Goal: Task Accomplishment & Management: Manage account settings

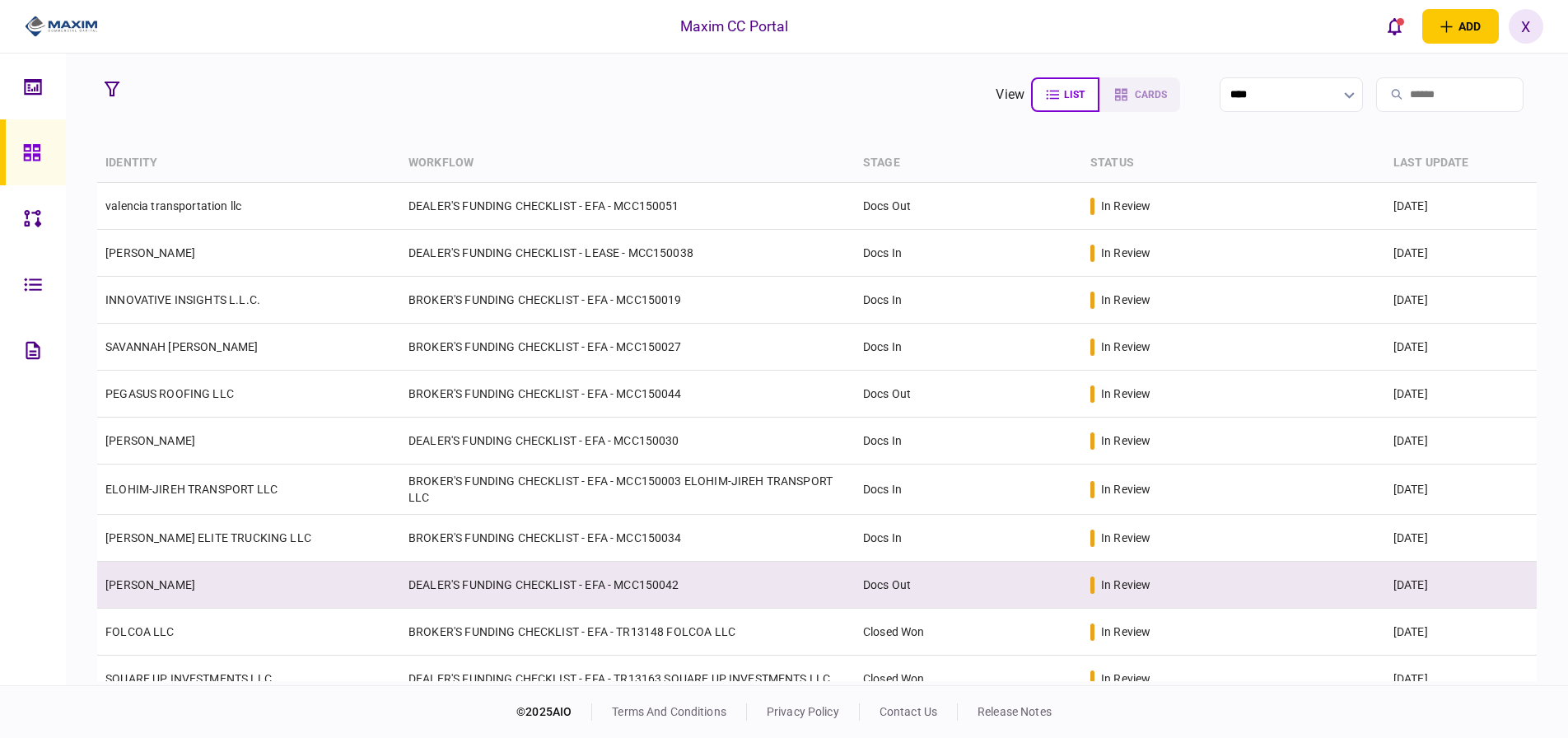
click at [195, 584] on link "[PERSON_NAME]" at bounding box center [151, 585] width 90 height 14
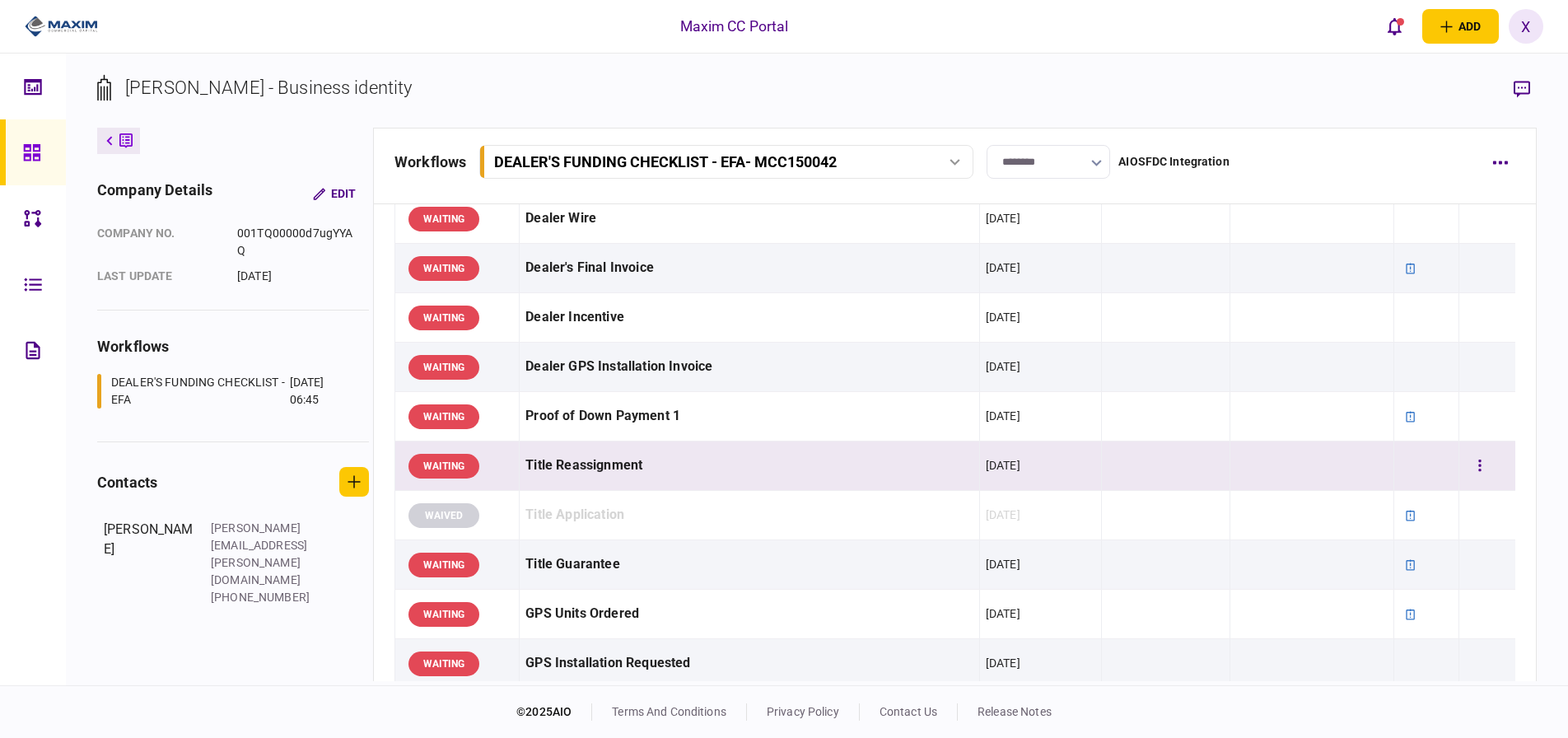
scroll to position [824, 0]
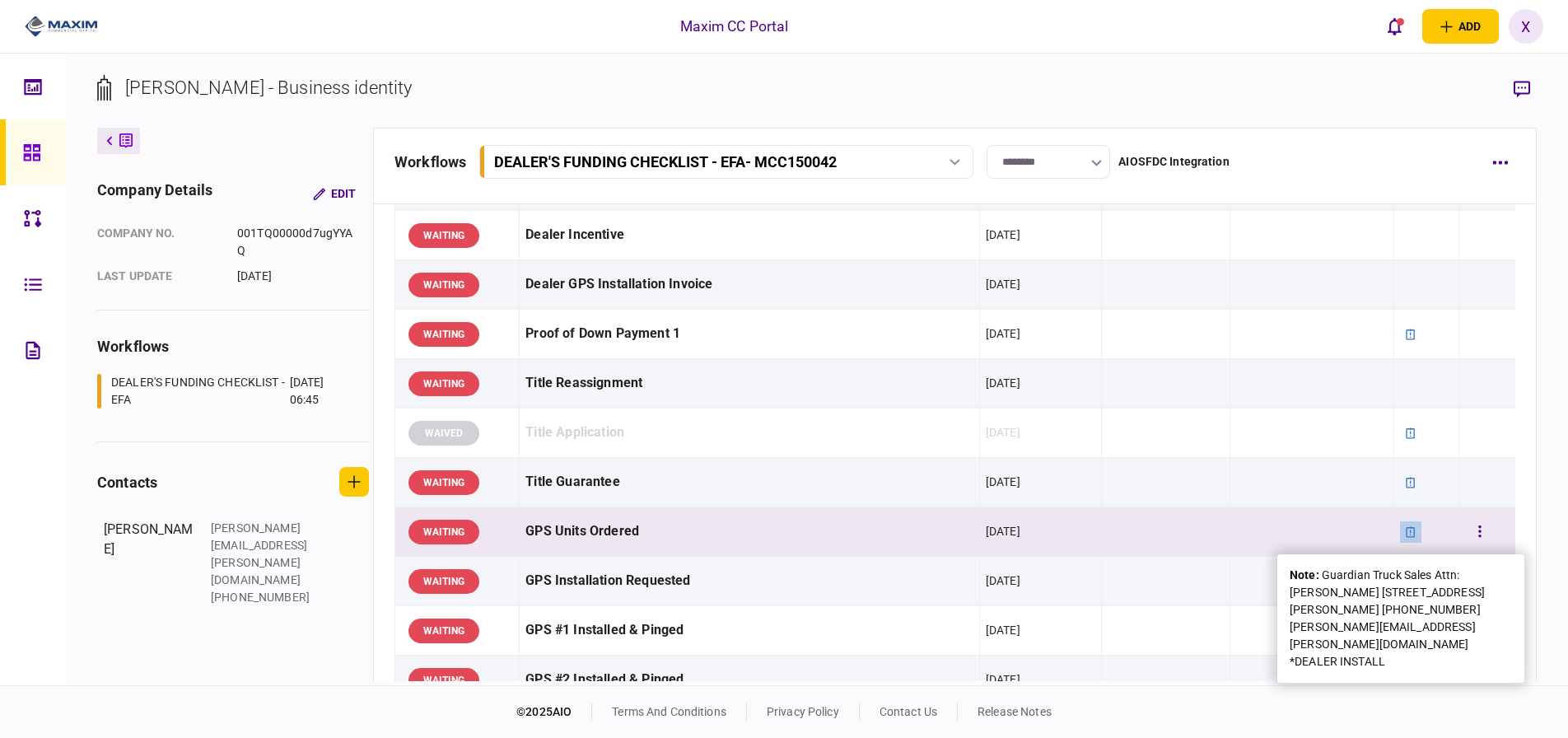
click at [1405, 534] on icon at bounding box center [1410, 532] width 12 height 12
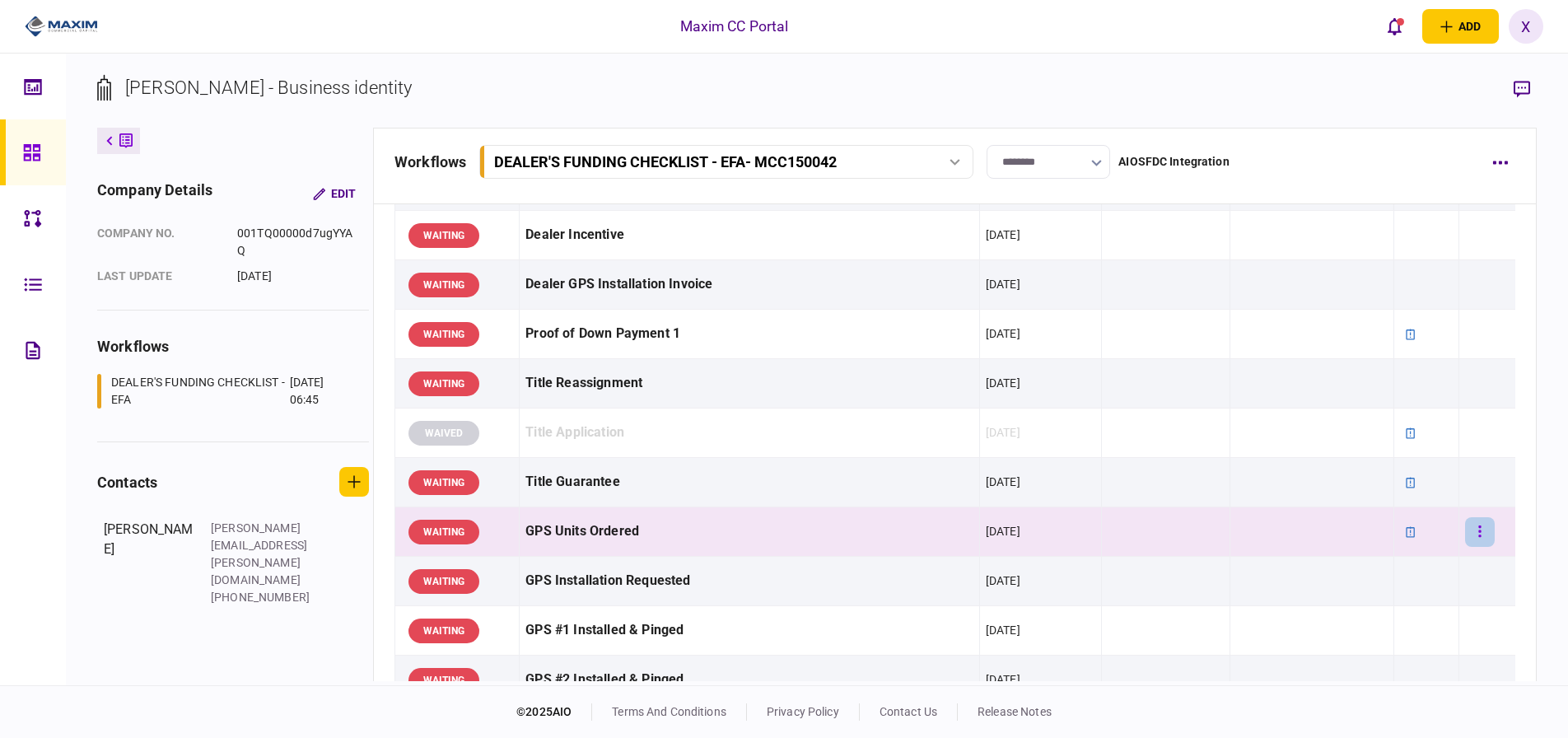
click at [1479, 530] on icon "button" at bounding box center [1481, 531] width 4 height 15
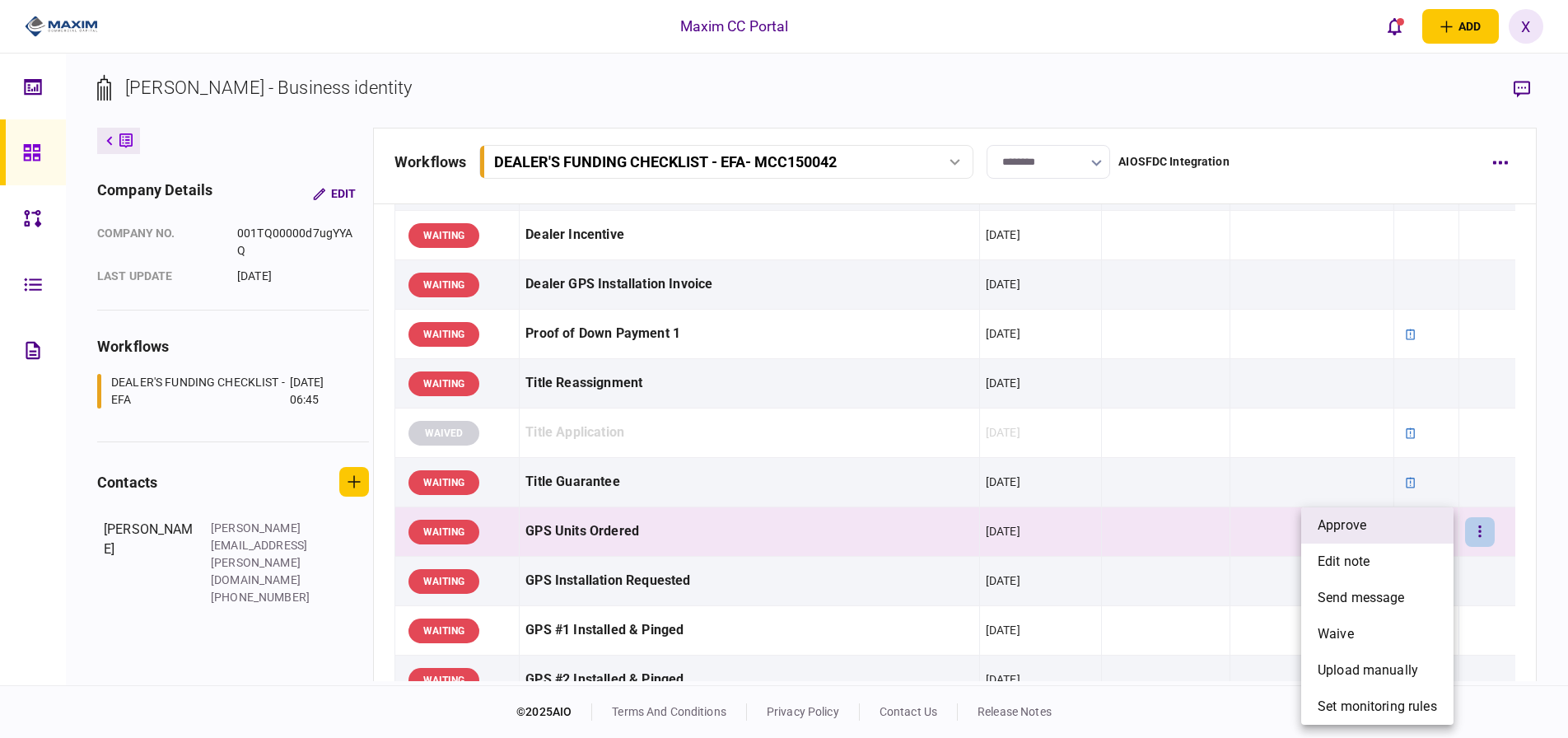
click at [1407, 526] on li "approve" at bounding box center [1377, 526] width 152 height 36
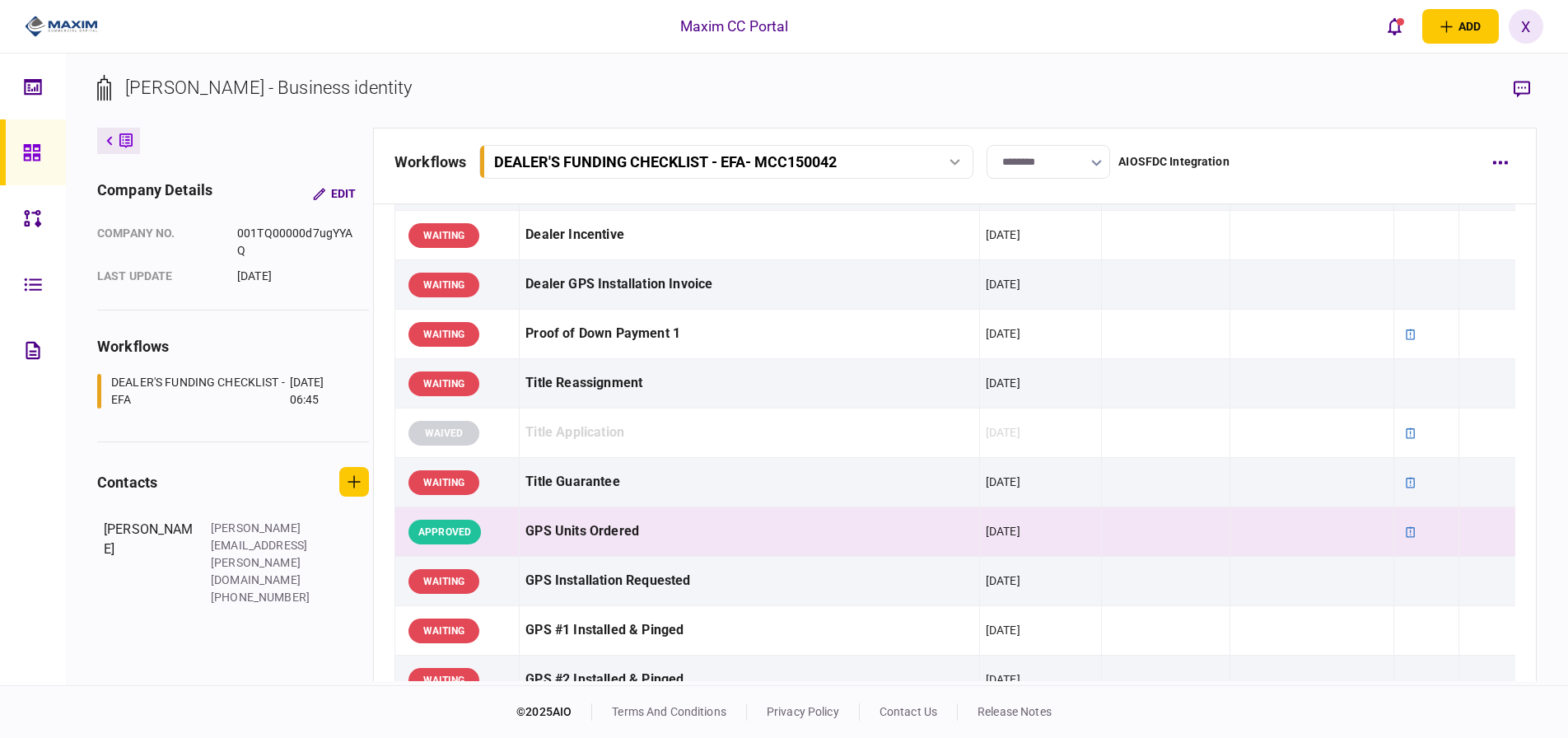
click at [136, 88] on div "ABDIRAZAK SULUB ABDI - Business identity" at bounding box center [269, 88] width 287 height 27
drag, startPoint x: 130, startPoint y: 88, endPoint x: 321, endPoint y: 97, distance: 191.2
click at [323, 97] on div "ABDIRAZAK SULUB ABDI - Business identity" at bounding box center [269, 88] width 287 height 27
drag, startPoint x: 316, startPoint y: 96, endPoint x: 334, endPoint y: 90, distance: 19.0
click at [334, 90] on div "ABDIRAZAK SULUB ABDI - Business identity" at bounding box center [269, 88] width 287 height 27
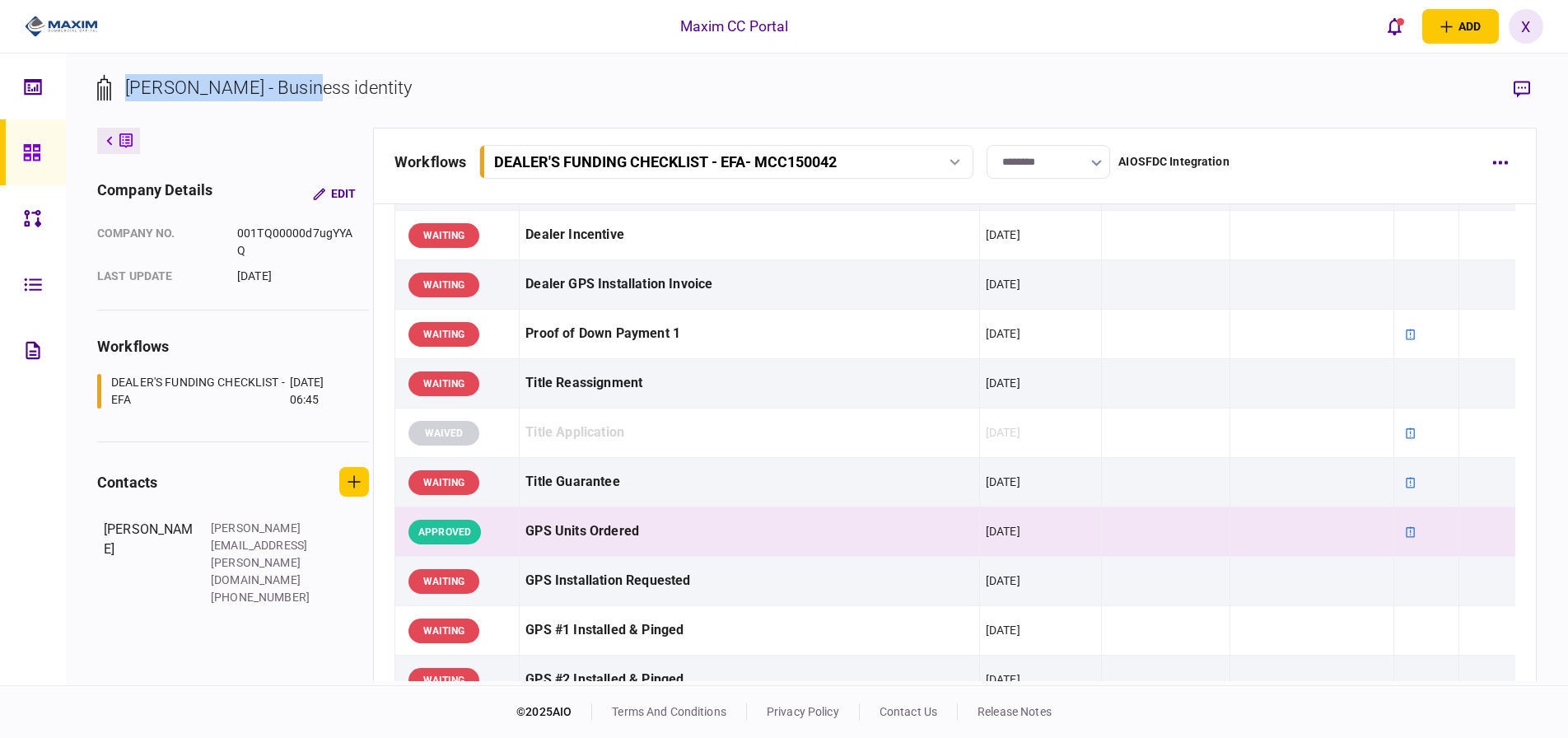
drag, startPoint x: 329, startPoint y: 82, endPoint x: 143, endPoint y: 72, distance: 186.3
click at [131, 67] on div "ABDIRAZAK SULUB ABDI - Business identity company details Edit company no. 001TQ…" at bounding box center [817, 369] width 1502 height 632
copy div "[PERSON_NAME]"
click at [51, 21] on img at bounding box center [60, 26] width 73 height 24
click at [98, 139] on button at bounding box center [119, 141] width 43 height 26
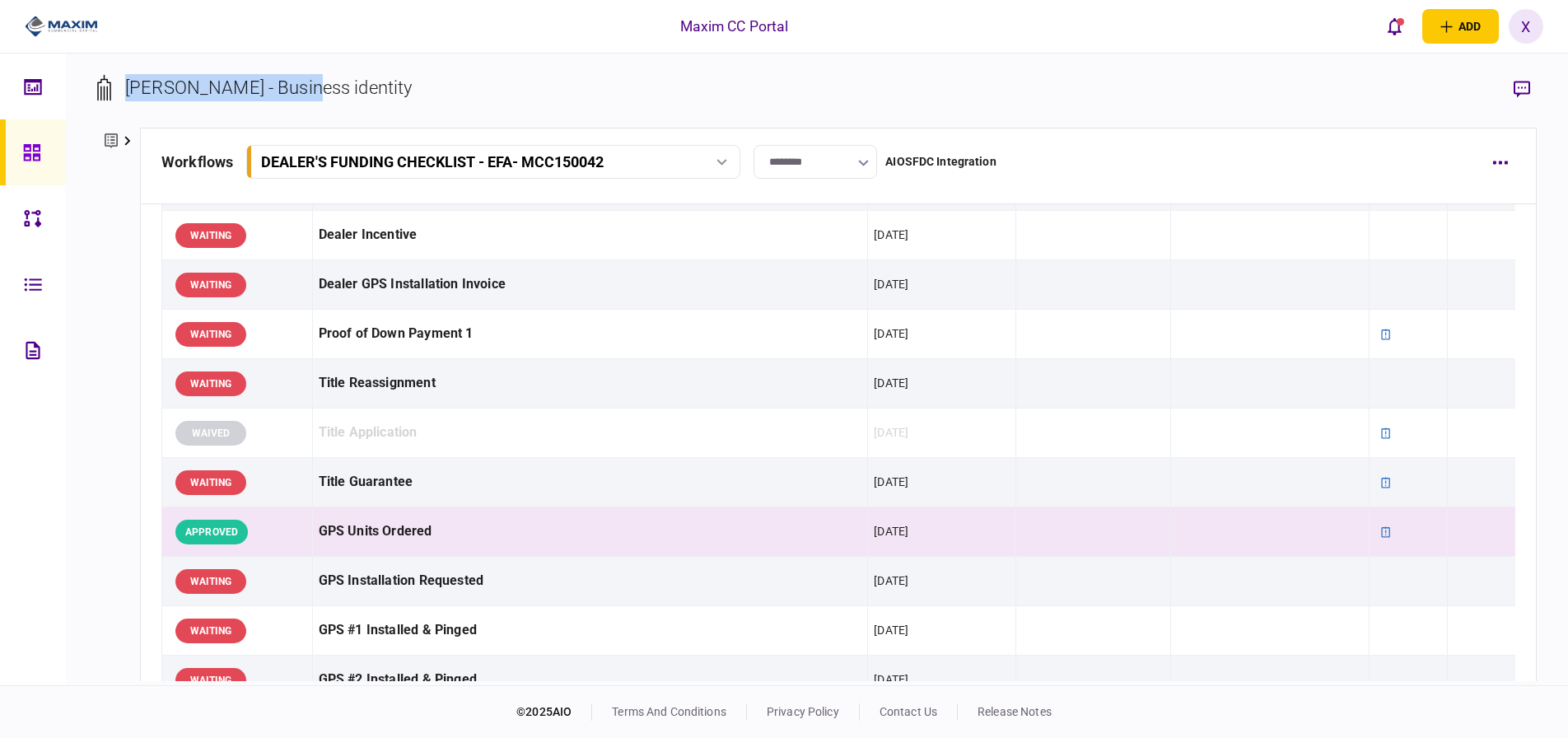
click at [61, 149] on link at bounding box center [32, 152] width 66 height 66
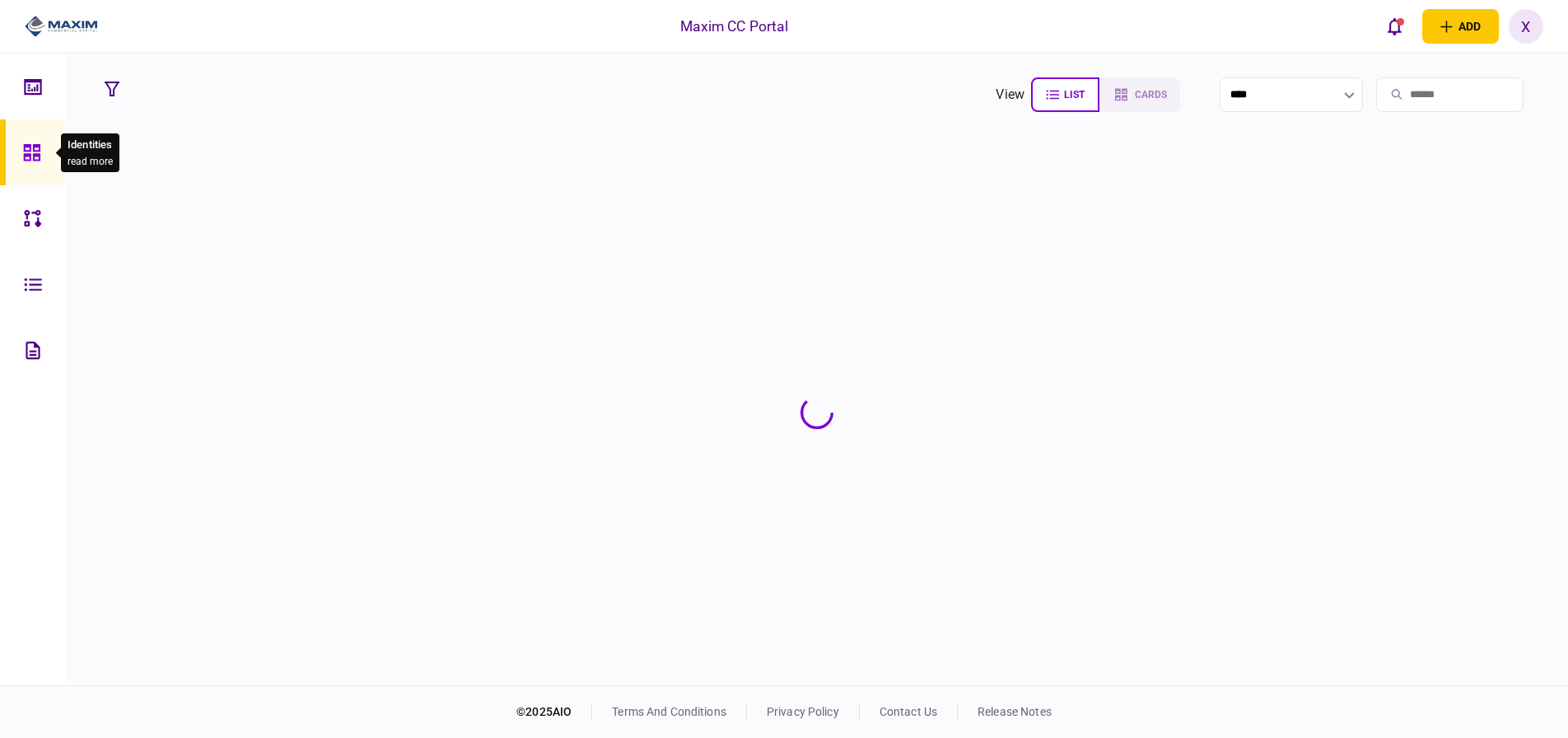
click at [25, 152] on icon at bounding box center [32, 152] width 18 height 19
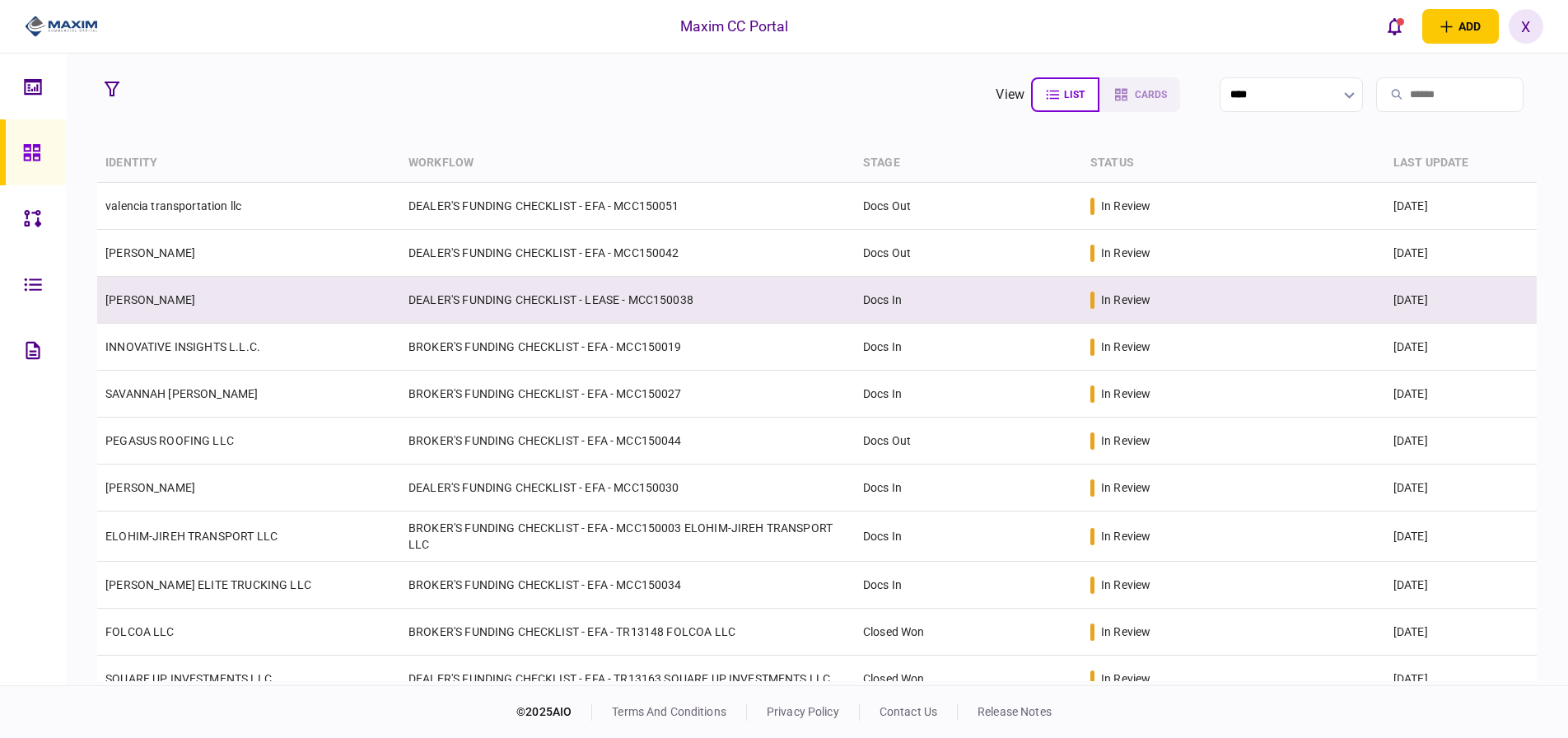
click at [195, 295] on link "[PERSON_NAME]" at bounding box center [151, 300] width 90 height 14
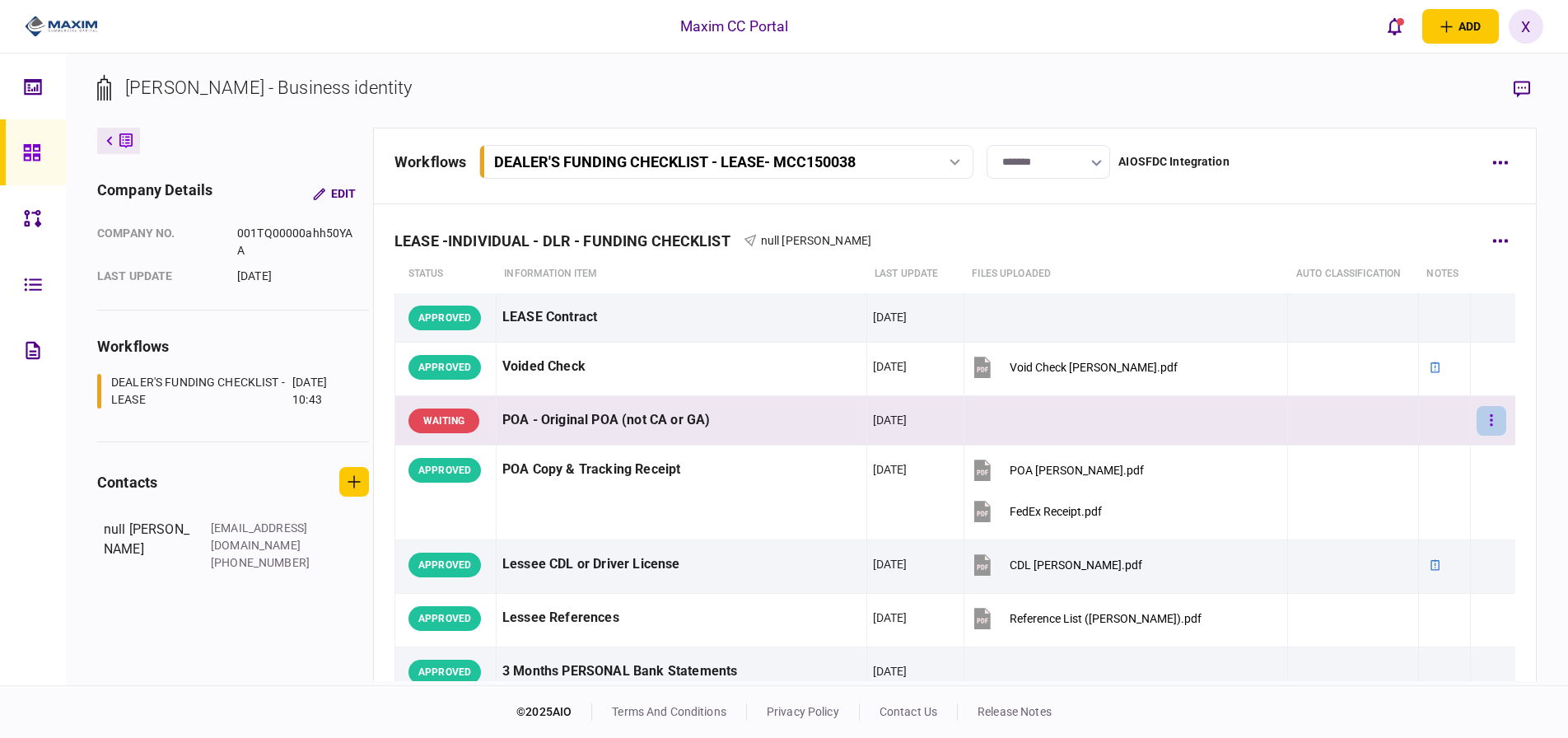
click at [1482, 410] on button "button" at bounding box center [1491, 420] width 30 height 30
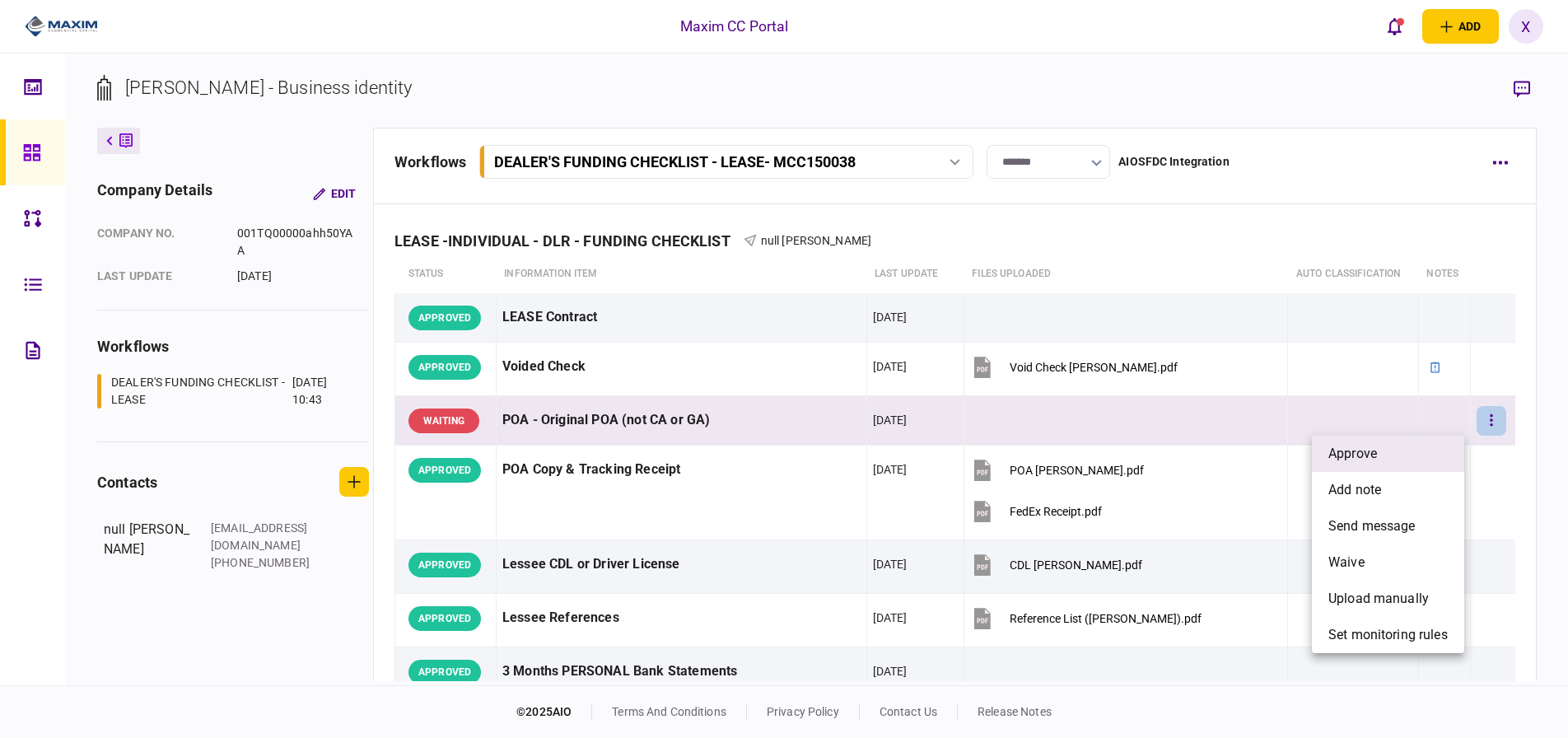
click at [1419, 443] on li "approve" at bounding box center [1388, 454] width 152 height 36
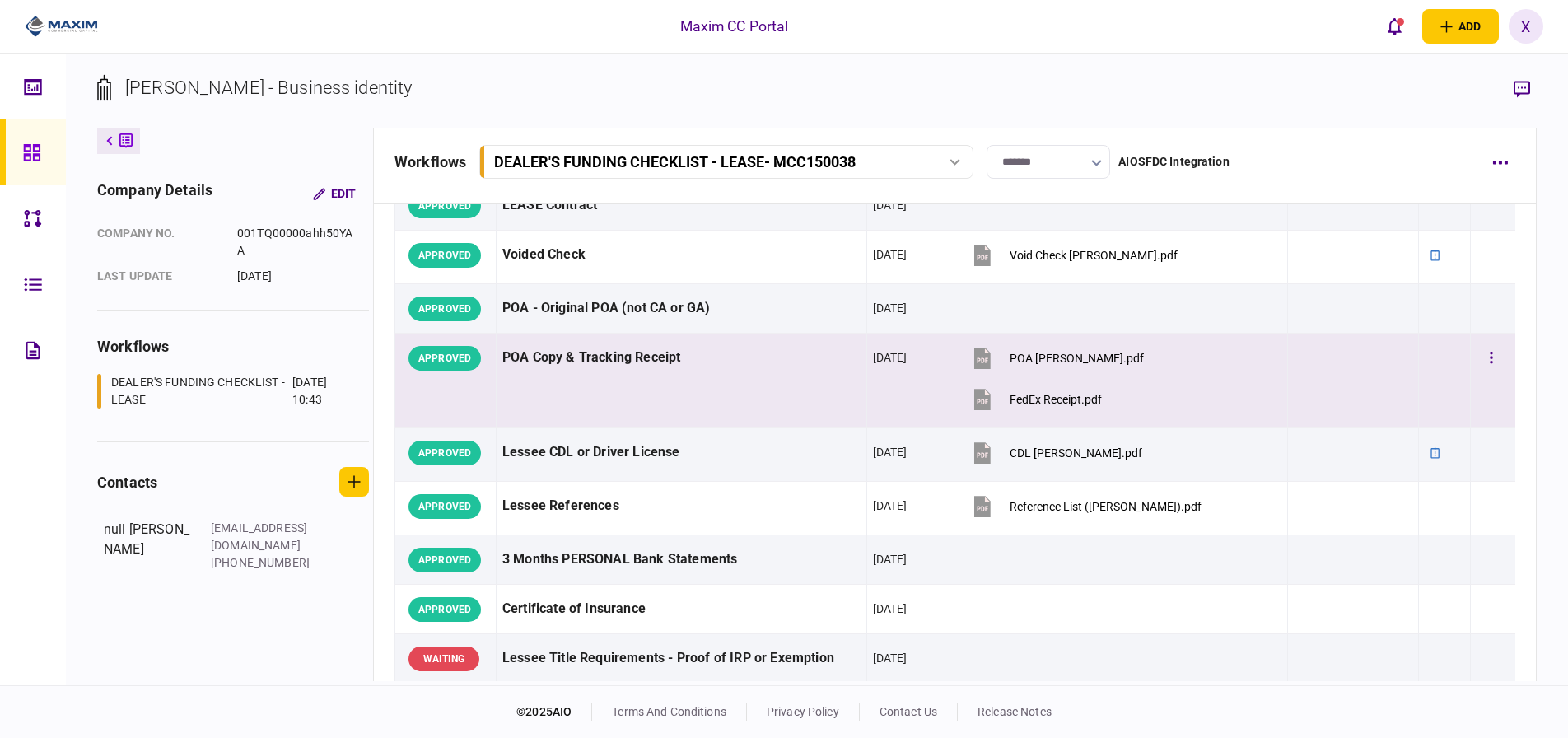
scroll to position [247, 0]
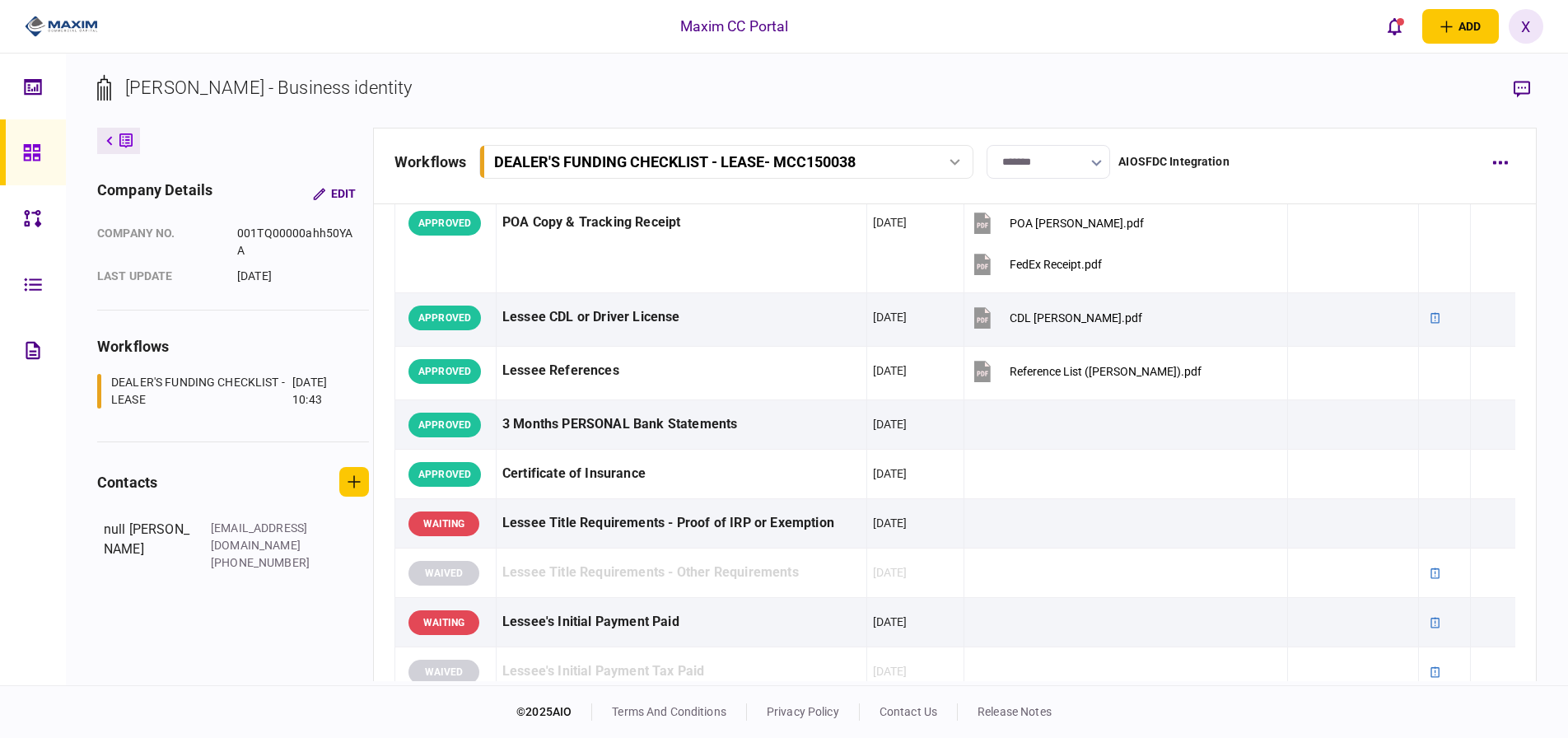
click at [52, 28] on img at bounding box center [60, 26] width 73 height 24
click at [39, 273] on div at bounding box center [36, 284] width 26 height 66
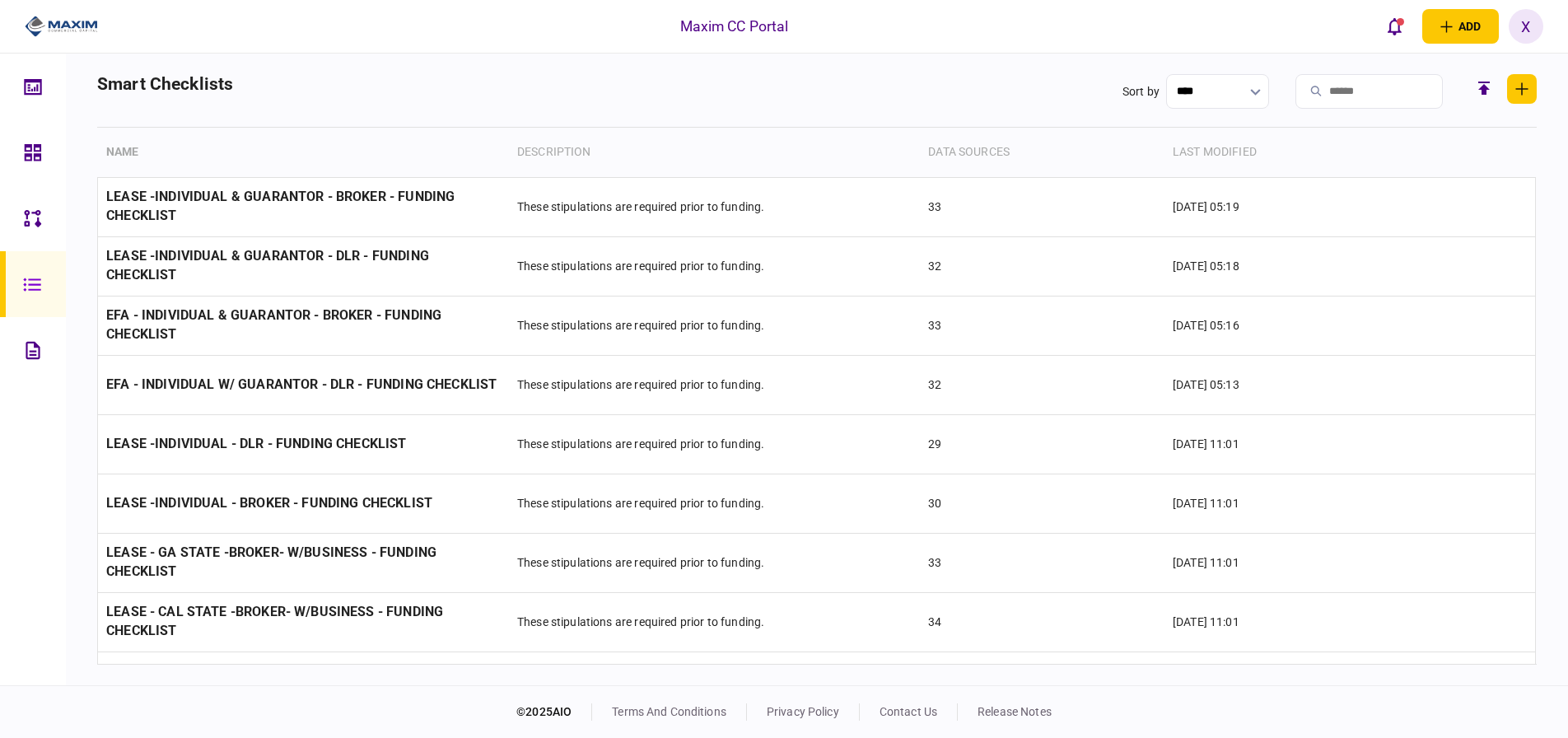
click at [41, 18] on img at bounding box center [60, 26] width 73 height 24
click at [23, 161] on icon at bounding box center [32, 152] width 18 height 19
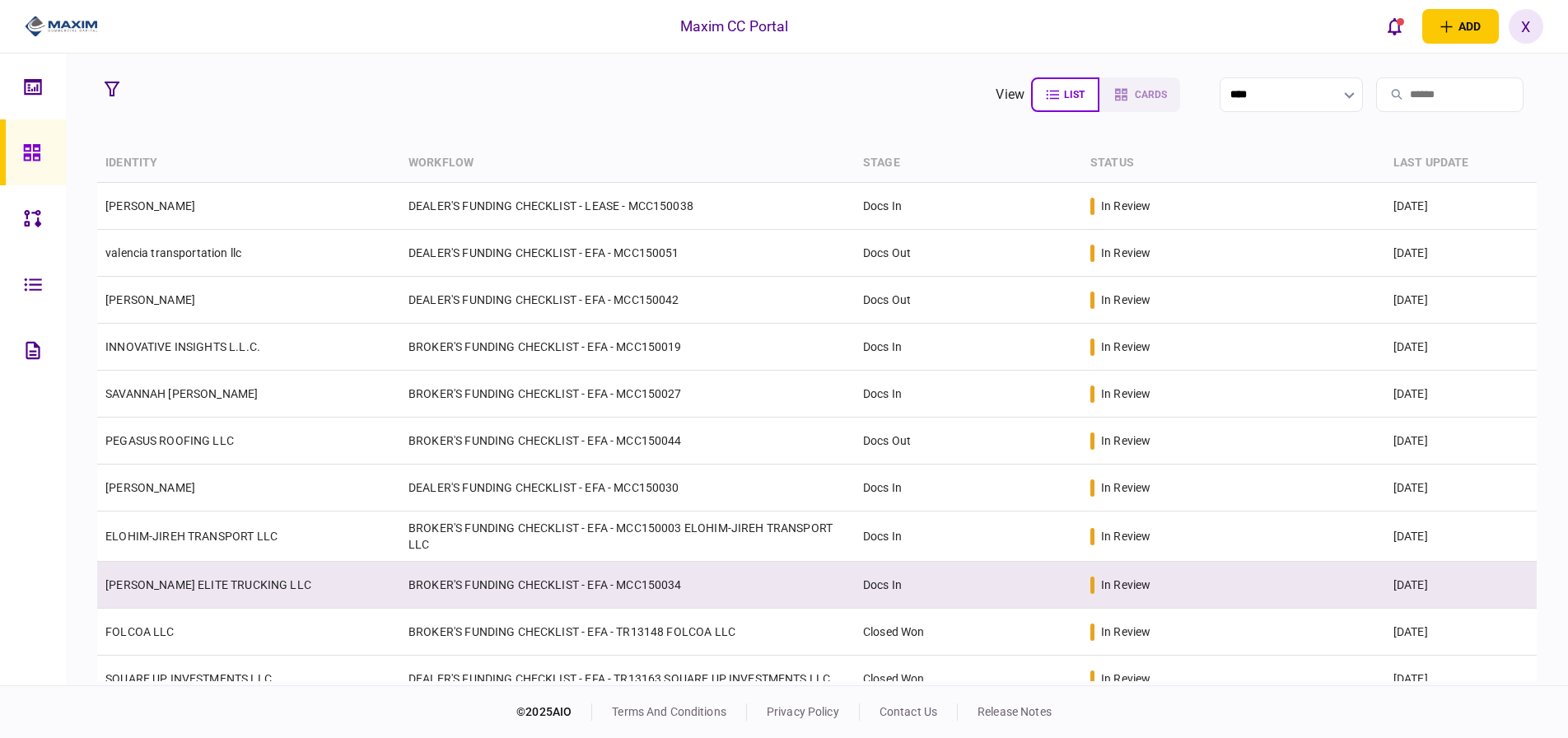
click at [215, 578] on link "[PERSON_NAME] ELITE TRUCKING LLC" at bounding box center [208, 585] width 206 height 14
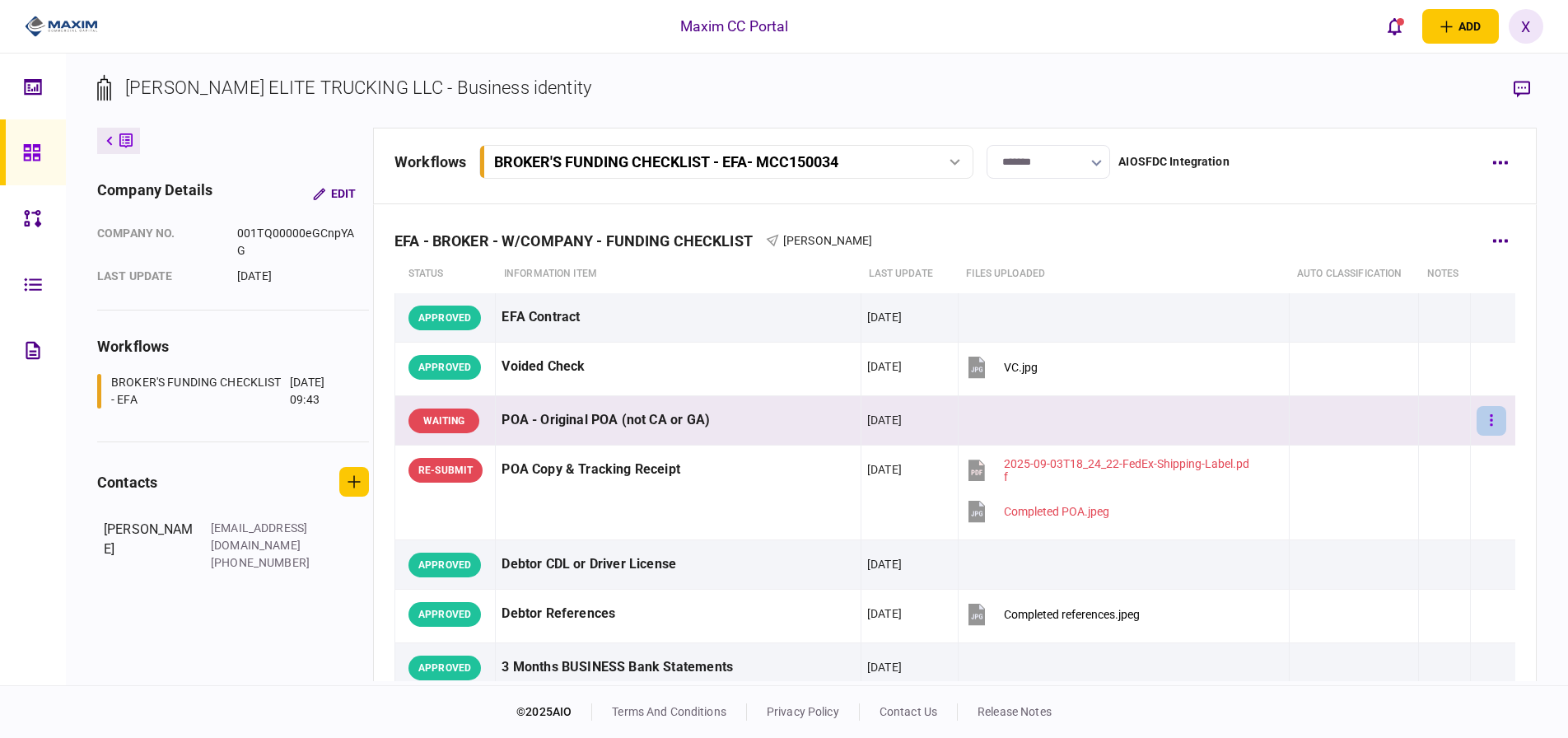
click at [1477, 424] on button "button" at bounding box center [1491, 420] width 30 height 30
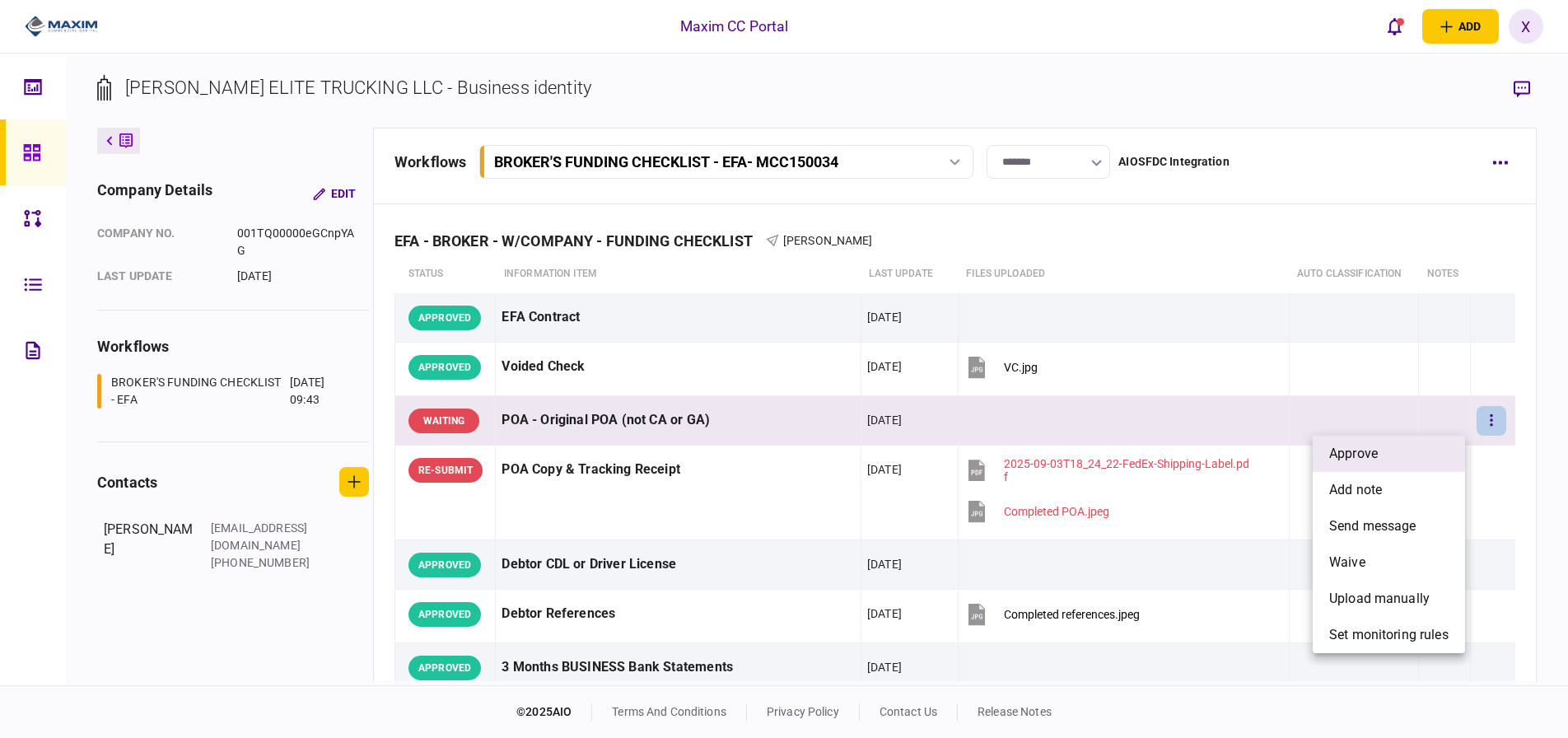
click at [1405, 446] on li "approve" at bounding box center [1389, 454] width 152 height 36
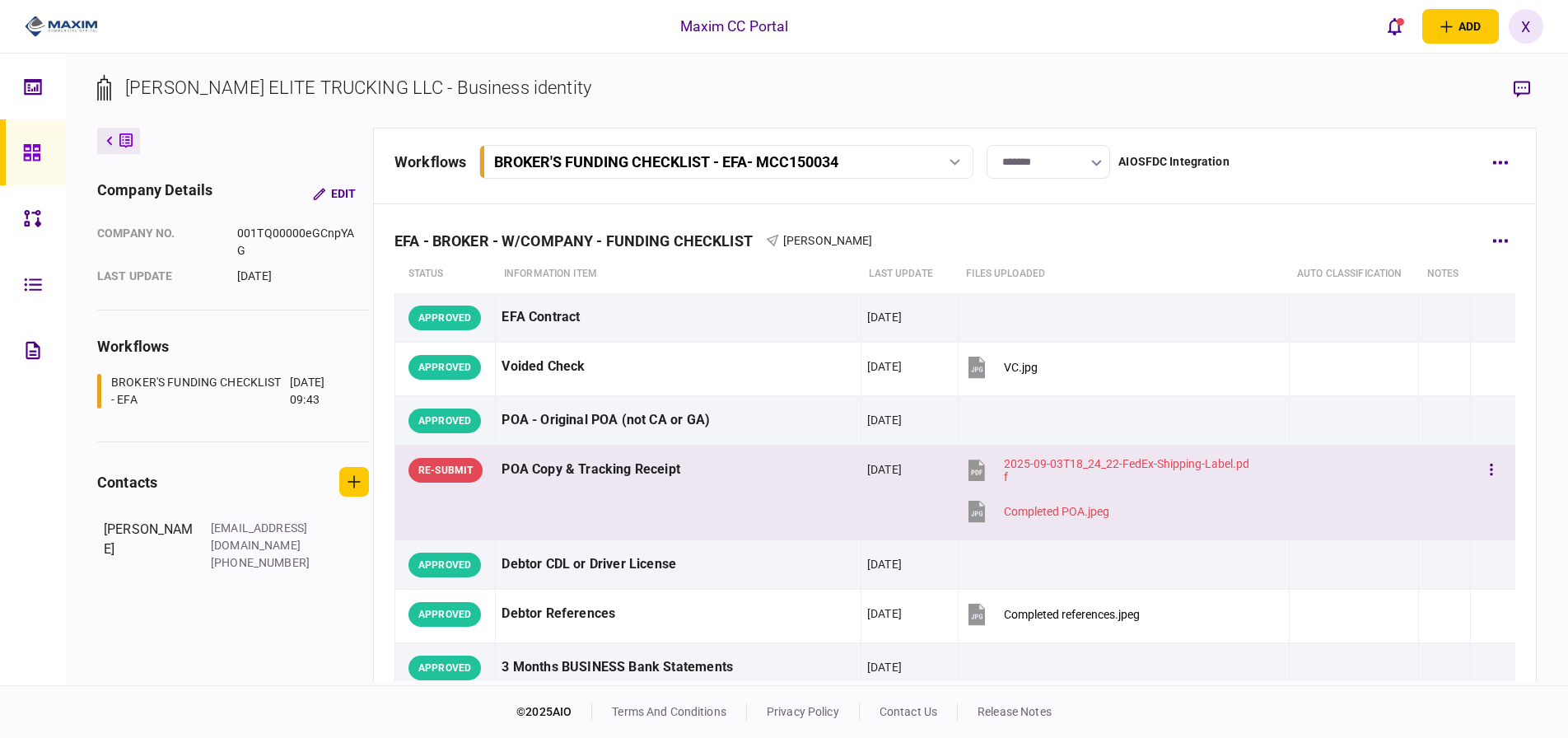
click at [1458, 461] on td at bounding box center [1445, 493] width 52 height 95
click at [1477, 472] on button "button" at bounding box center [1491, 470] width 30 height 30
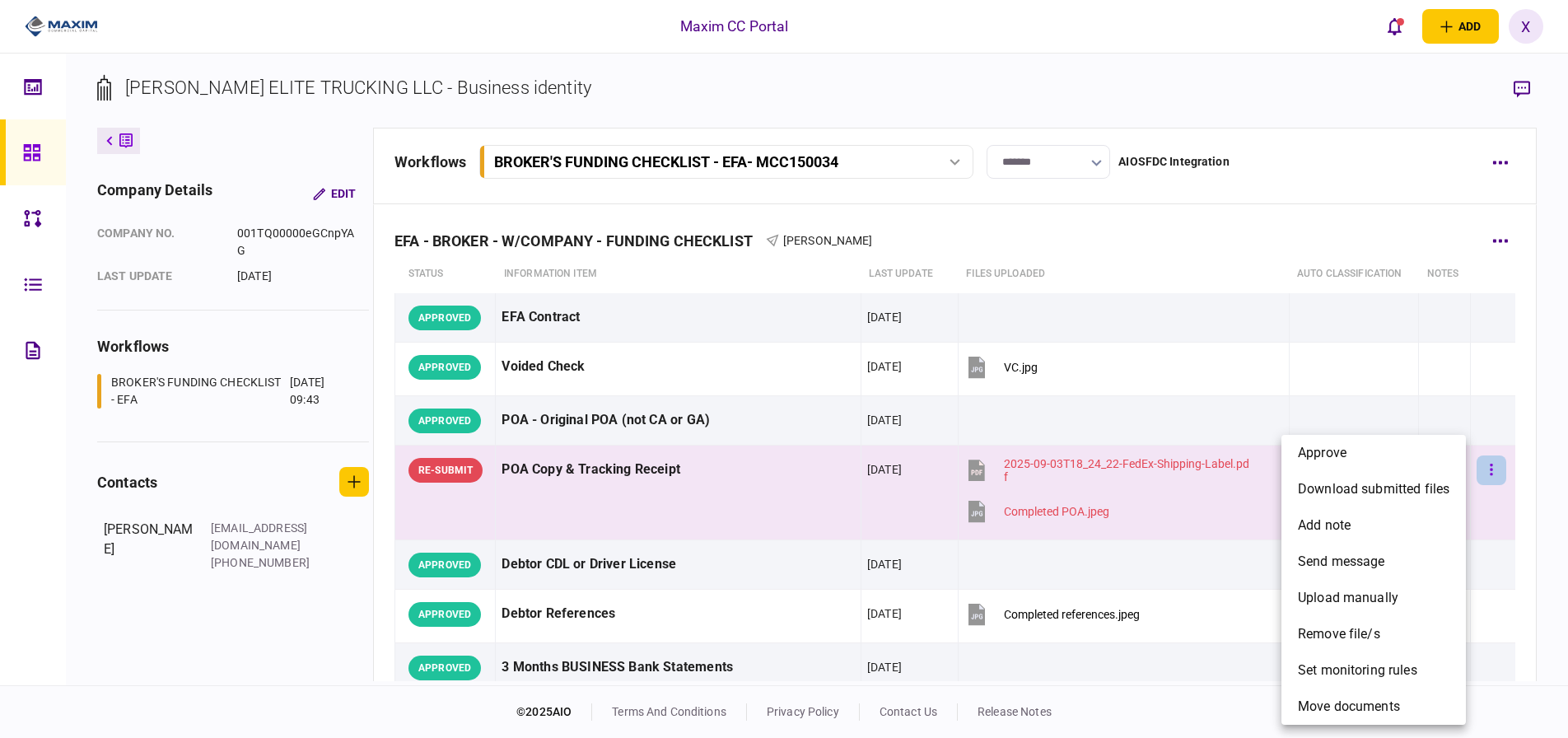
click at [1472, 472] on div at bounding box center [784, 369] width 1568 height 738
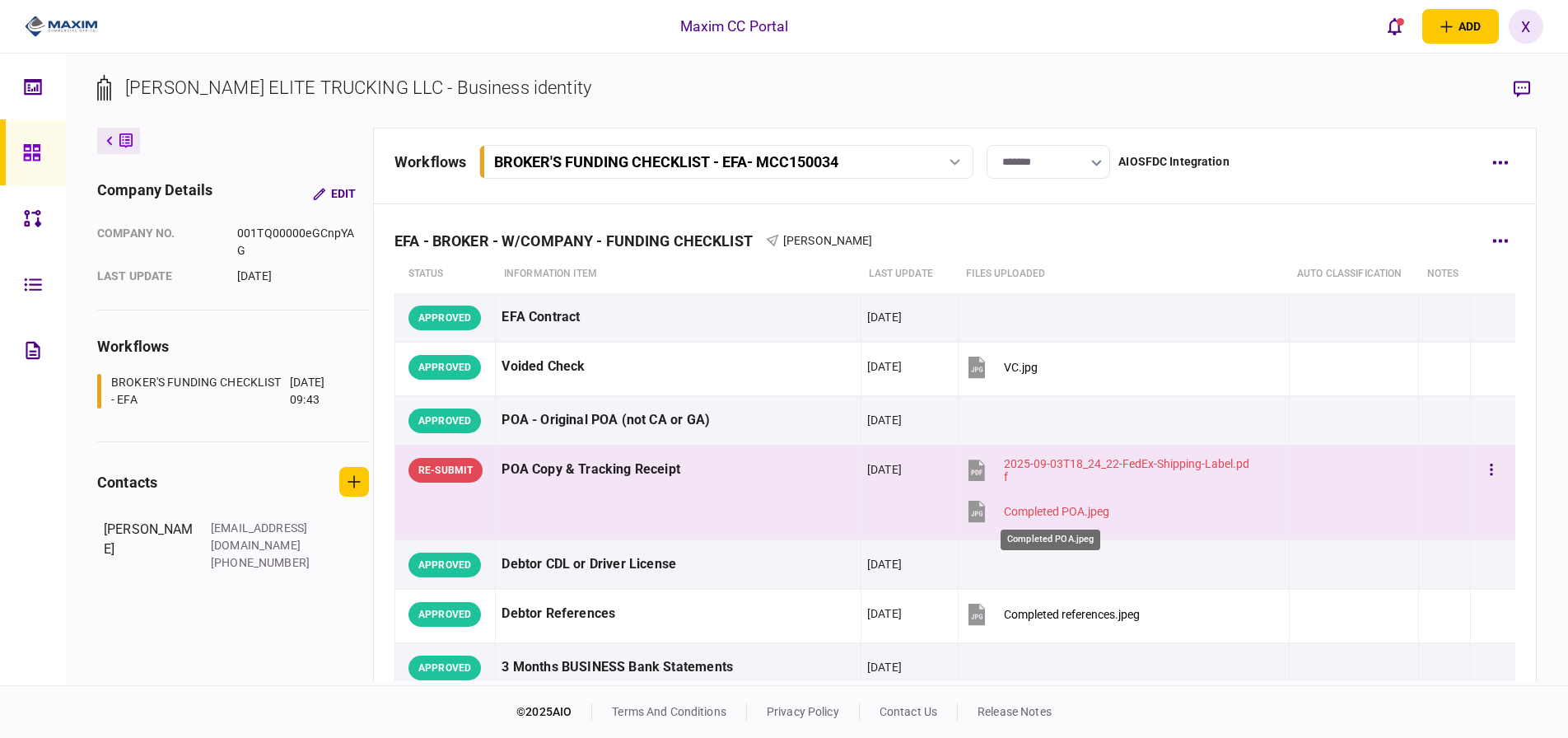
click at [1038, 514] on div "Completed POA.jpeg" at bounding box center [1057, 512] width 105 height 14
click at [1490, 463] on icon "button" at bounding box center [1492, 469] width 4 height 15
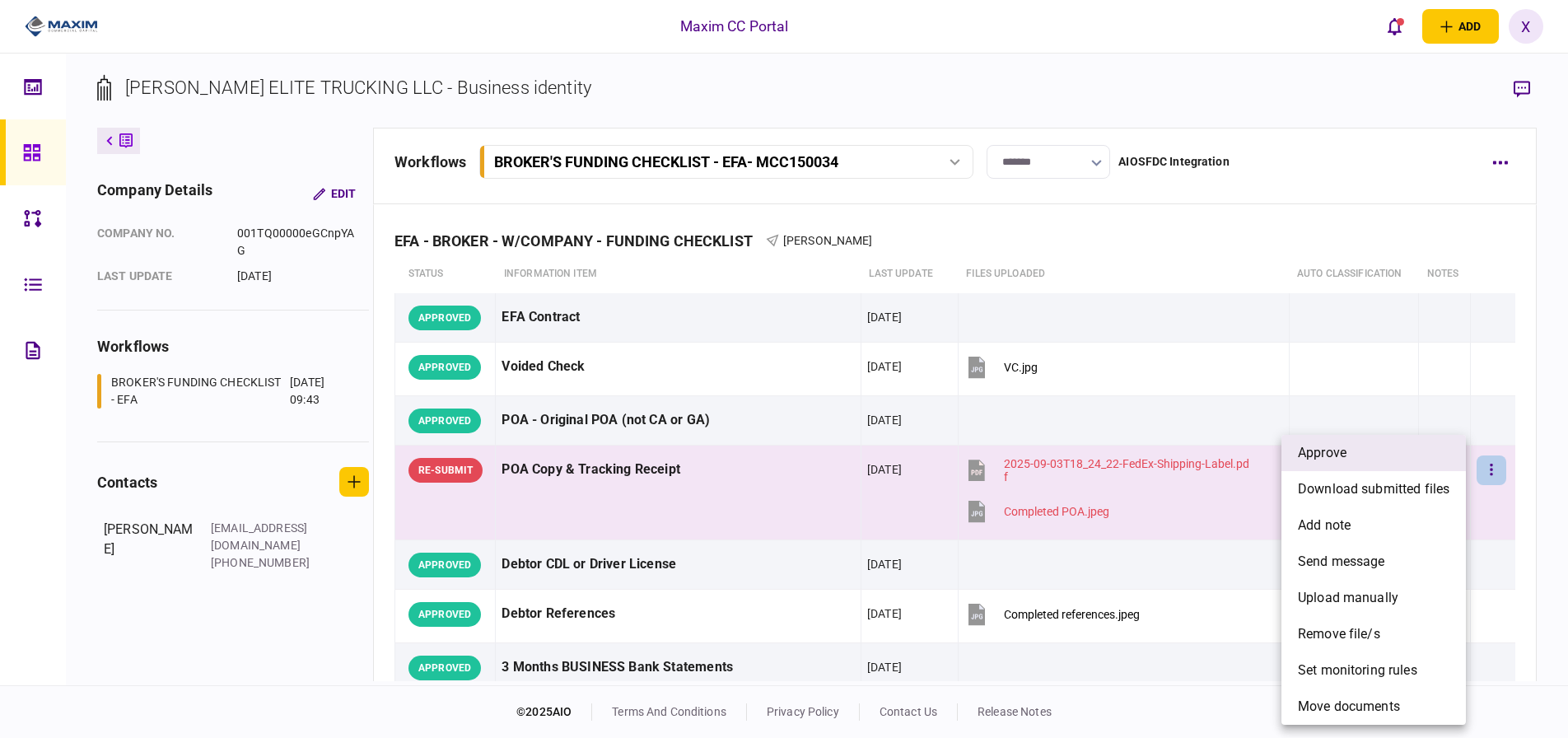
click at [1331, 462] on span "approve" at bounding box center [1323, 453] width 49 height 20
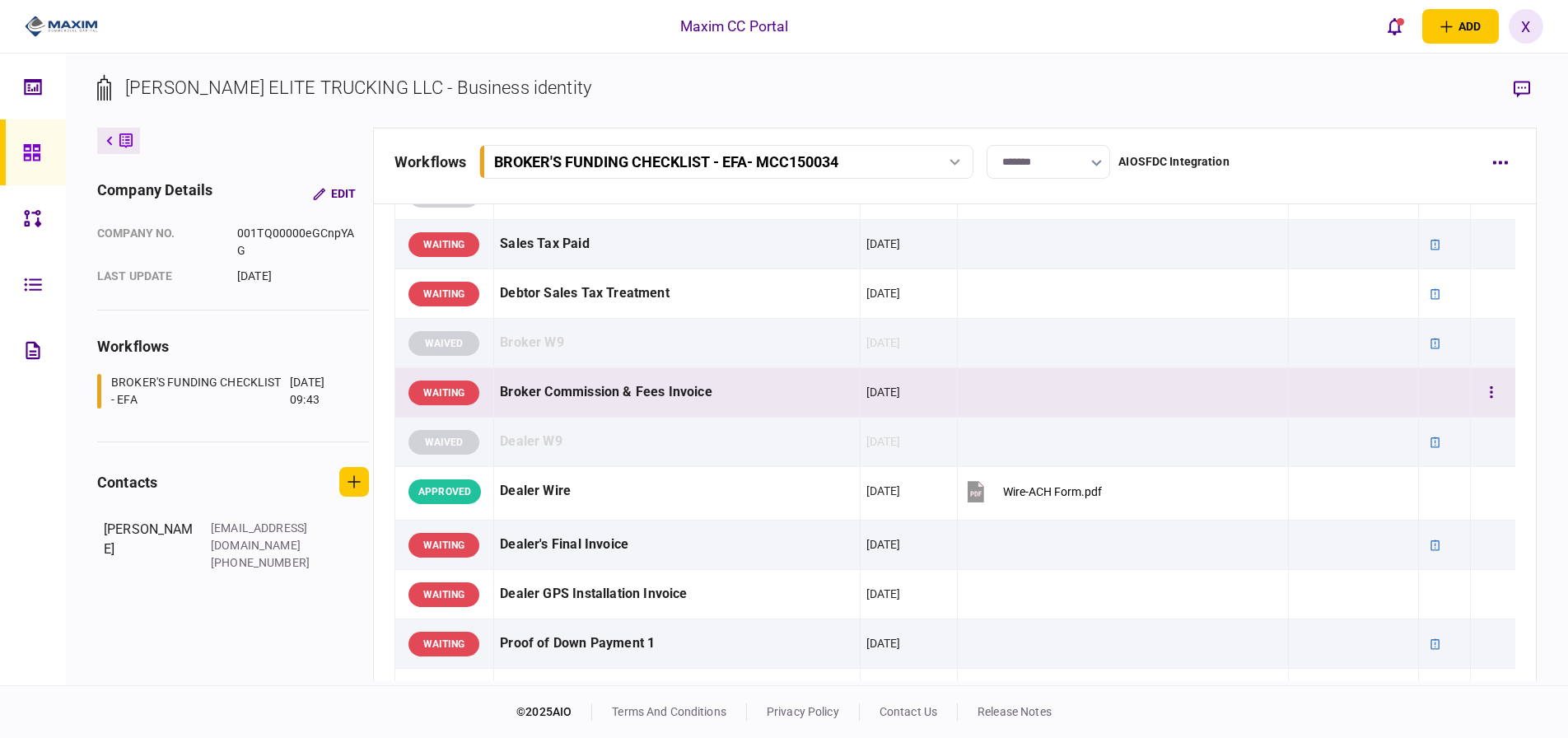
scroll to position [824, 0]
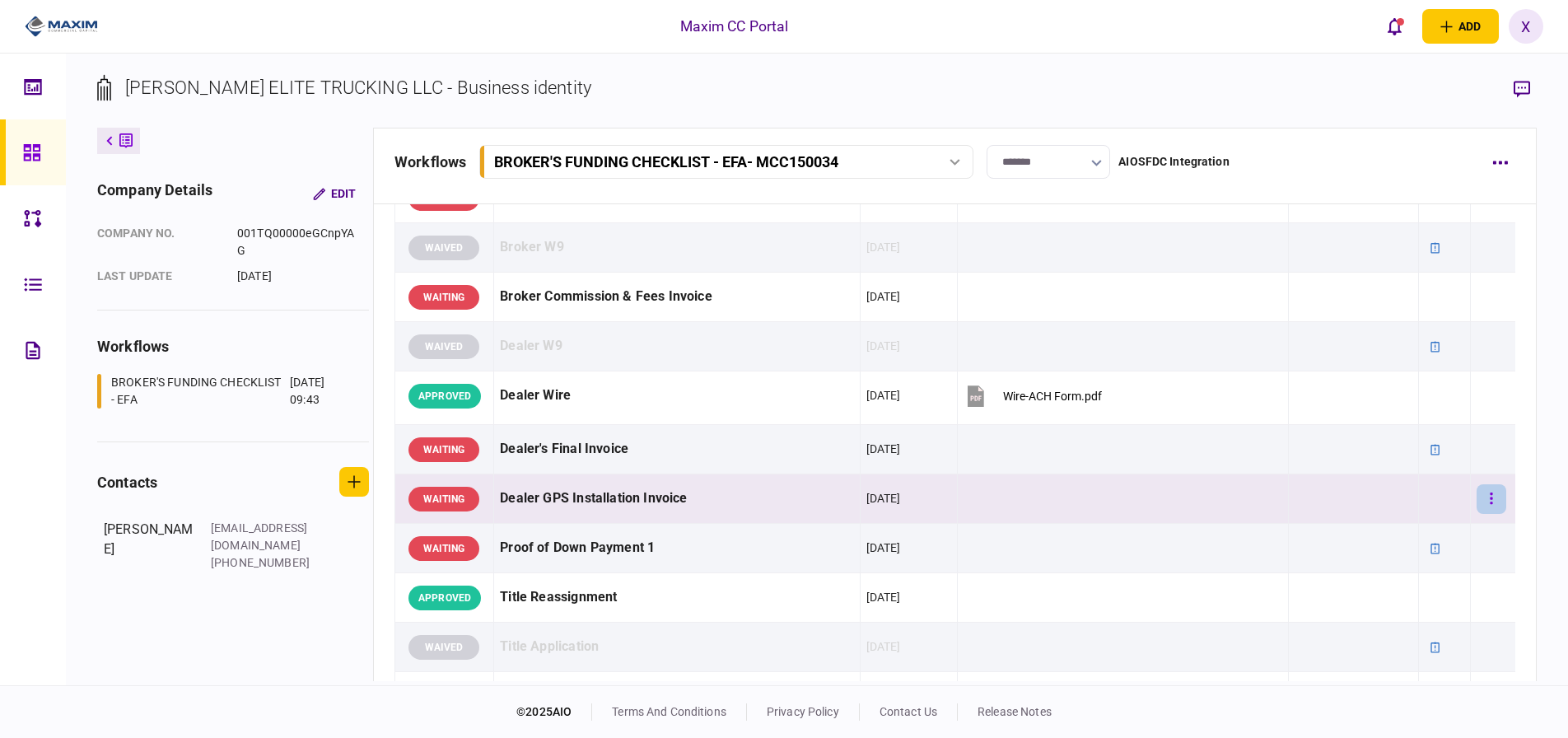
click at [1482, 501] on button "button" at bounding box center [1491, 499] width 30 height 30
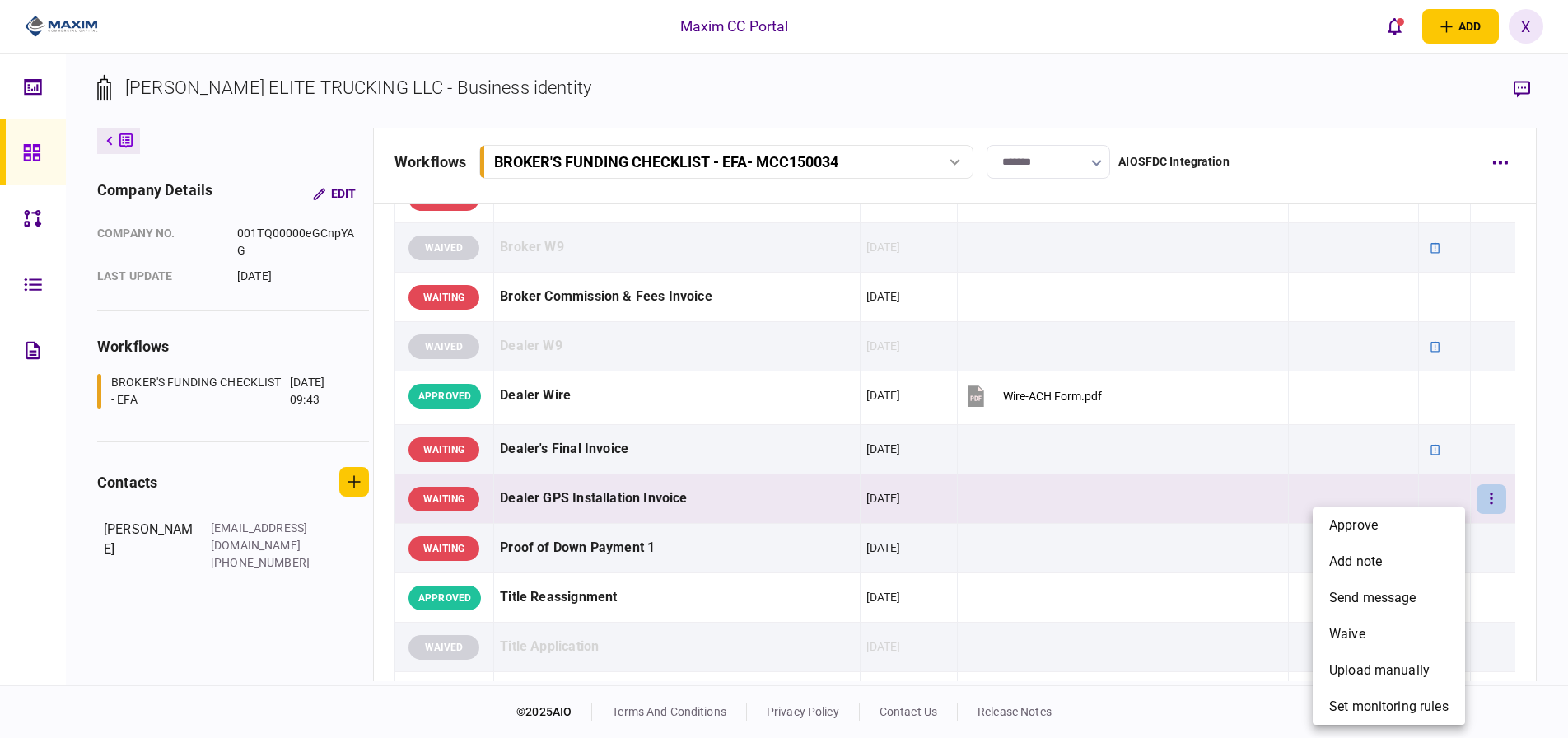
click at [762, 270] on div at bounding box center [784, 369] width 1568 height 738
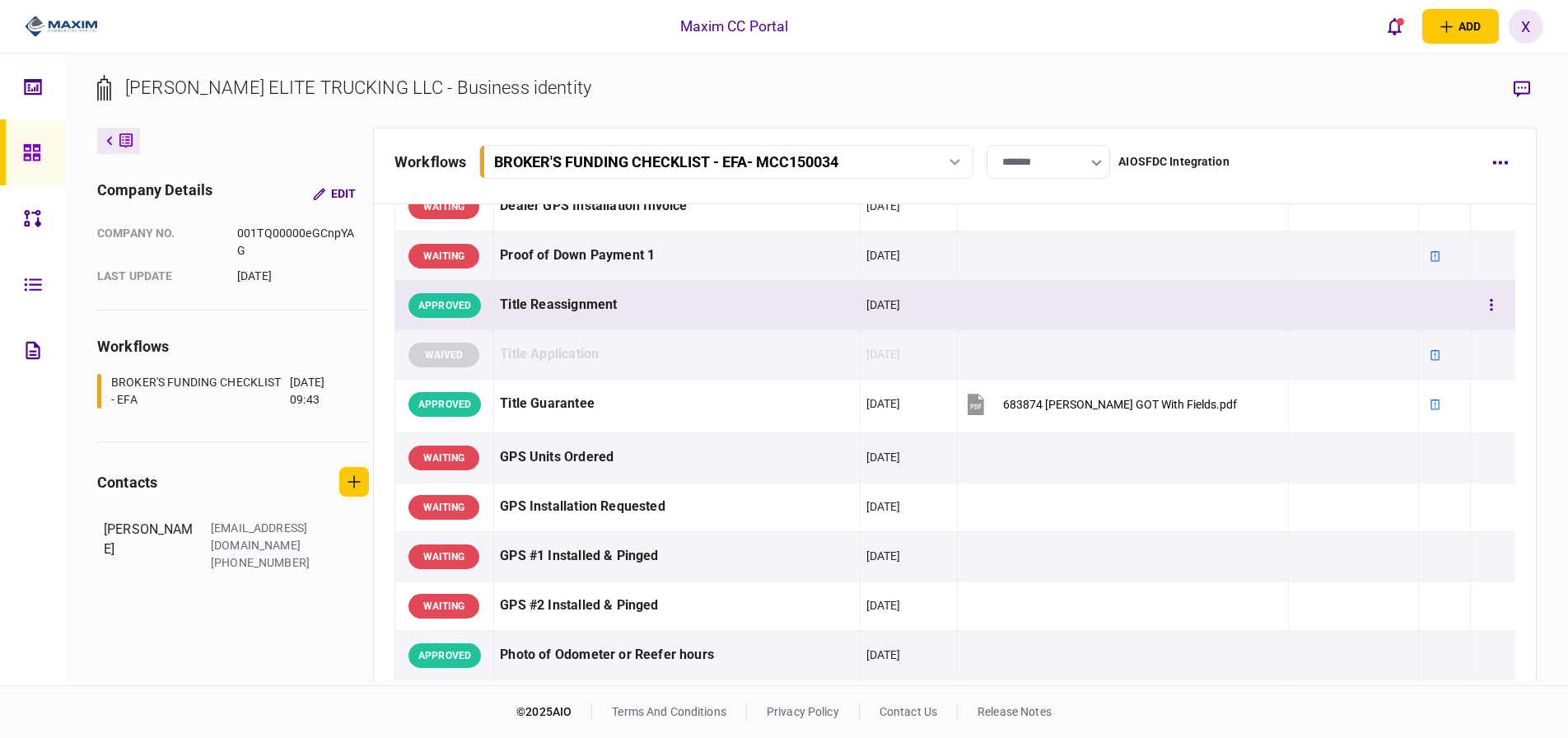
scroll to position [1236, 0]
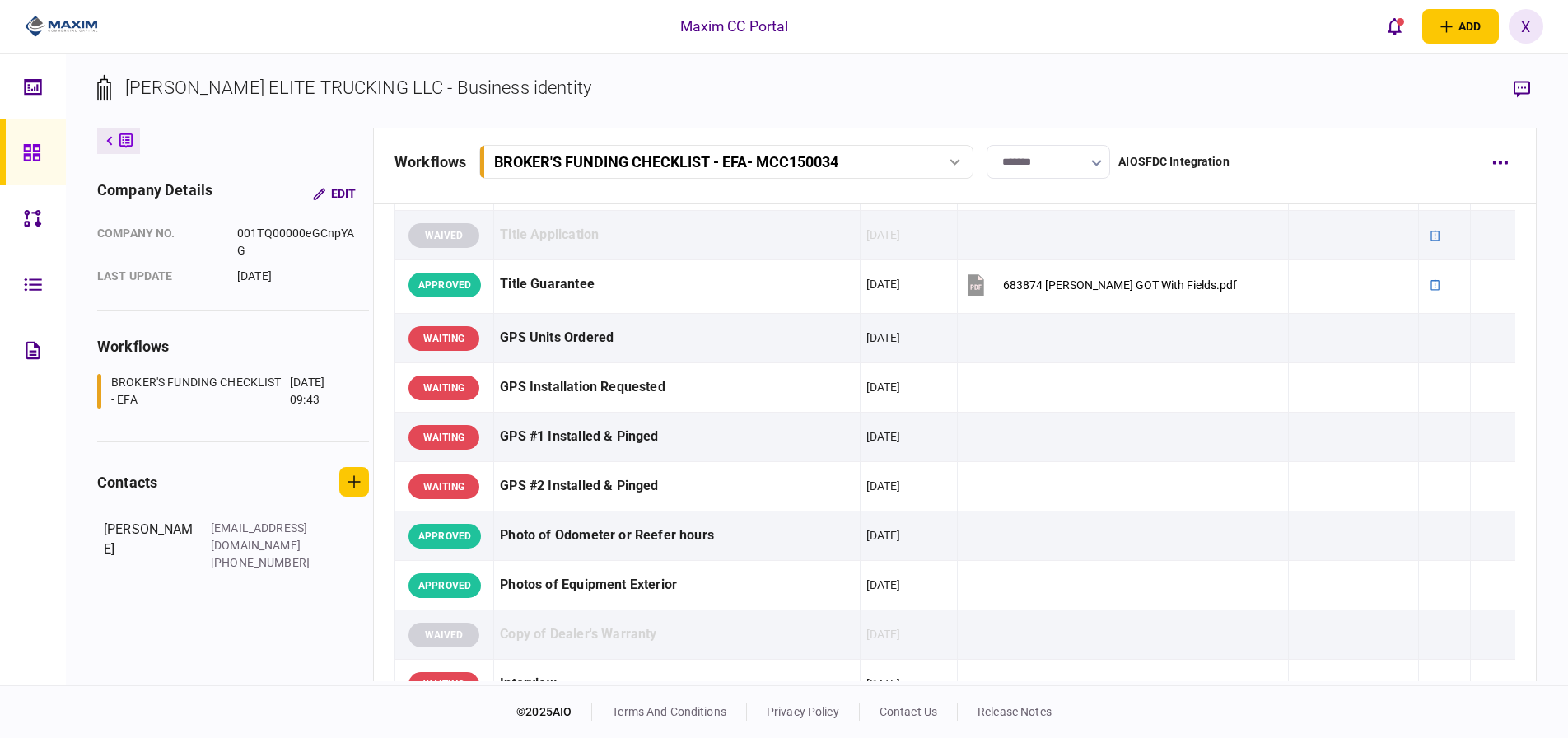
click at [1518, 164] on div "workflows BROKER'S FUNDING CHECKLIST - EFA - MCC150034 BROKER'S FUNDING CHECKLI…" at bounding box center [955, 166] width 1164 height 77
click at [1526, 84] on icon "button" at bounding box center [1522, 89] width 16 height 17
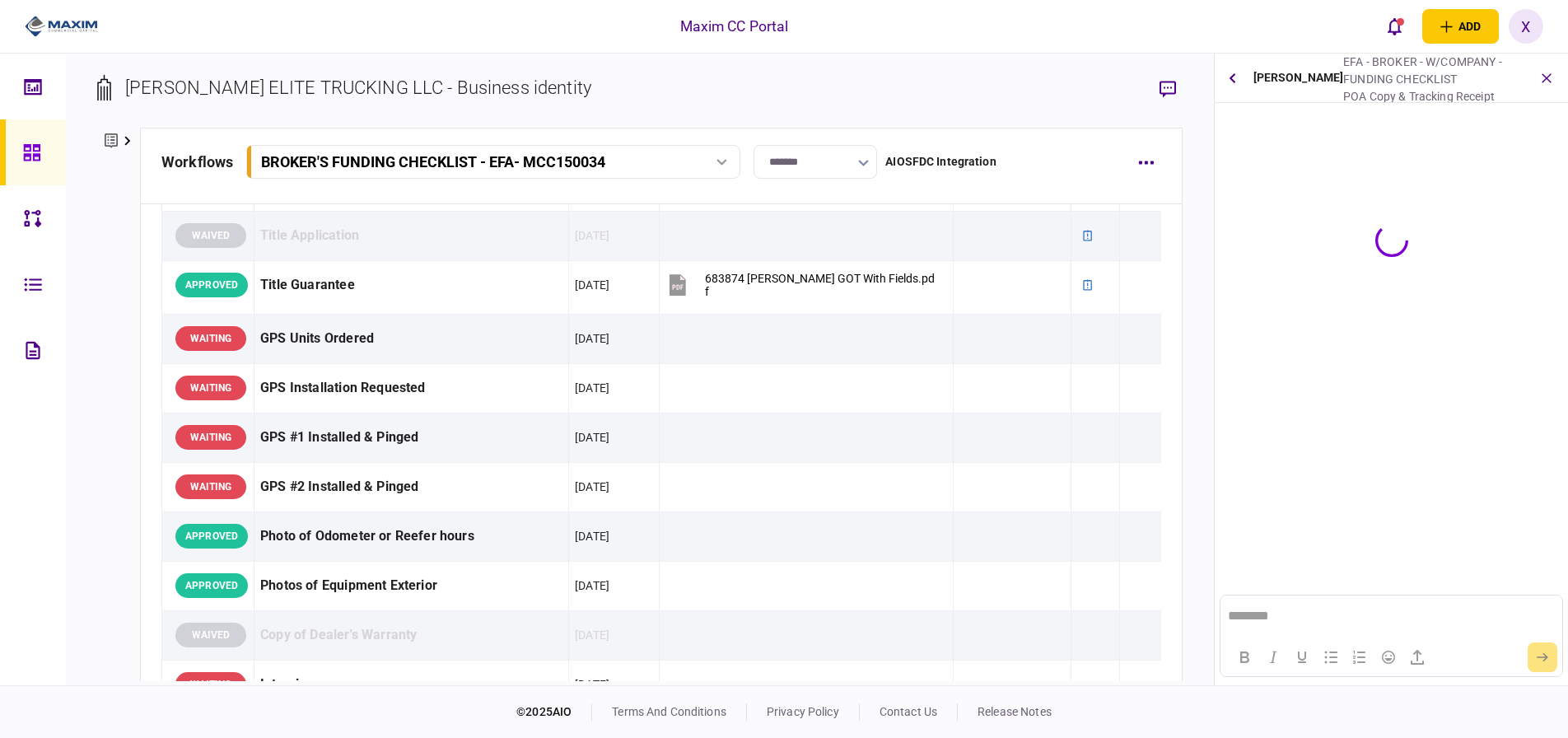
scroll to position [0, 0]
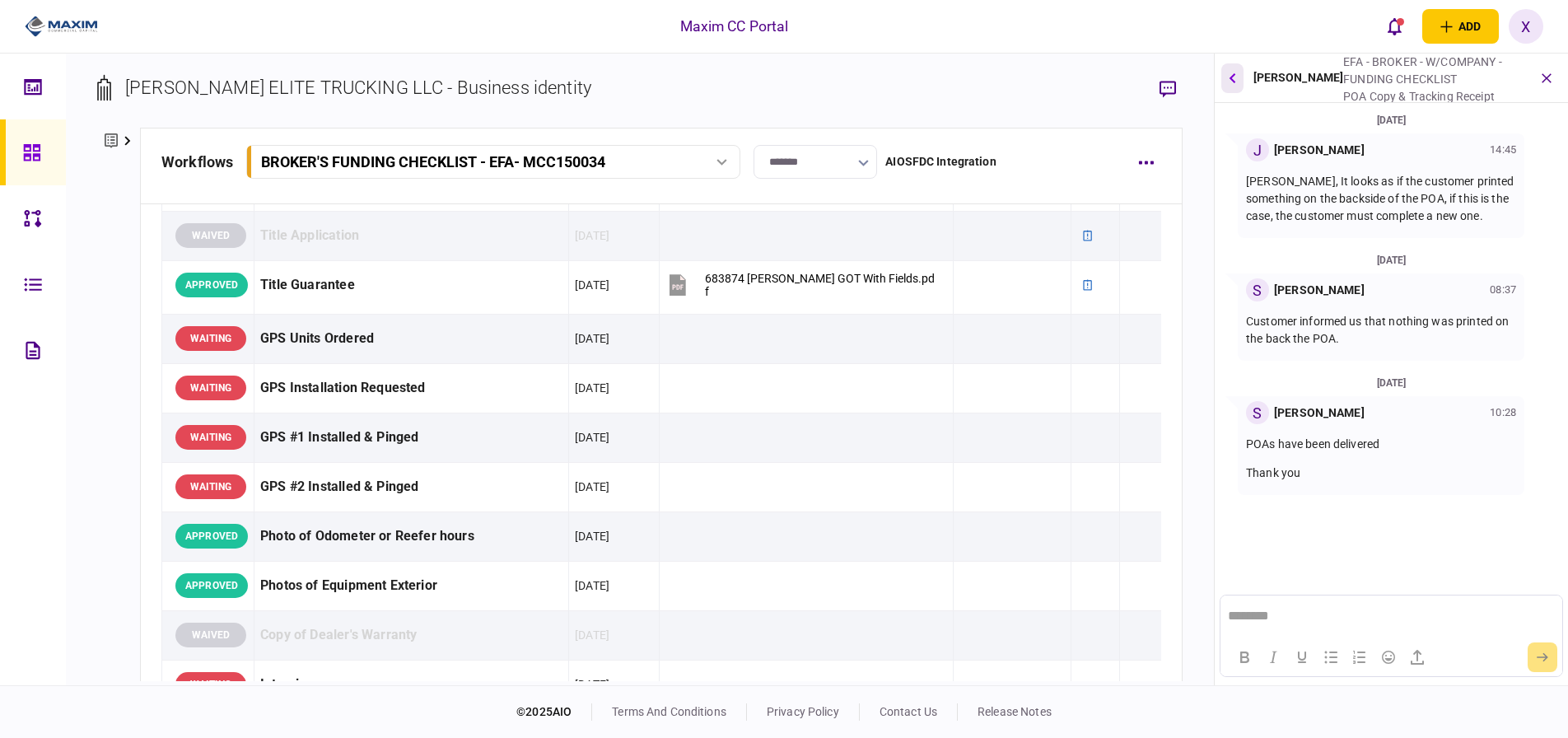
click at [1230, 79] on icon "button" at bounding box center [1232, 78] width 6 height 11
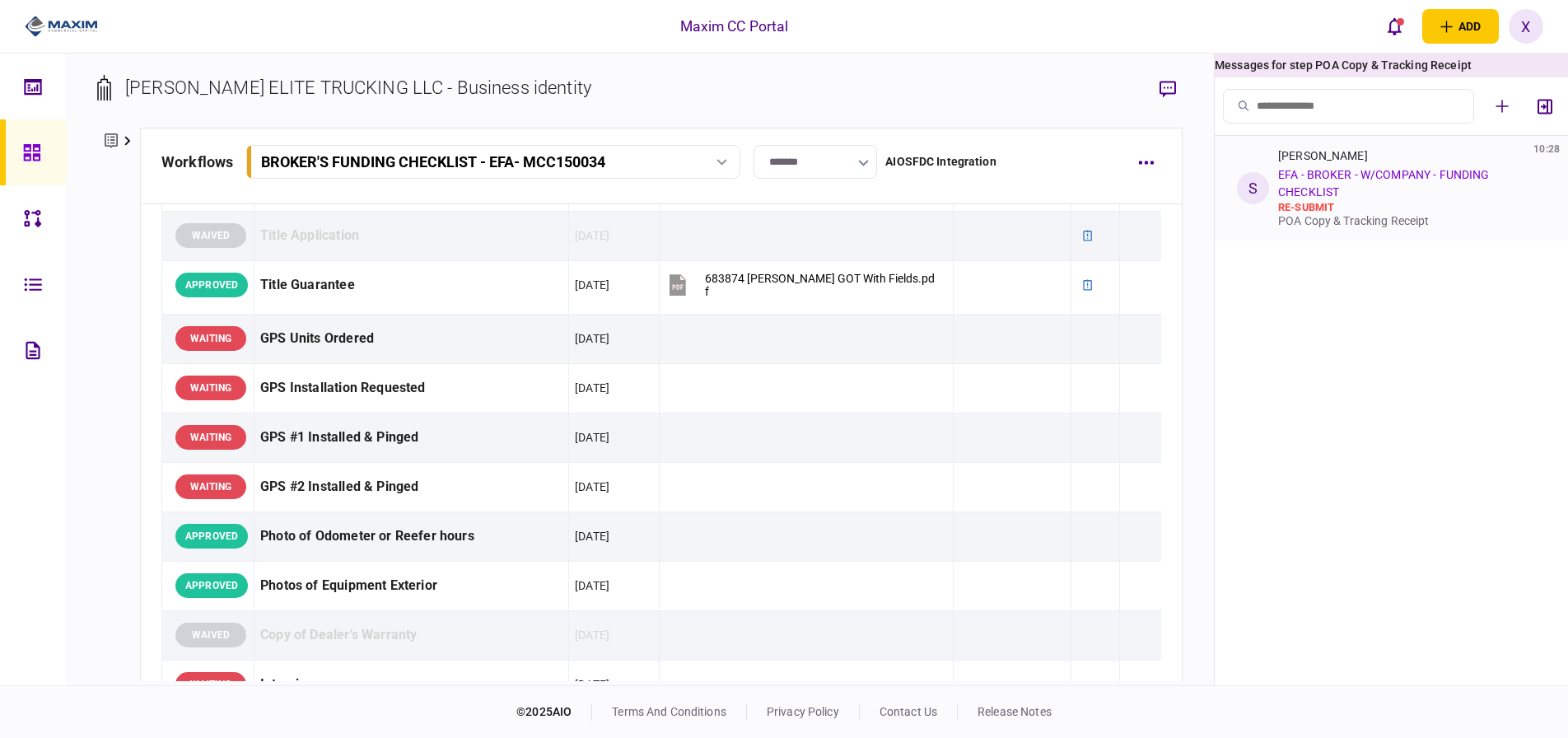
click at [1303, 200] on div "Sofia Salas 10:28 EFA - BROKER - W/COMPANY - FUNDING CHECKLIST re-submit POA Co…" at bounding box center [1409, 188] width 261 height 78
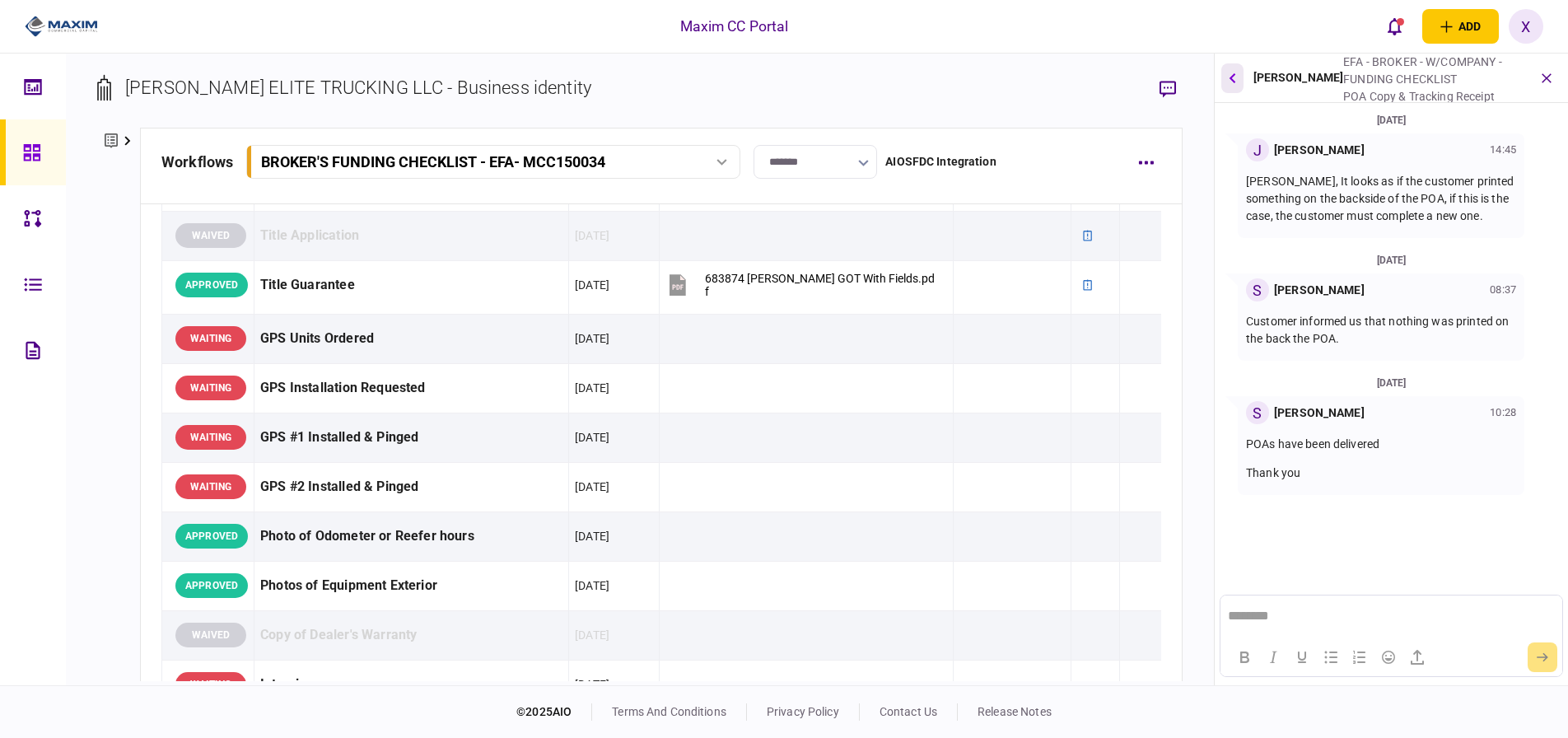
click at [1225, 88] on button "button" at bounding box center [1233, 78] width 23 height 30
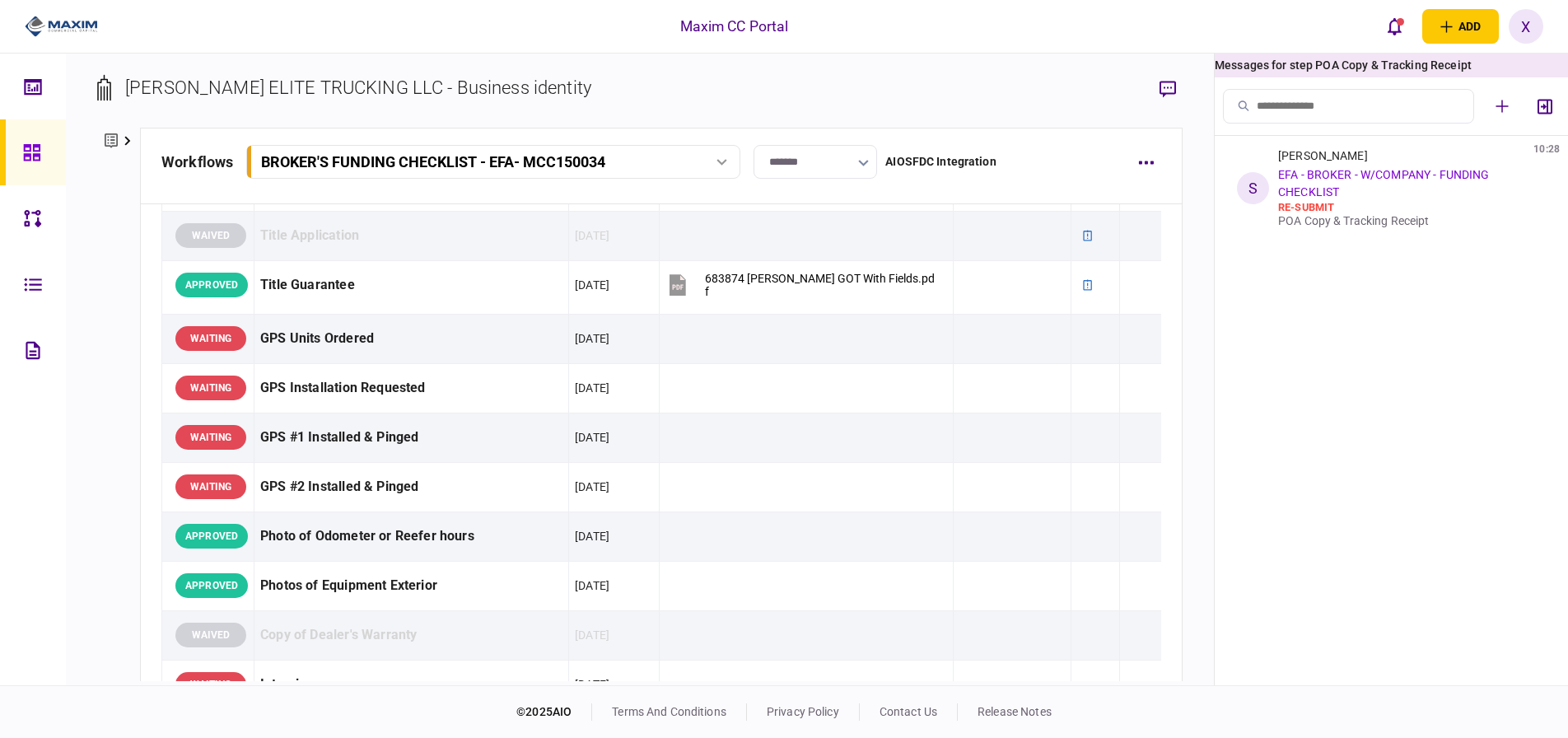
click at [781, 203] on div "workflows BROKER'S FUNDING CHECKLIST - EFA - MCC150034 BROKER'S FUNDING CHECKLI…" at bounding box center [661, 166] width 1042 height 77
click at [932, 109] on section "[PERSON_NAME] ELITE TRUCKING LLC - Business identity" at bounding box center [640, 100] width 1086 height 53
click at [1451, 72] on div "Messages for step POA Copy & Tracking Receipt" at bounding box center [1391, 65] width 353 height 23
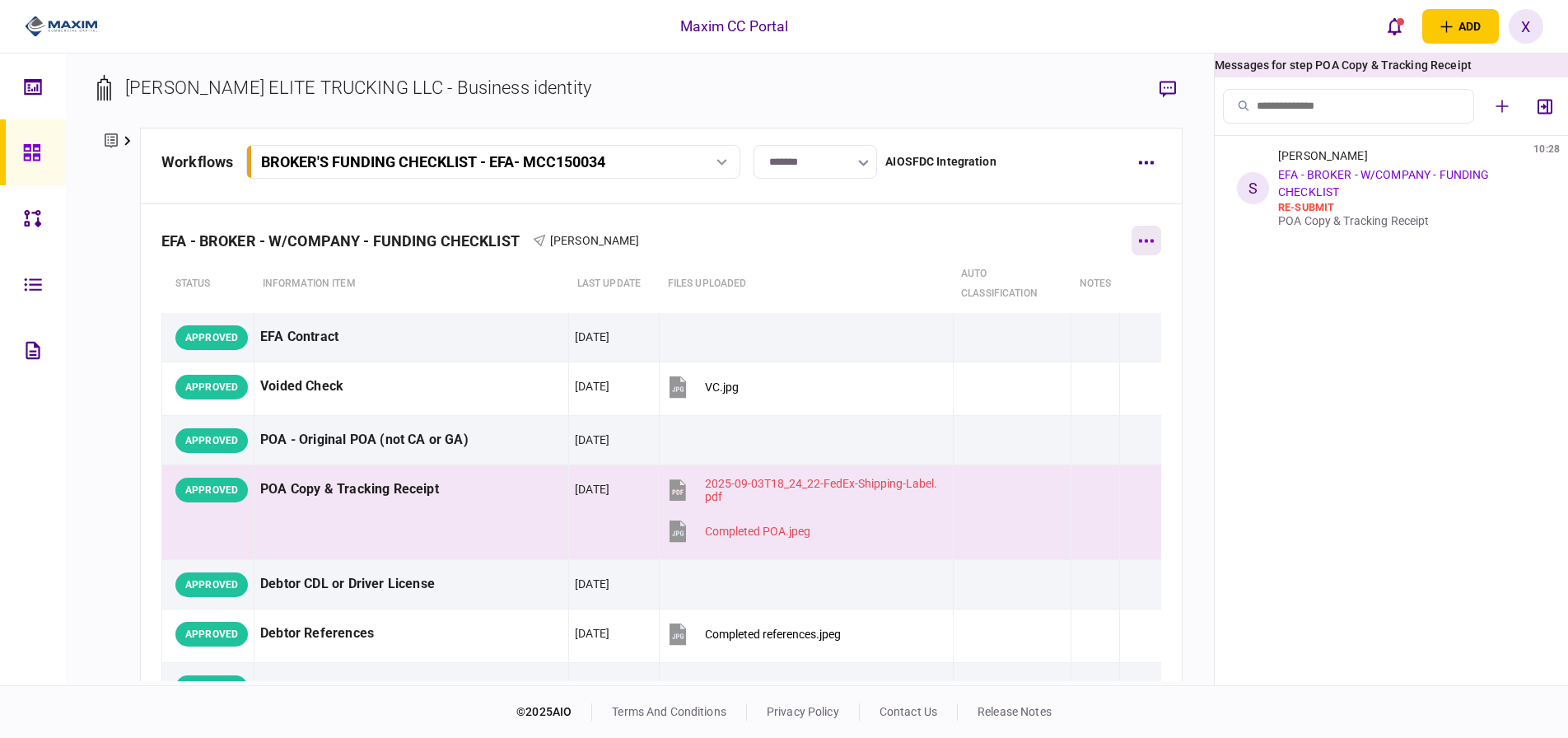
click at [1132, 242] on button "button" at bounding box center [1146, 240] width 30 height 30
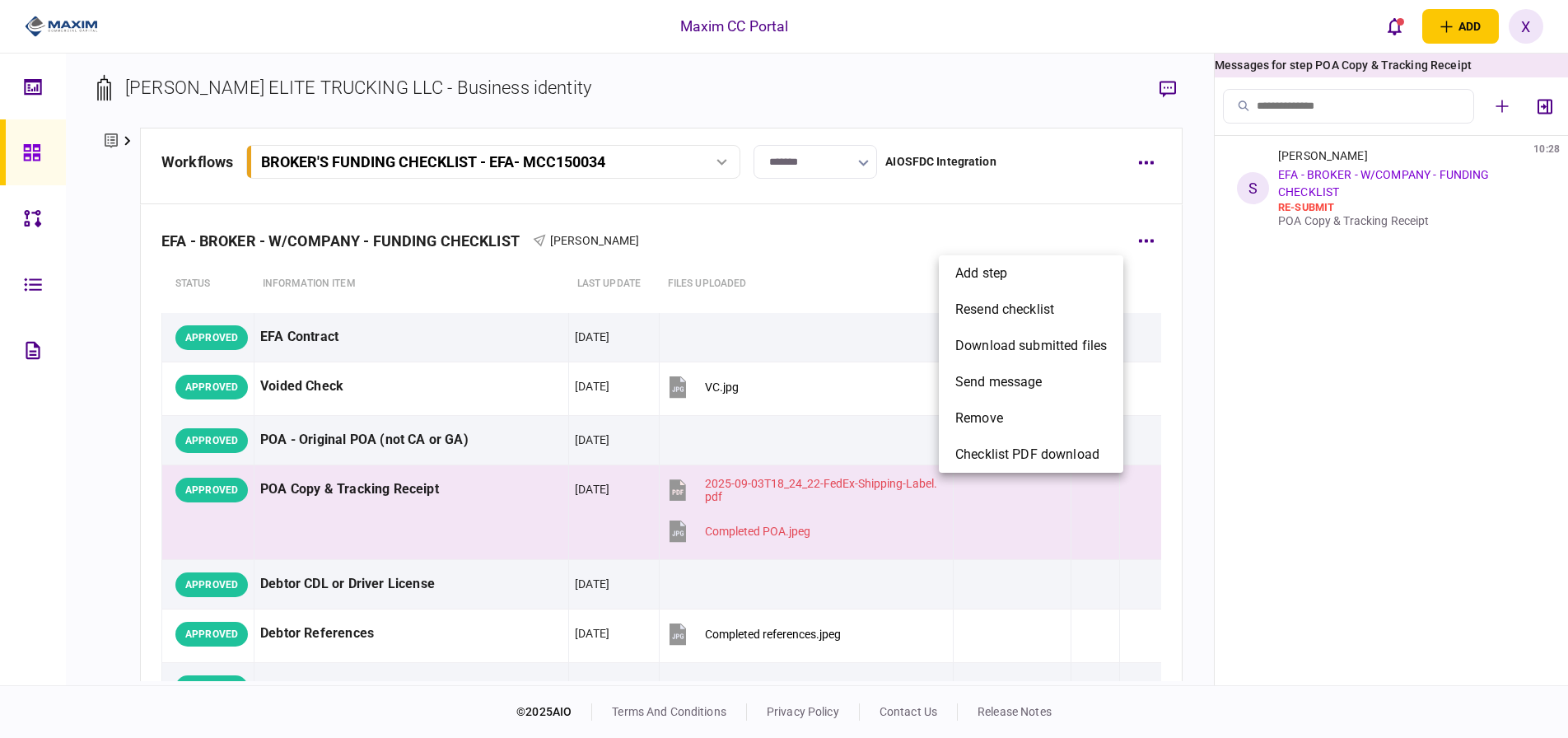
click at [1151, 85] on div at bounding box center [784, 369] width 1568 height 738
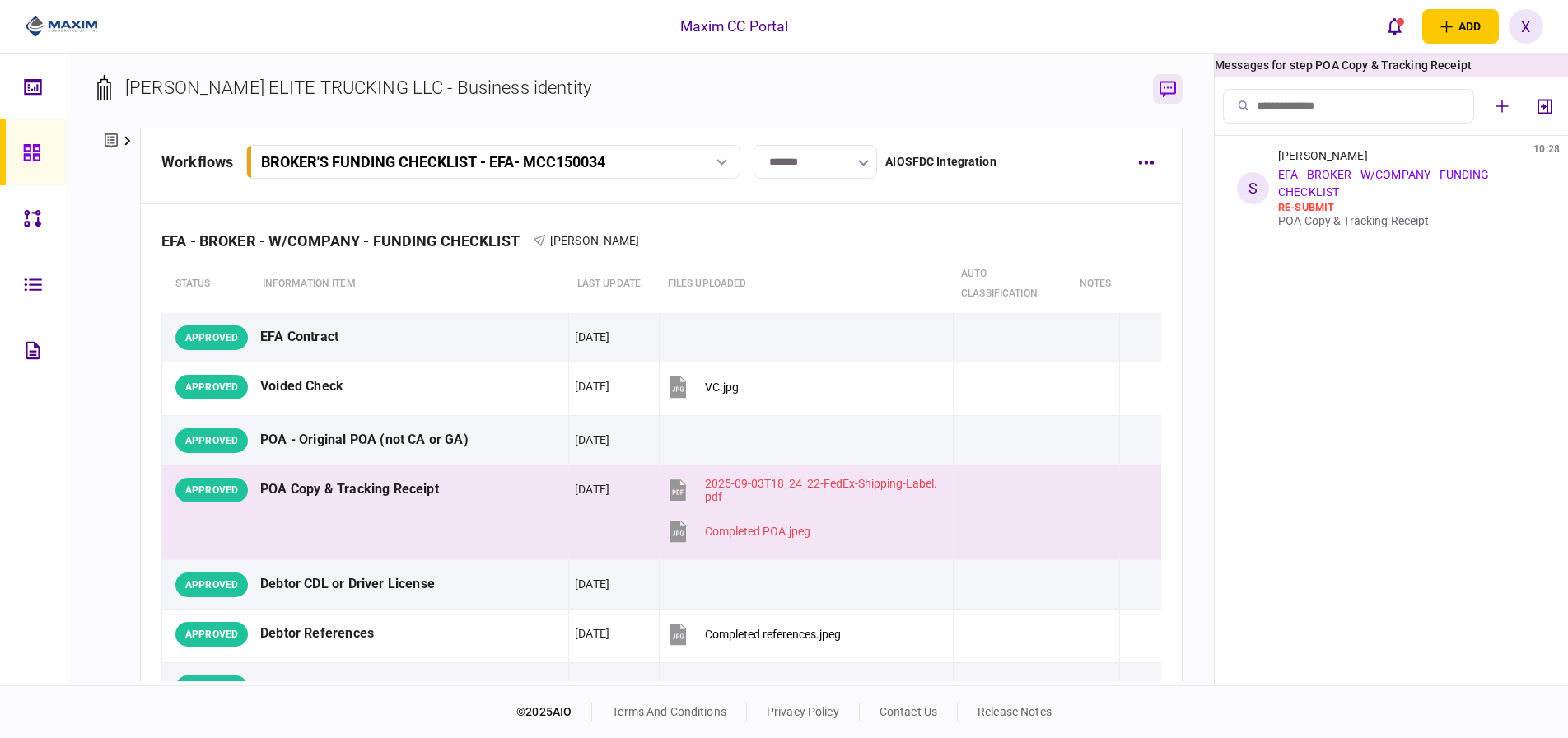
click at [1176, 87] on button "button" at bounding box center [1168, 88] width 30 height 30
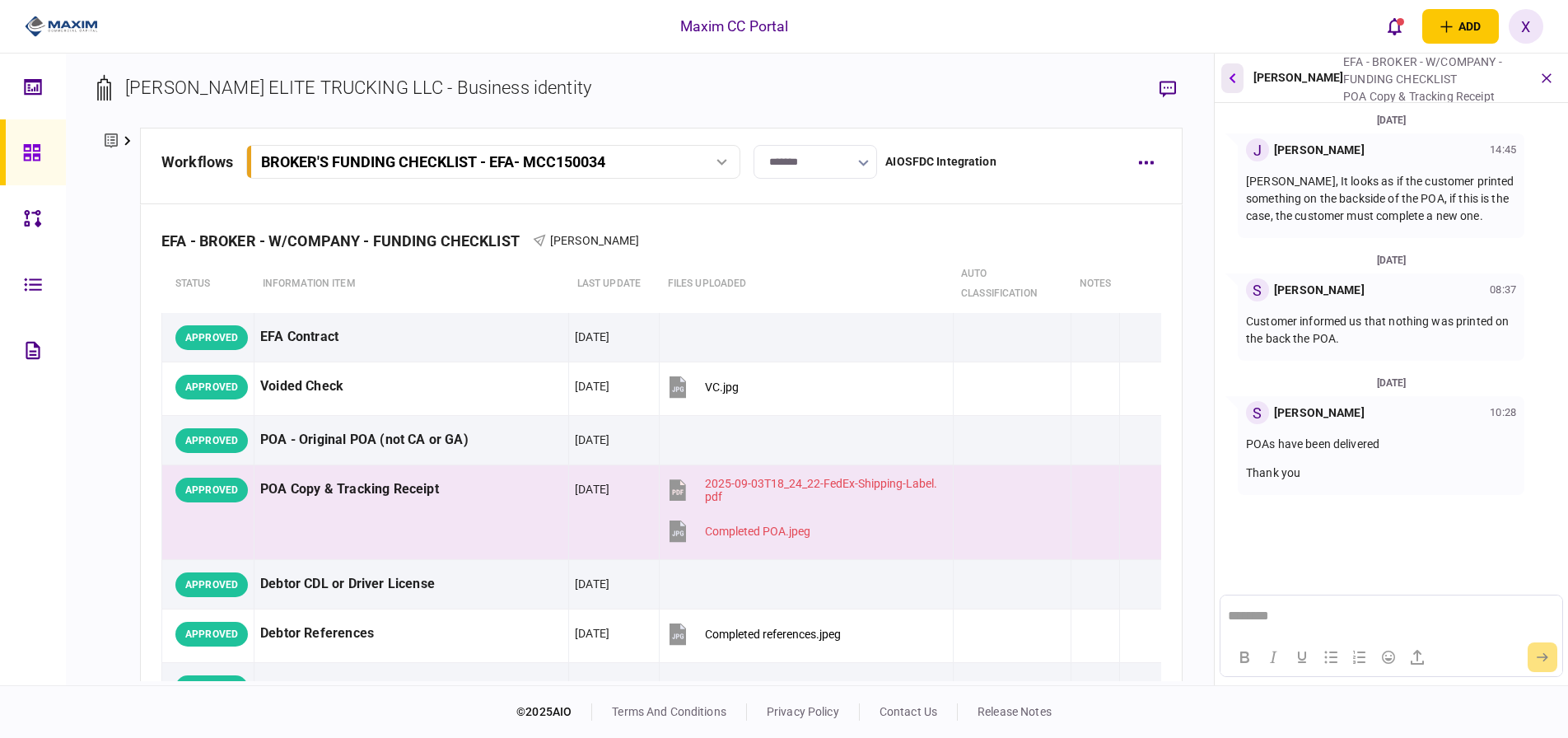
click at [1230, 79] on icon "button" at bounding box center [1232, 78] width 6 height 11
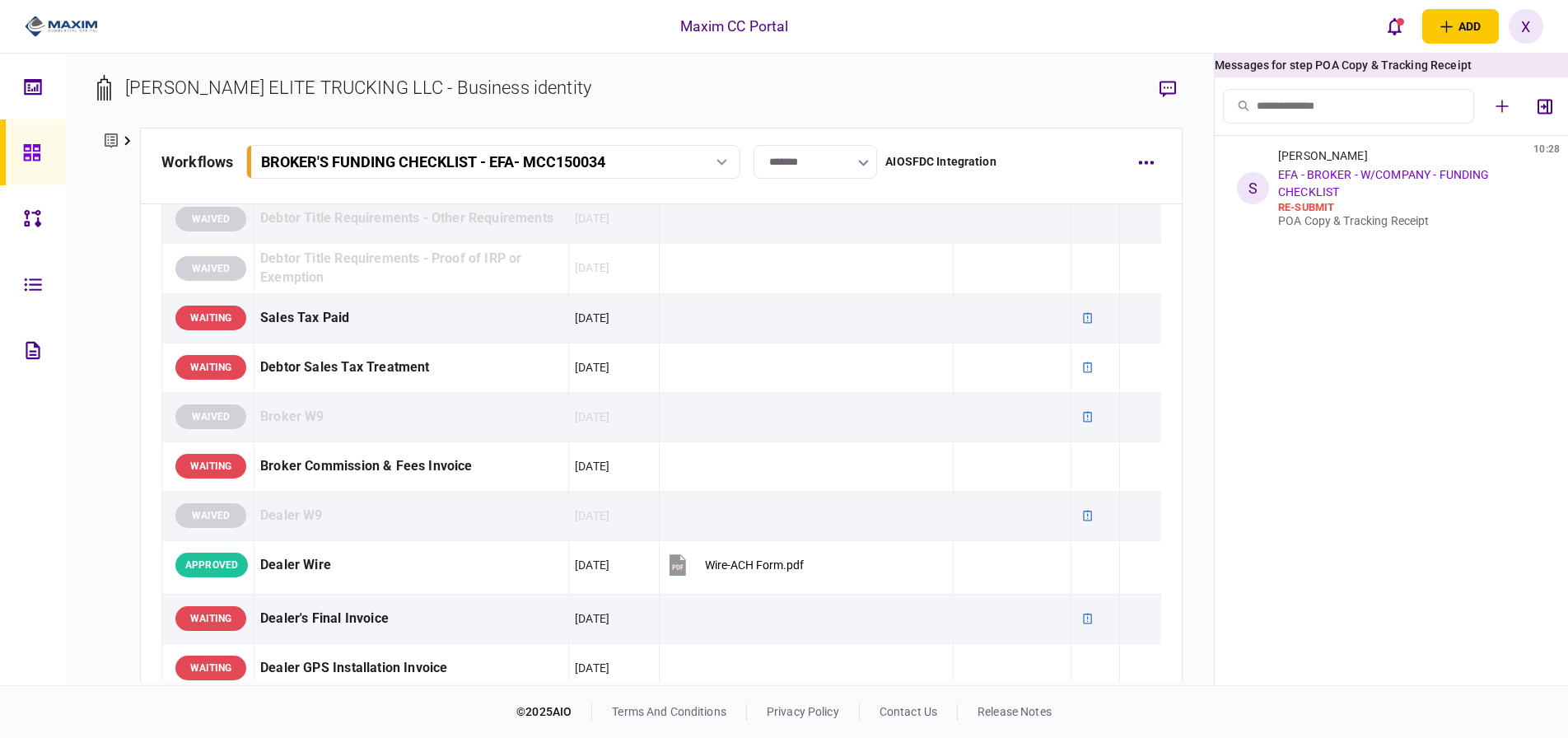
scroll to position [907, 0]
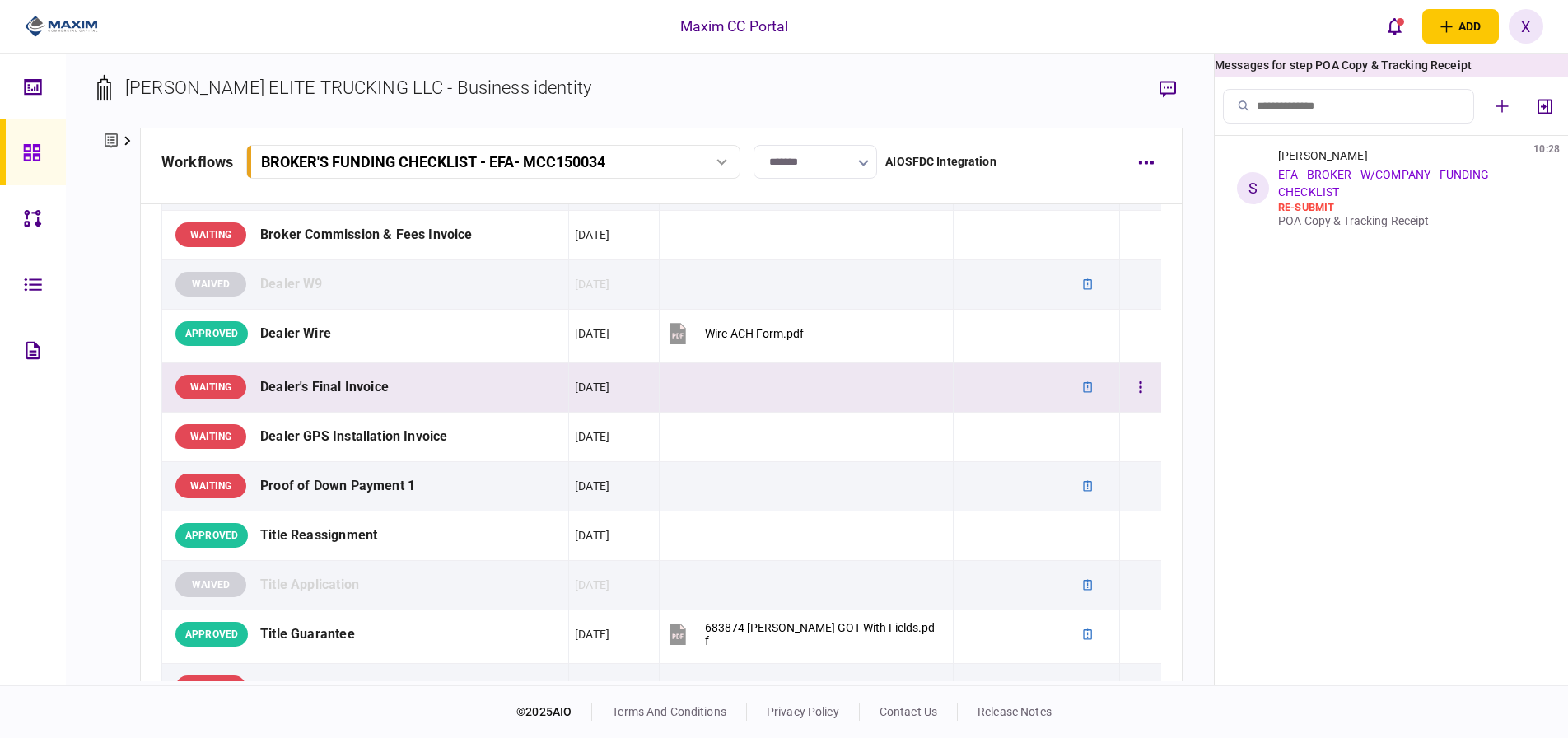
click at [386, 383] on div "Dealer's Final Invoice" at bounding box center [411, 387] width 302 height 37
click at [1297, 180] on link "EFA - BROKER - W/COMPANY - FUNDING CHECKLIST" at bounding box center [1384, 183] width 211 height 31
click at [1151, 89] on section "[PERSON_NAME] ELITE TRUCKING LLC - Business identity" at bounding box center [640, 100] width 1086 height 53
click at [1173, 89] on icon "button" at bounding box center [1168, 89] width 16 height 17
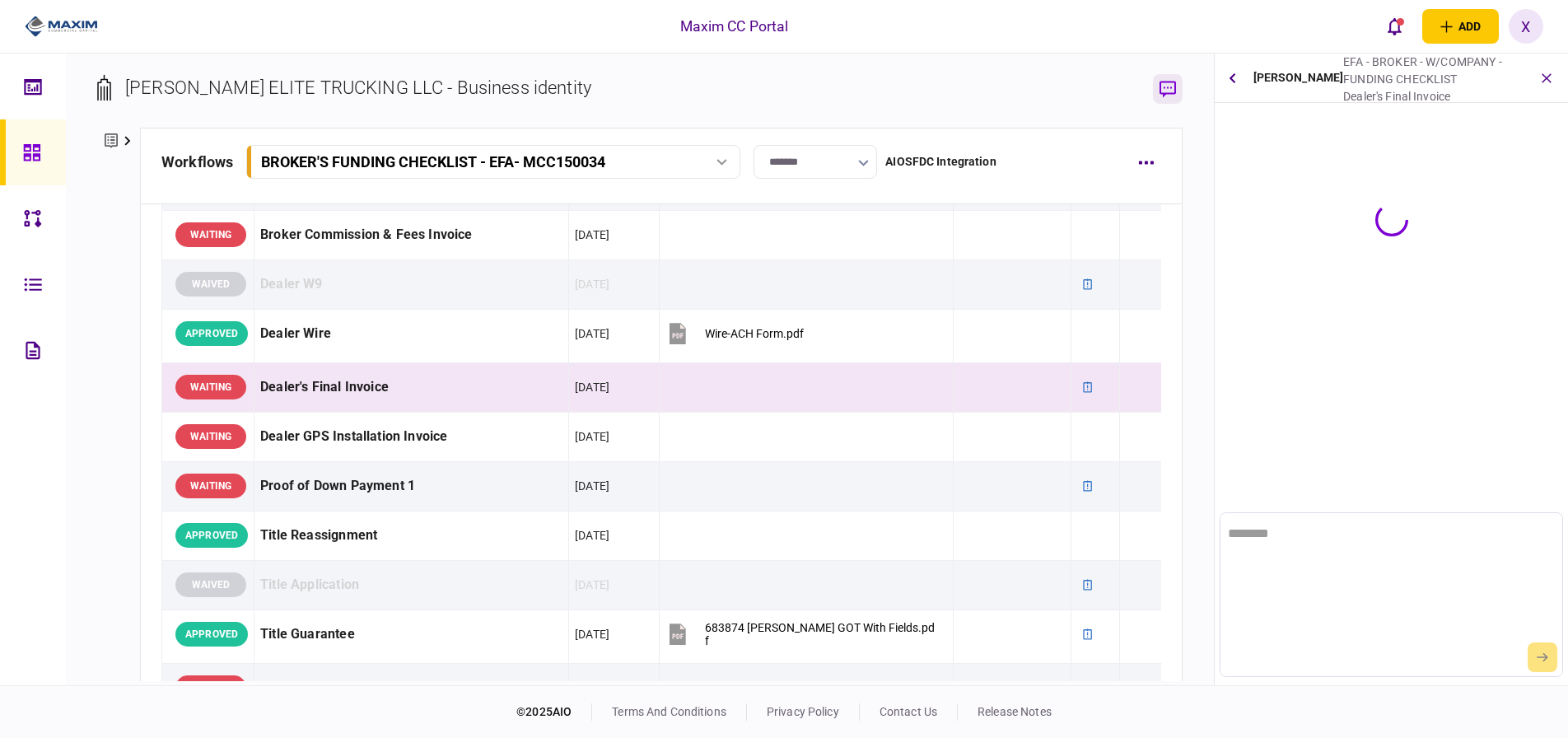
scroll to position [0, 0]
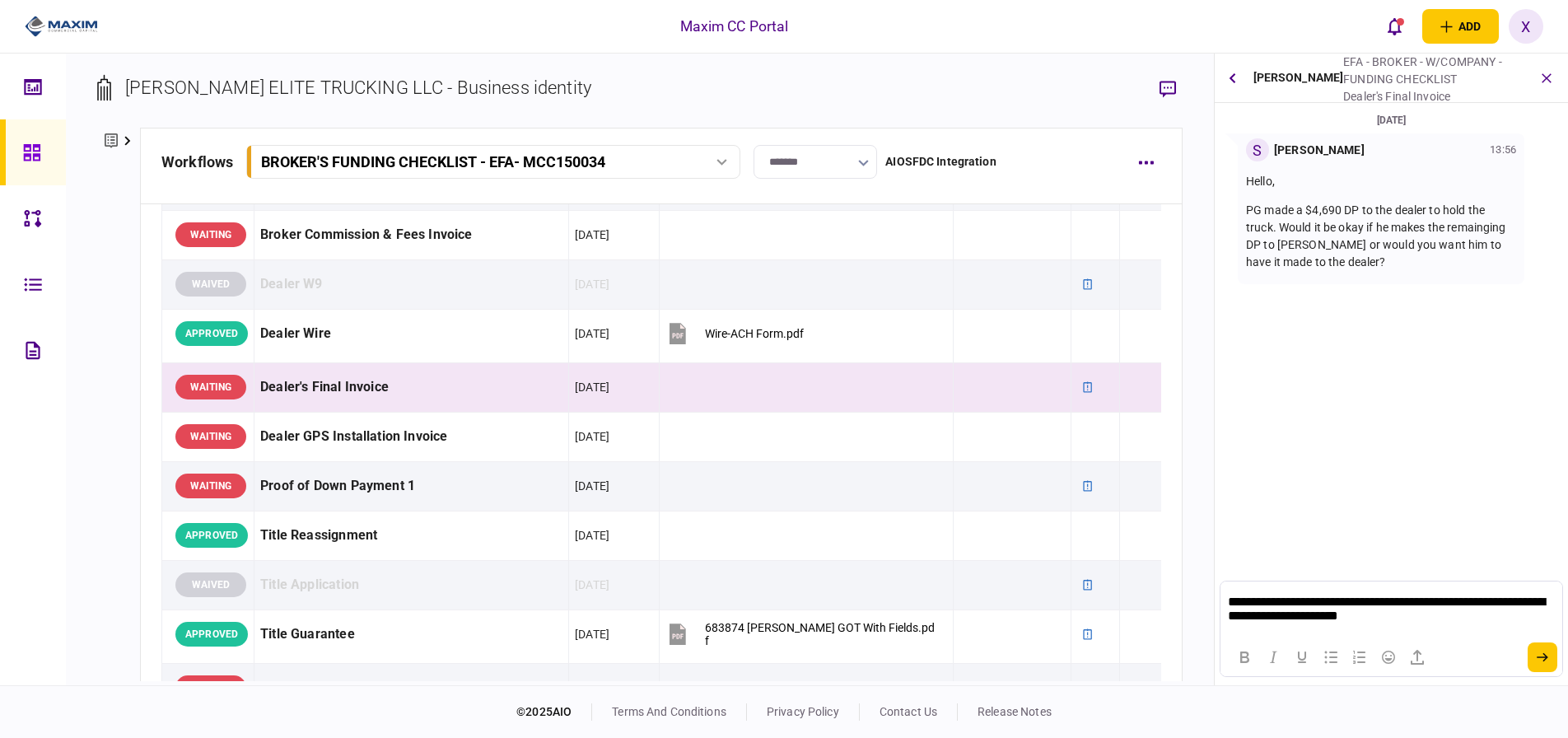
click at [1311, 614] on p "**********" at bounding box center [1391, 610] width 326 height 30
click at [1303, 624] on p "**********" at bounding box center [1391, 610] width 326 height 30
click at [1289, 618] on p "**********" at bounding box center [1391, 610] width 326 height 30
click at [1281, 611] on p "**********" at bounding box center [1391, 610] width 326 height 30
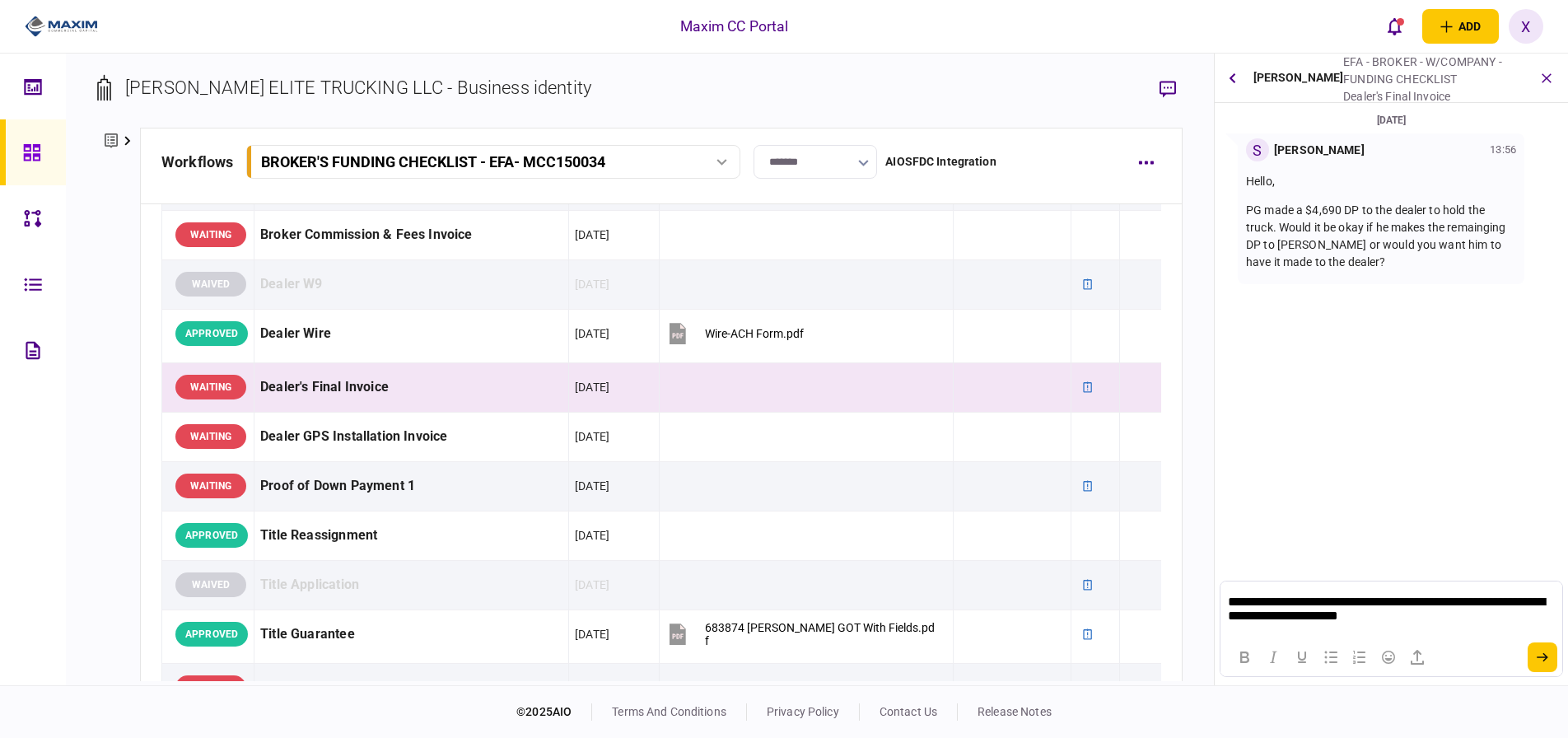
click at [1294, 614] on p "**********" at bounding box center [1391, 610] width 326 height 30
copy p "**********"
click at [1453, 624] on p "**********" at bounding box center [1391, 610] width 326 height 30
click at [1544, 660] on icon "submit" at bounding box center [1543, 657] width 12 height 10
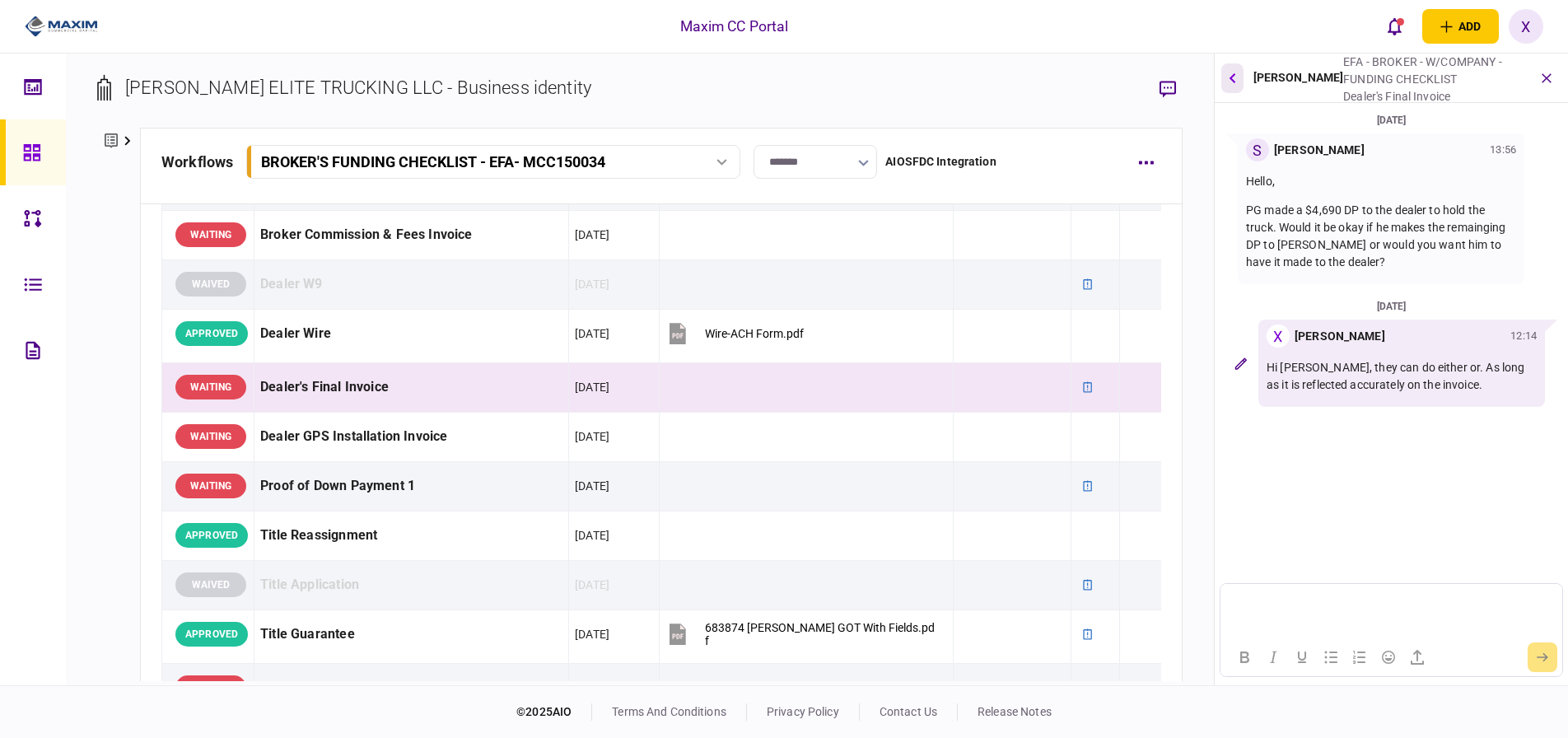
click at [1240, 78] on button "button" at bounding box center [1233, 78] width 23 height 30
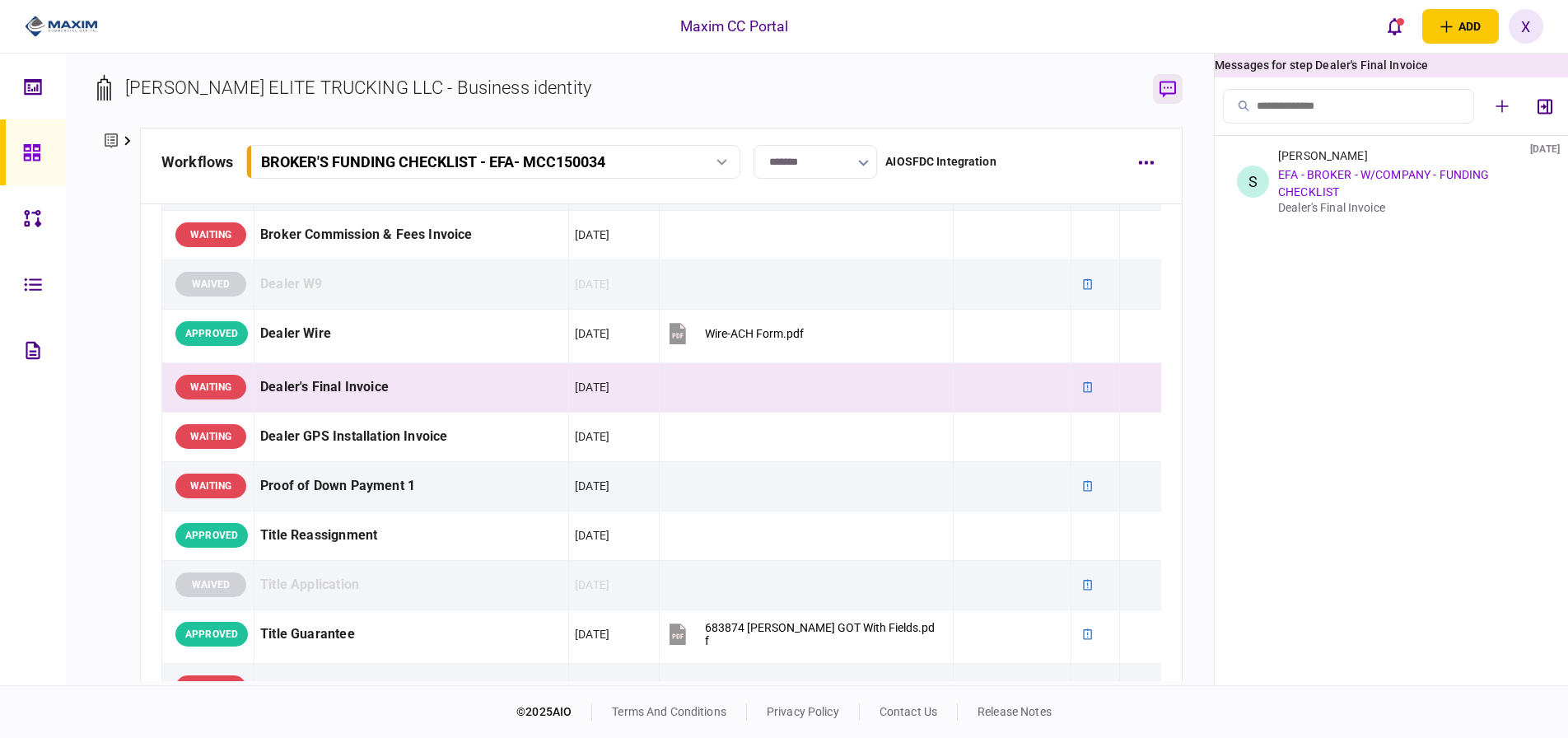
click at [1176, 94] on icon "button" at bounding box center [1168, 89] width 16 height 17
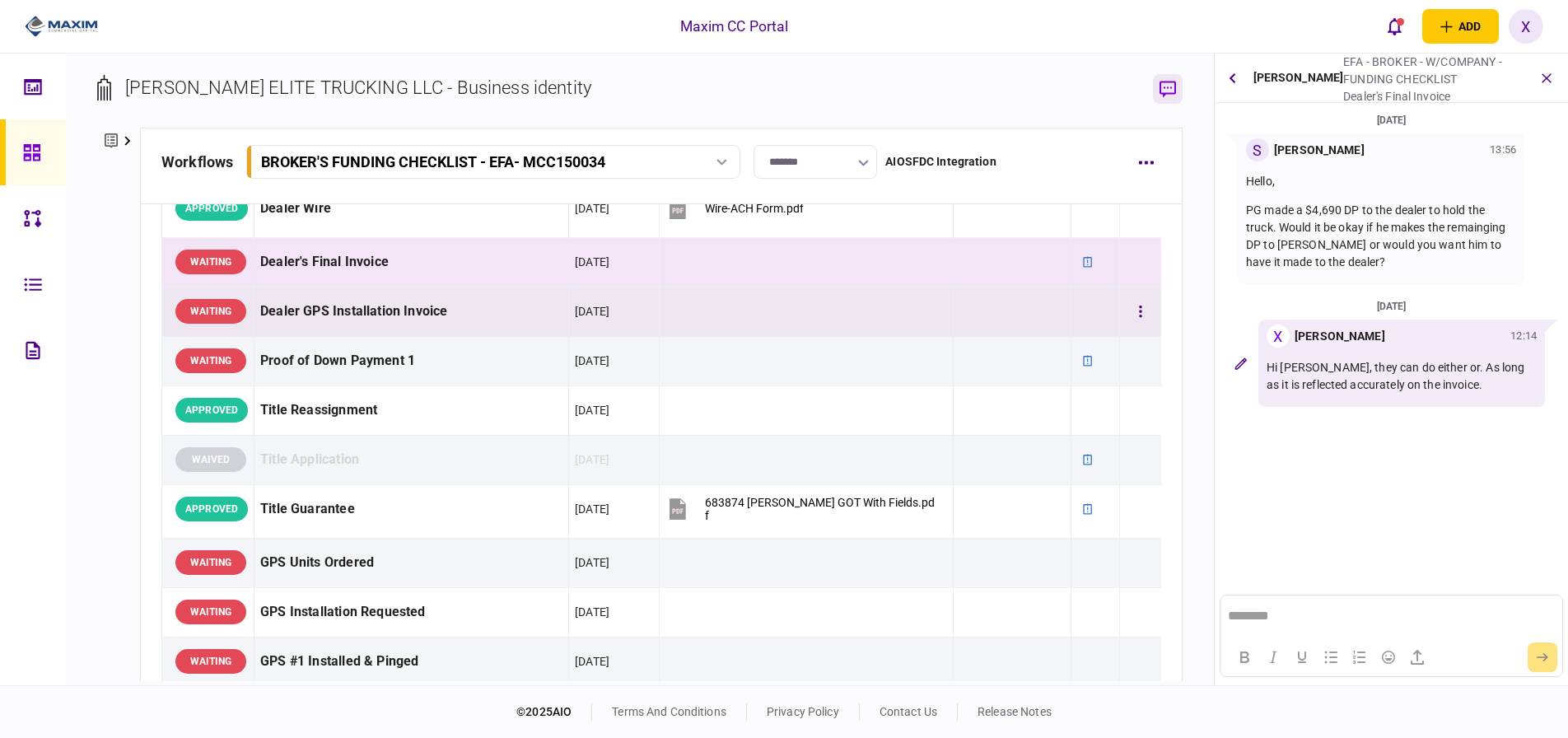
scroll to position [1072, 0]
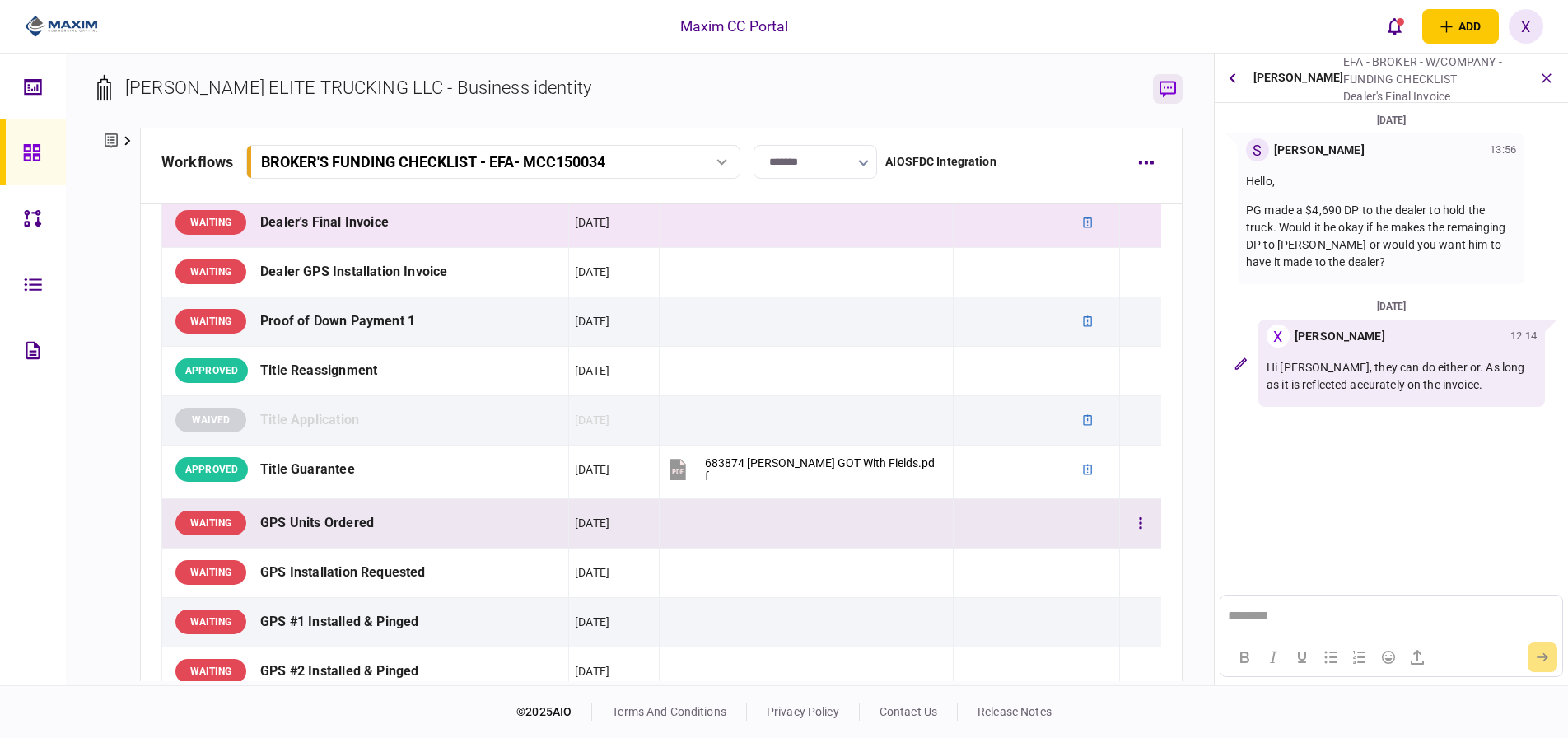
click at [339, 521] on div "GPS Units Ordered" at bounding box center [411, 523] width 302 height 37
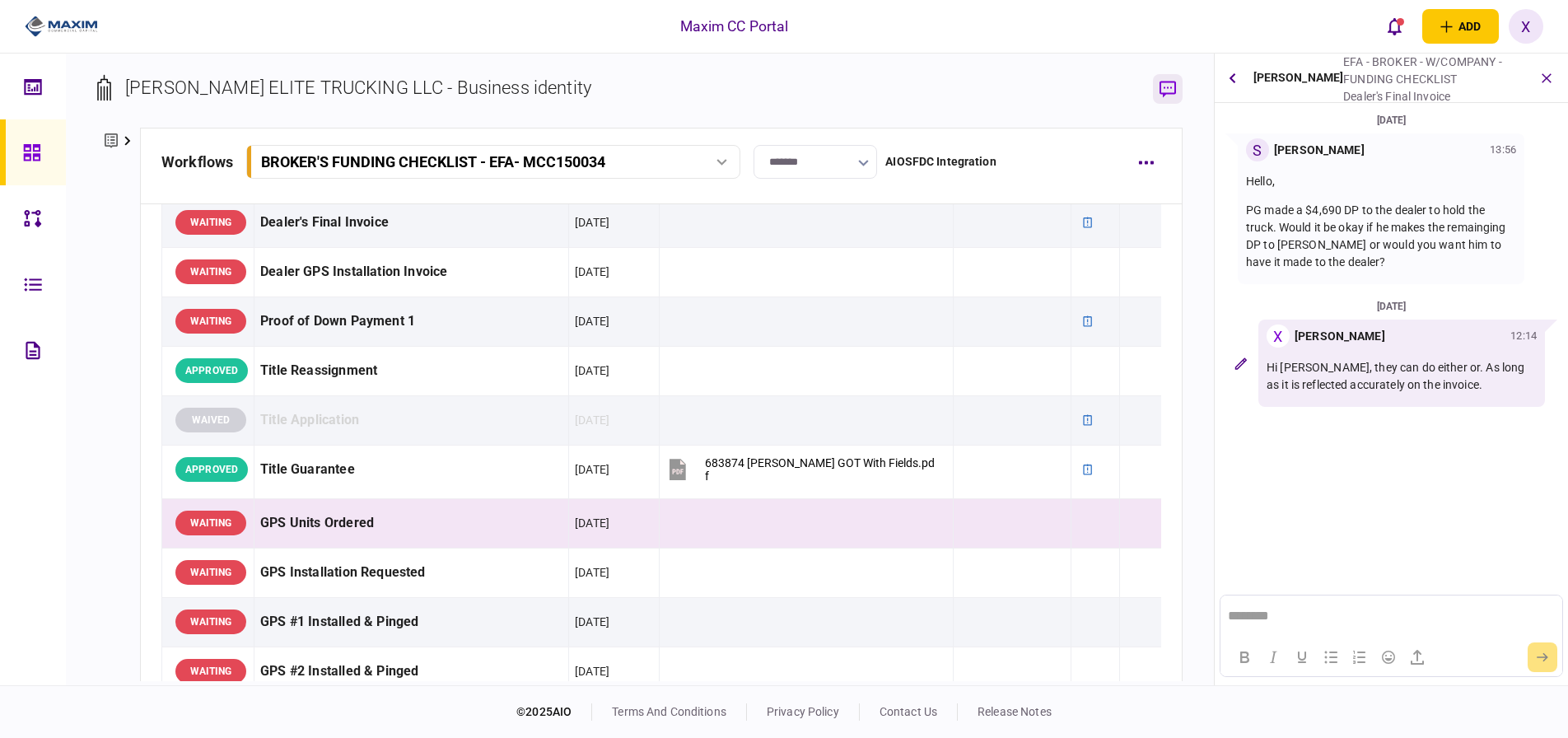
click at [1181, 80] on button "button" at bounding box center [1168, 88] width 30 height 30
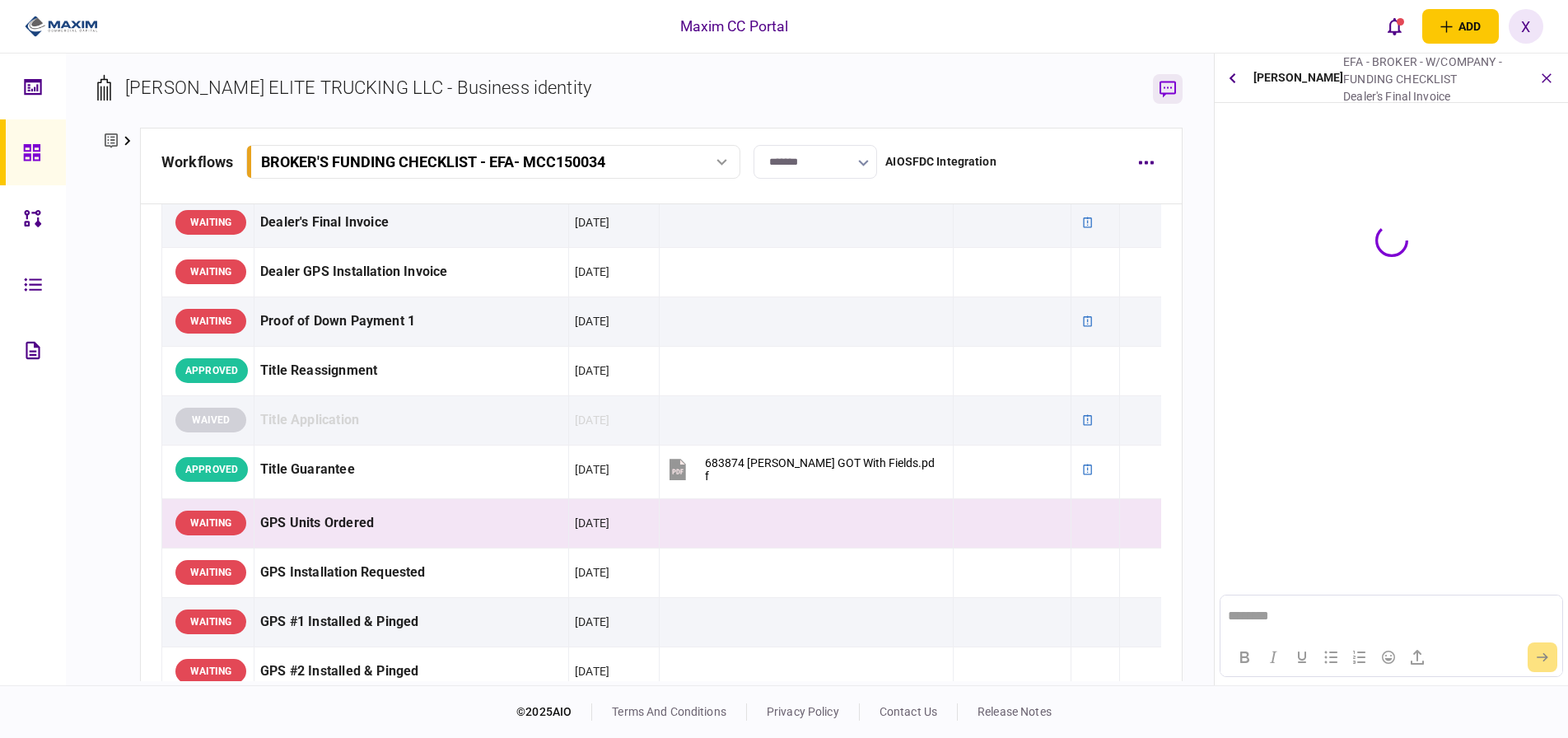
scroll to position [0, 0]
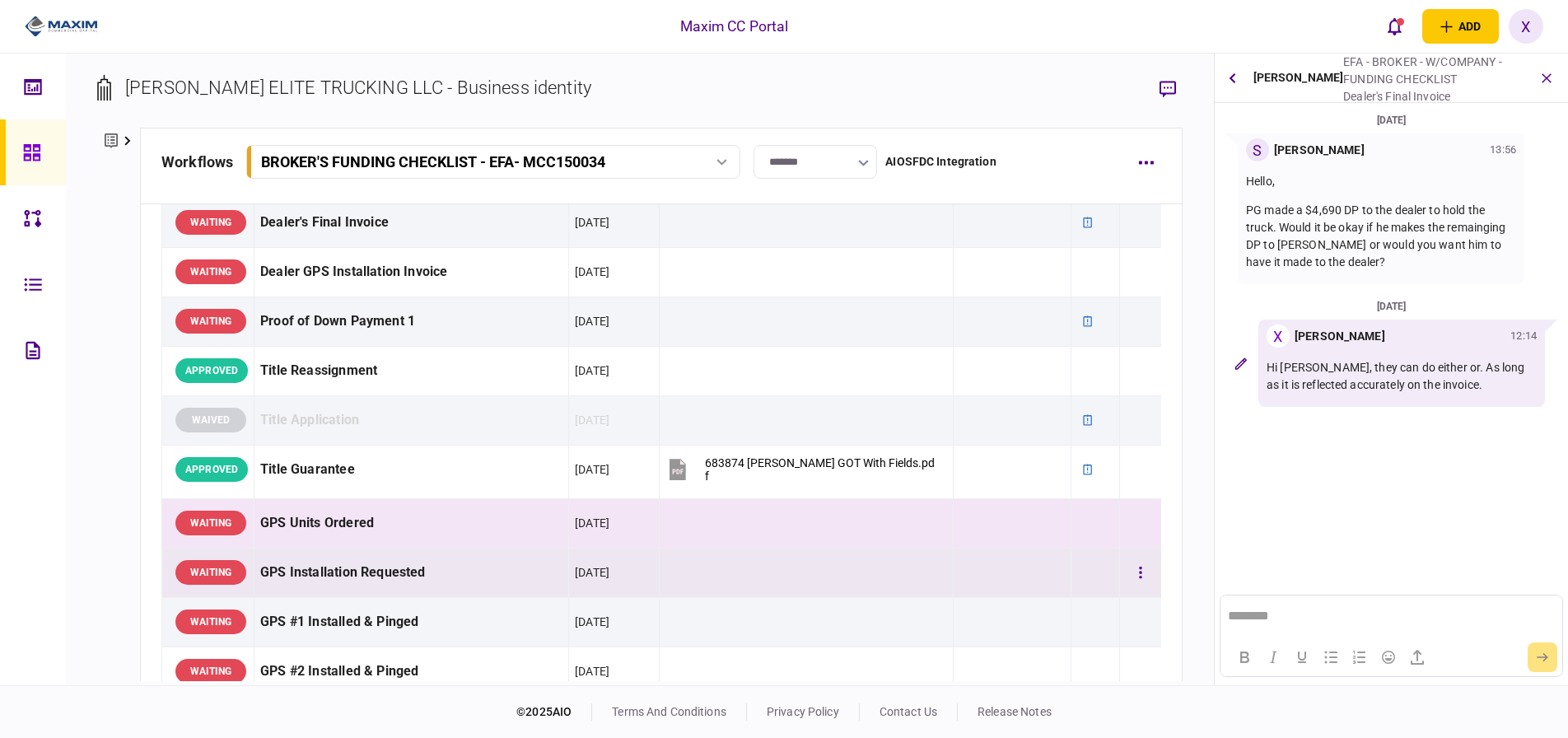
click at [371, 586] on div "GPS Installation Requested" at bounding box center [411, 573] width 302 height 37
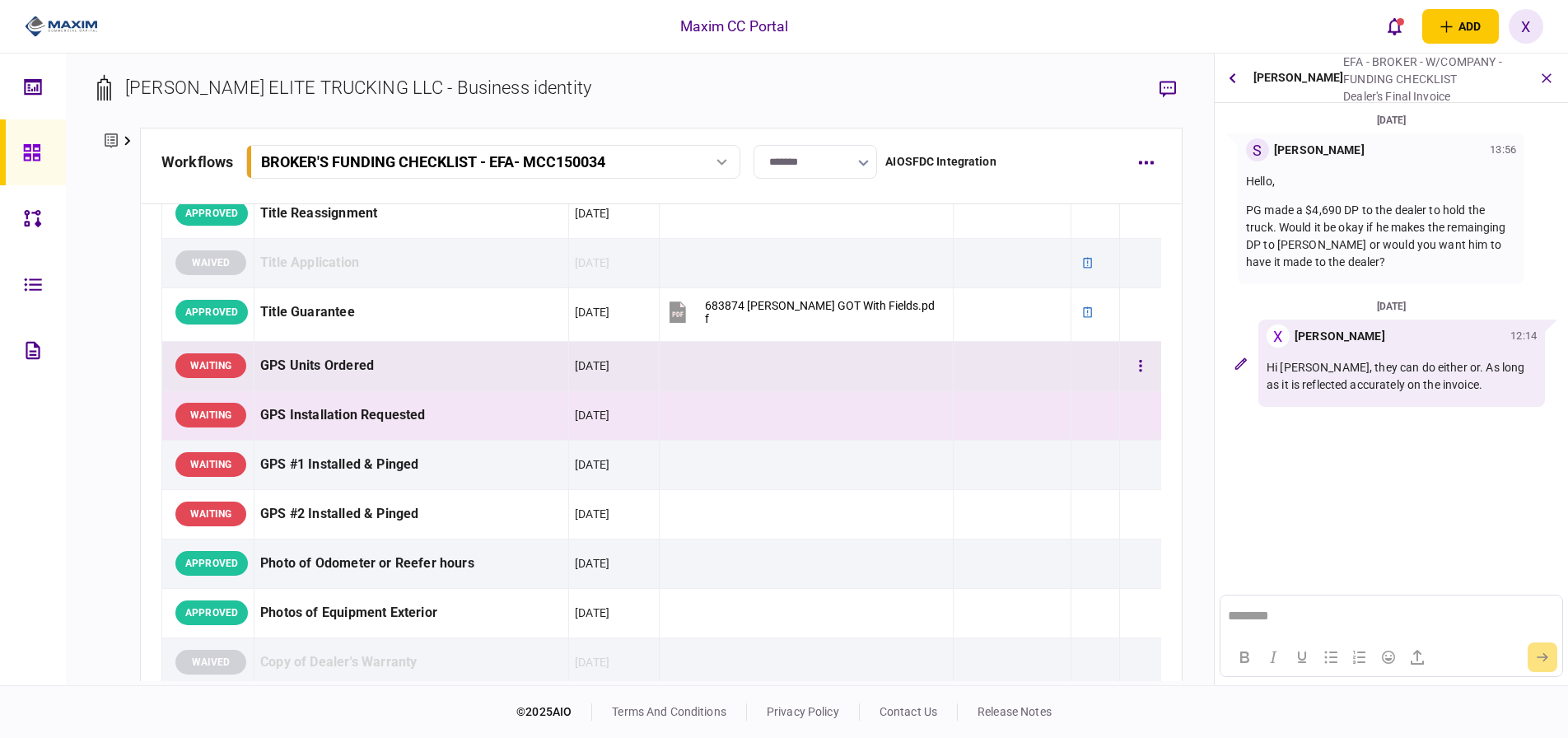
scroll to position [1236, 0]
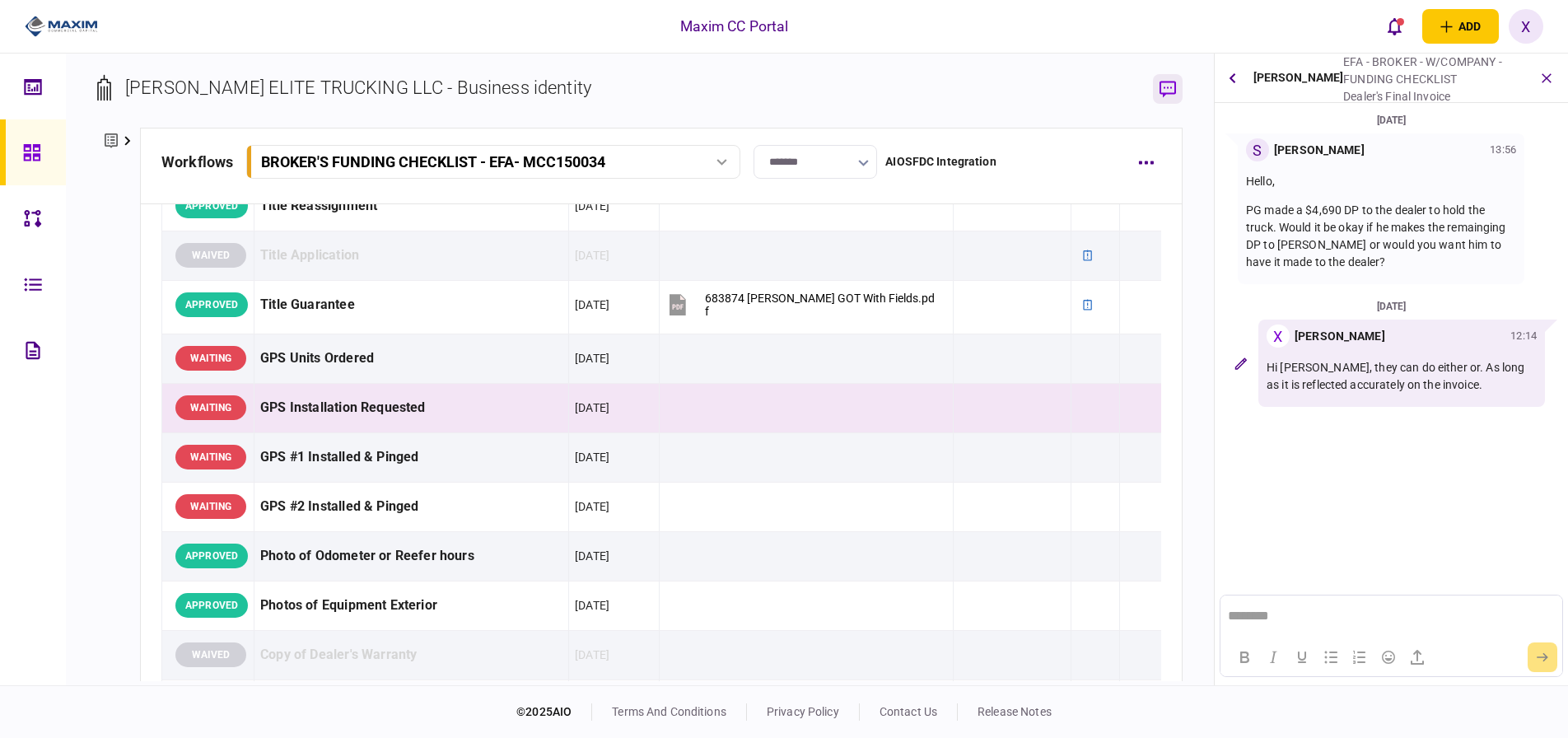
click at [1173, 81] on button "button" at bounding box center [1168, 88] width 30 height 30
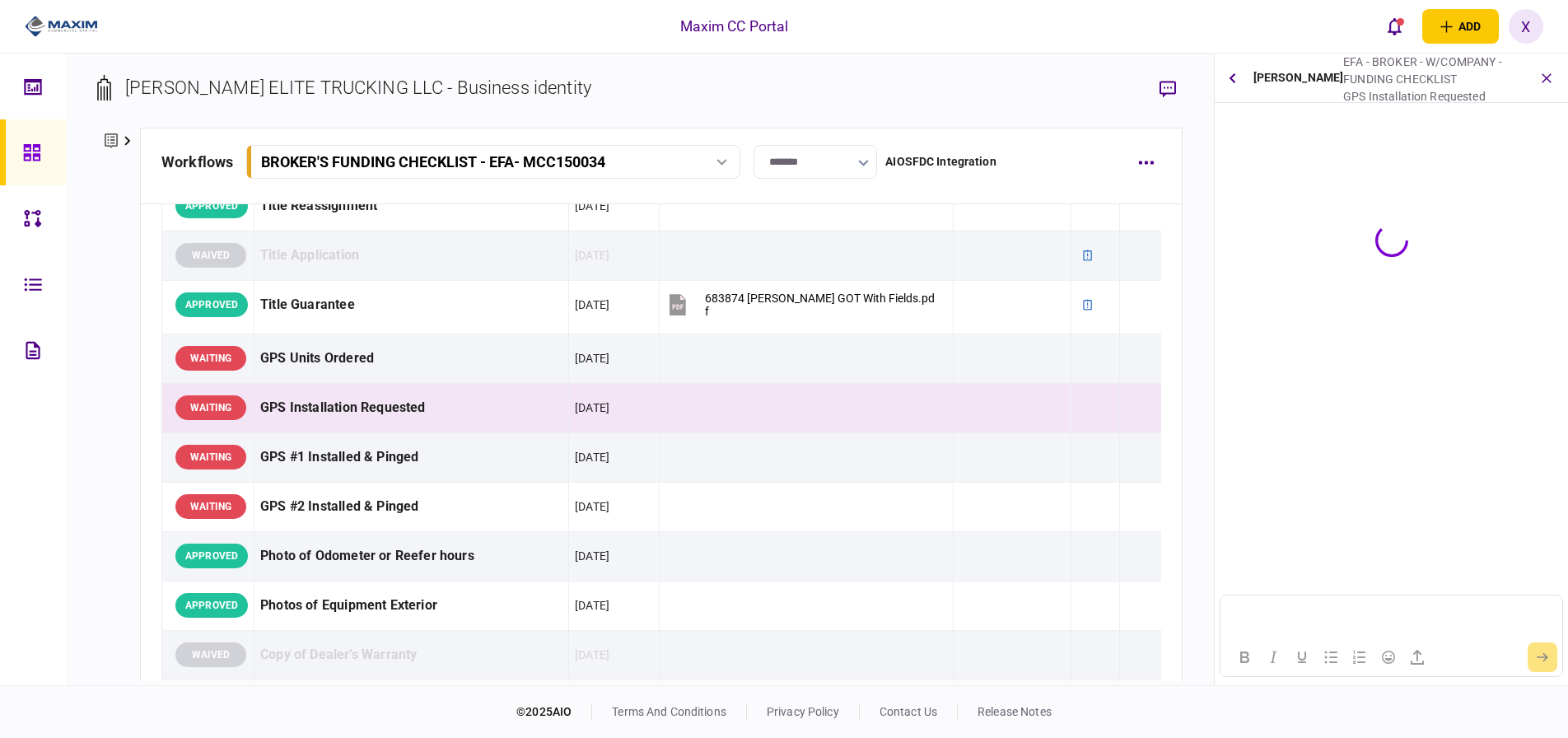
scroll to position [0, 0]
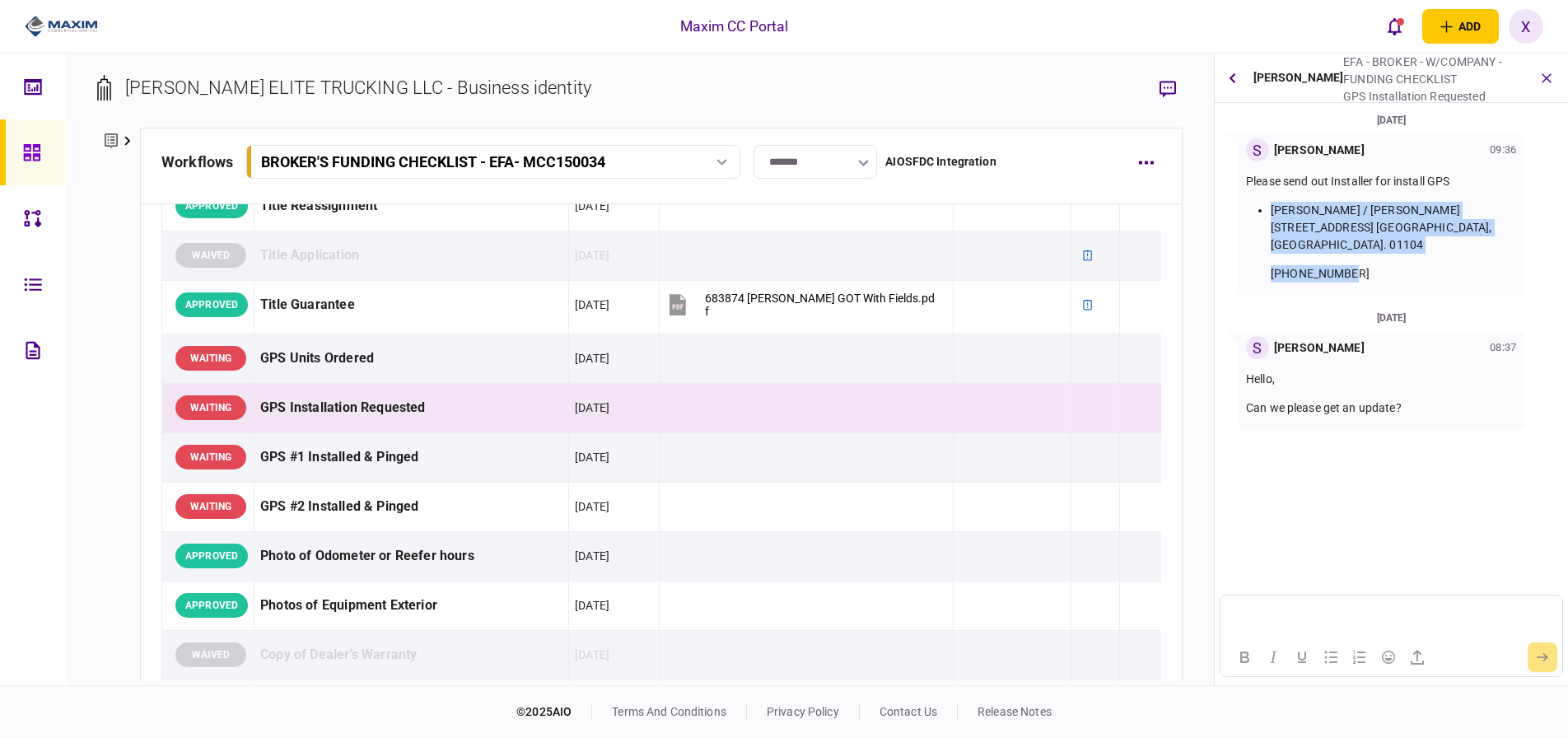
drag, startPoint x: 1350, startPoint y: 253, endPoint x: 1262, endPoint y: 205, distance: 100.2
click at [1262, 205] on ul "Paul Lilley / Allison Morse 127 Page Blvd. Springfield, MA. 01104 508-981-5228" at bounding box center [1381, 243] width 271 height 81
copy li "Paul Lilley / Allison Morse 127 Page Blvd. Springfield, MA. 01104 508-981-5228"
click at [1279, 599] on html at bounding box center [1391, 615] width 341 height 41
click at [1534, 660] on button "submit" at bounding box center [1543, 658] width 30 height 30
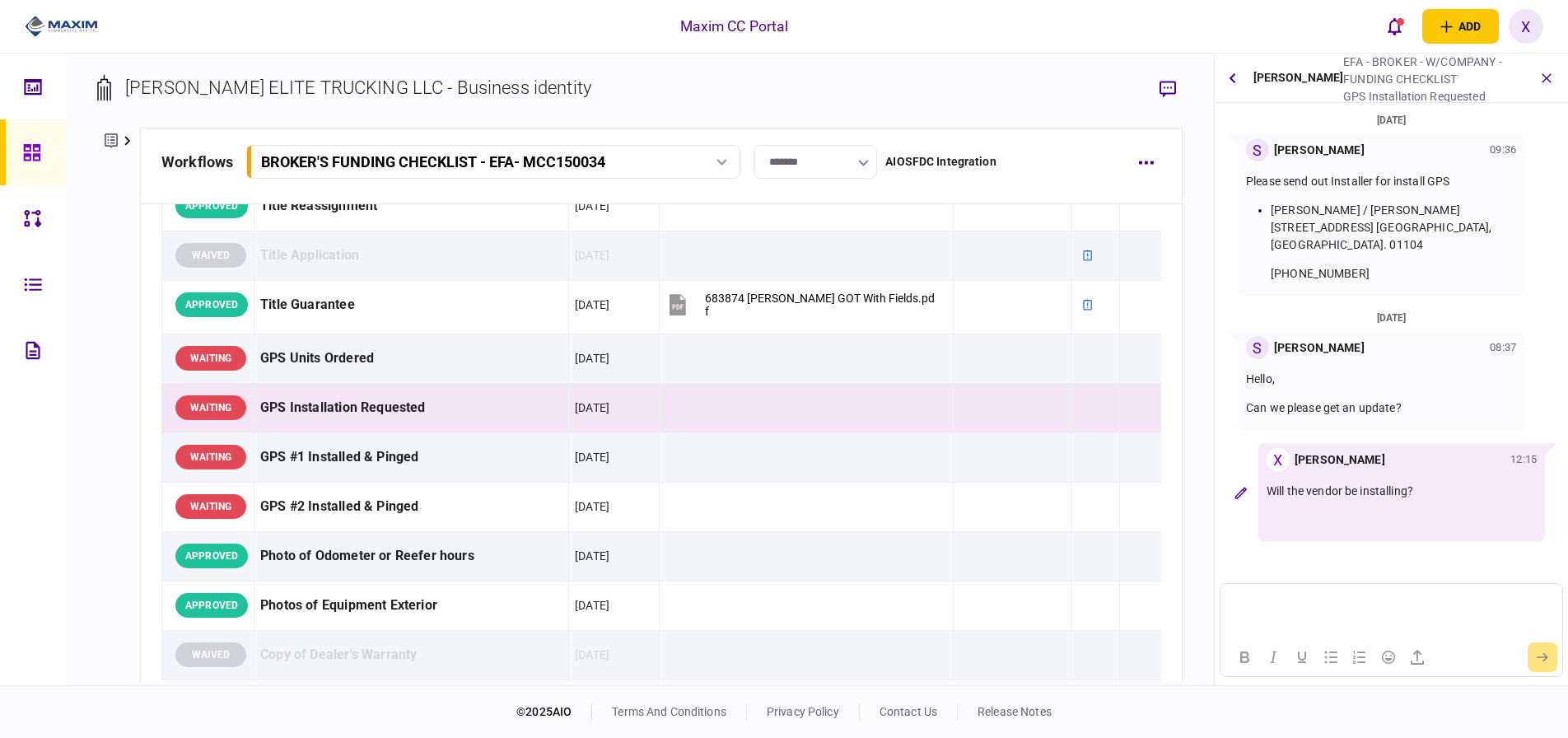
click at [1389, 371] on p "Hello," at bounding box center [1381, 379] width 271 height 17
click at [1161, 96] on icon "button" at bounding box center [1168, 89] width 16 height 17
click at [1238, 82] on button "button" at bounding box center [1233, 78] width 23 height 30
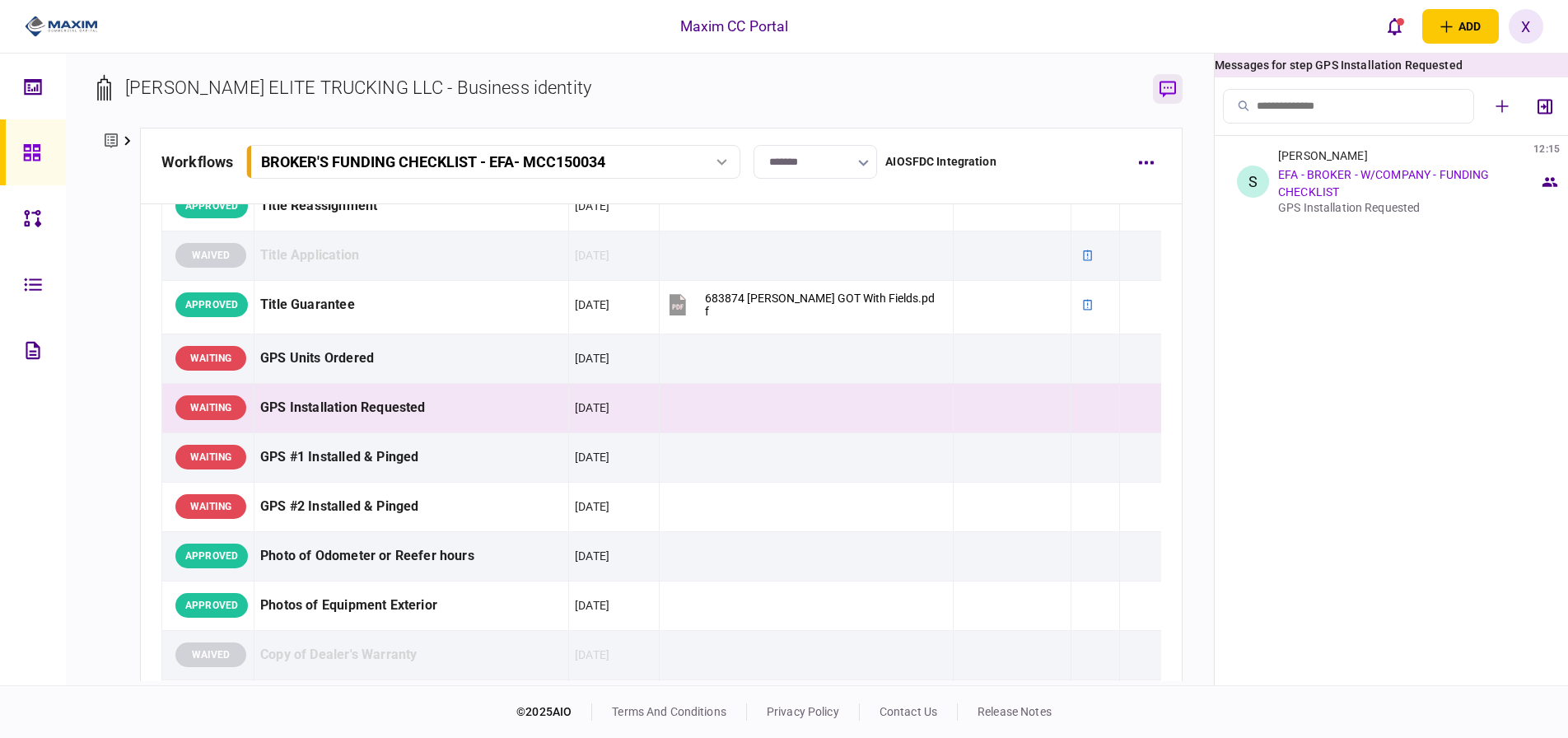
click at [1160, 85] on icon "button" at bounding box center [1168, 89] width 16 height 16
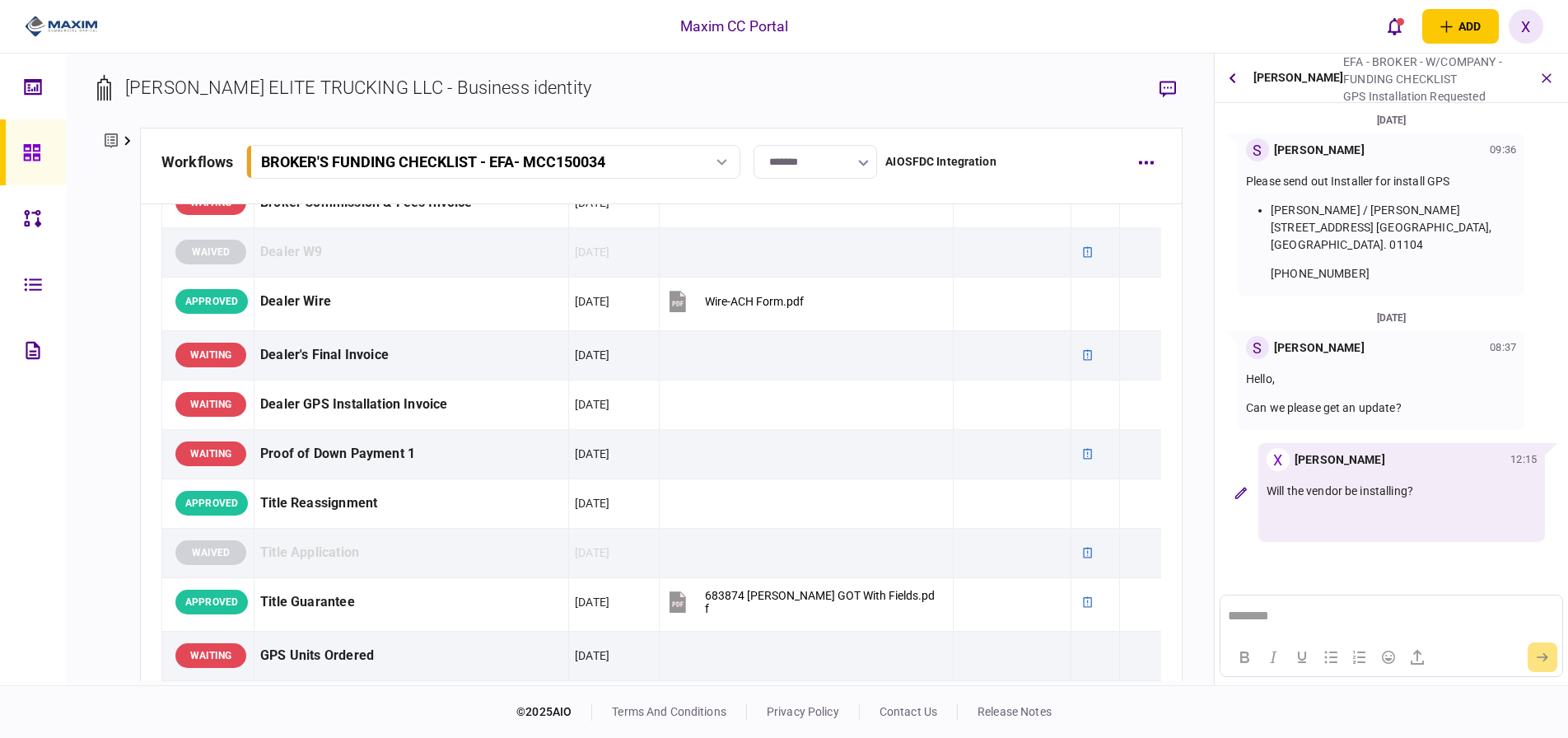
scroll to position [742, 0]
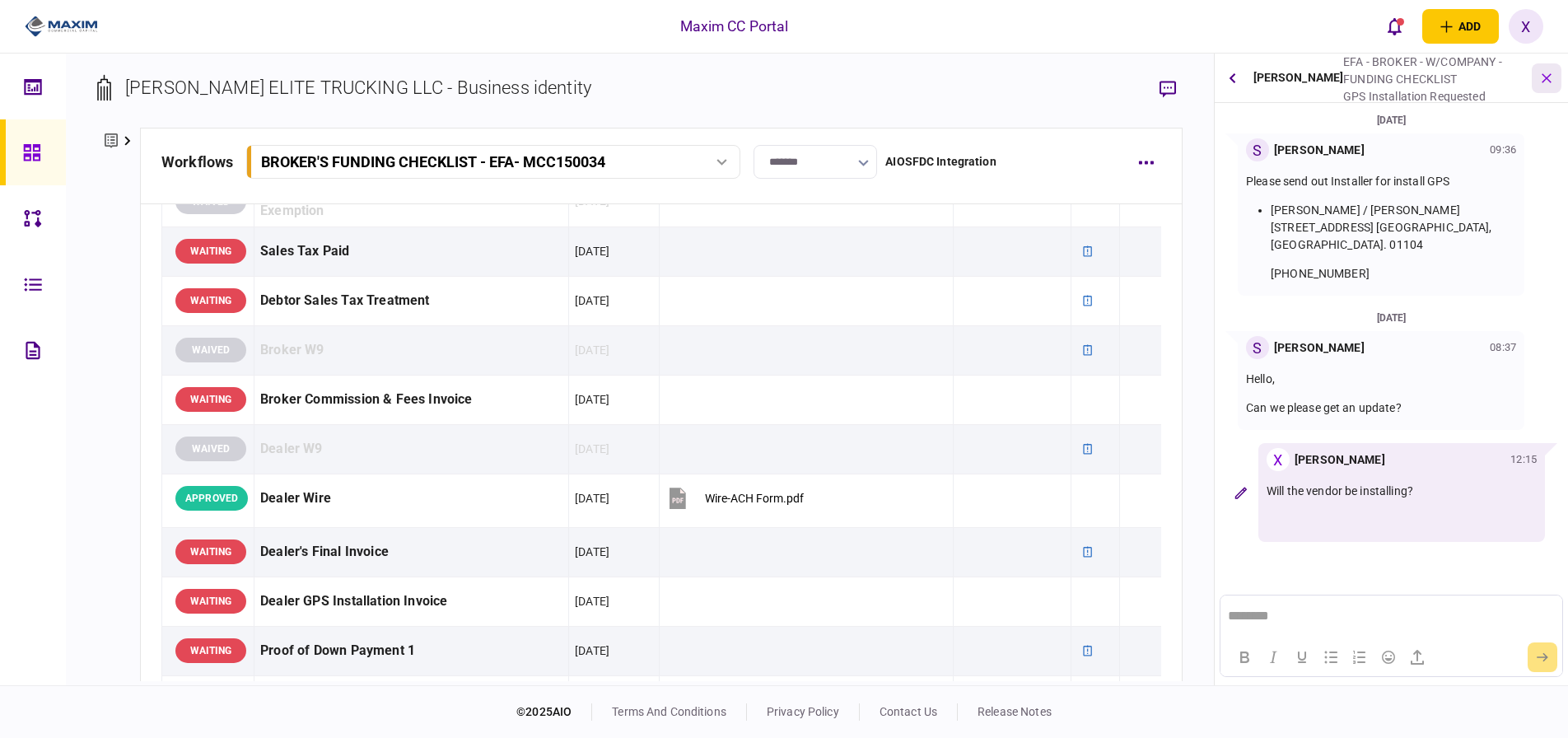
click at [1543, 87] on button "button" at bounding box center [1546, 78] width 30 height 30
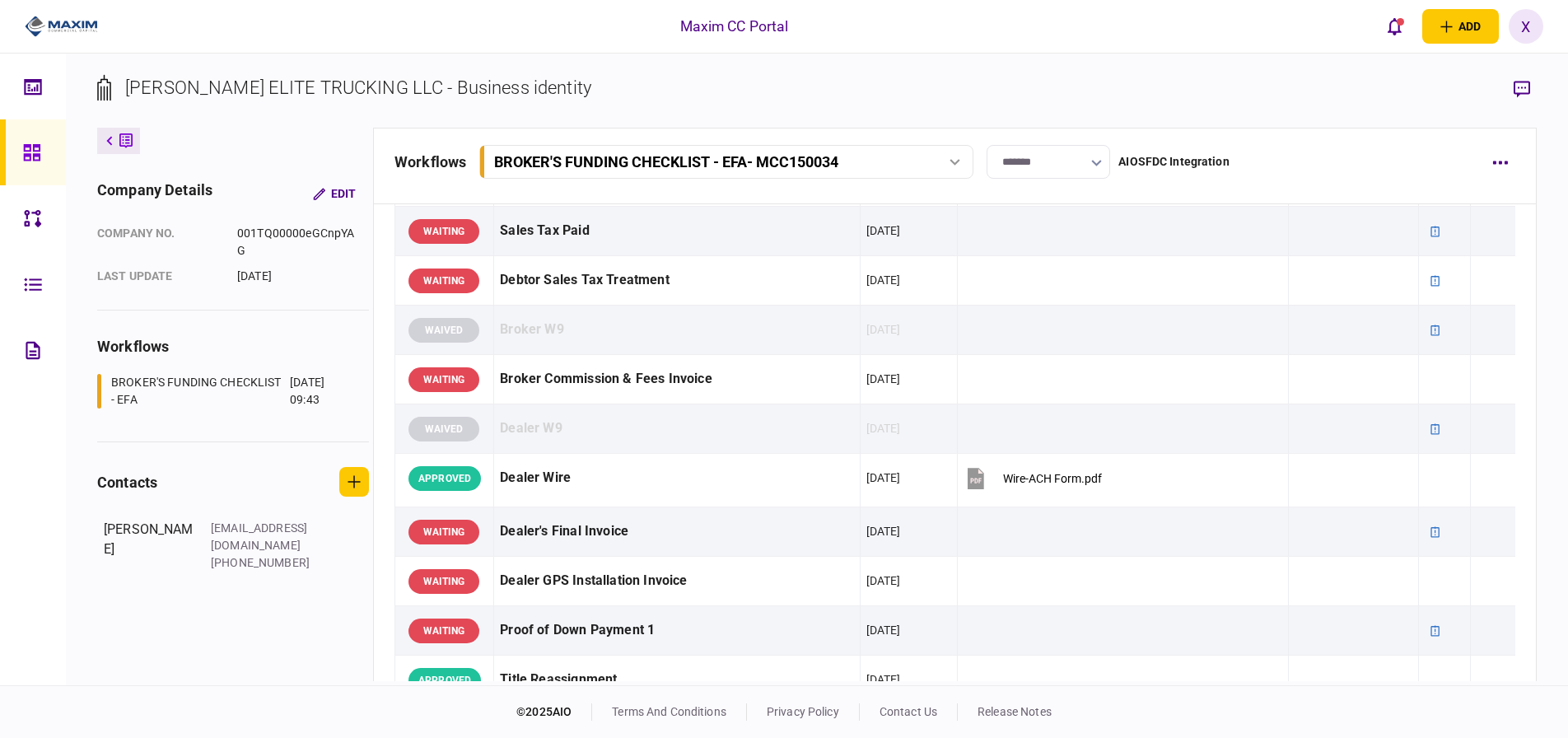
scroll to position [722, 0]
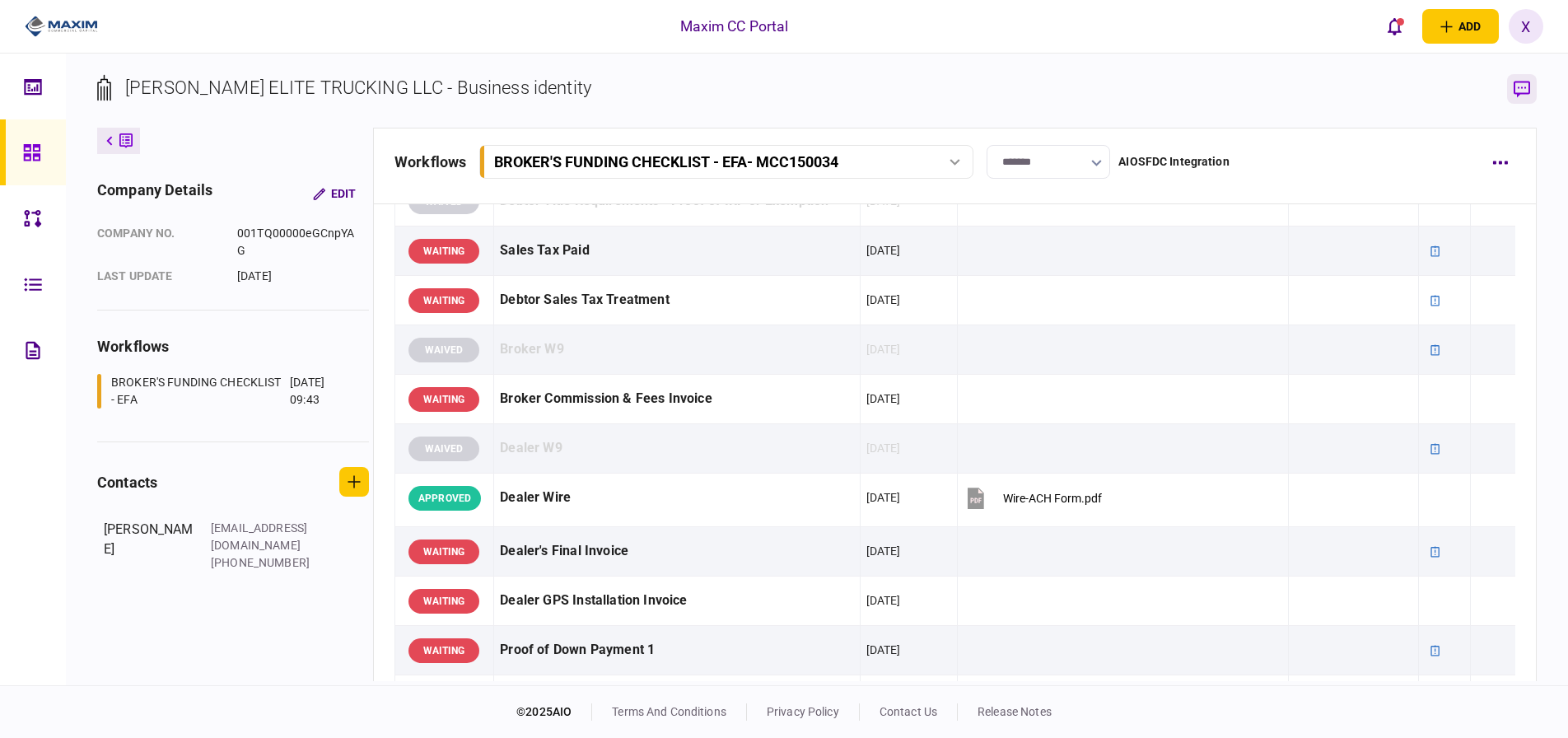
click at [1529, 98] on button "button" at bounding box center [1522, 88] width 30 height 30
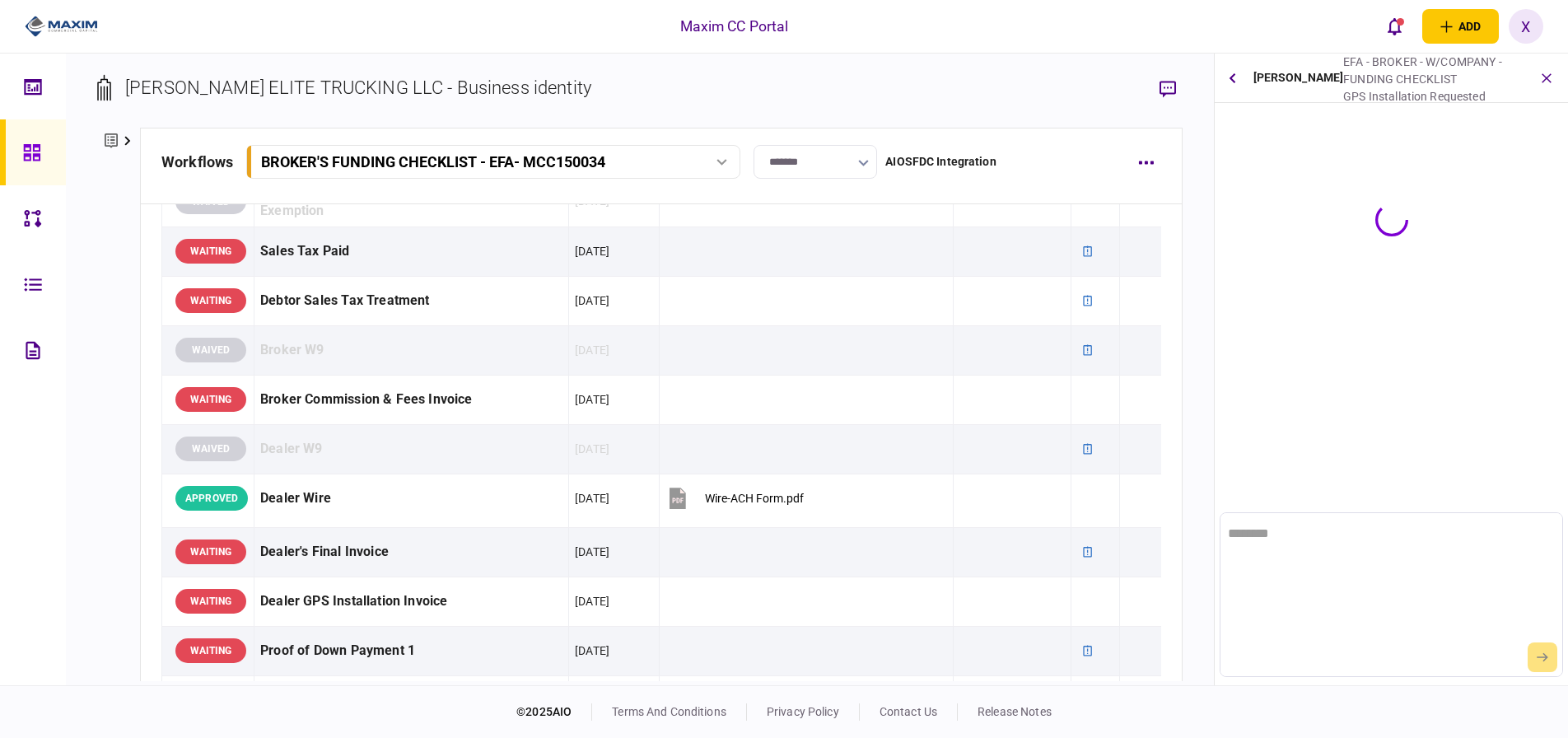
scroll to position [0, 0]
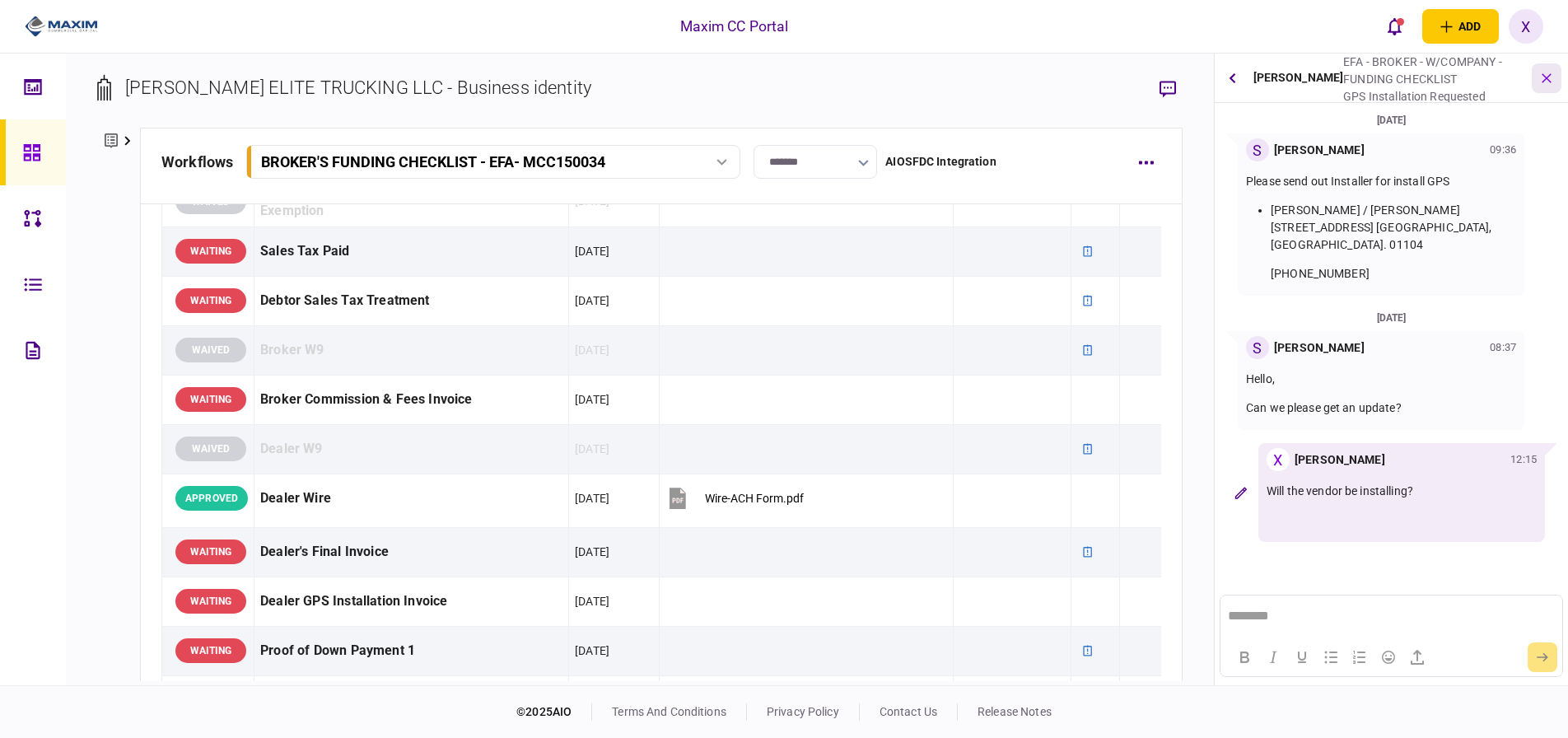
click at [1541, 73] on icon "button" at bounding box center [1546, 78] width 19 height 19
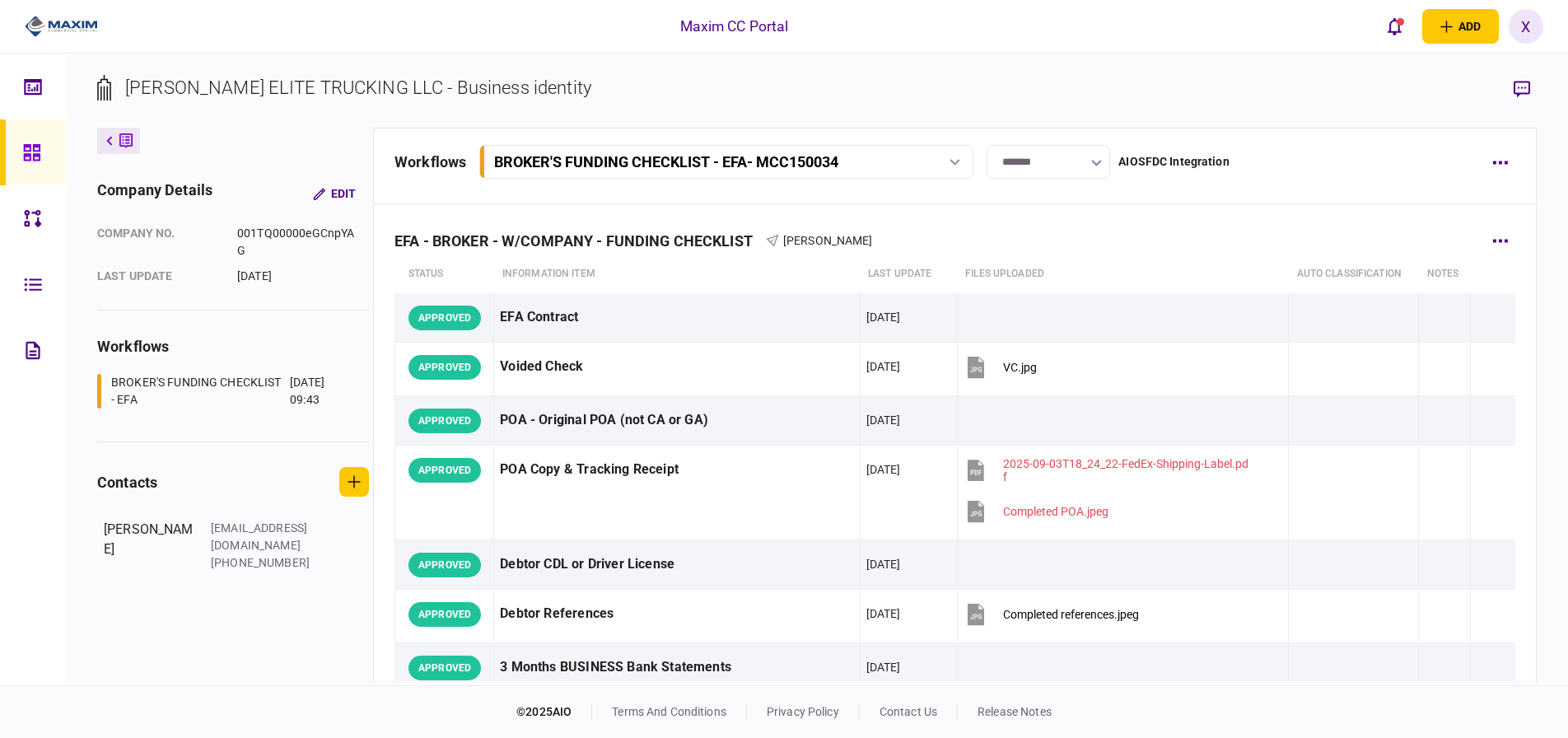
click at [1096, 208] on div "EFA - BROKER - W/COMPANY - FUNDING CHECKLIST Sofia Salas" at bounding box center [955, 230] width 1121 height 51
click at [926, 164] on div "BROKER'S FUNDING CHECKLIST - EFA - MCC150034" at bounding box center [725, 161] width 482 height 17
click at [785, 190] on link "BROKER'S FUNDING CHECKLIST - EFA - MCC150034 04 Sep 2025 09:43" at bounding box center [729, 196] width 472 height 33
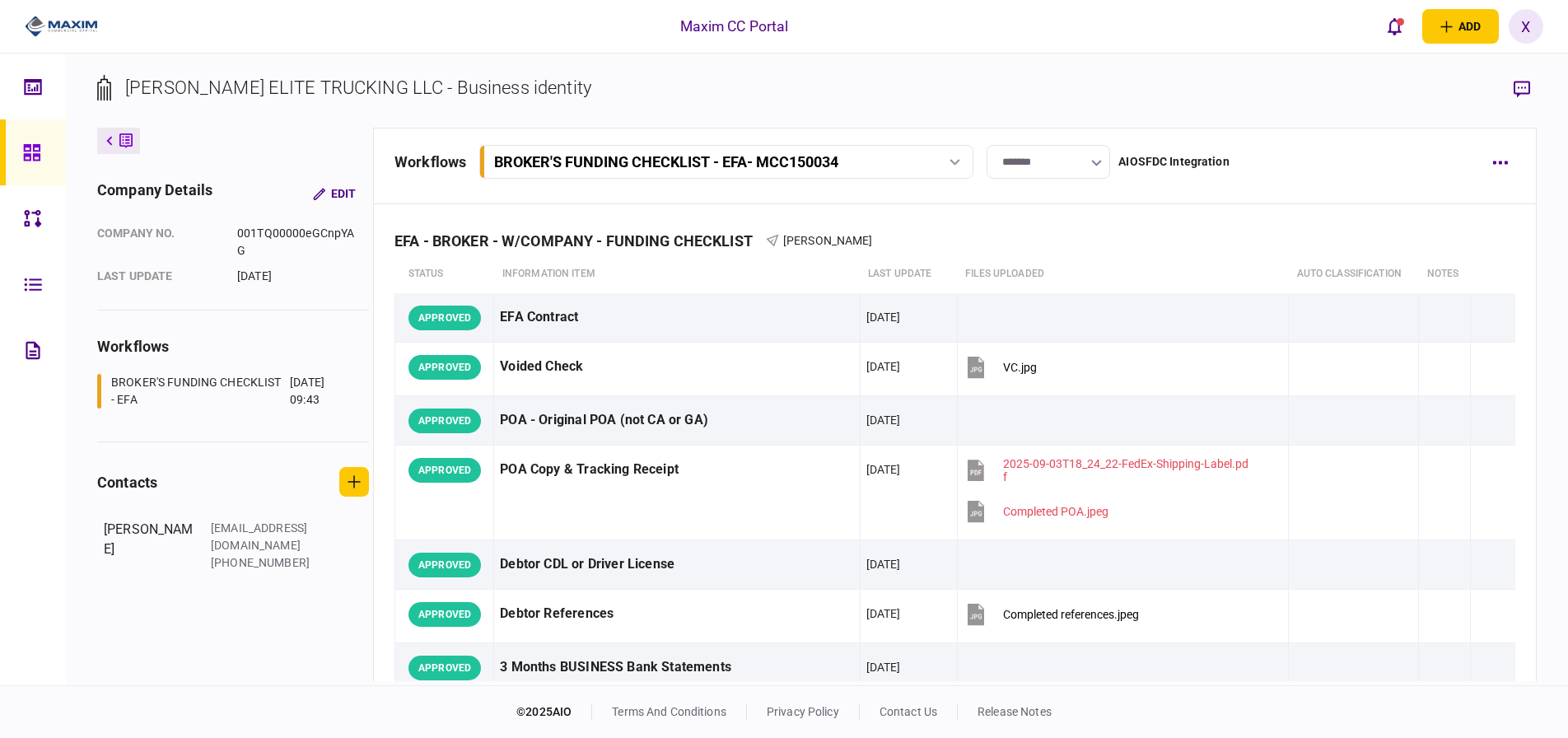
click at [871, 171] on button "BROKER'S FUNDING CHECKLIST - EFA - MCC150034" at bounding box center [727, 161] width 494 height 33
click at [794, 171] on button "BROKER'S FUNDING CHECKLIST - EFA - MCC150034" at bounding box center [727, 161] width 494 height 33
click at [683, 189] on div "workflows BROKER'S FUNDING CHECKLIST - EFA - MCC150034 BROKER'S FUNDING CHECKLI…" at bounding box center [955, 166] width 1164 height 77
click at [1545, 131] on div "MALCOLM ELITE TRUCKING LLC - Business identity company details Edit company no.…" at bounding box center [817, 369] width 1502 height 632
click at [121, 142] on icon at bounding box center [125, 141] width 14 height 17
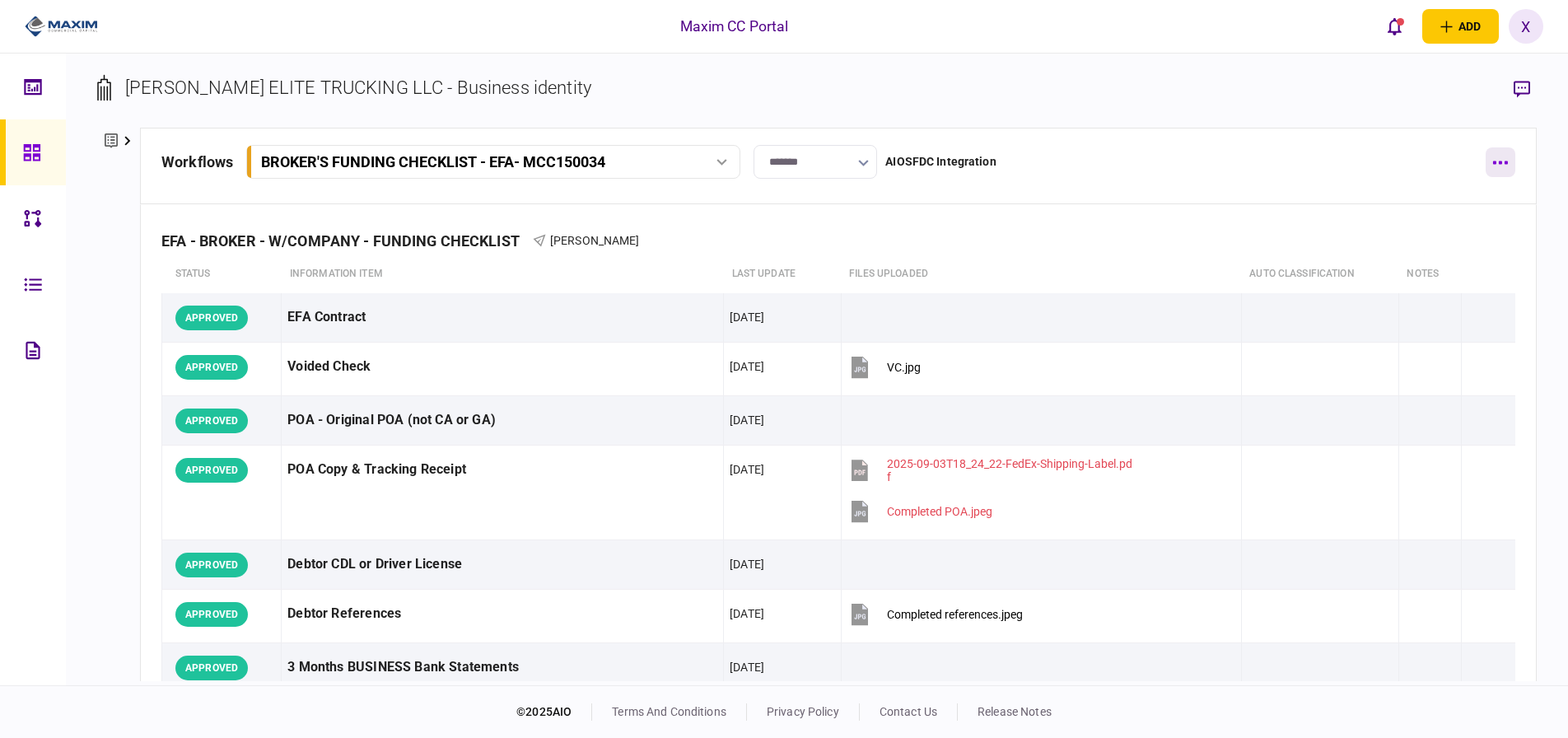
click at [1491, 152] on button "button" at bounding box center [1500, 162] width 30 height 30
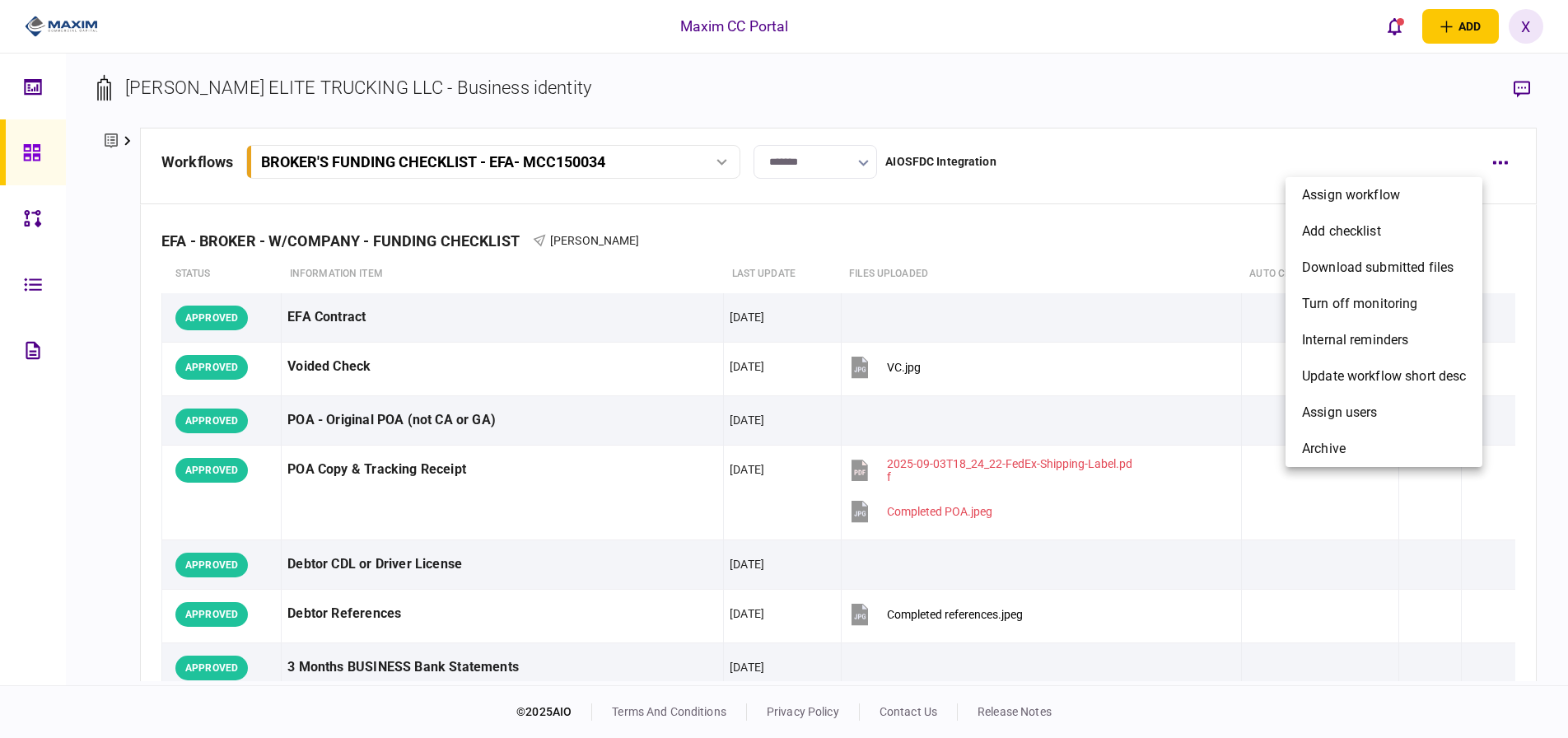
click at [1517, 181] on div at bounding box center [784, 369] width 1568 height 738
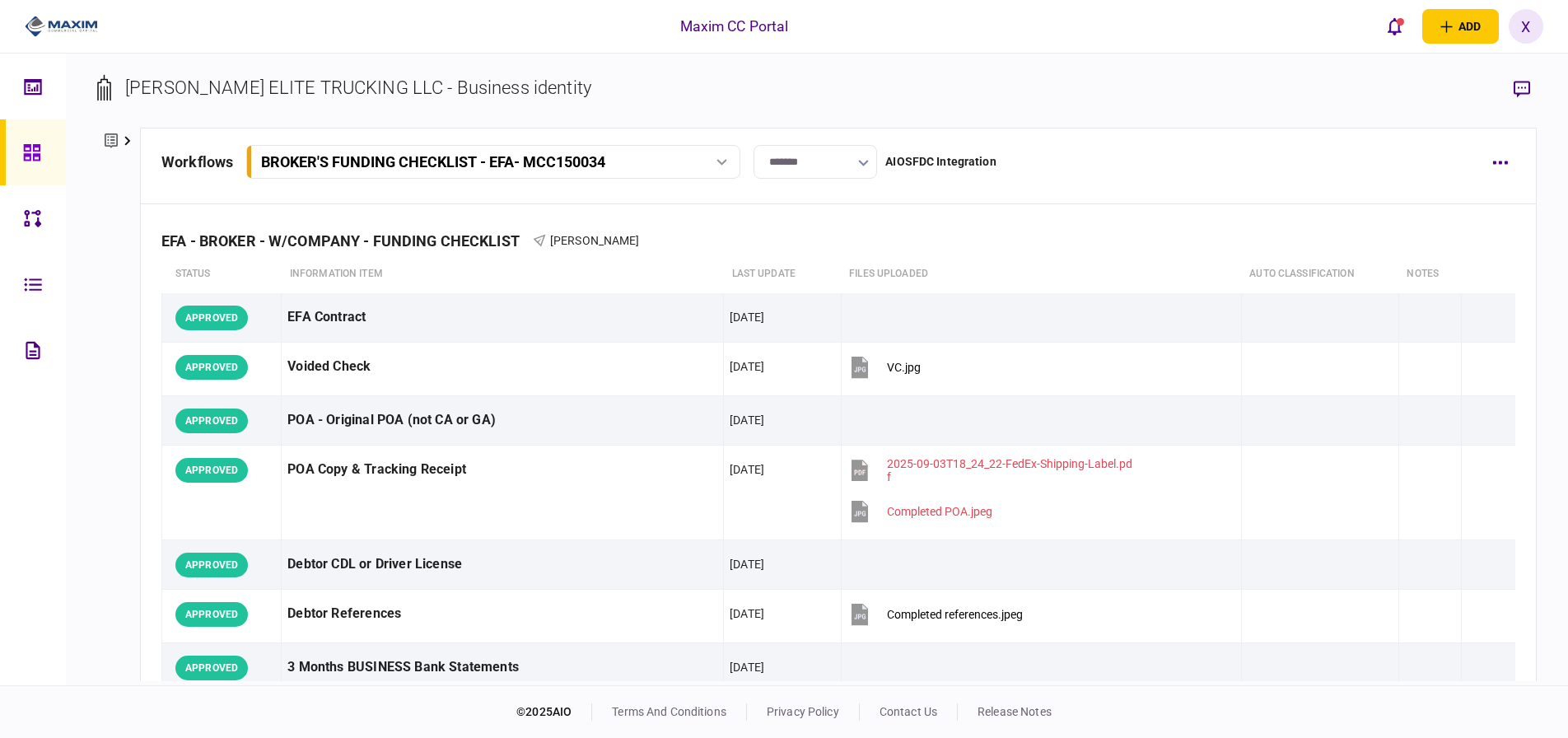
click at [1505, 93] on section "[PERSON_NAME] ELITE TRUCKING LLC - Business identity" at bounding box center [817, 100] width 1440 height 53
click at [1508, 88] on button "button" at bounding box center [1522, 88] width 30 height 30
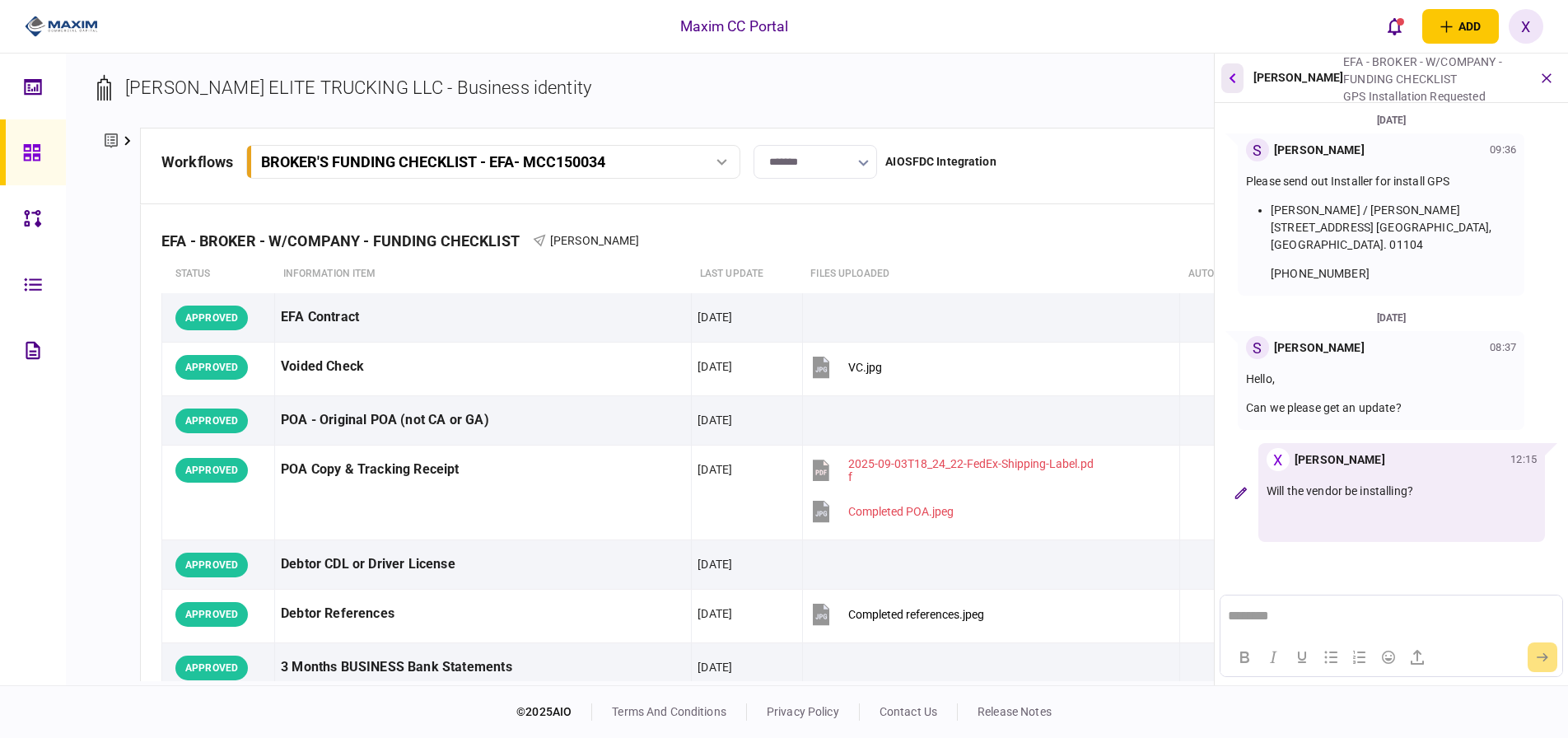
click at [1242, 81] on button "button" at bounding box center [1233, 78] width 23 height 30
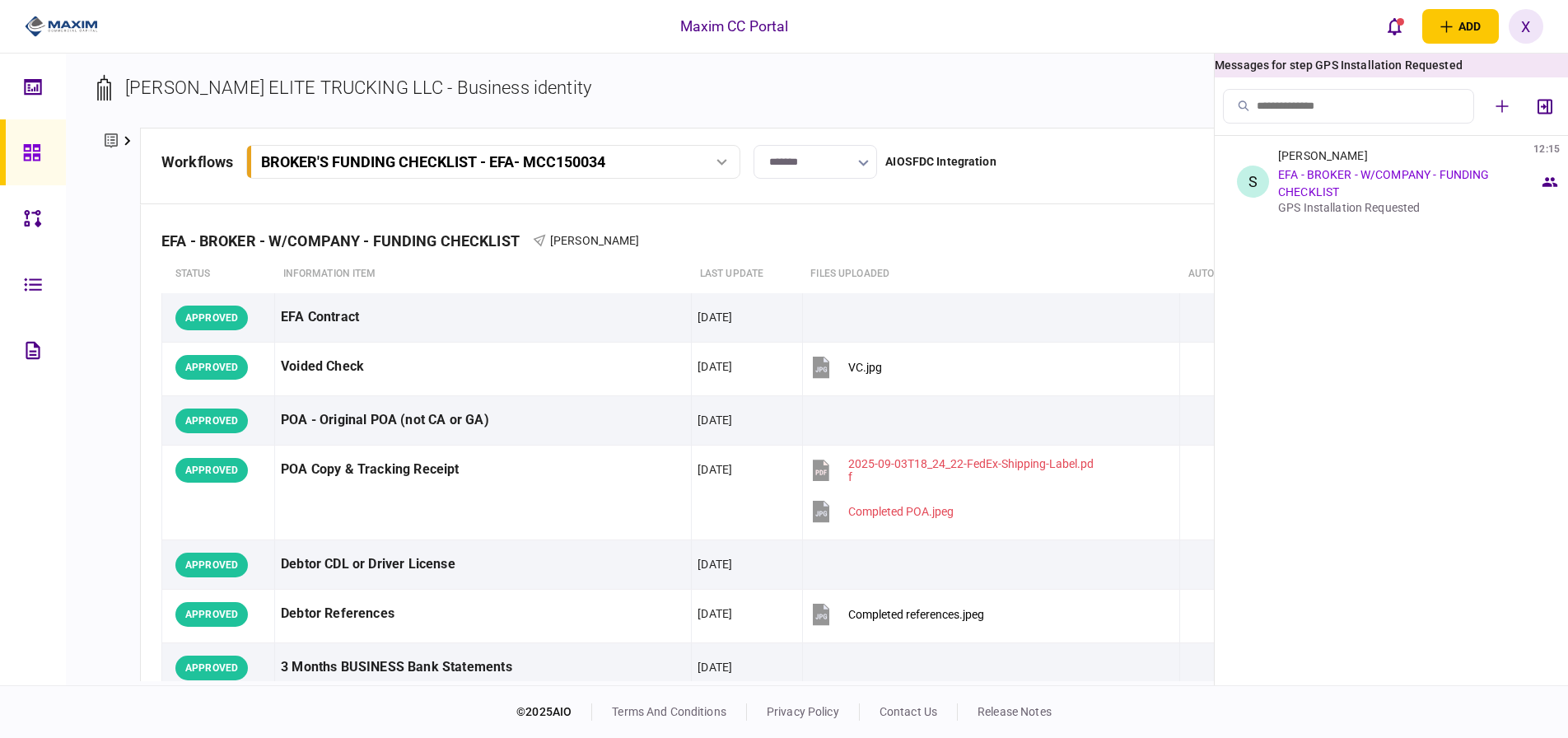
click at [1529, 18] on div "X" at bounding box center [1527, 26] width 34 height 34
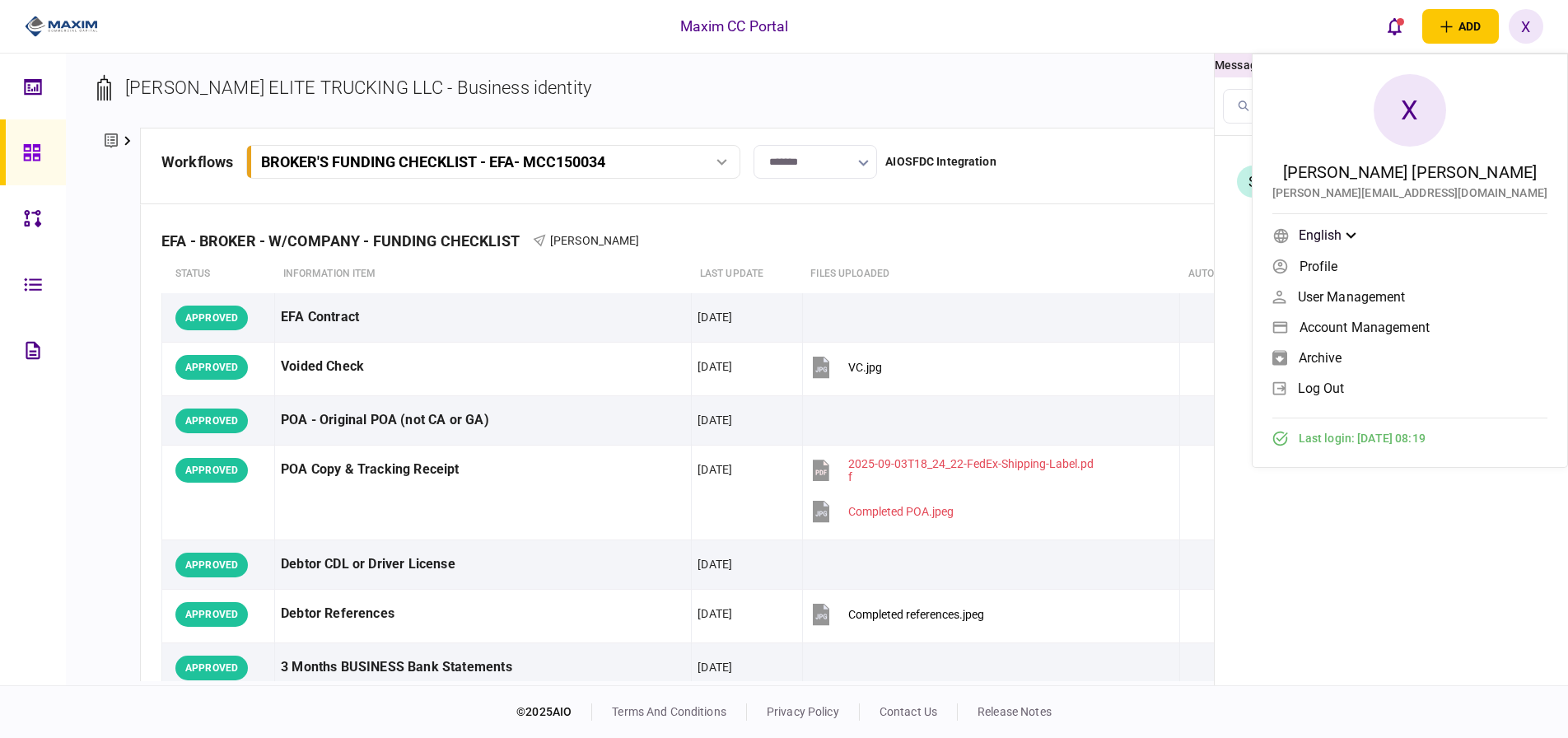
click at [1529, 18] on div "X" at bounding box center [1527, 26] width 34 height 34
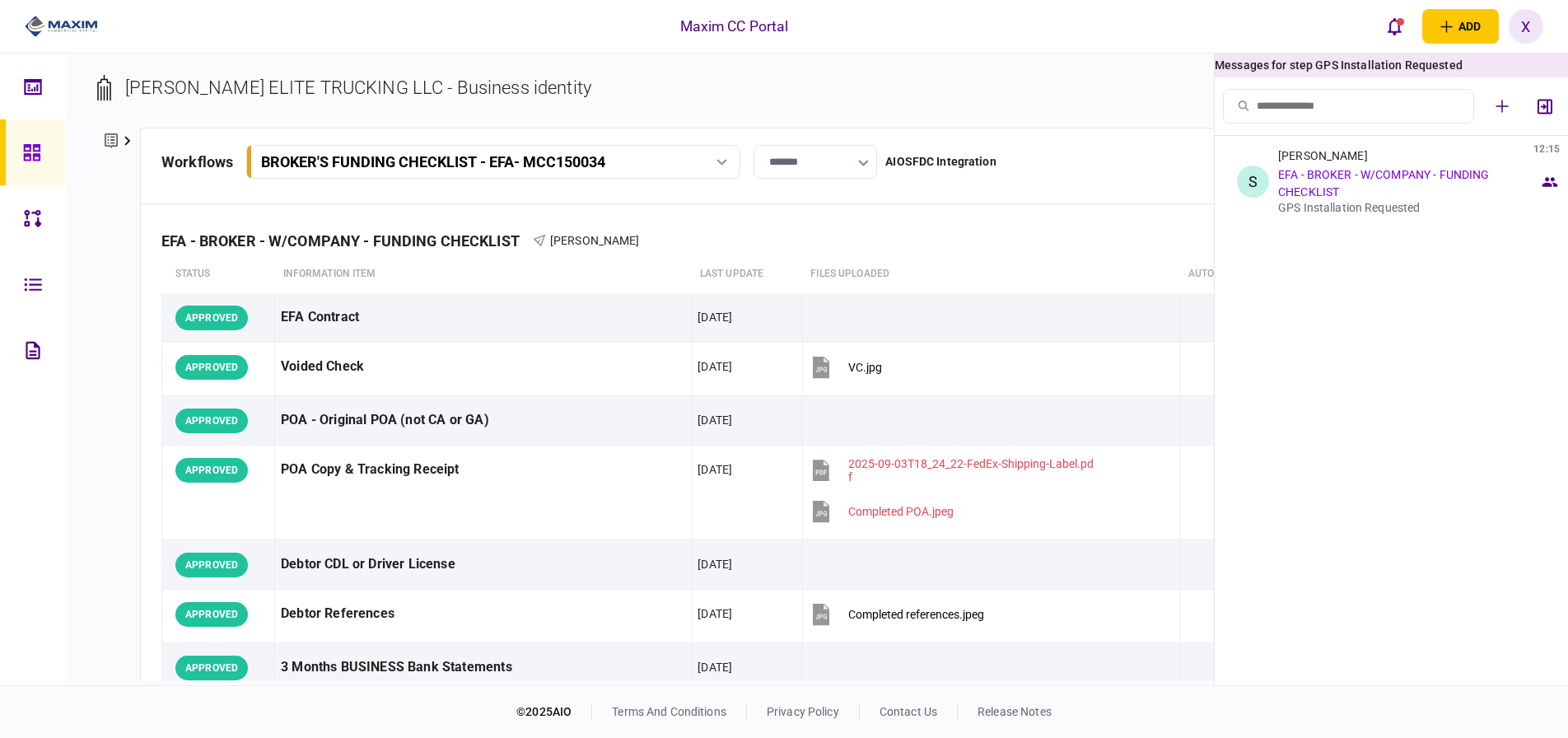
click at [1527, 31] on div "X" at bounding box center [1527, 26] width 34 height 34
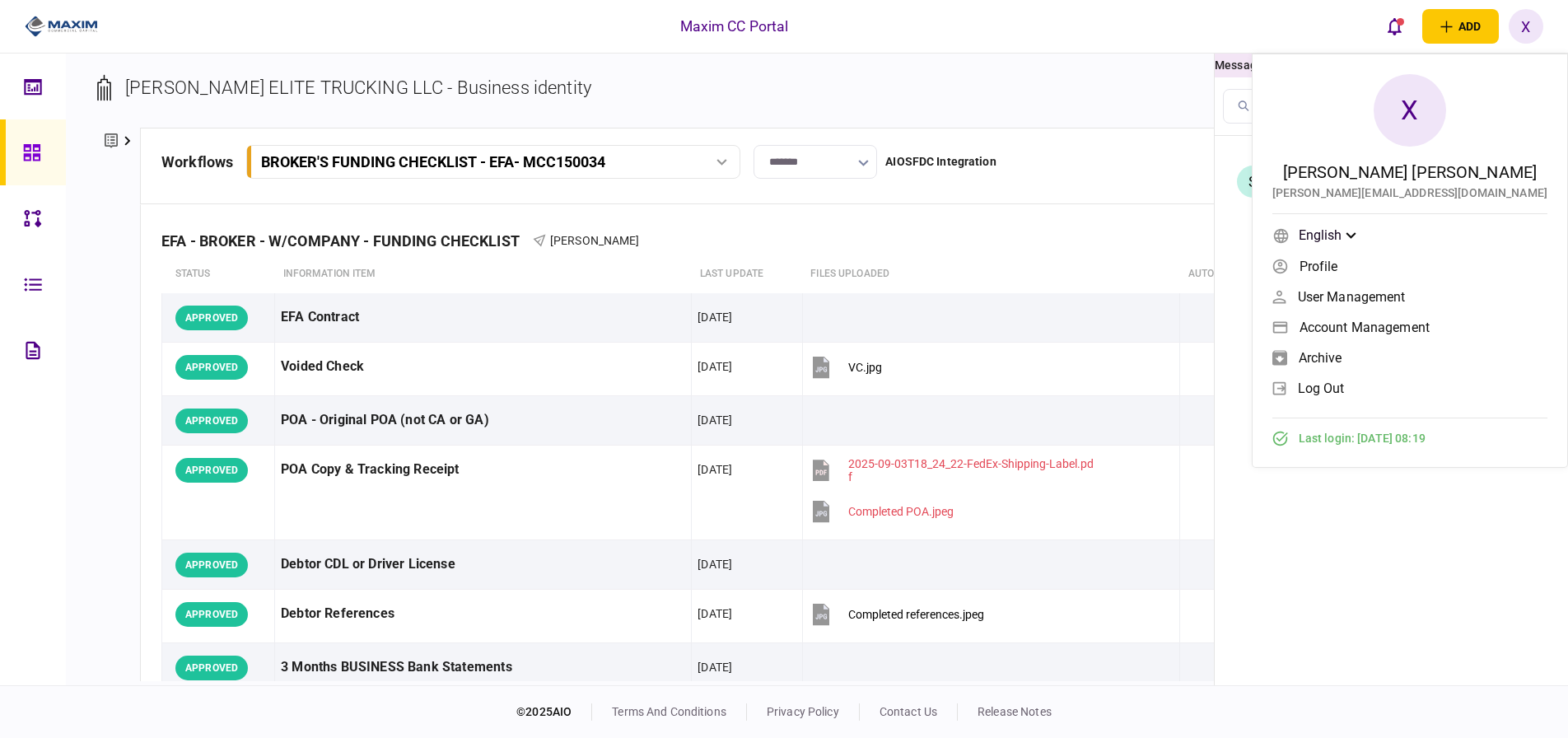
click at [1527, 31] on div "X" at bounding box center [1527, 26] width 34 height 34
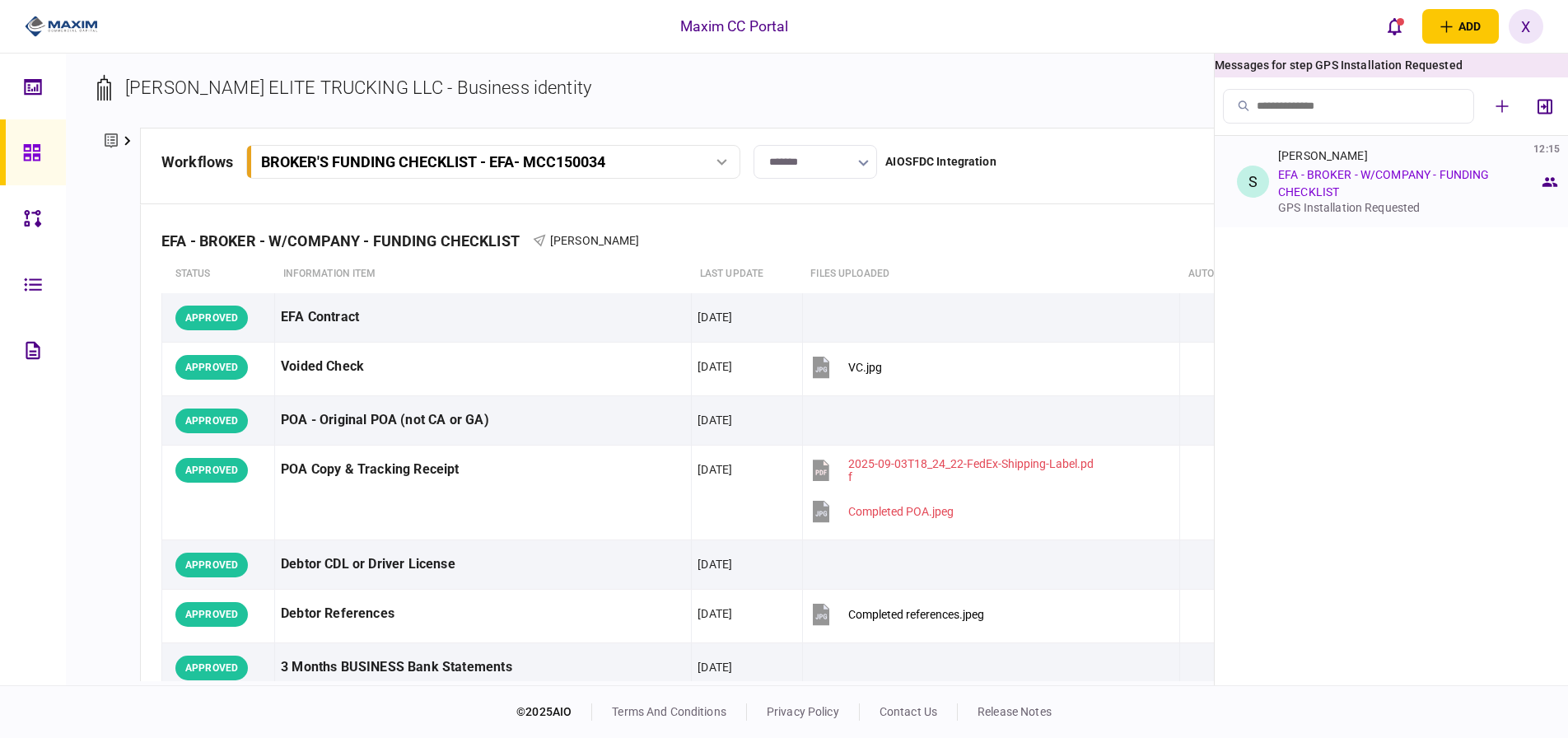
click at [1371, 203] on div "GPS Installation Requested" at bounding box center [1409, 208] width 261 height 14
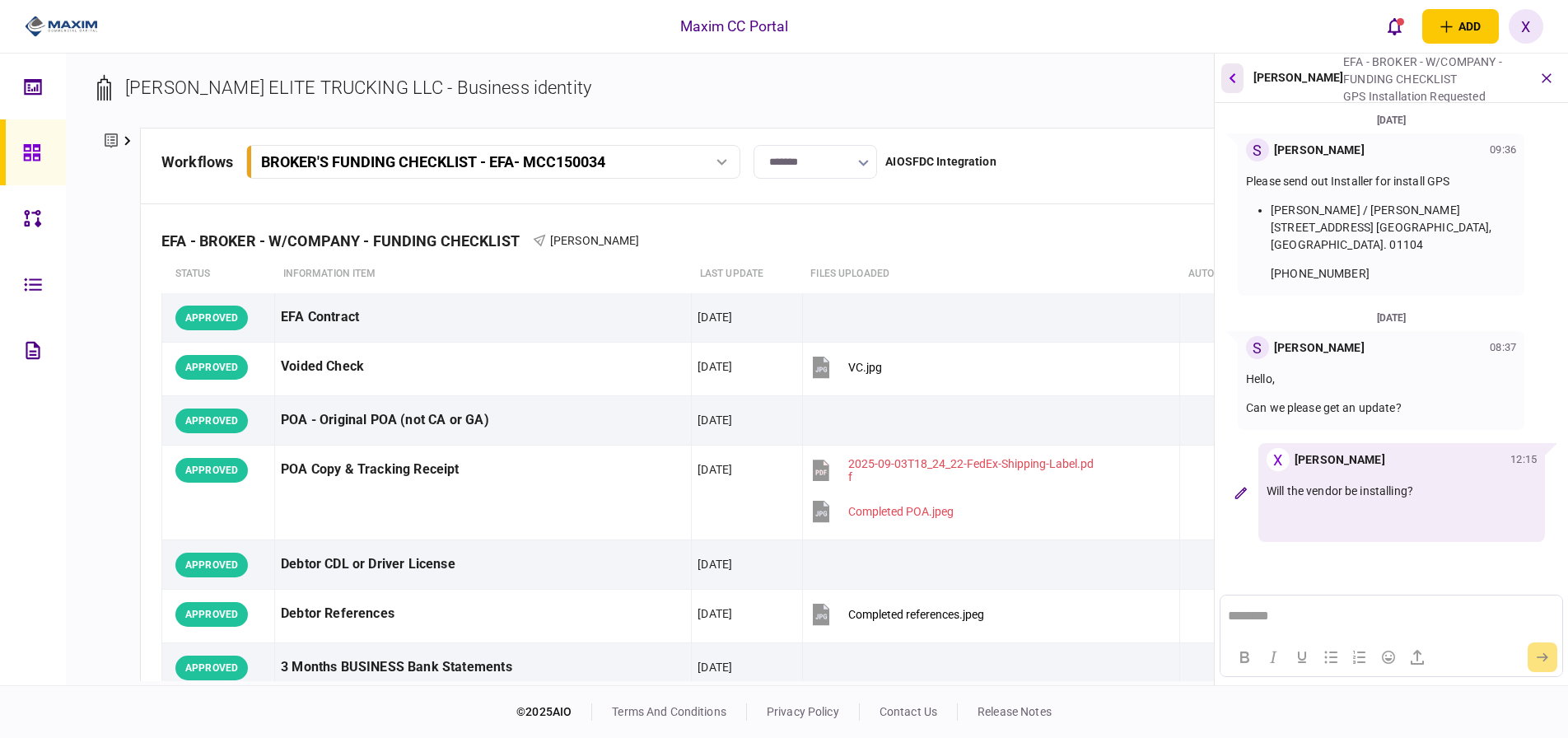
click at [1226, 81] on button "button" at bounding box center [1233, 78] width 23 height 30
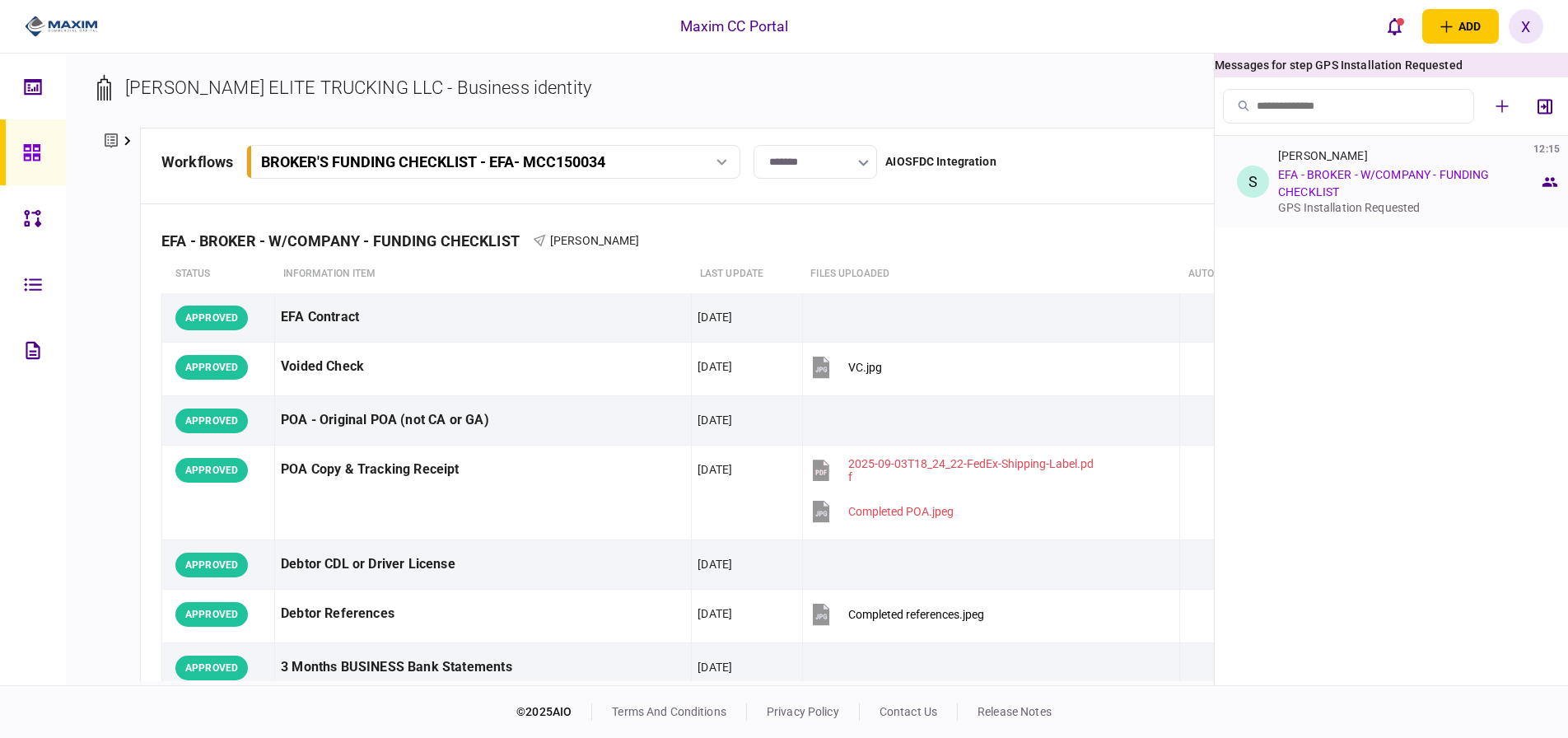
click at [1545, 186] on icon at bounding box center [1549, 181] width 14 height 10
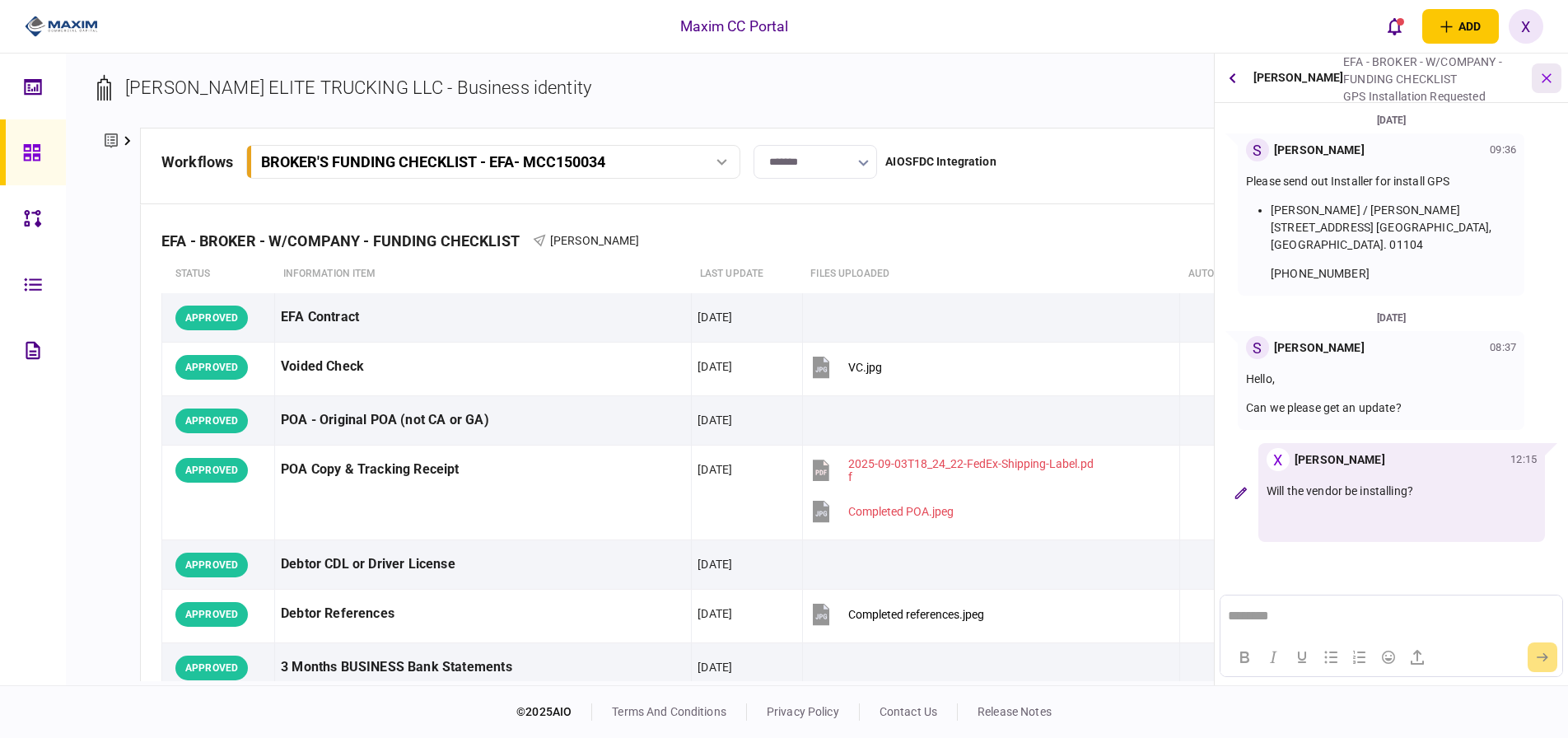
click at [1532, 80] on button "button" at bounding box center [1546, 78] width 30 height 30
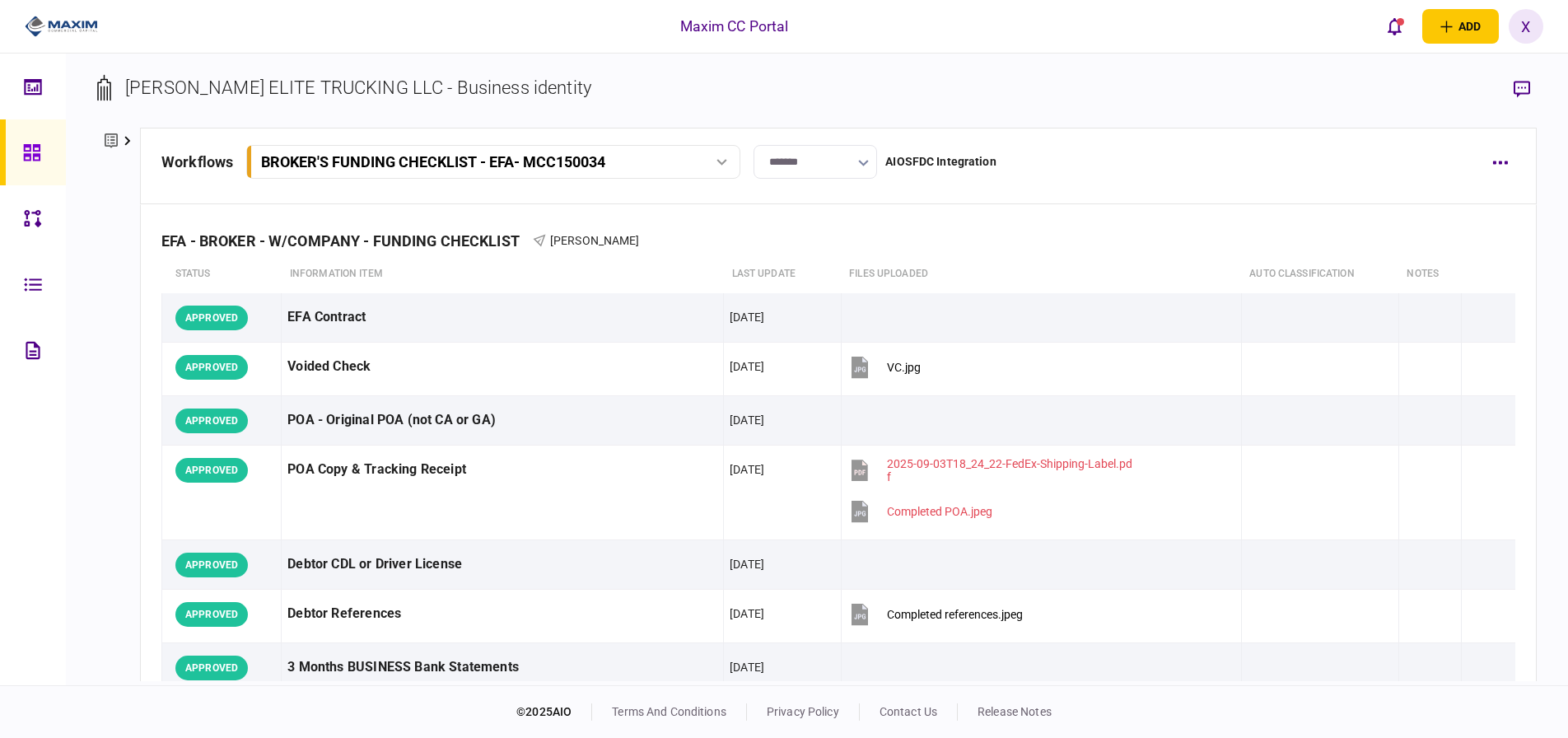
click at [1537, 80] on div "MALCOLM ELITE TRUCKING LLC - Business identity company details Edit company no.…" at bounding box center [817, 369] width 1502 height 632
click at [1521, 81] on icon "button" at bounding box center [1522, 89] width 16 height 17
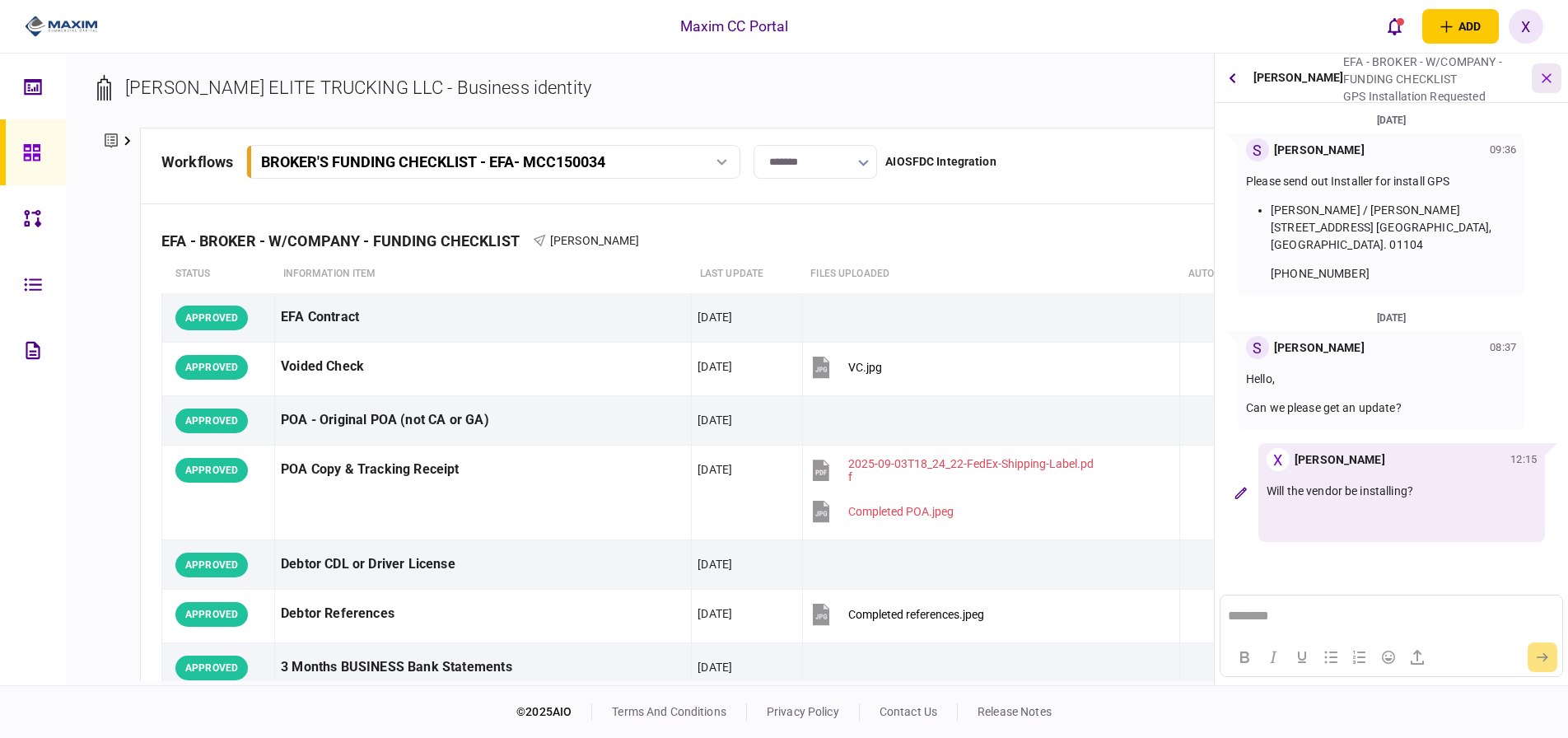
click at [1551, 90] on button "button" at bounding box center [1546, 78] width 30 height 30
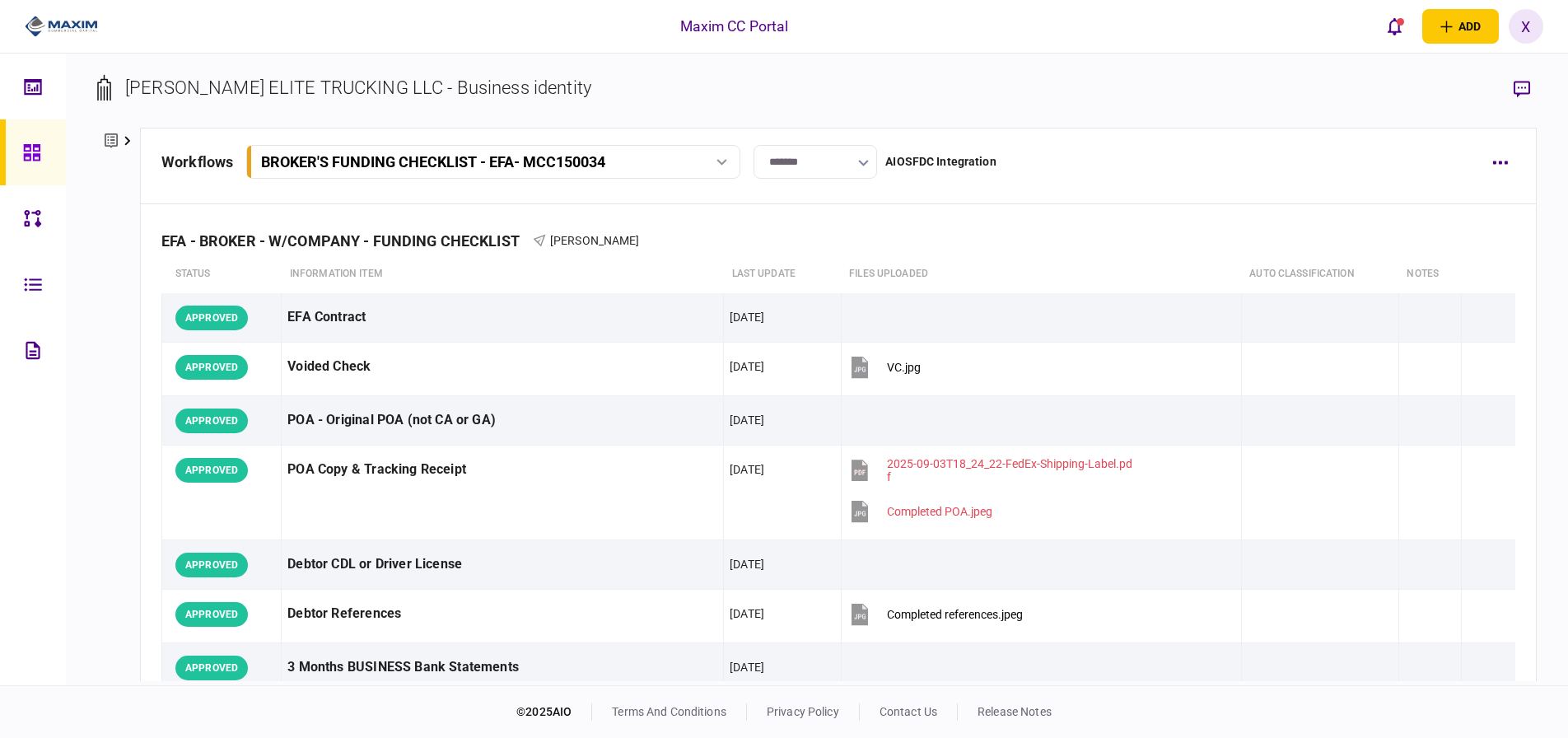
click at [731, 30] on div "Maxim CC Portal" at bounding box center [735, 26] width 109 height 22
click at [76, 23] on img at bounding box center [60, 26] width 73 height 24
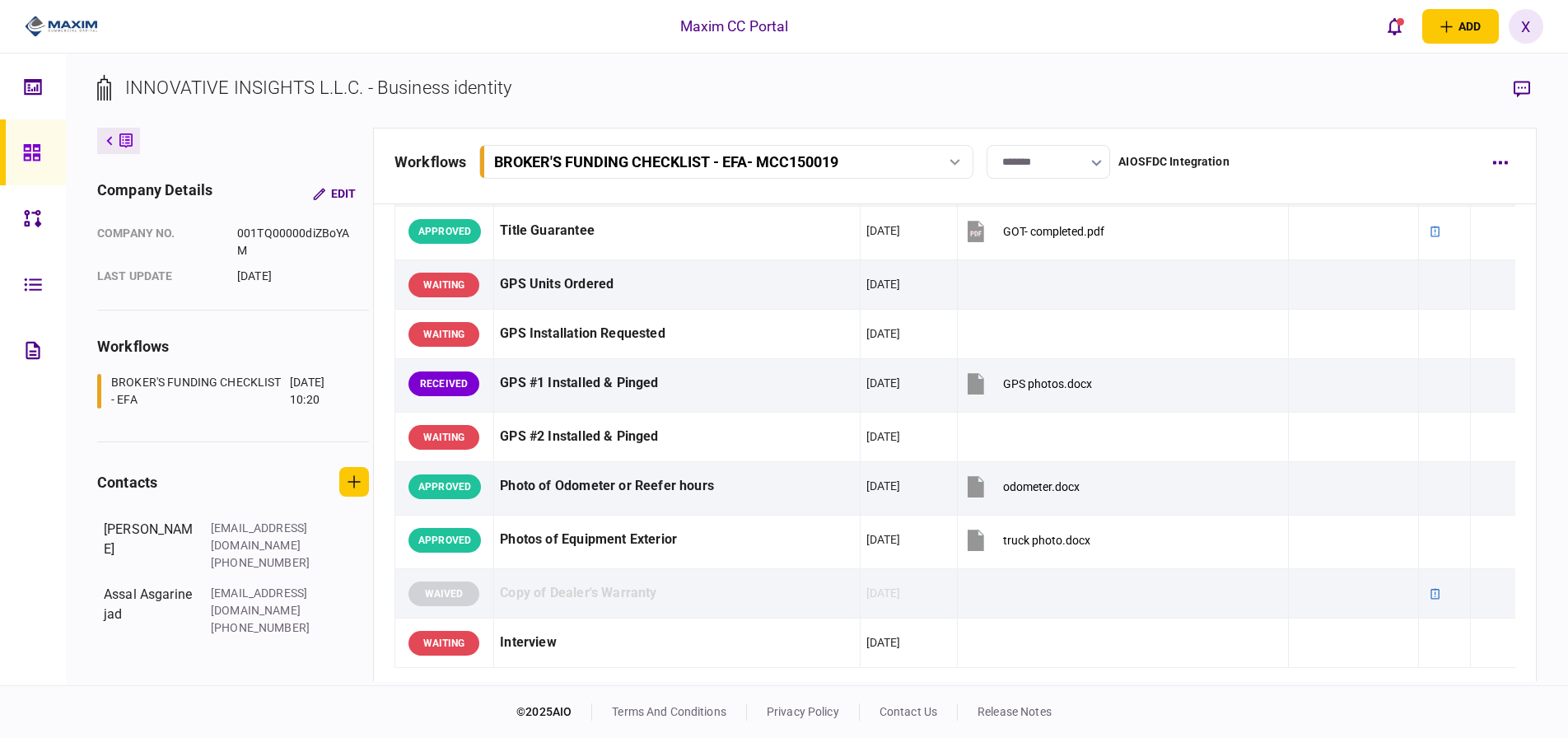
scroll to position [1416, 0]
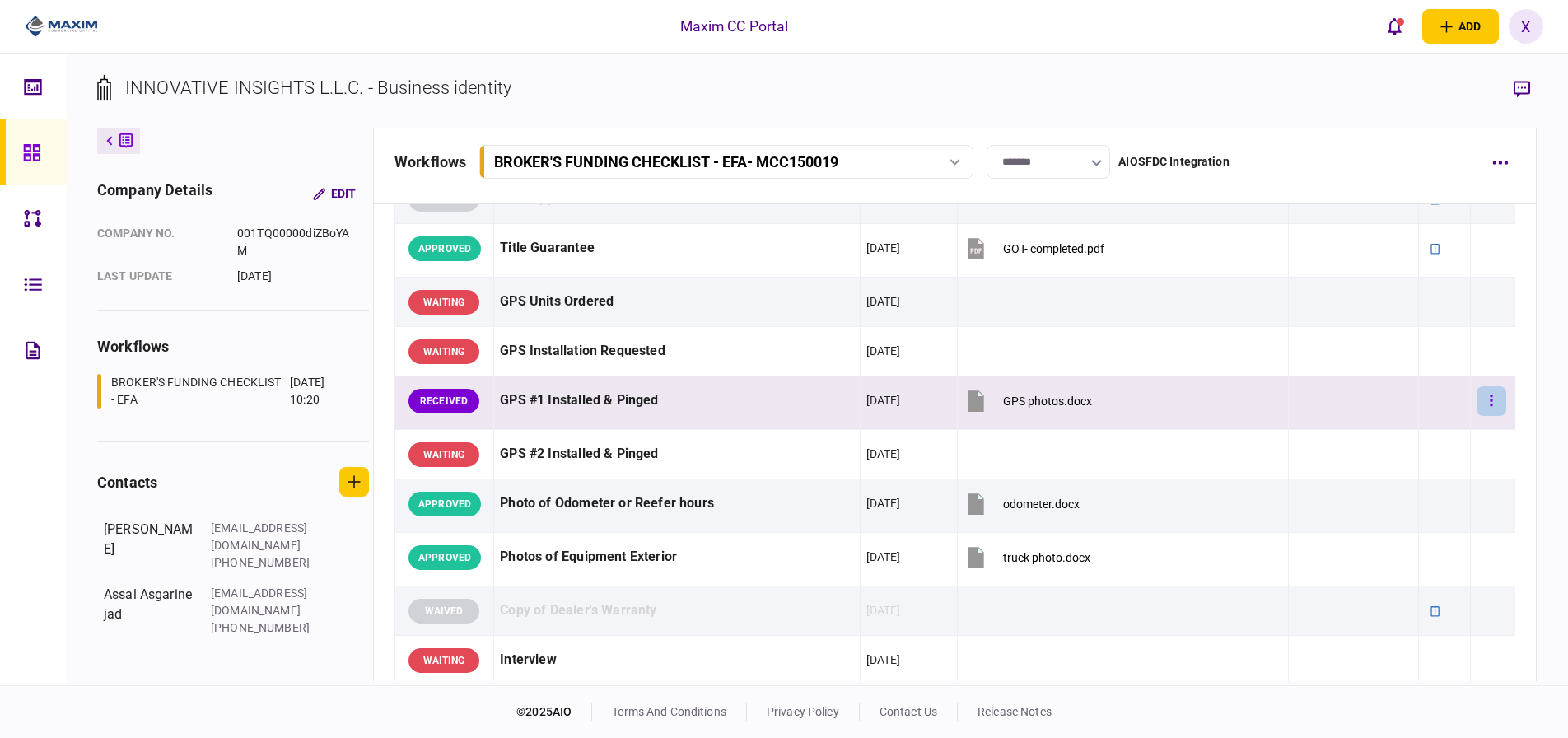
click at [1477, 401] on button "button" at bounding box center [1491, 401] width 30 height 30
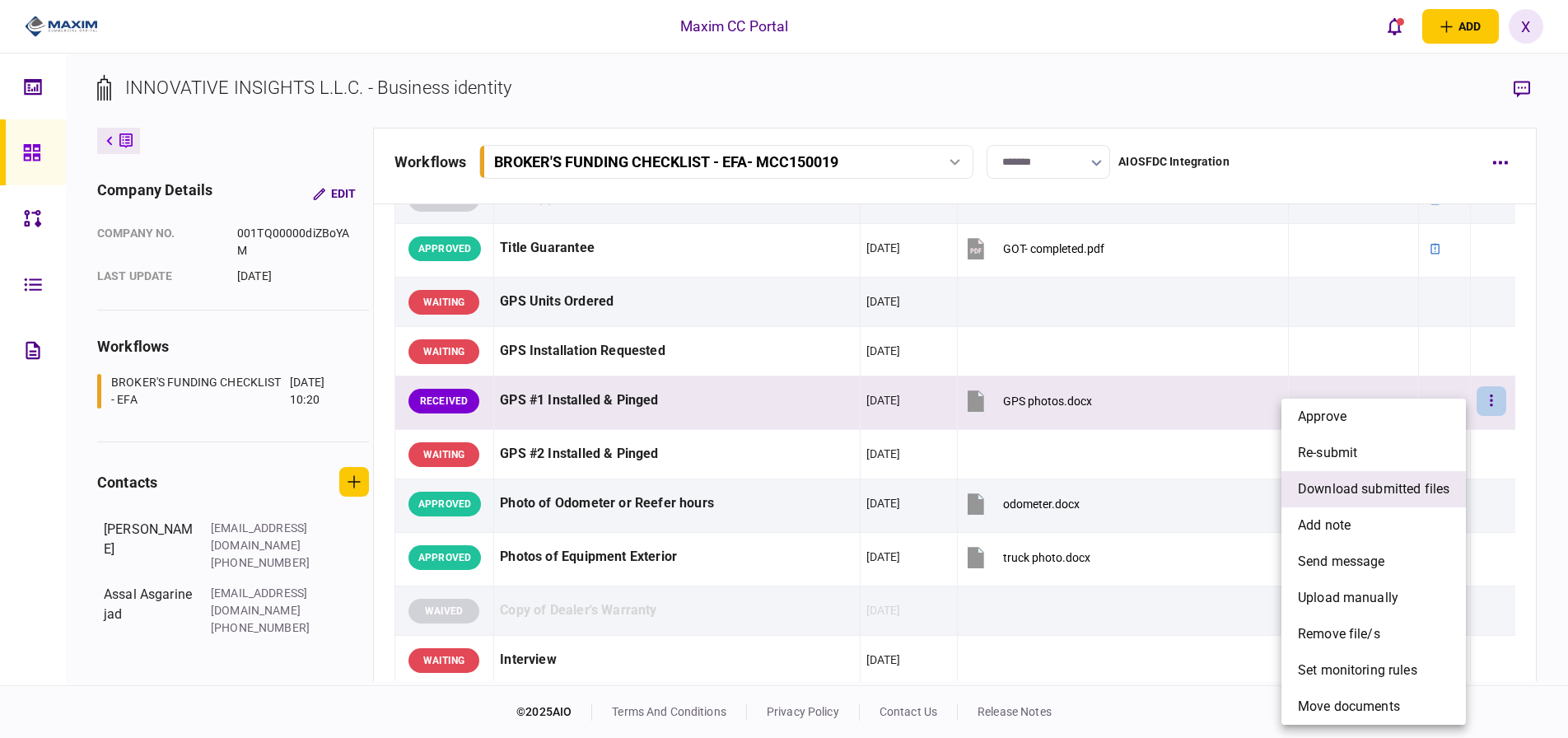
click at [1370, 492] on span "download submitted files" at bounding box center [1374, 490] width 151 height 20
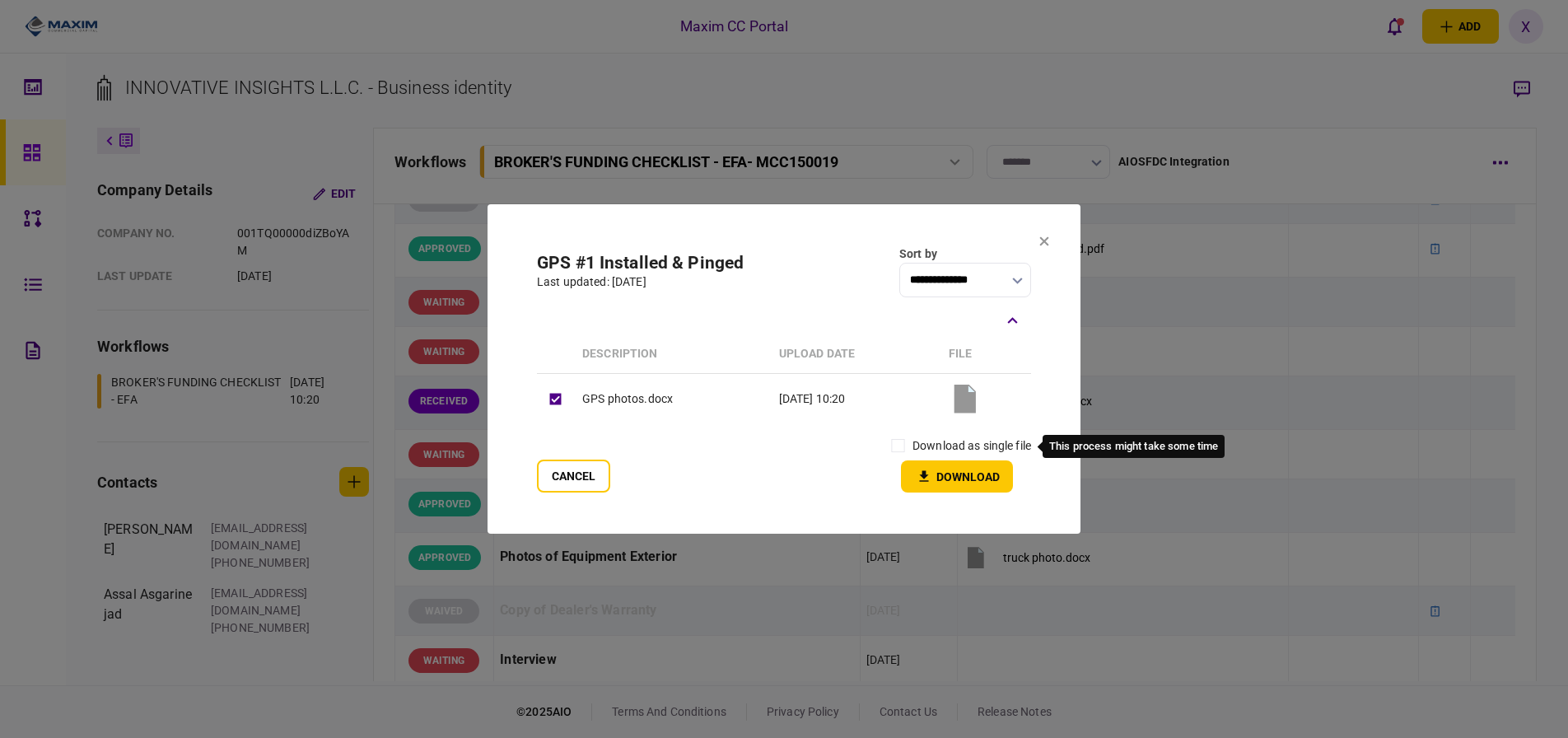
click at [967, 441] on label "download as single file" at bounding box center [972, 446] width 119 height 17
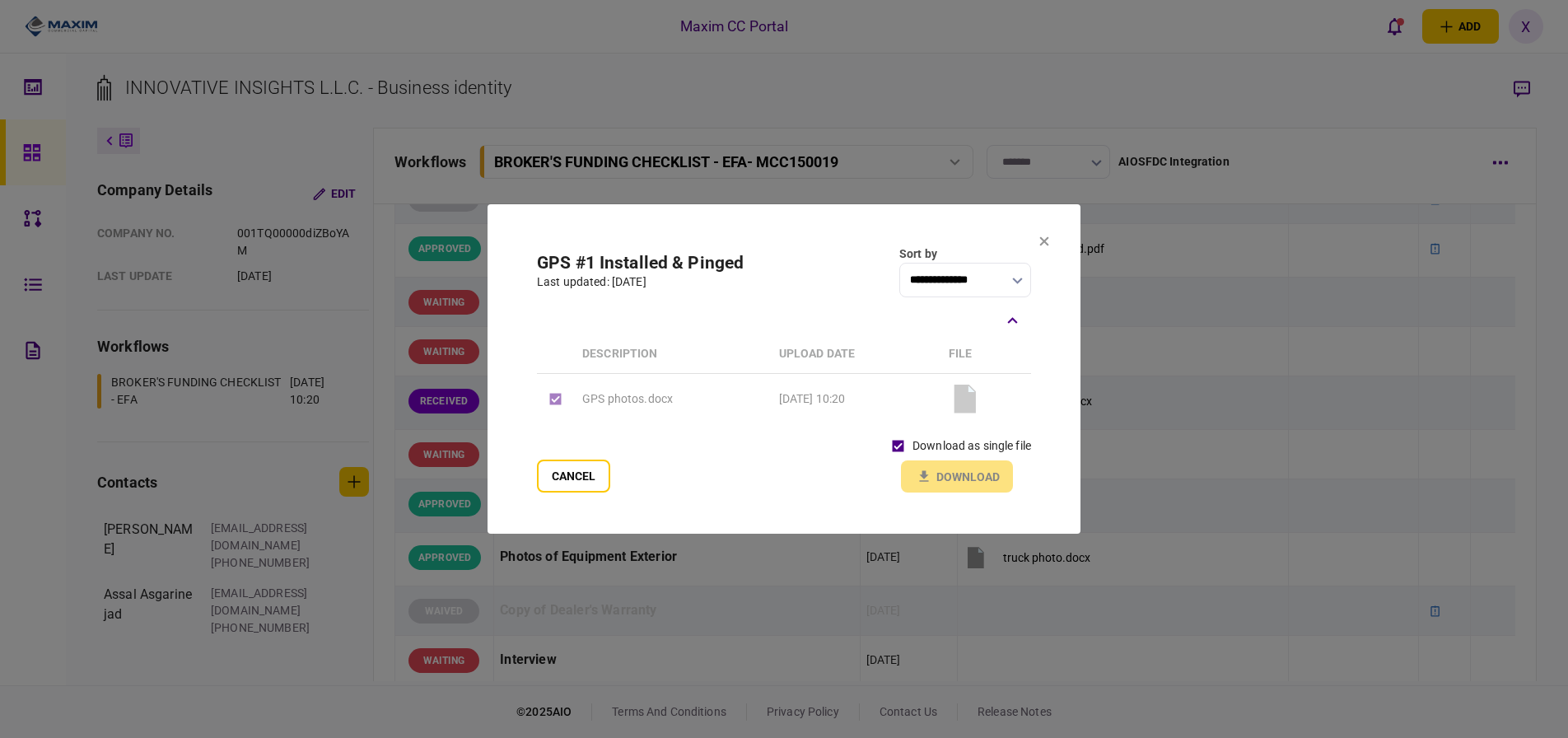
click at [921, 466] on div "download as single file Download" at bounding box center [958, 463] width 148 height 61
click at [921, 454] on label "download as single file" at bounding box center [972, 446] width 119 height 17
click at [940, 494] on section "**********" at bounding box center [784, 369] width 593 height 329
click at [940, 482] on button "Download" at bounding box center [957, 477] width 112 height 32
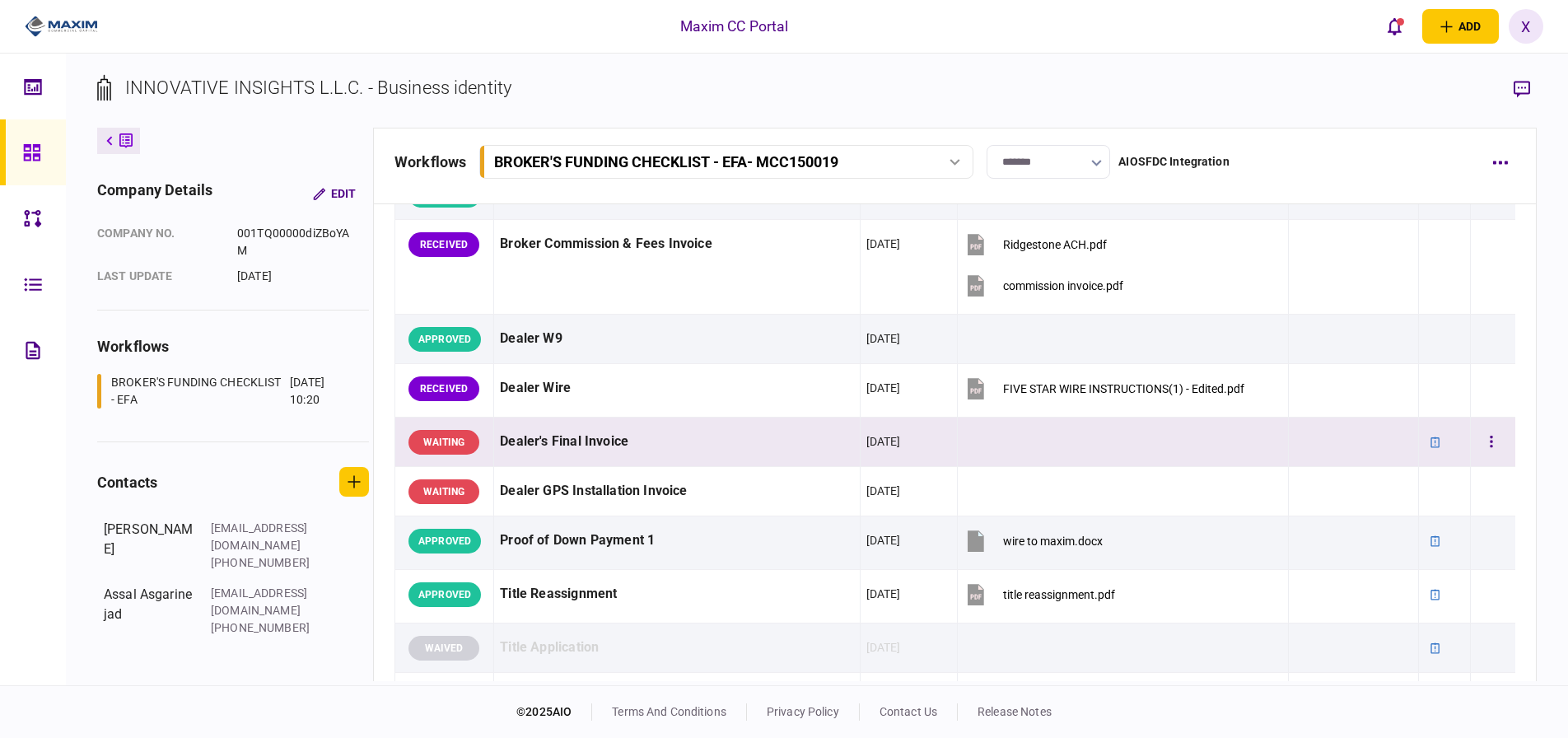
scroll to position [922, 0]
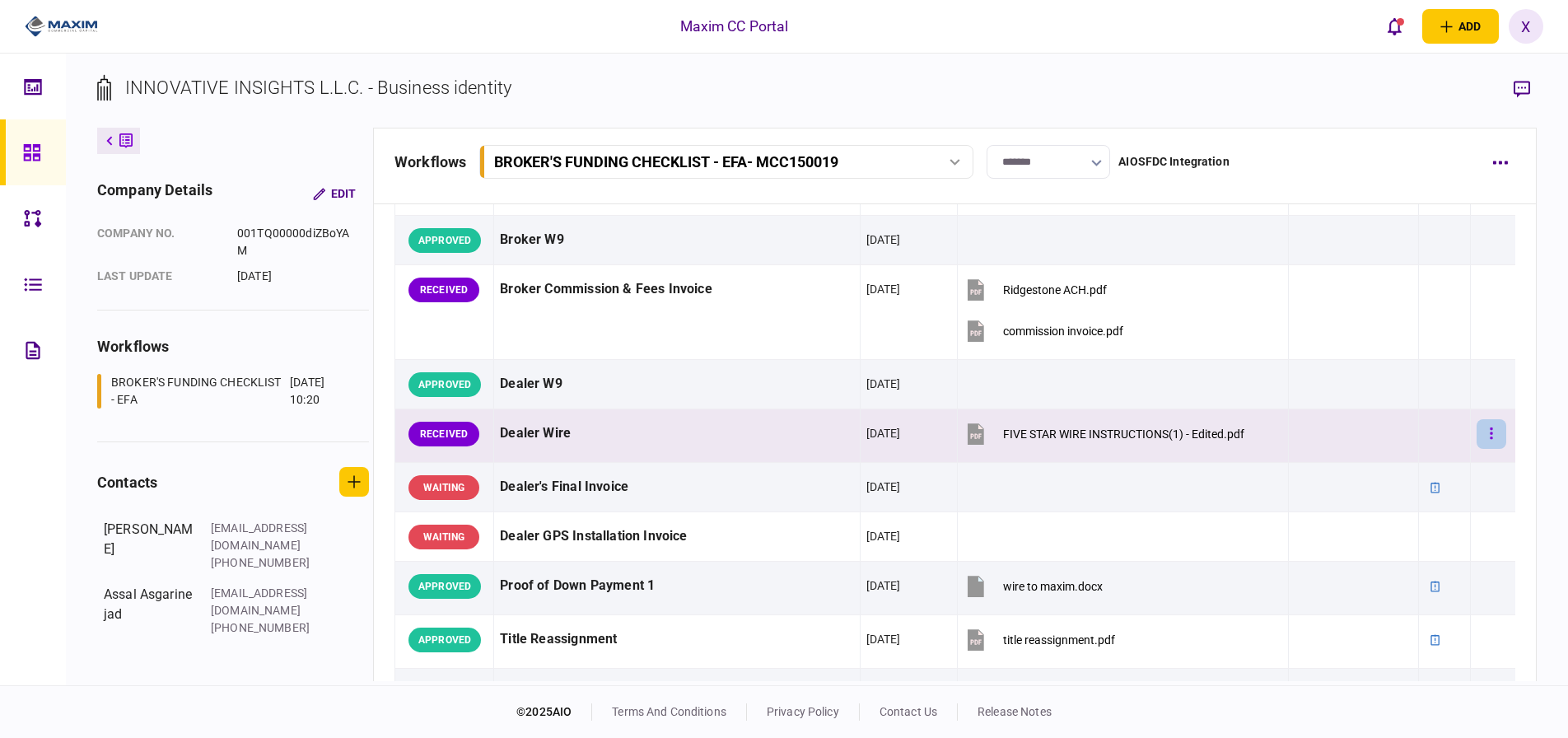
click at [1490, 429] on icon "button" at bounding box center [1491, 433] width 3 height 12
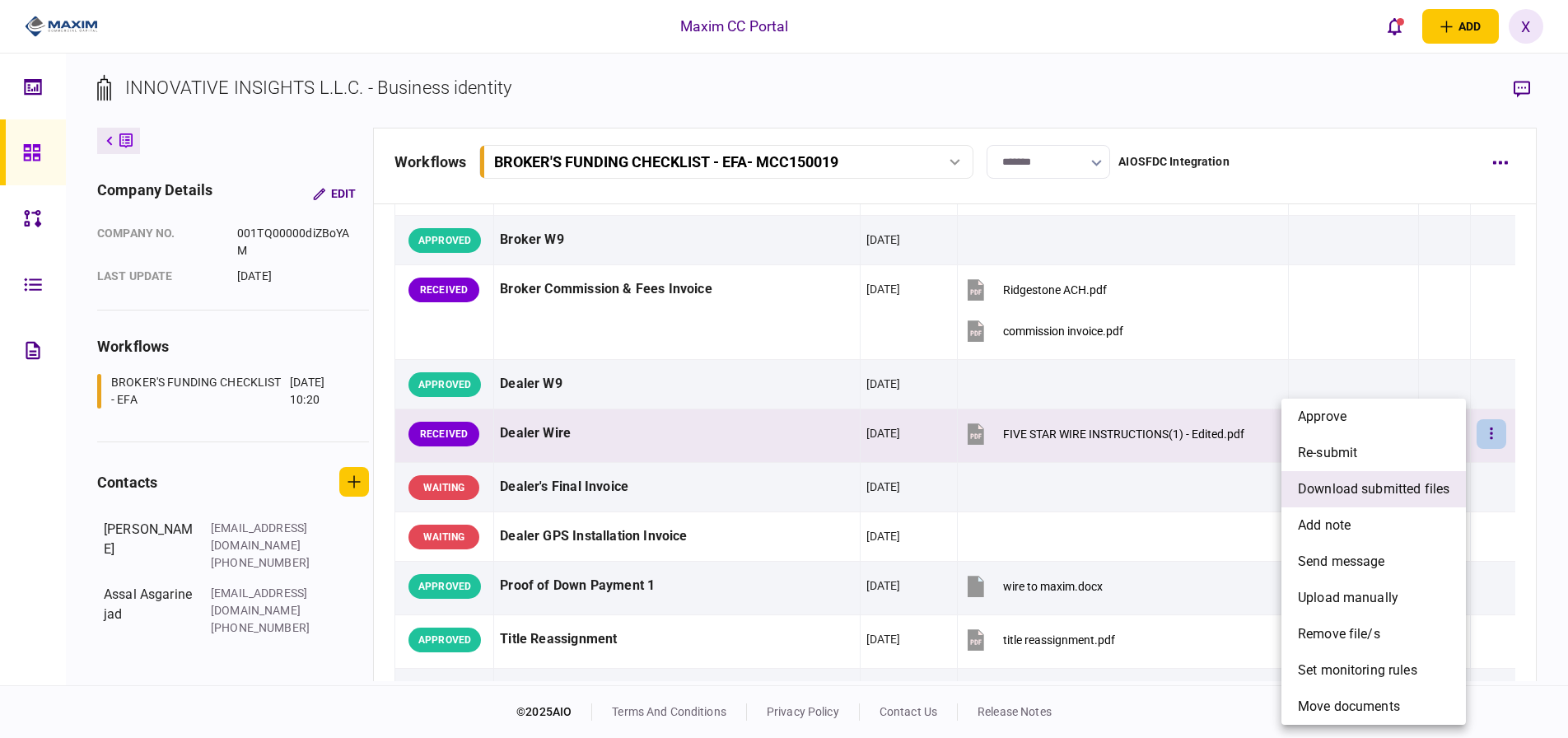
click at [1389, 489] on span "download submitted files" at bounding box center [1374, 490] width 151 height 20
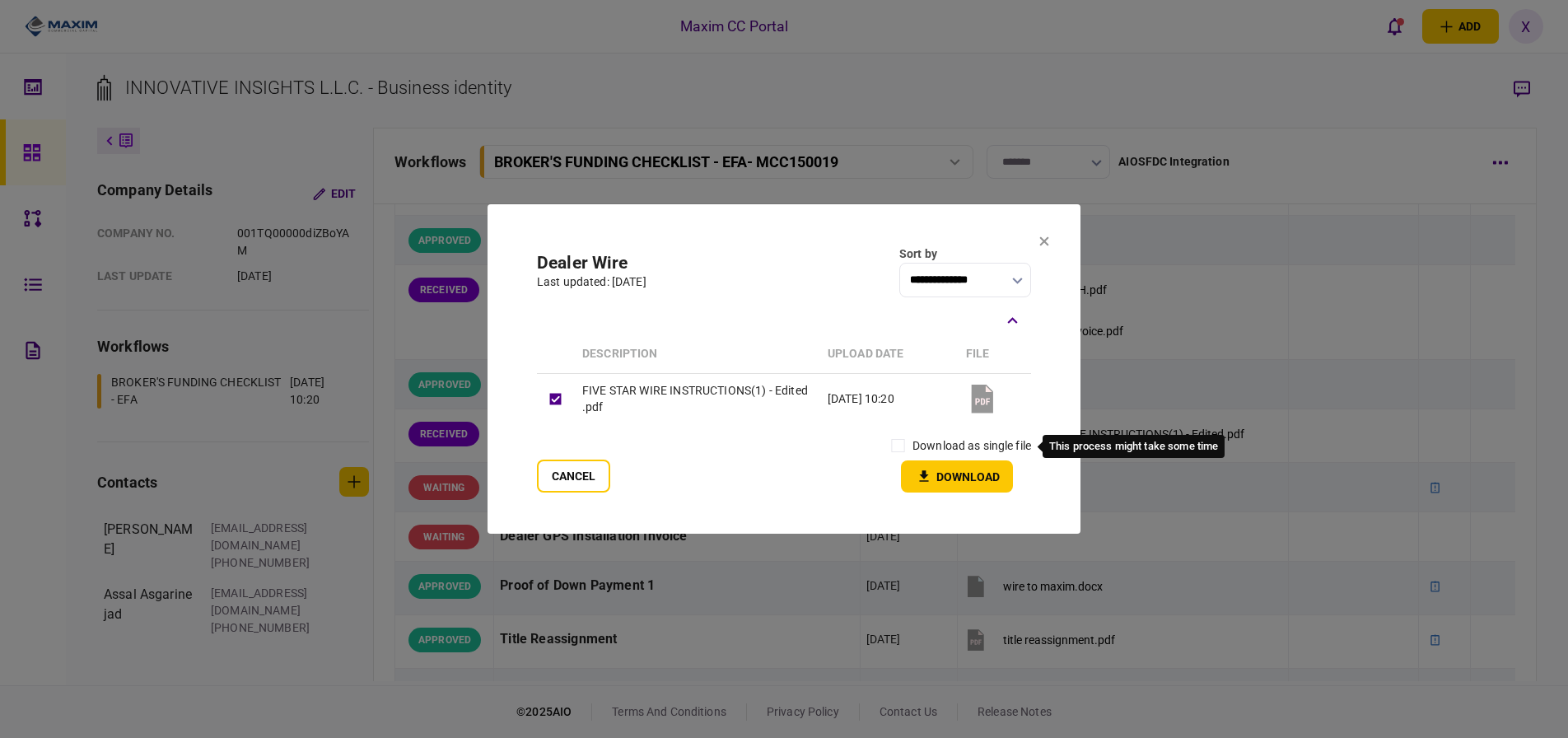
click at [912, 445] on label "download as single file" at bounding box center [972, 446] width 119 height 17
click at [919, 463] on button "Download" at bounding box center [957, 477] width 112 height 32
click at [1036, 244] on section "**********" at bounding box center [784, 369] width 593 height 329
click at [1043, 242] on icon at bounding box center [1045, 242] width 9 height 9
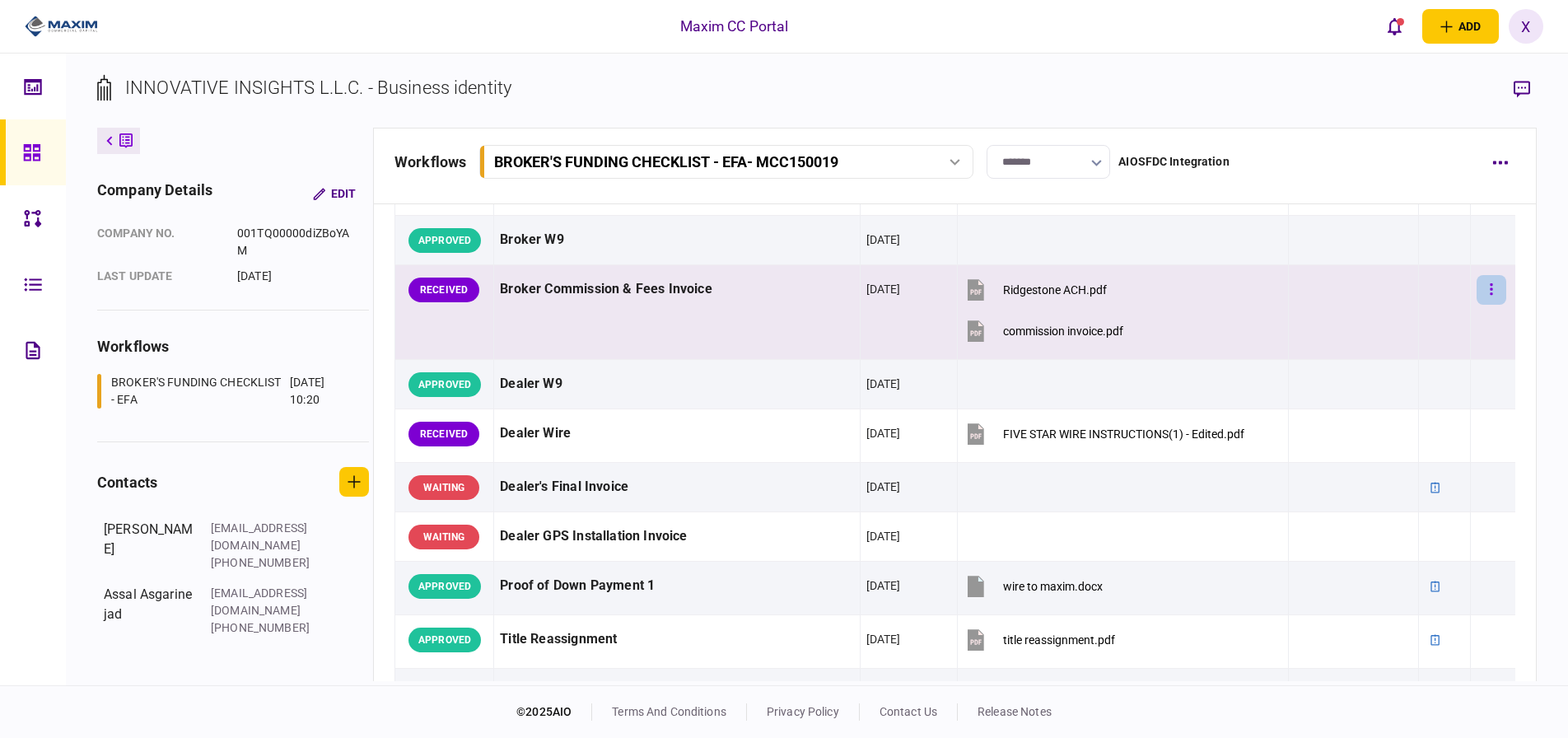
click at [1483, 286] on button "button" at bounding box center [1491, 290] width 30 height 30
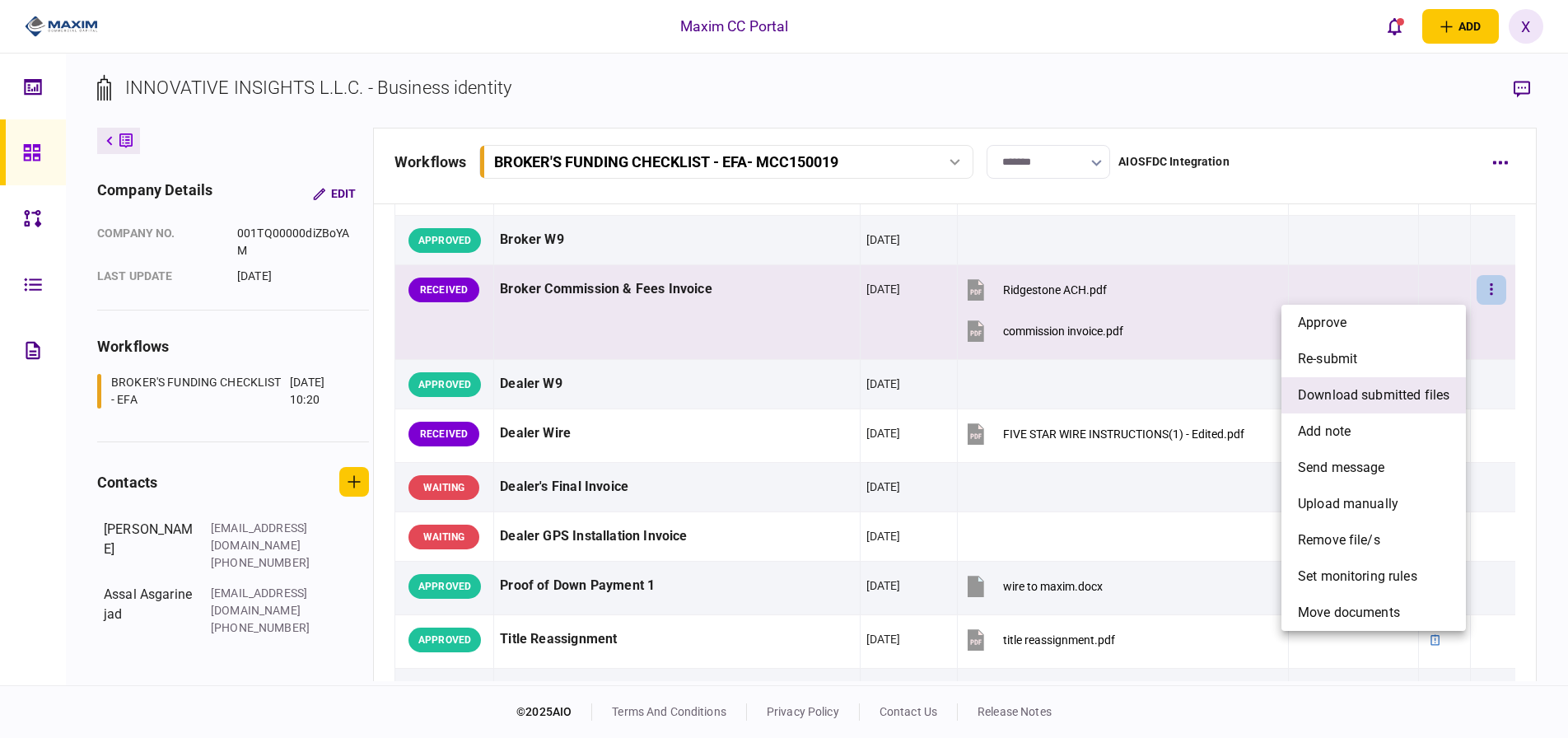
click at [1347, 401] on span "download submitted files" at bounding box center [1374, 396] width 151 height 20
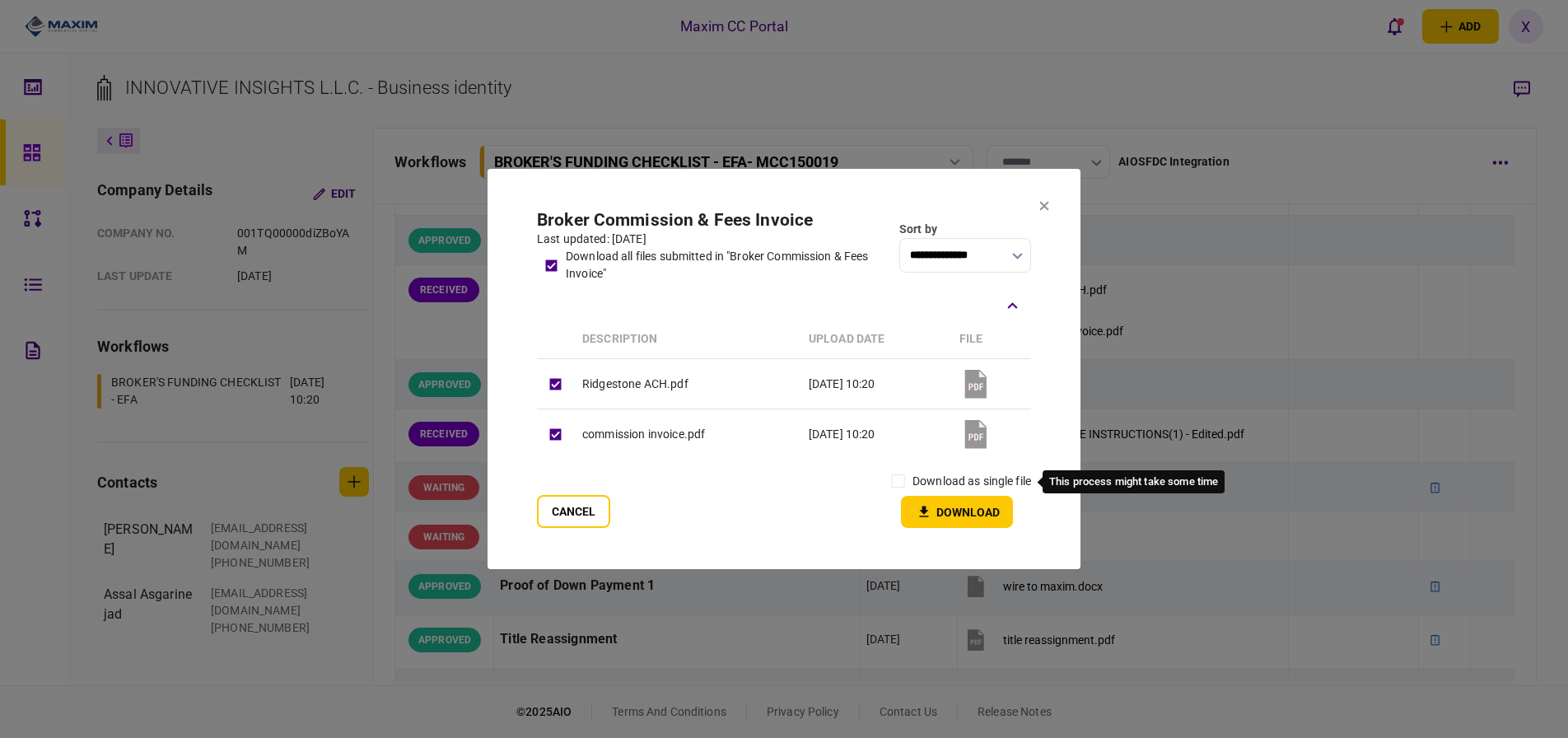
click at [915, 483] on label "download as single file" at bounding box center [972, 481] width 119 height 17
click at [922, 501] on button "Download" at bounding box center [957, 512] width 112 height 32
click at [553, 510] on button "Cancel" at bounding box center [573, 512] width 73 height 33
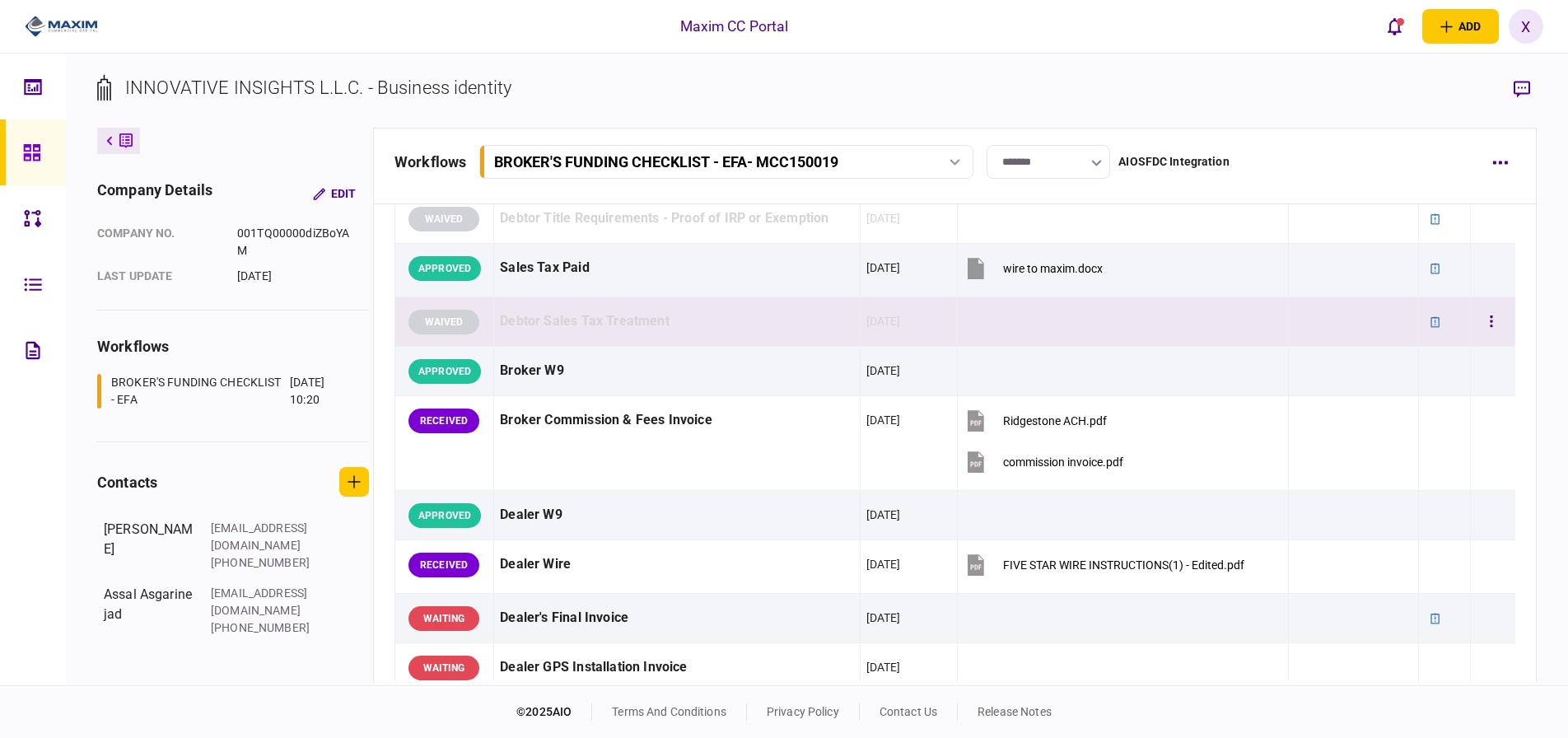
scroll to position [824, 0]
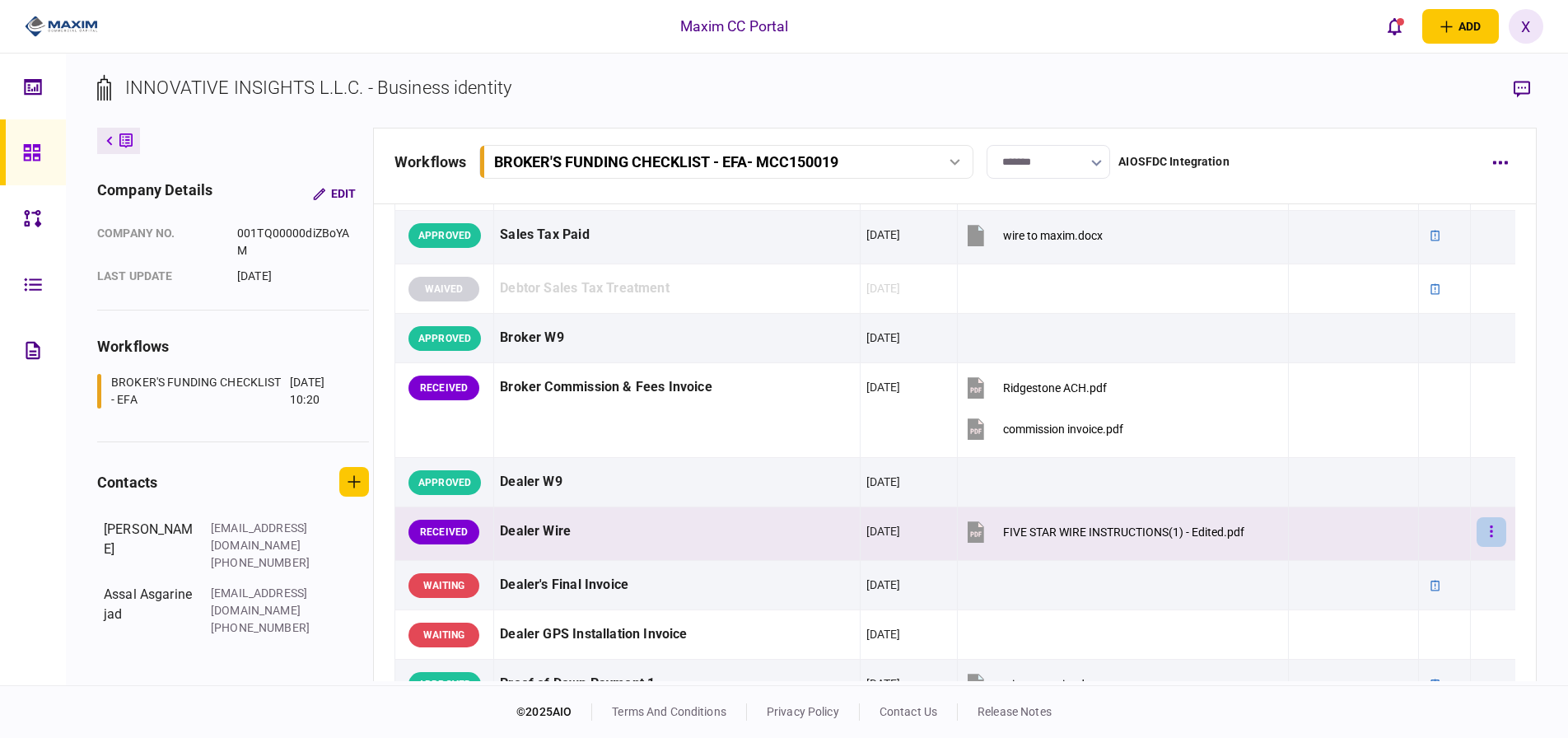
click at [1490, 529] on icon "button" at bounding box center [1491, 531] width 3 height 12
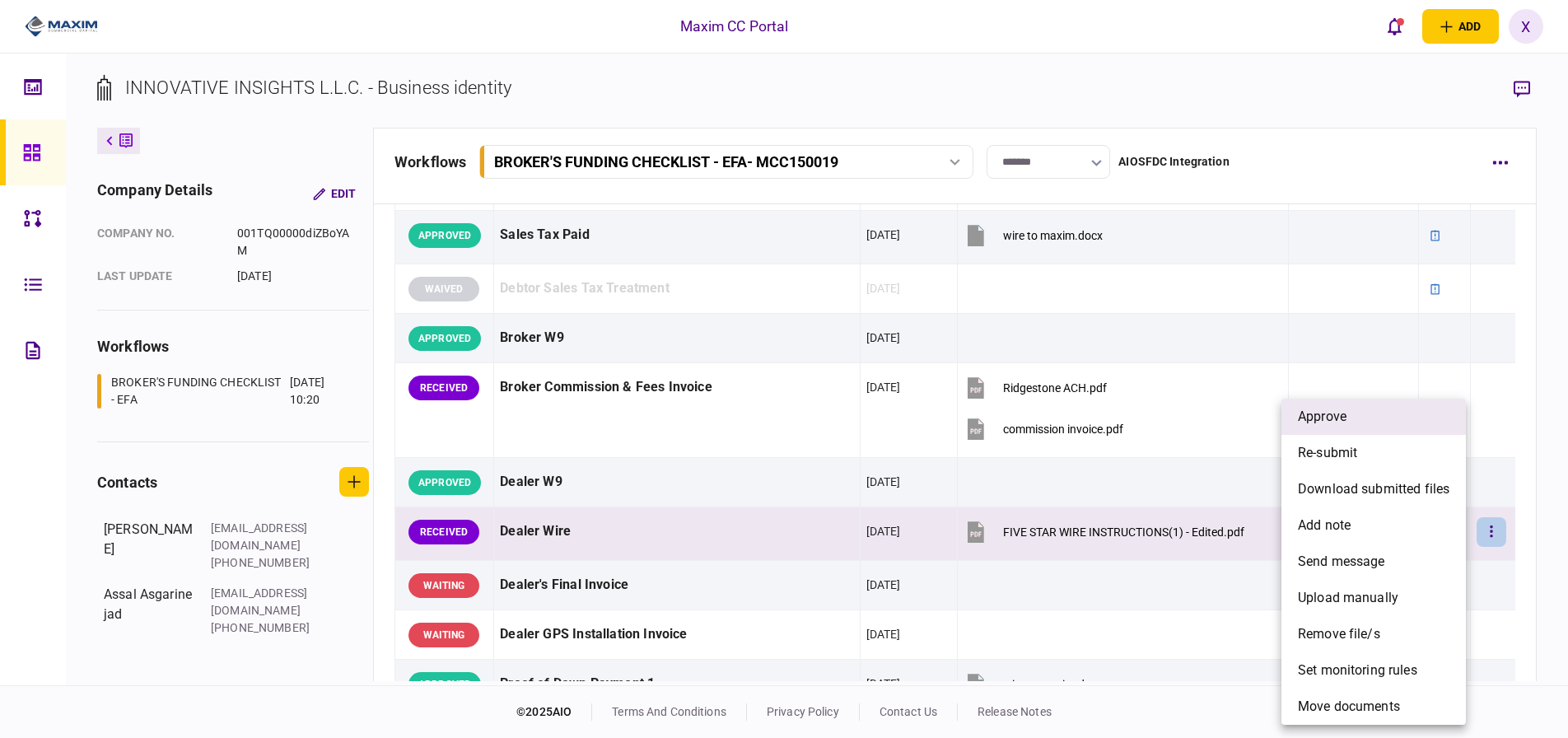
click at [1377, 417] on li "approve" at bounding box center [1373, 417] width 185 height 36
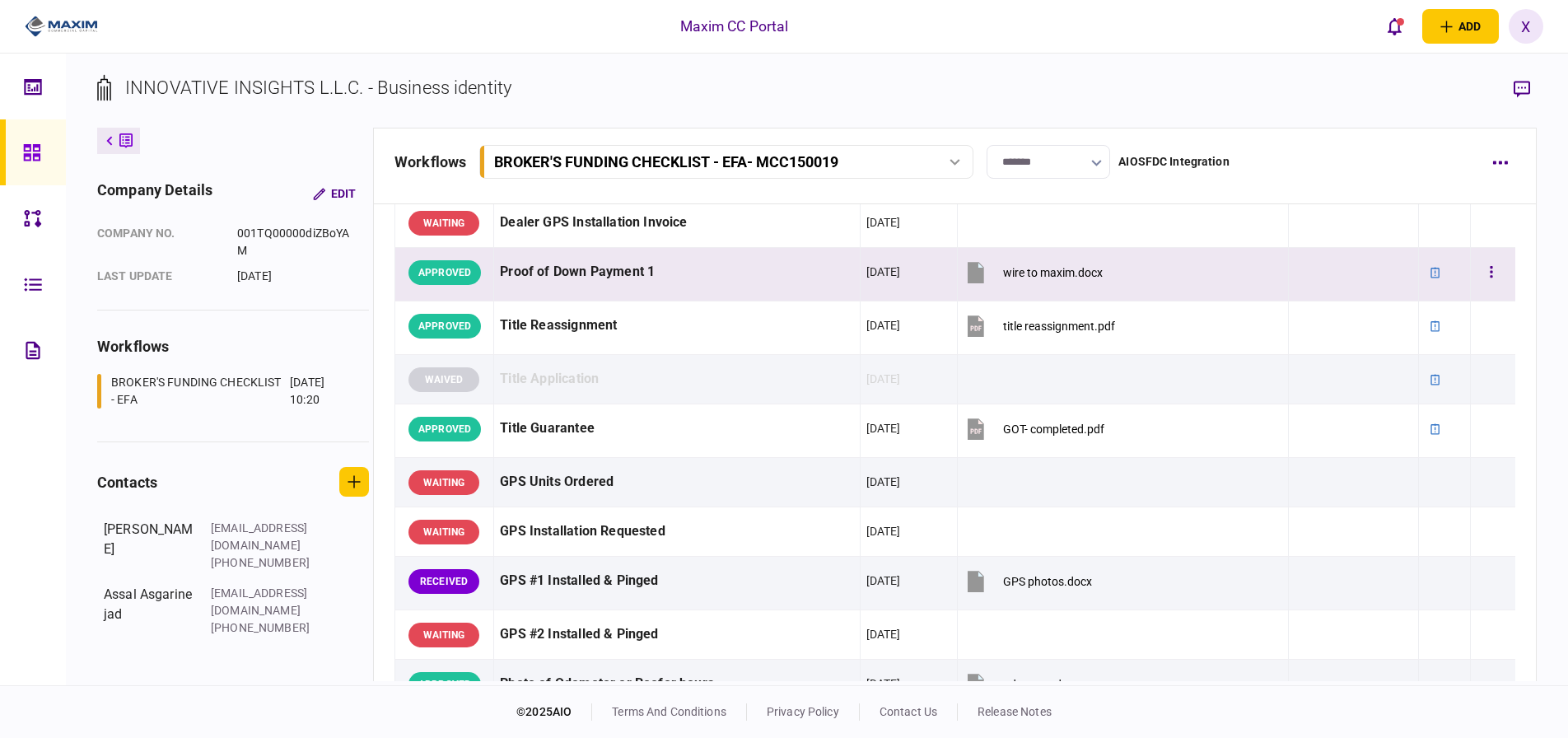
scroll to position [1401, 0]
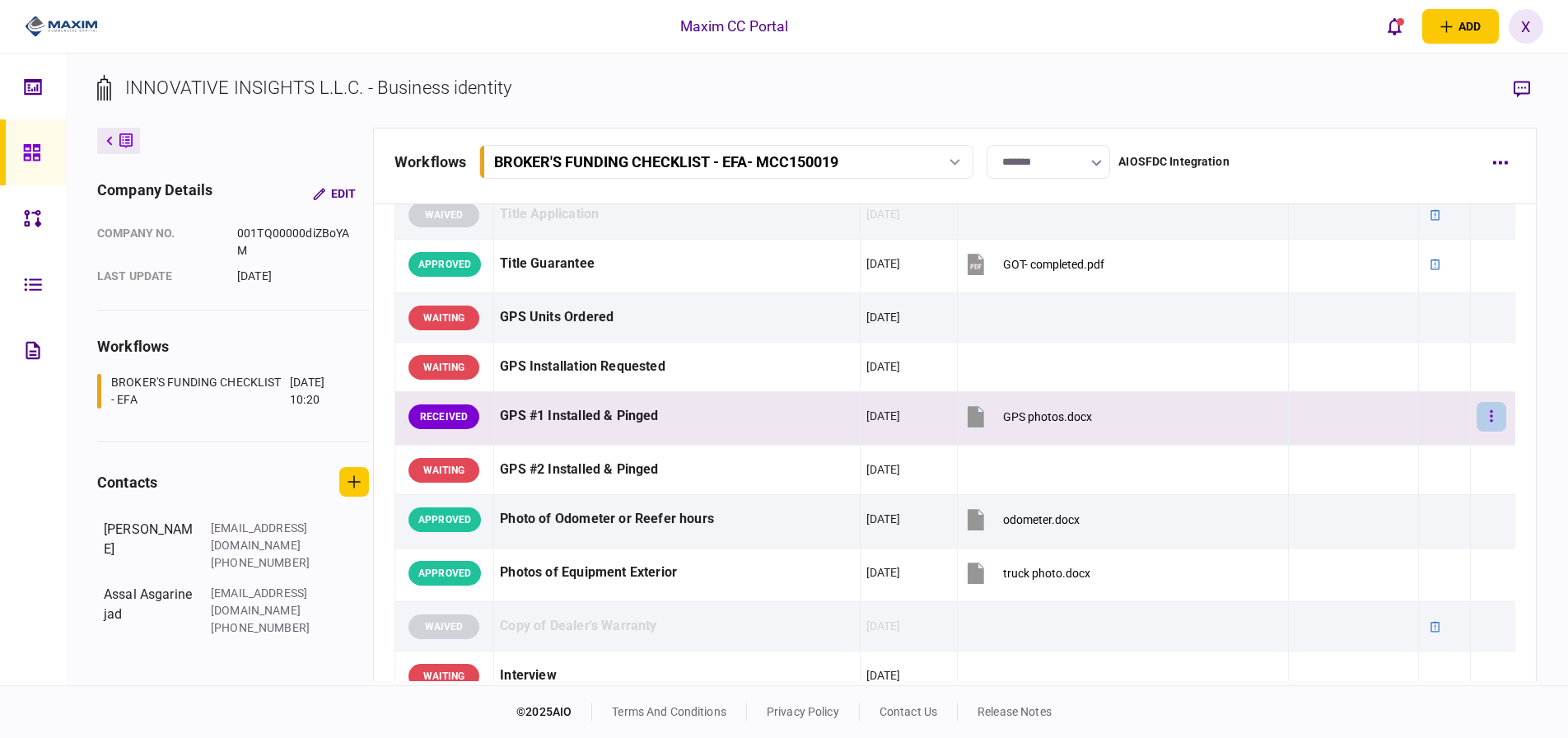
click at [1477, 412] on button "button" at bounding box center [1491, 417] width 30 height 30
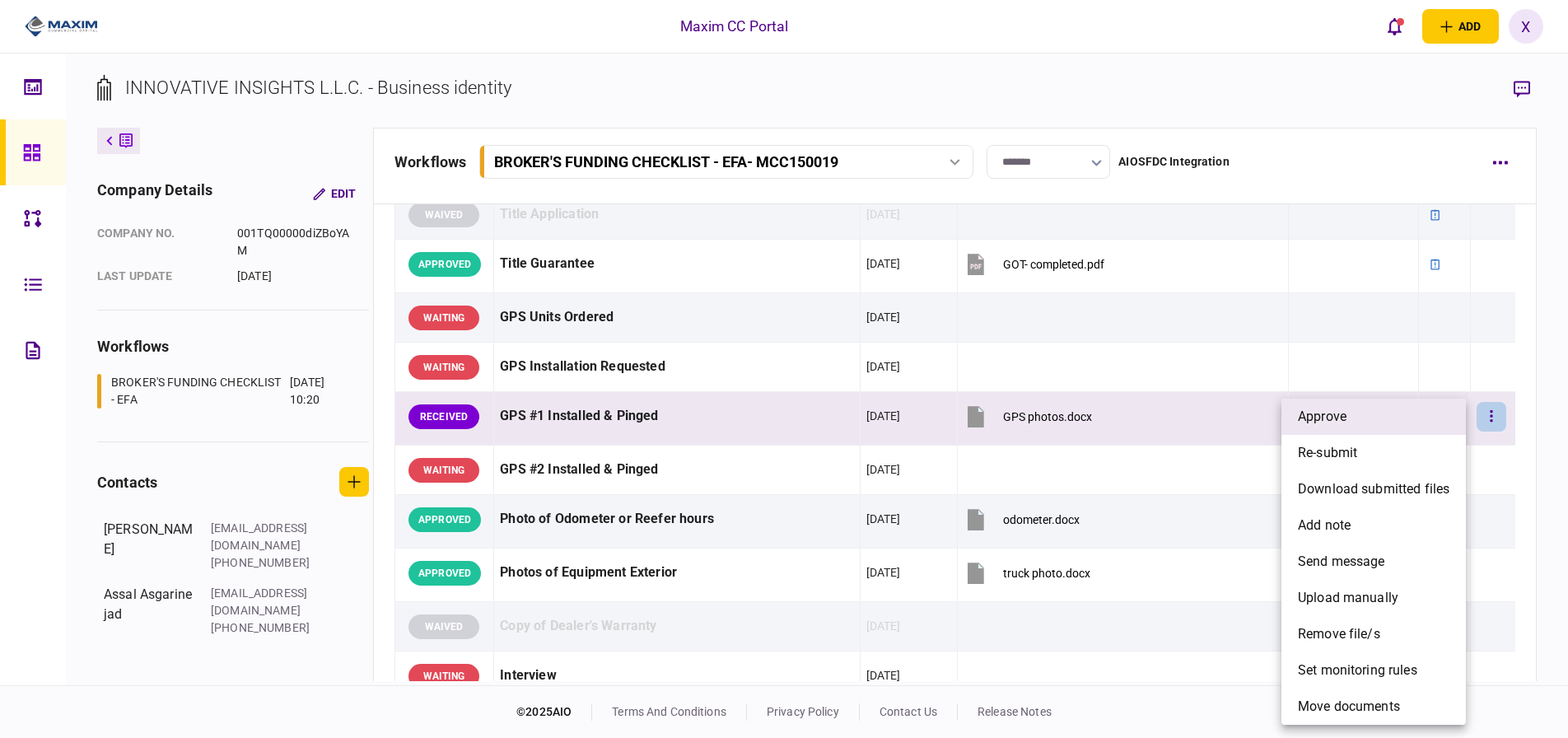
click at [1385, 426] on li "approve" at bounding box center [1373, 417] width 185 height 36
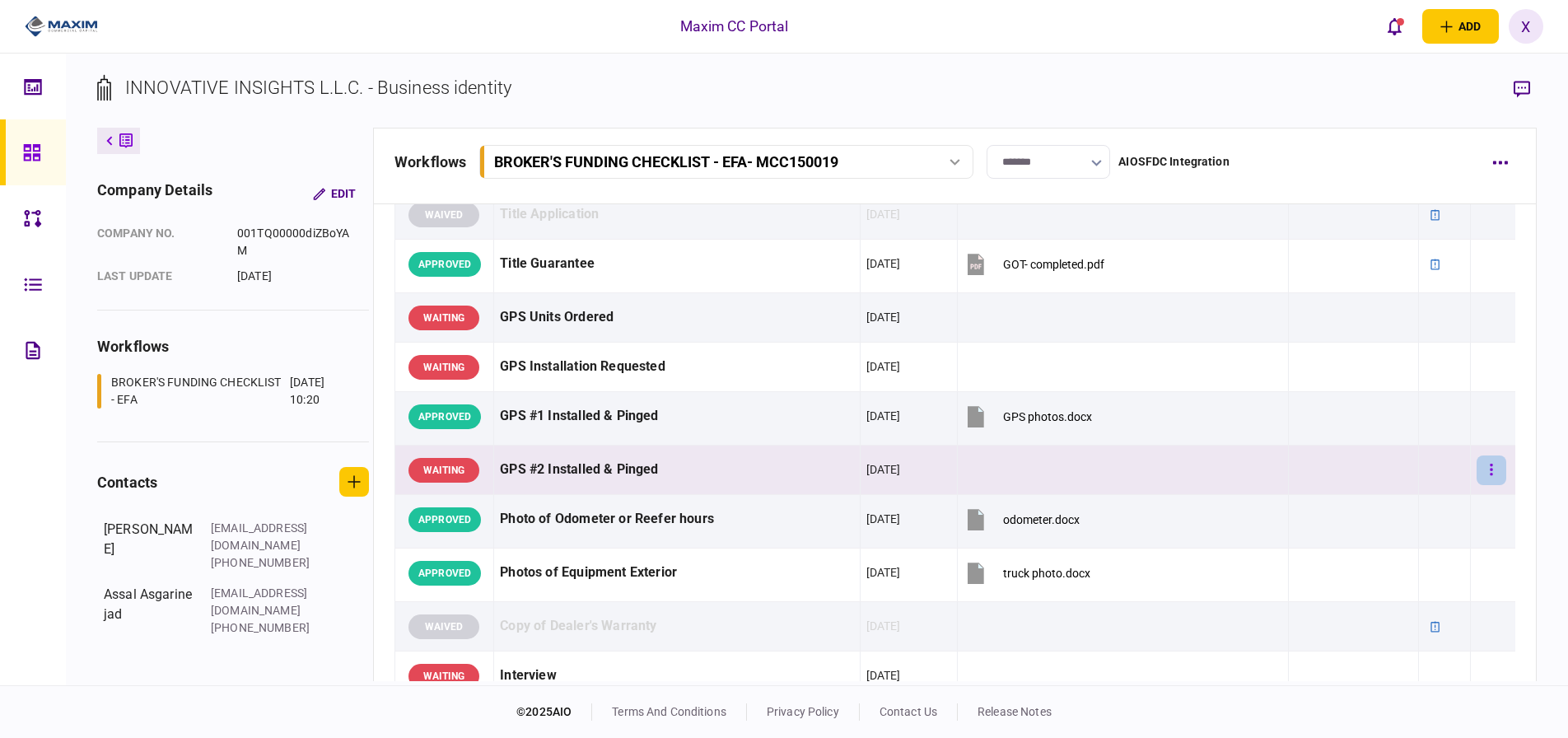
click at [1483, 478] on button "button" at bounding box center [1491, 470] width 30 height 30
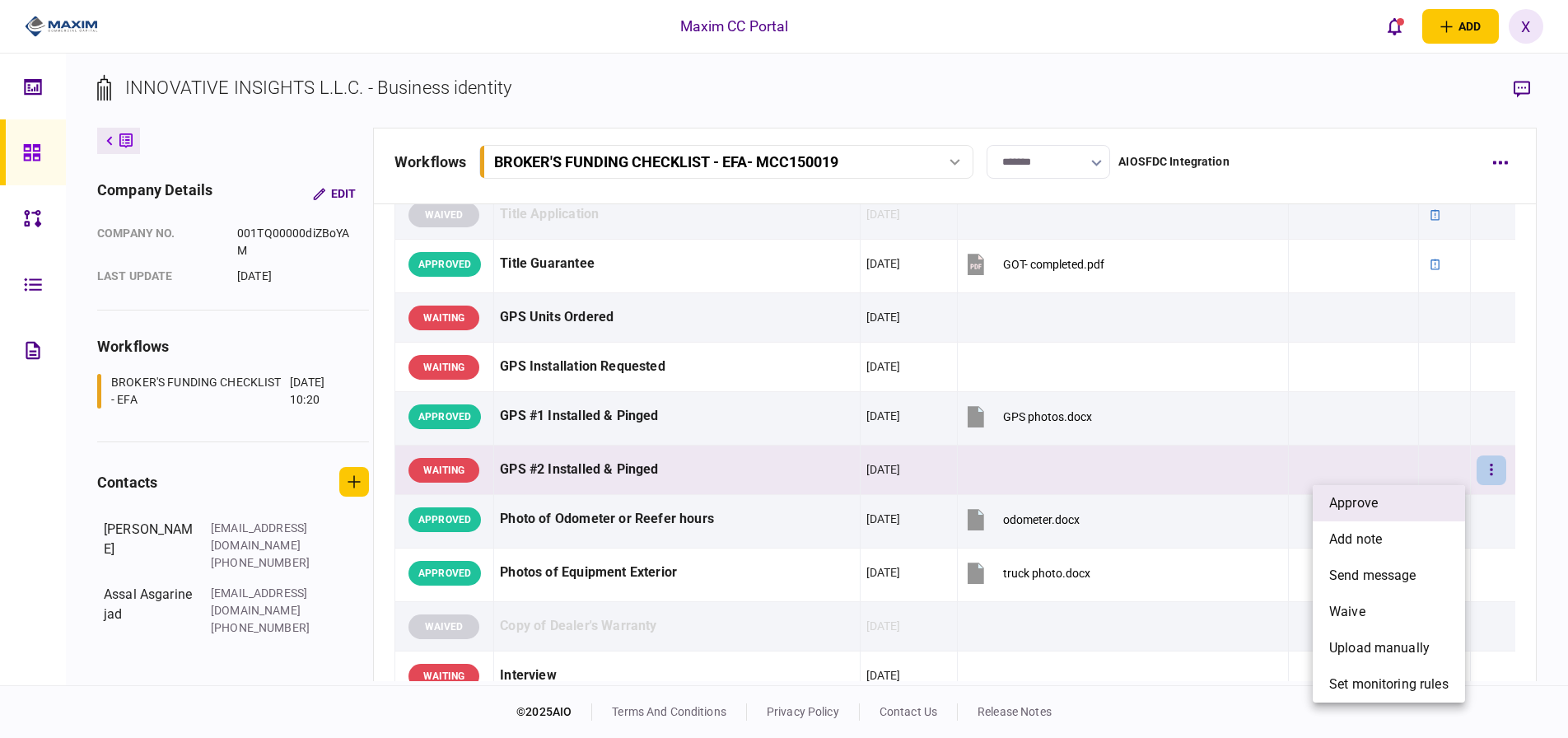
click at [1384, 502] on li "approve" at bounding box center [1389, 503] width 152 height 36
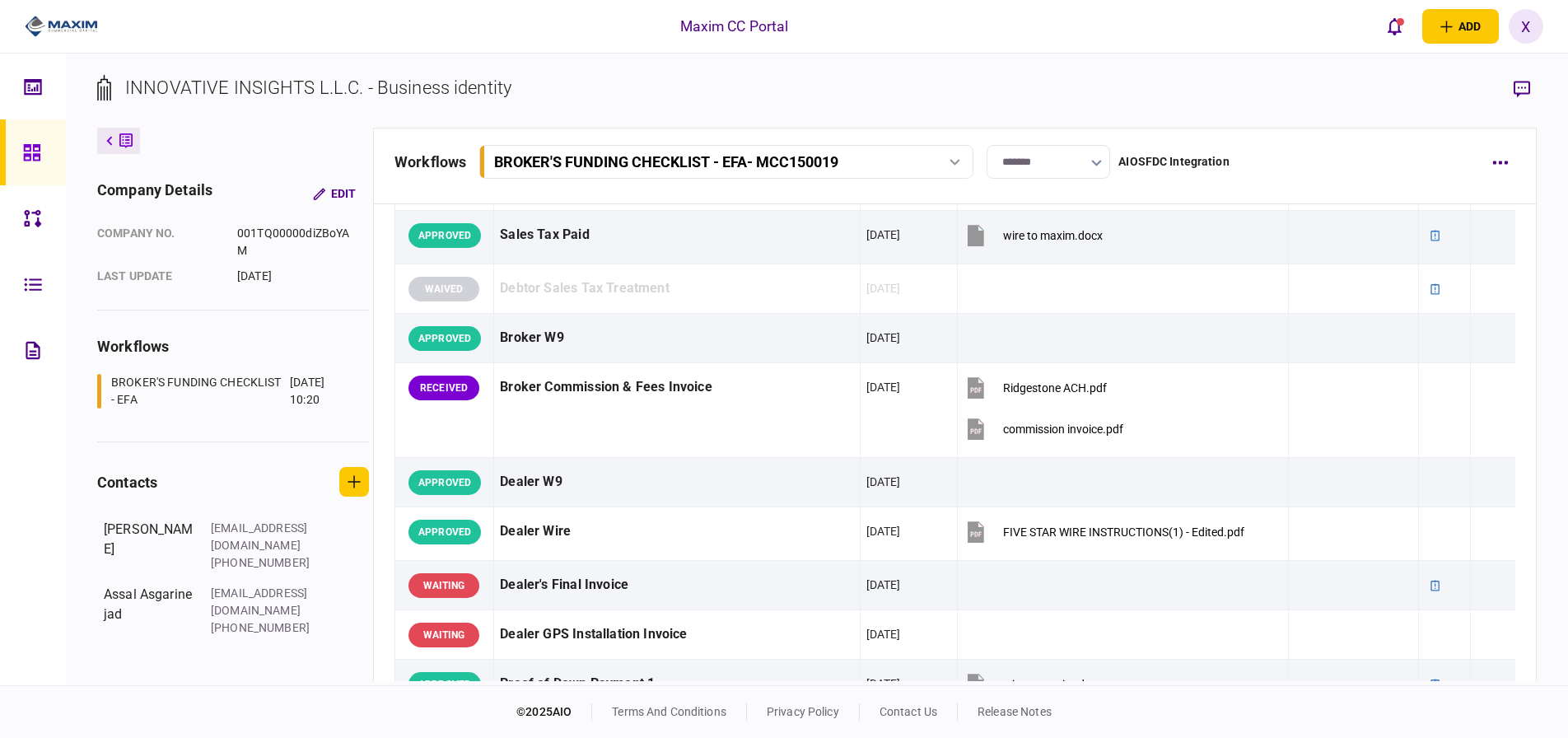
scroll to position [742, 0]
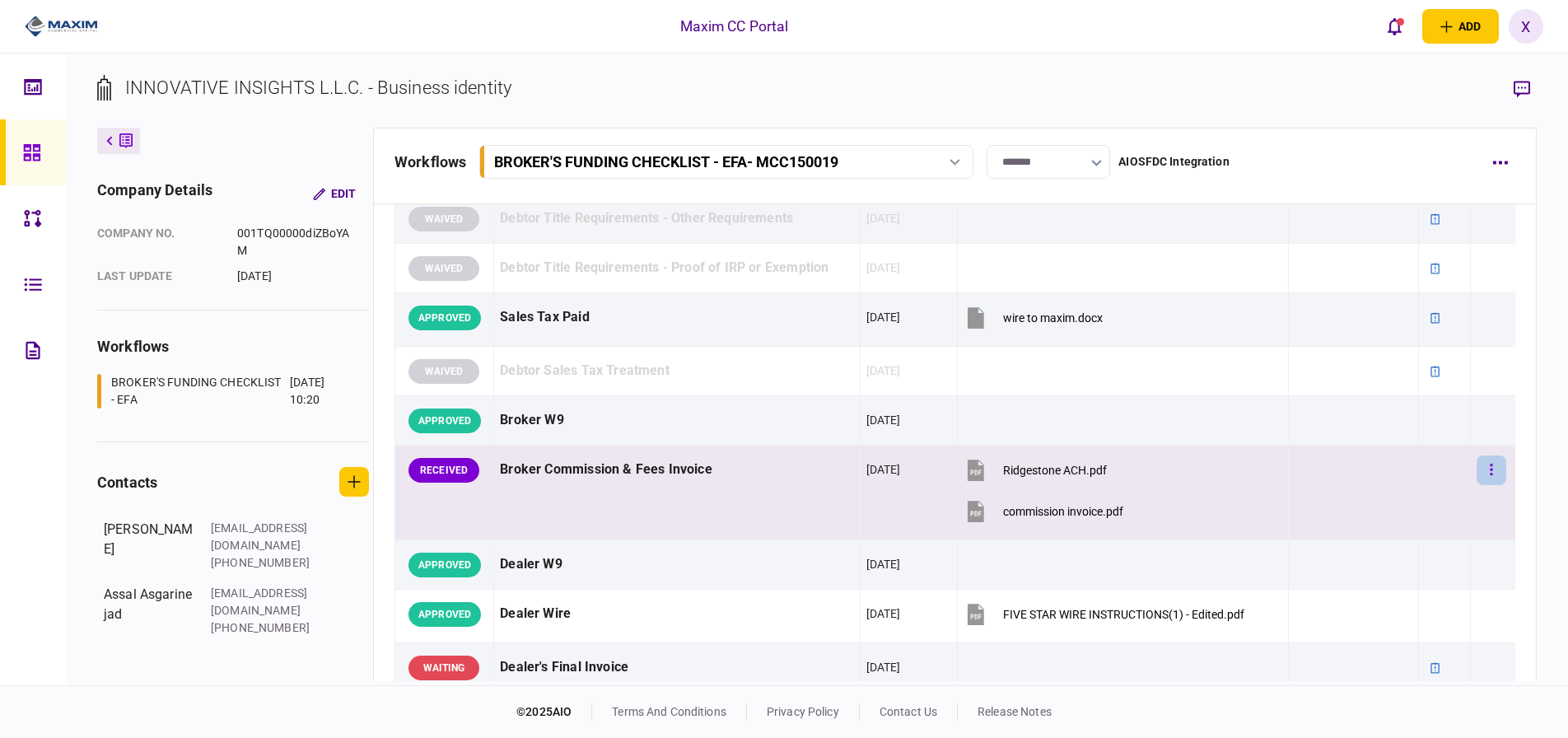
click at [1482, 462] on button "button" at bounding box center [1491, 470] width 30 height 30
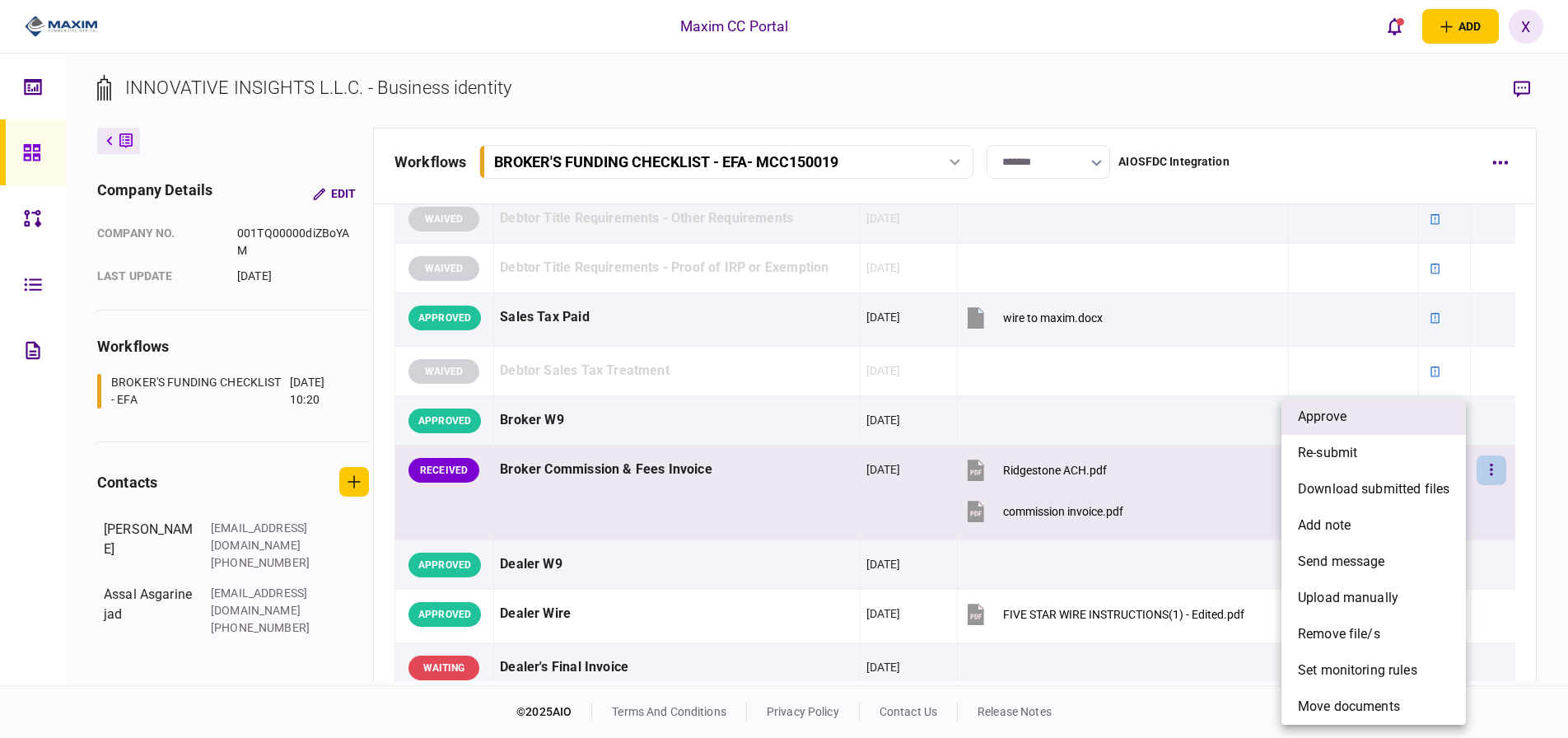
click at [1397, 421] on li "approve" at bounding box center [1373, 417] width 185 height 36
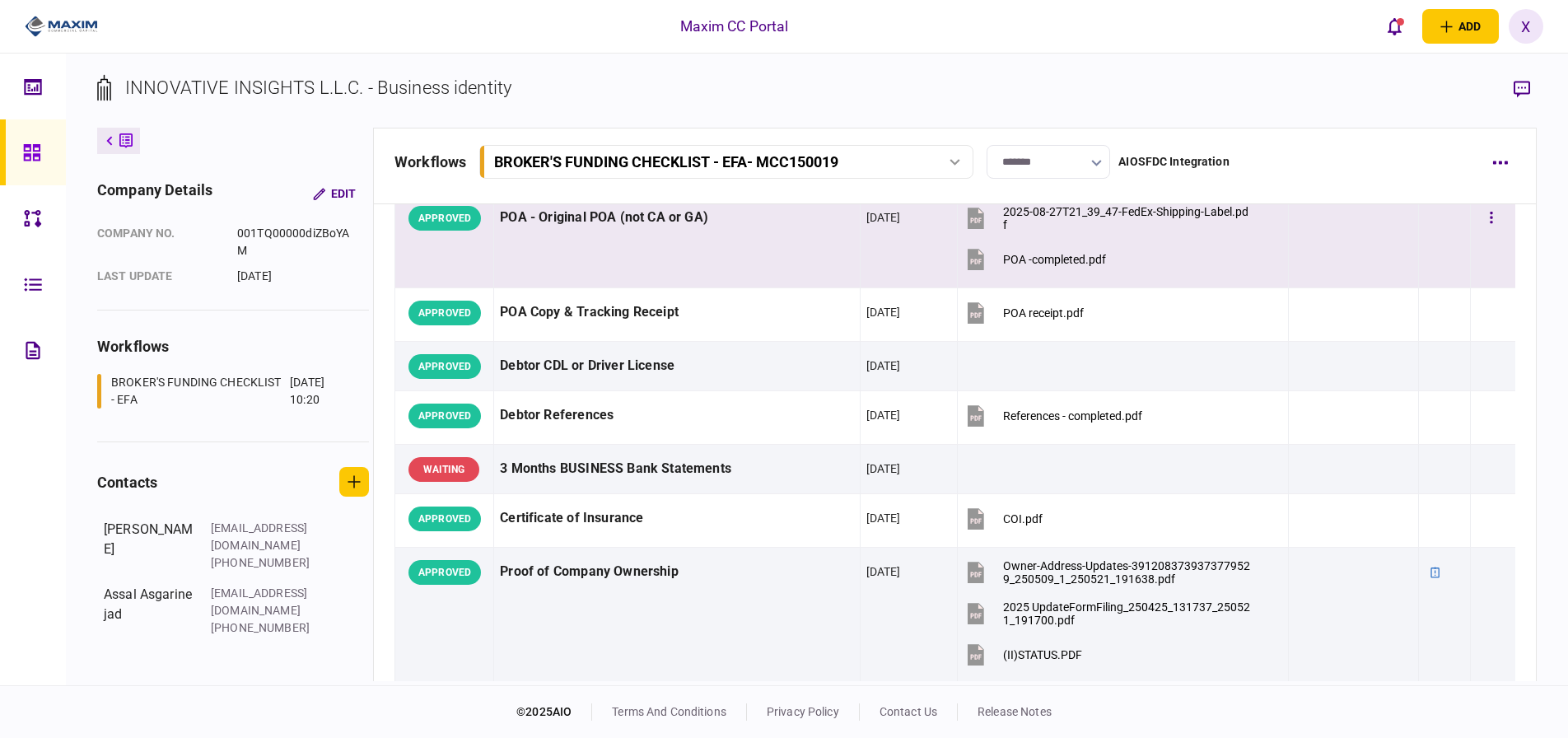
scroll to position [412, 0]
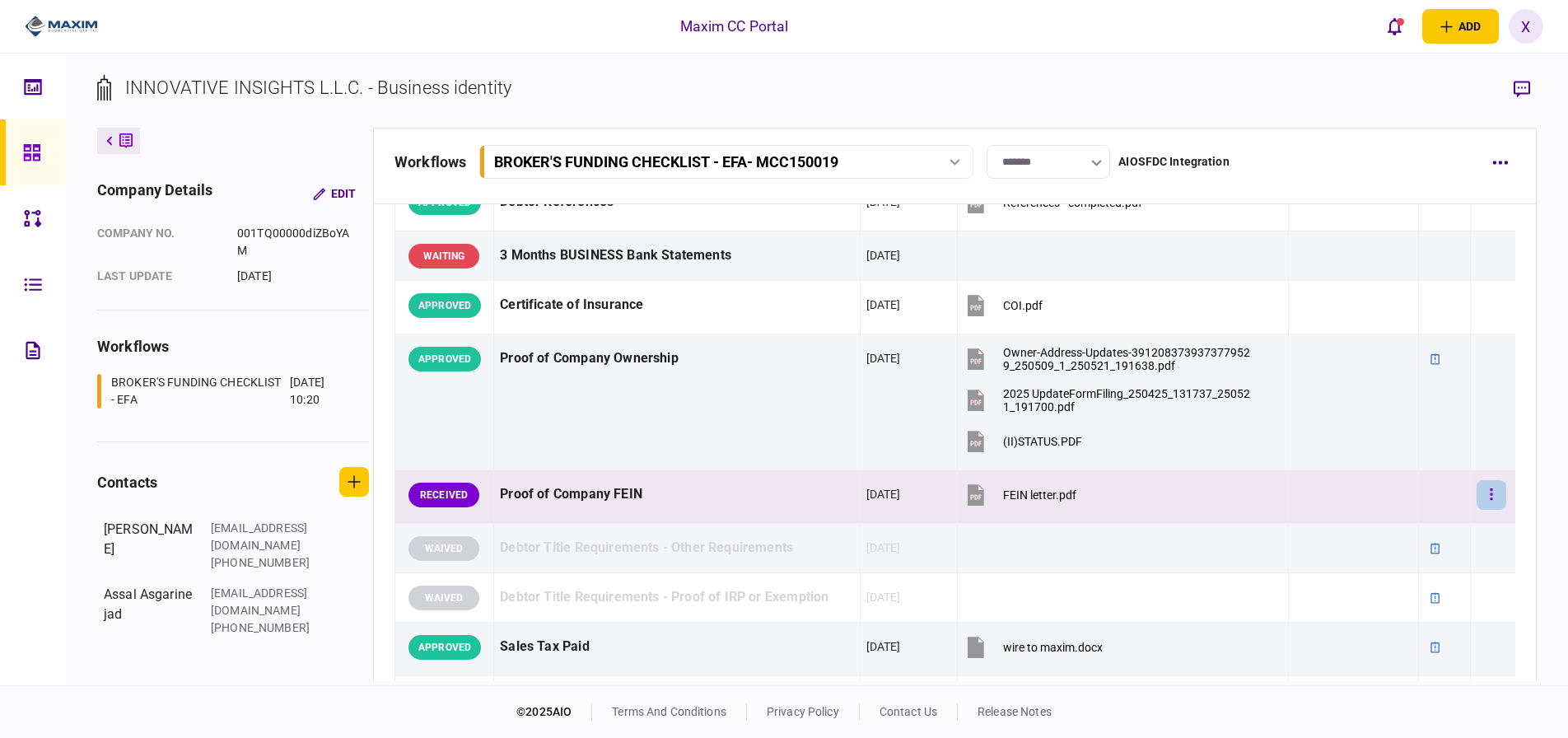
click at [1491, 492] on button "button" at bounding box center [1491, 495] width 30 height 30
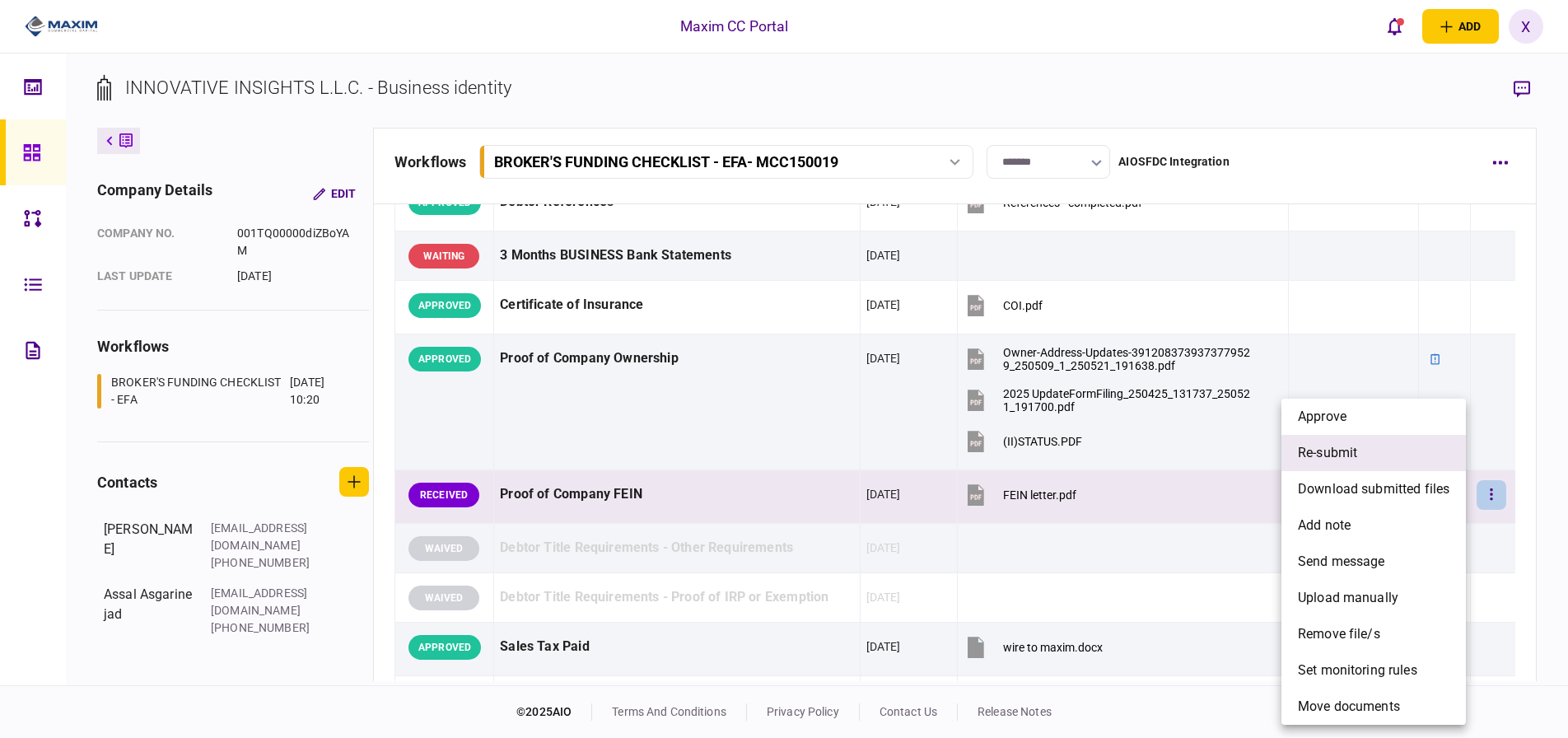
click at [1364, 459] on li "re-submit" at bounding box center [1373, 453] width 185 height 36
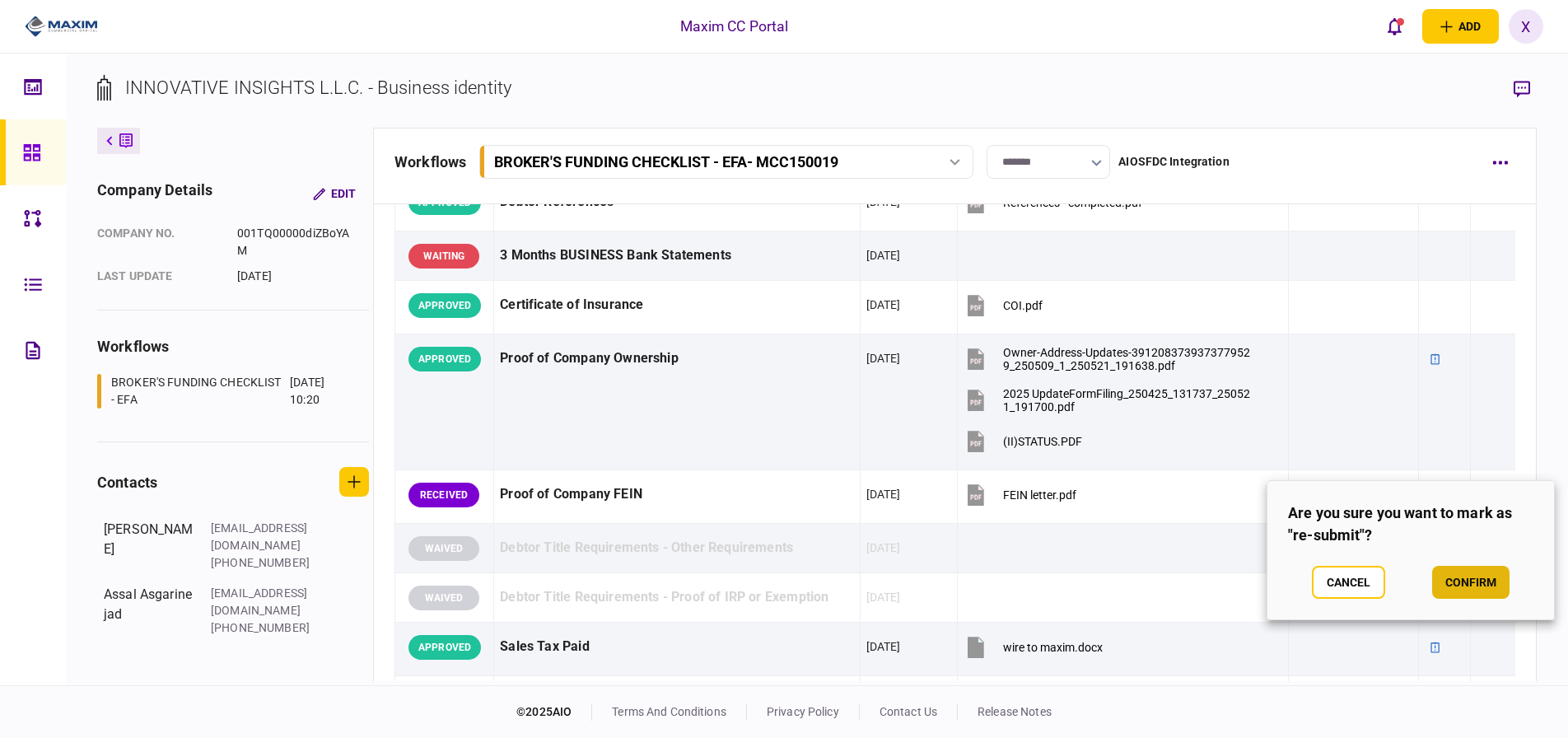
click at [1471, 576] on button "confirm" at bounding box center [1472, 583] width 78 height 33
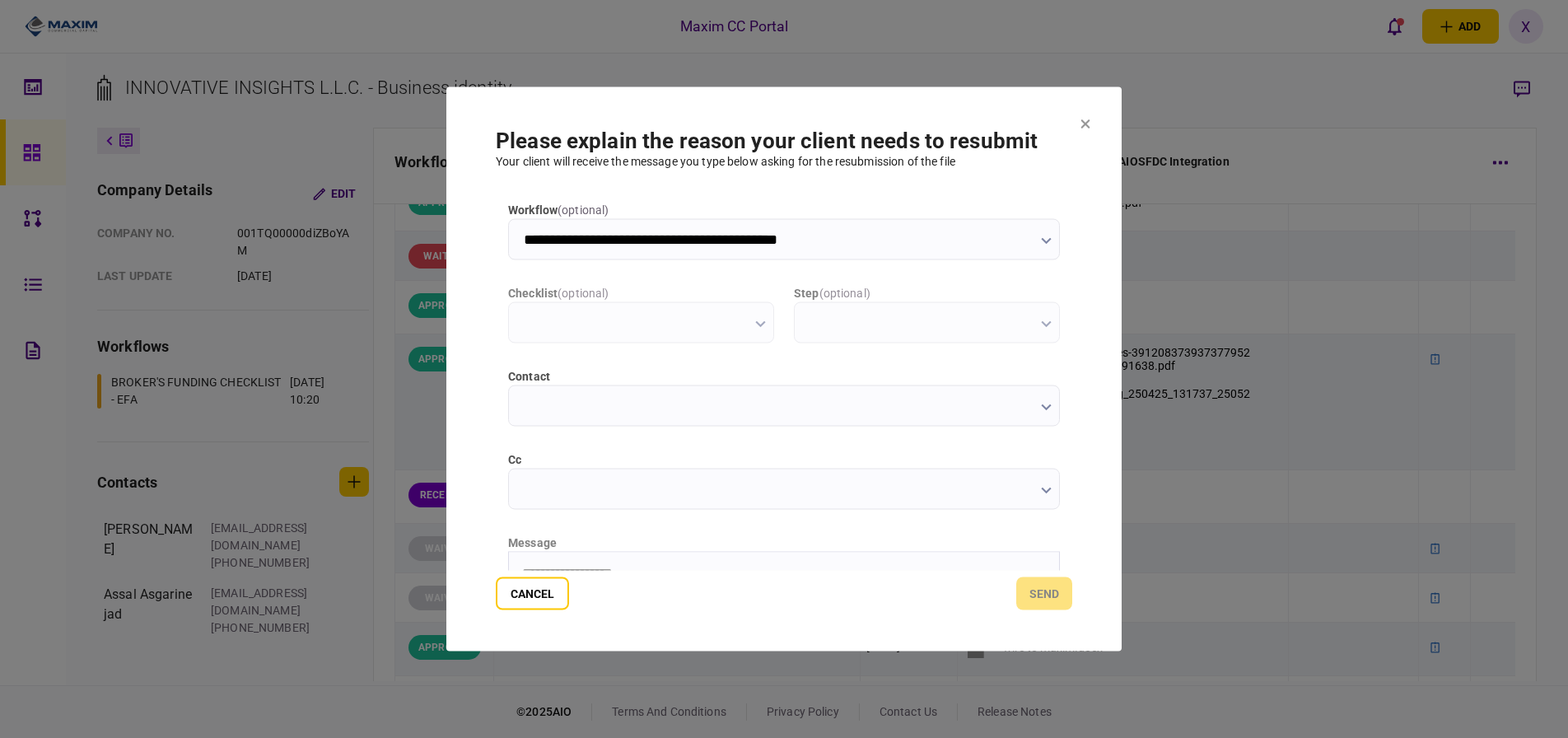
scroll to position [0, 0]
type input "**********"
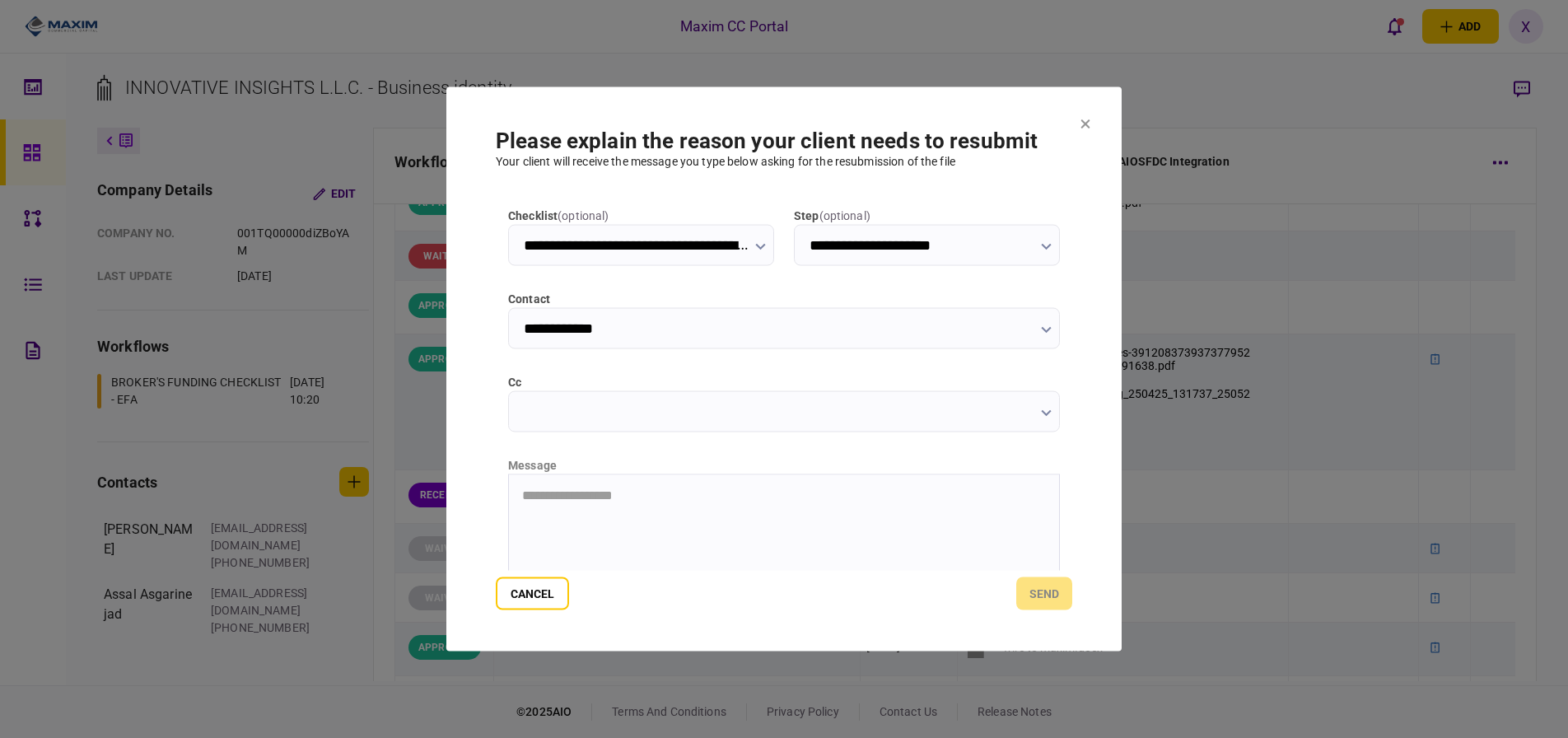
scroll to position [82, 0]
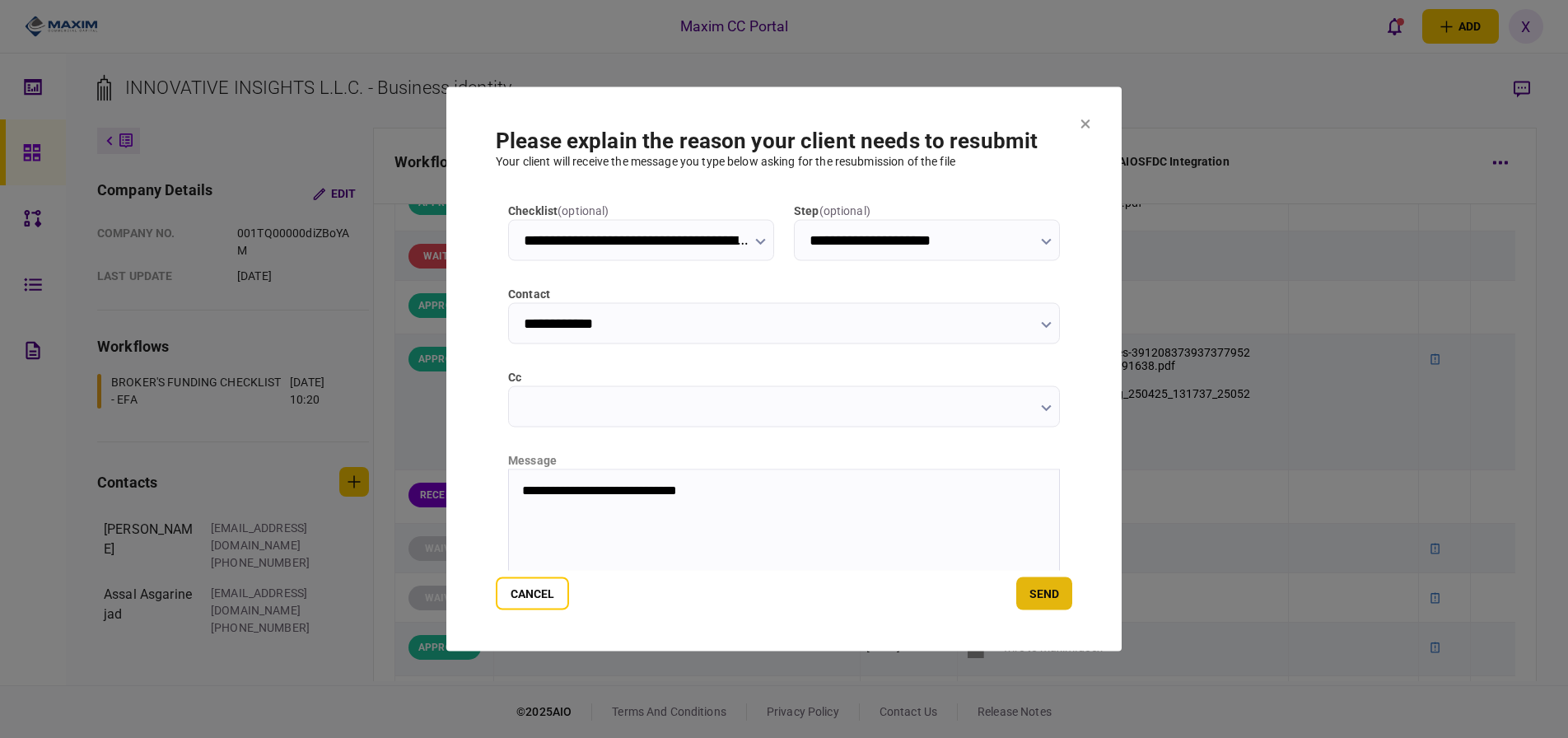
click at [1031, 586] on button "send" at bounding box center [1044, 594] width 56 height 33
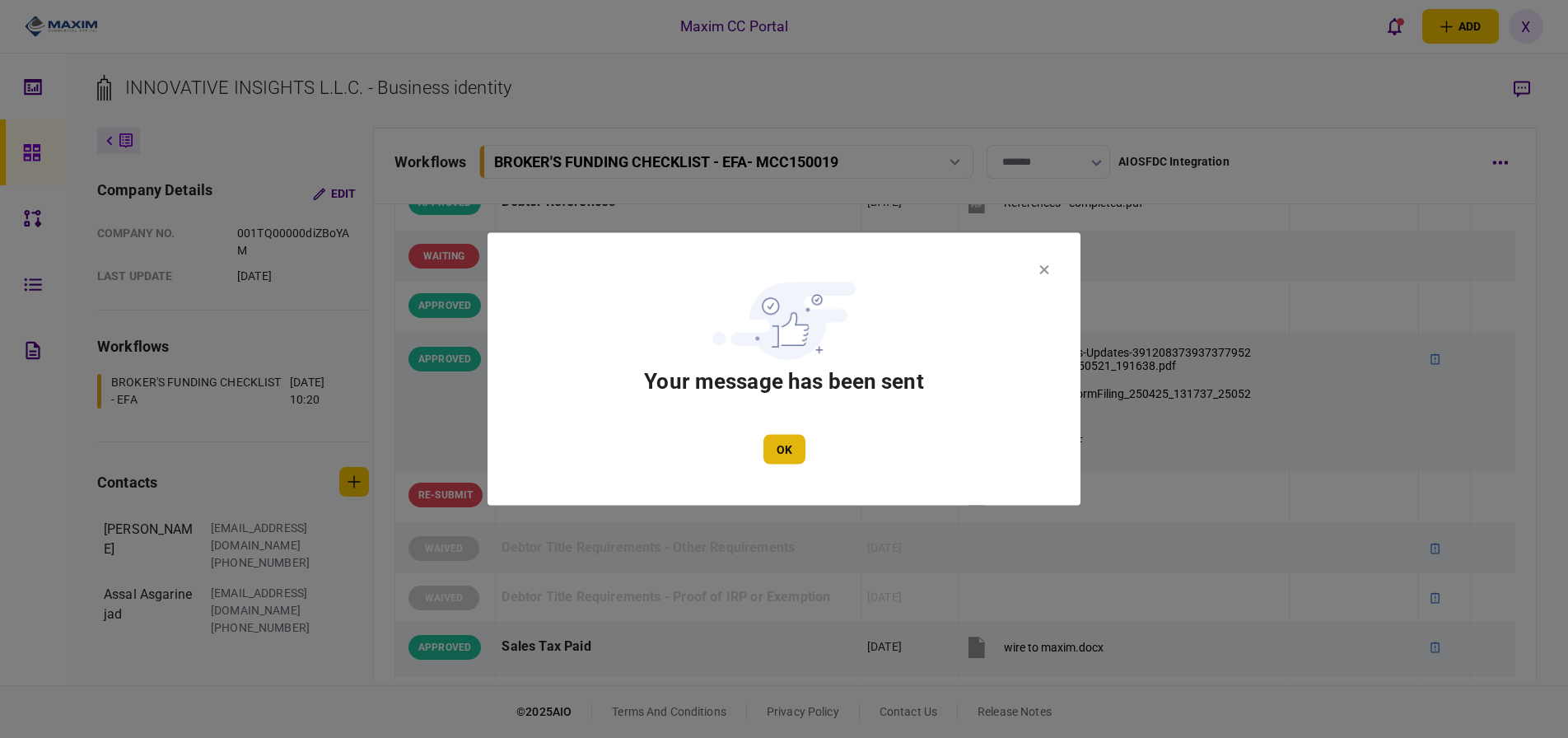
click at [774, 453] on button "OK" at bounding box center [784, 449] width 42 height 30
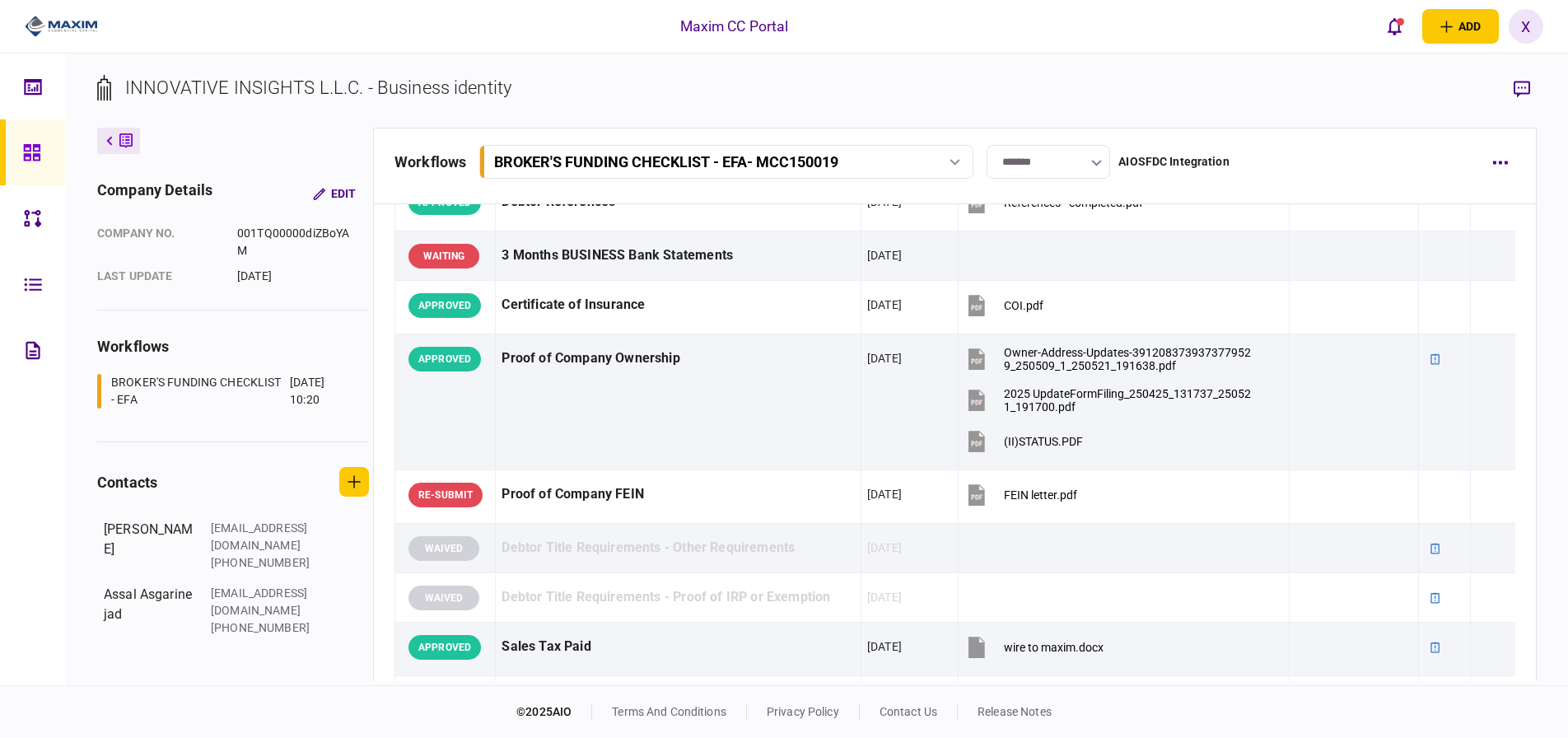
click at [87, 7] on div at bounding box center [54, 26] width 109 height 53
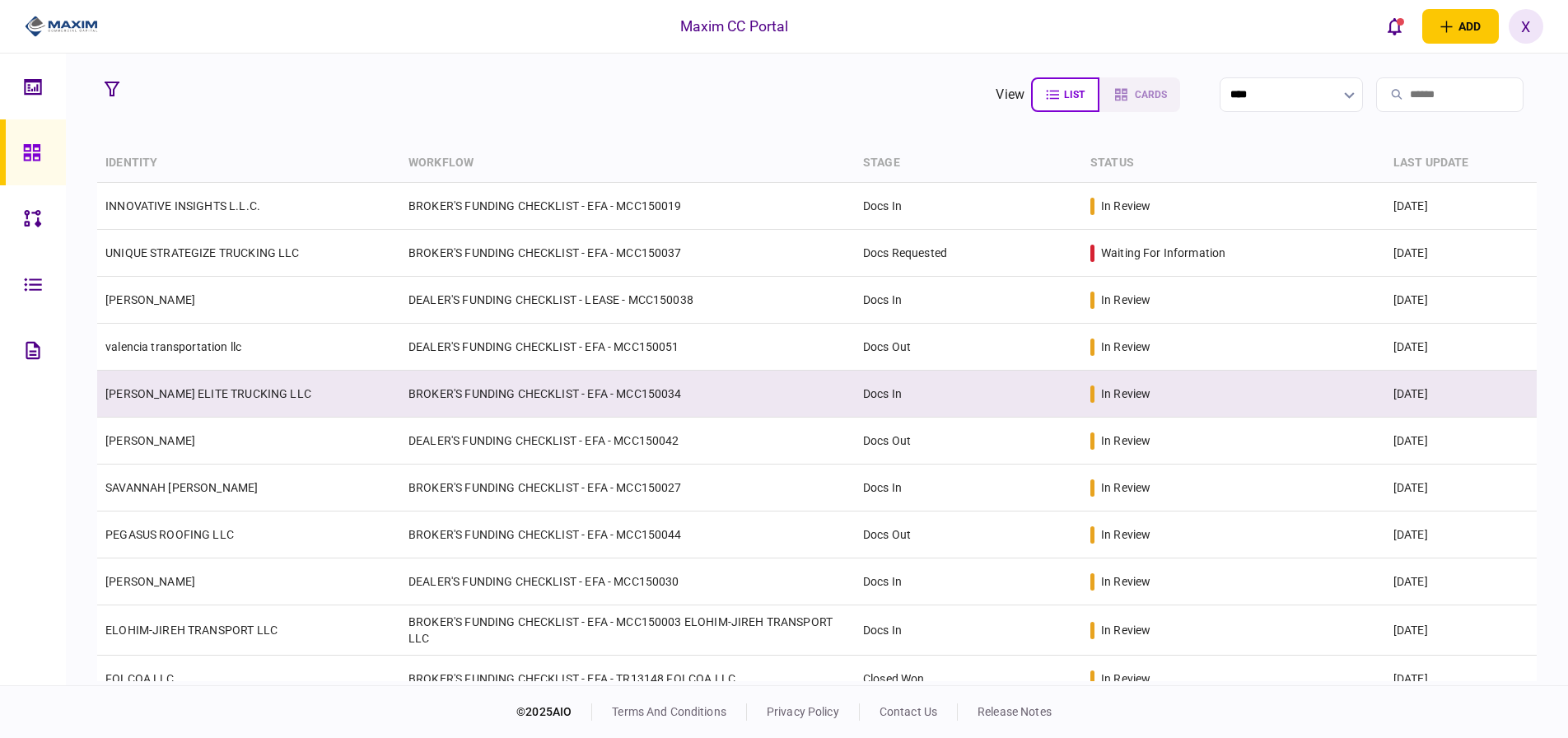
click at [234, 395] on link "[PERSON_NAME] ELITE TRUCKING LLC" at bounding box center [208, 393] width 206 height 14
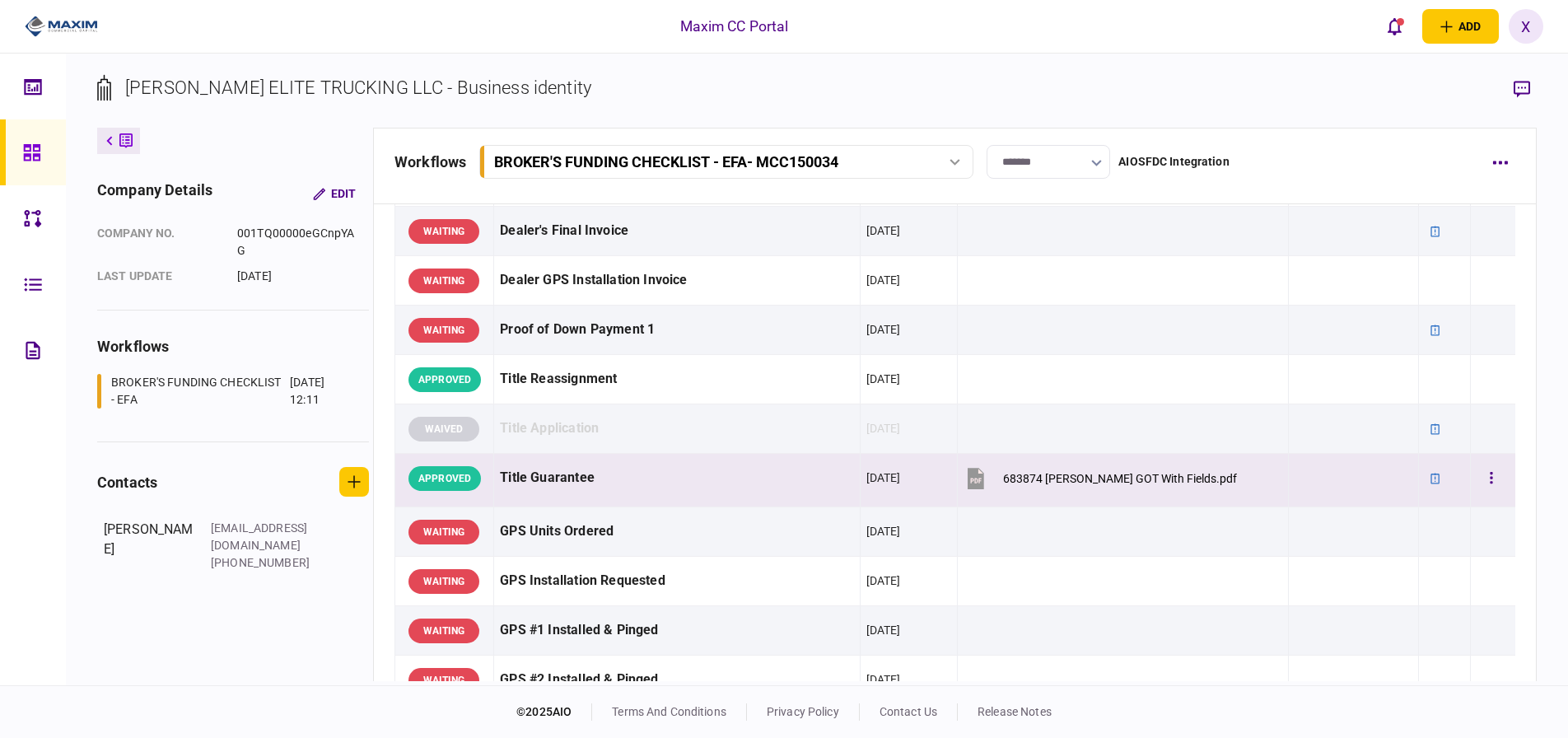
scroll to position [1072, 0]
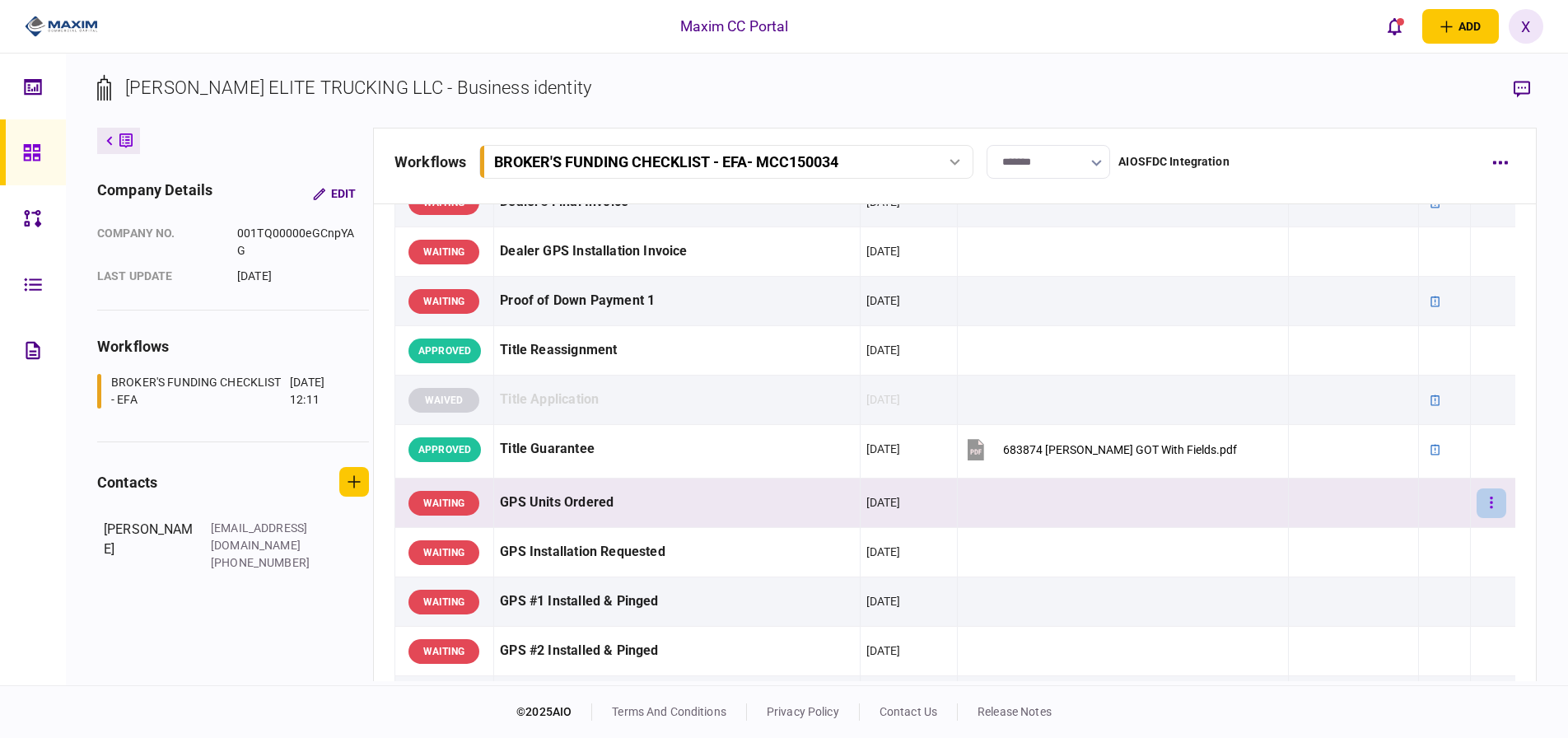
click at [1483, 502] on button "button" at bounding box center [1491, 503] width 30 height 30
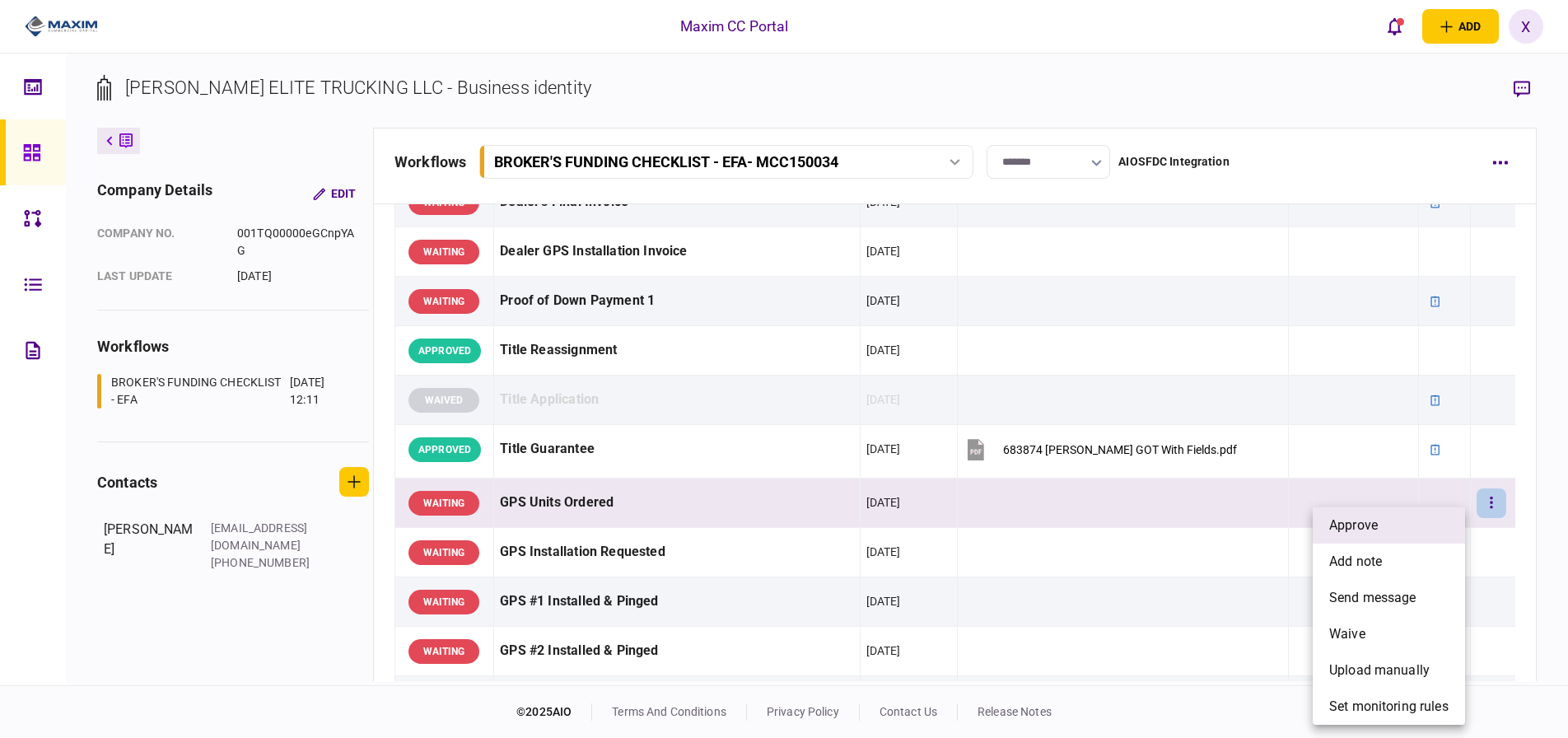
click at [1436, 510] on li "approve" at bounding box center [1389, 526] width 152 height 36
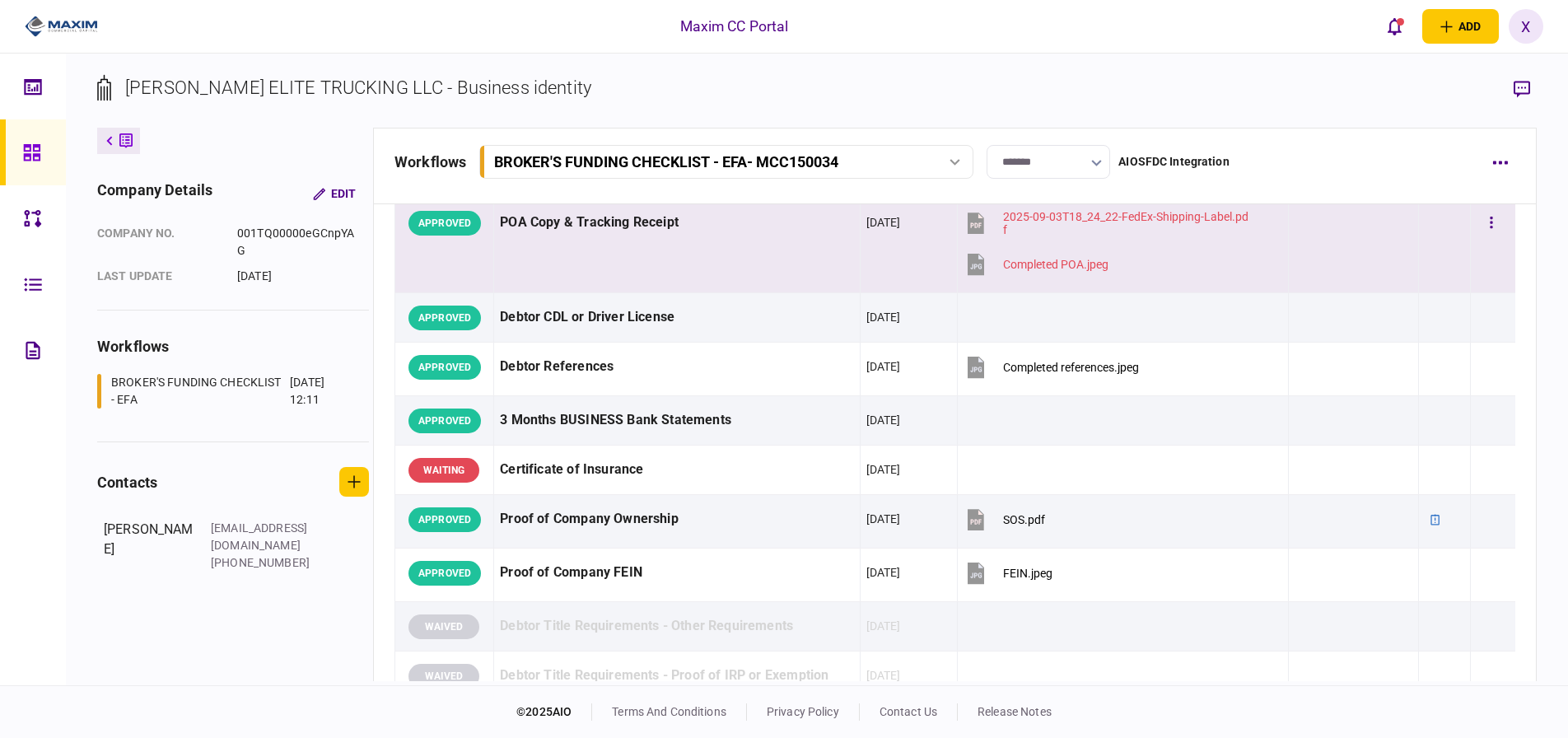
scroll to position [0, 0]
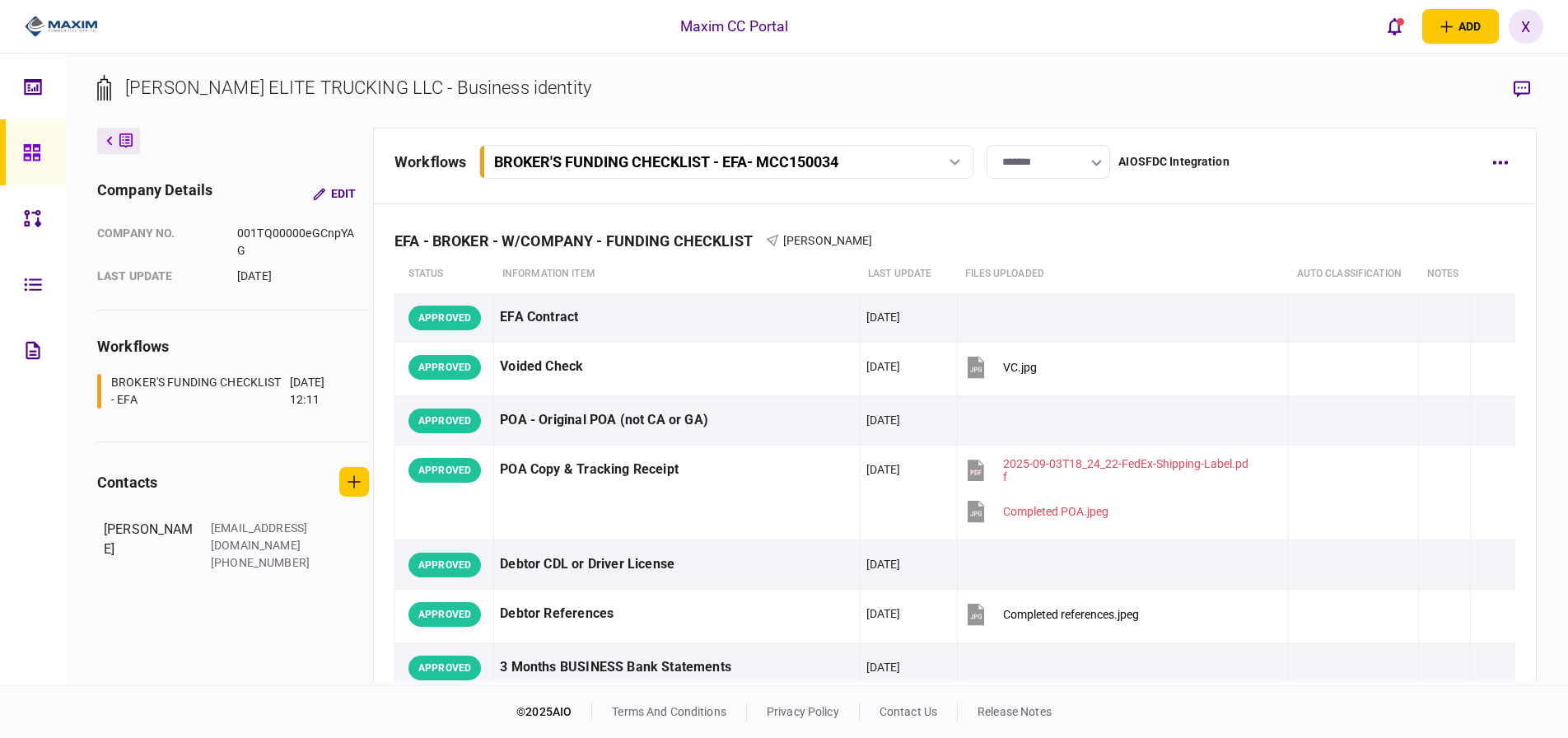
click at [50, 14] on img at bounding box center [60, 26] width 73 height 24
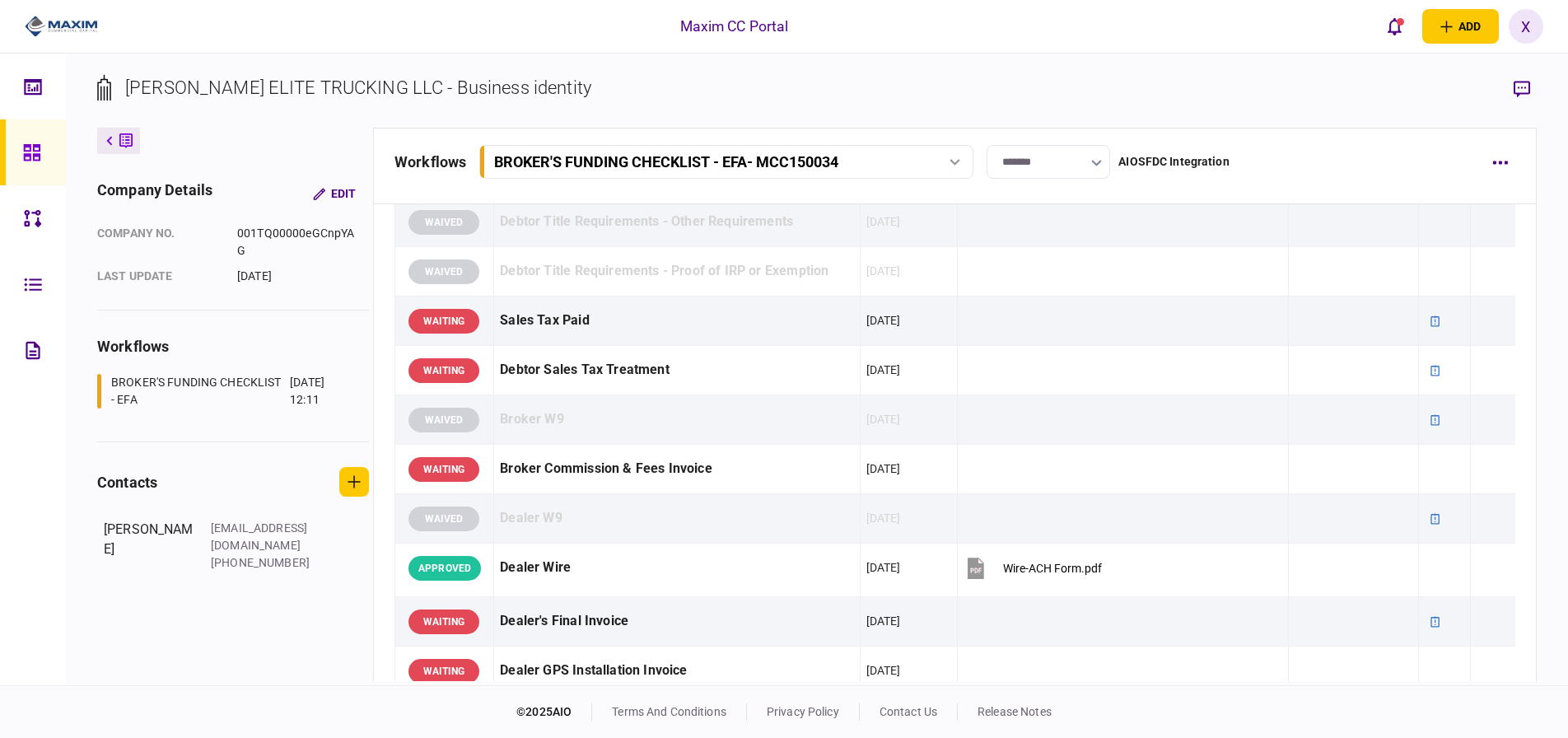
scroll to position [660, 0]
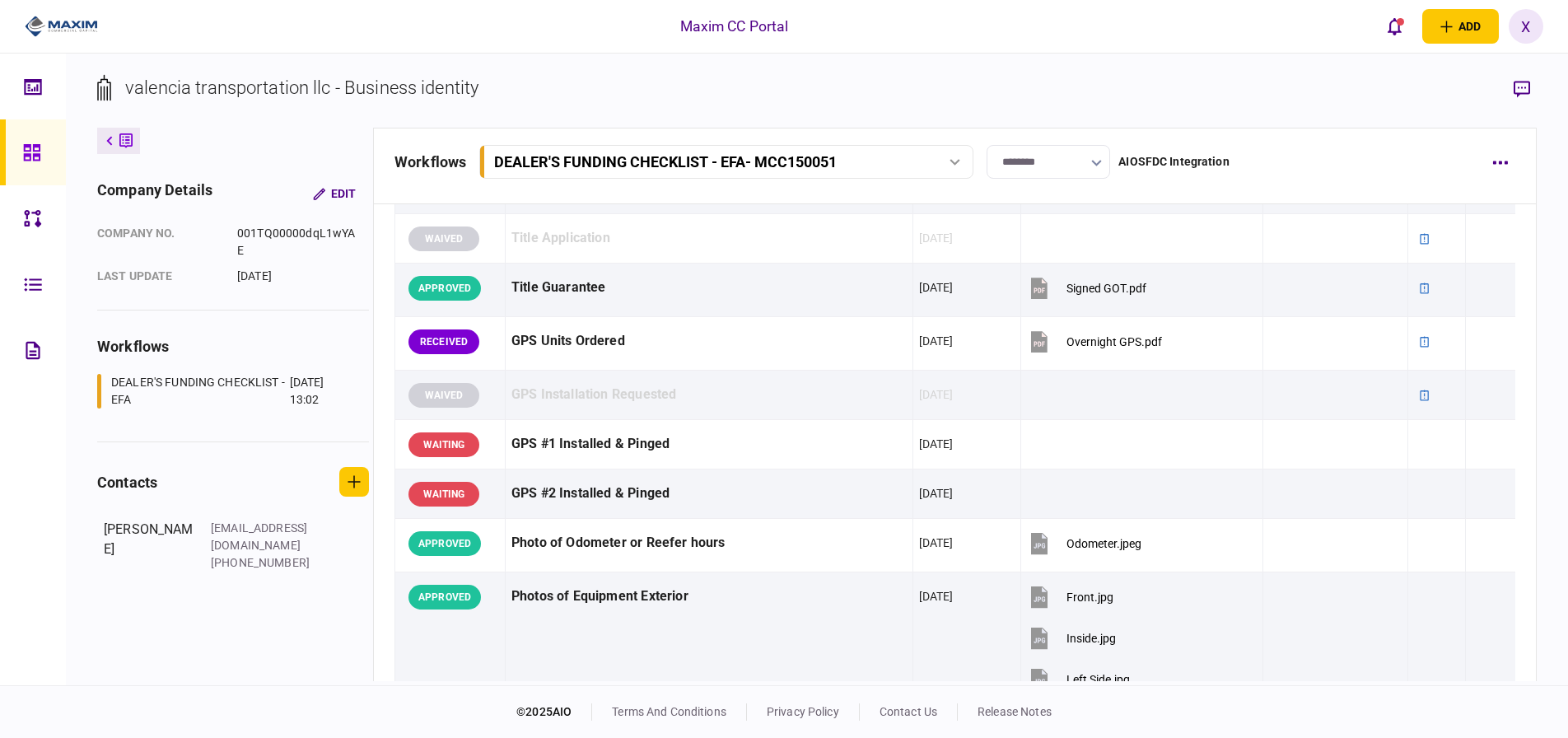
scroll to position [1154, 0]
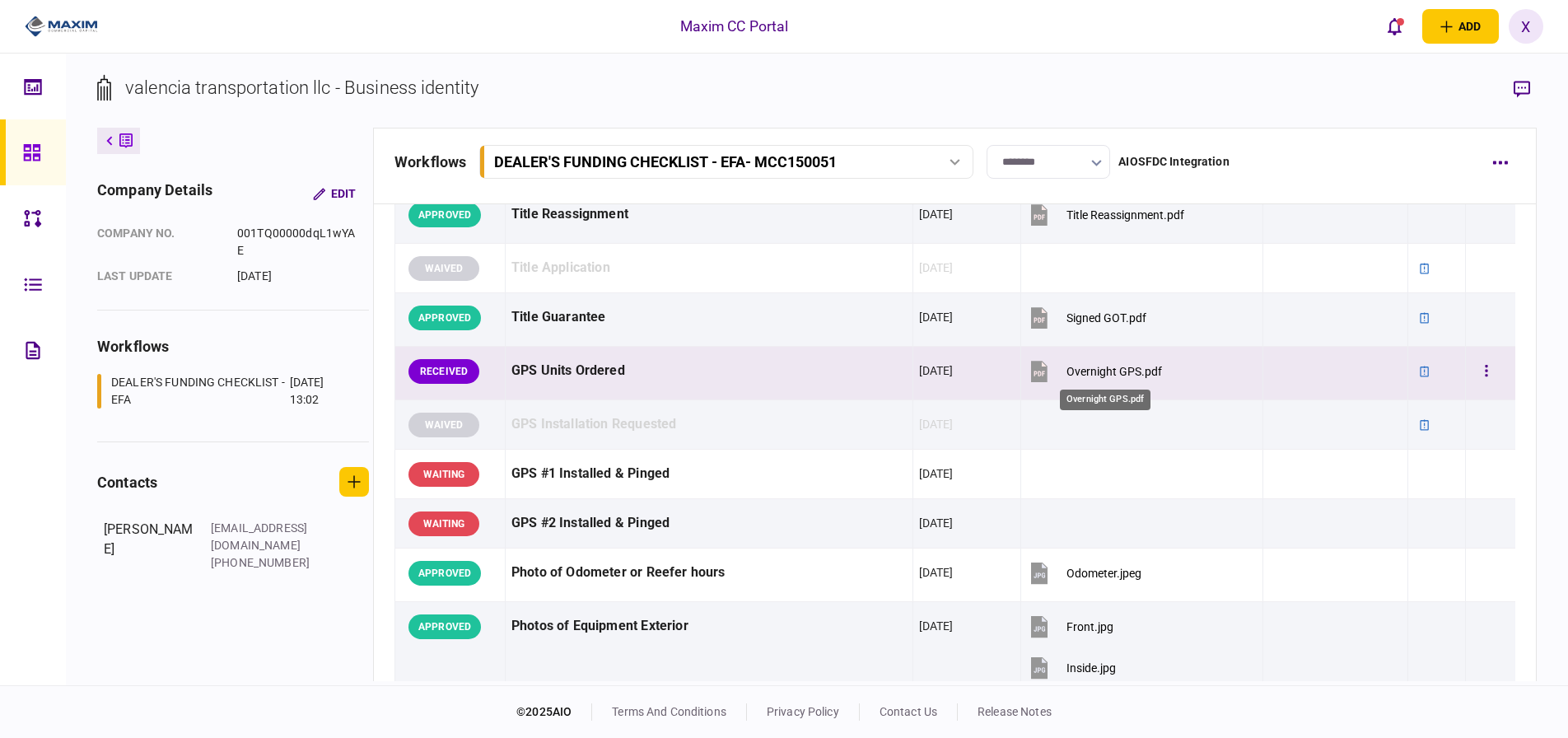
click at [1081, 367] on div "Overnight GPS.pdf" at bounding box center [1114, 372] width 96 height 14
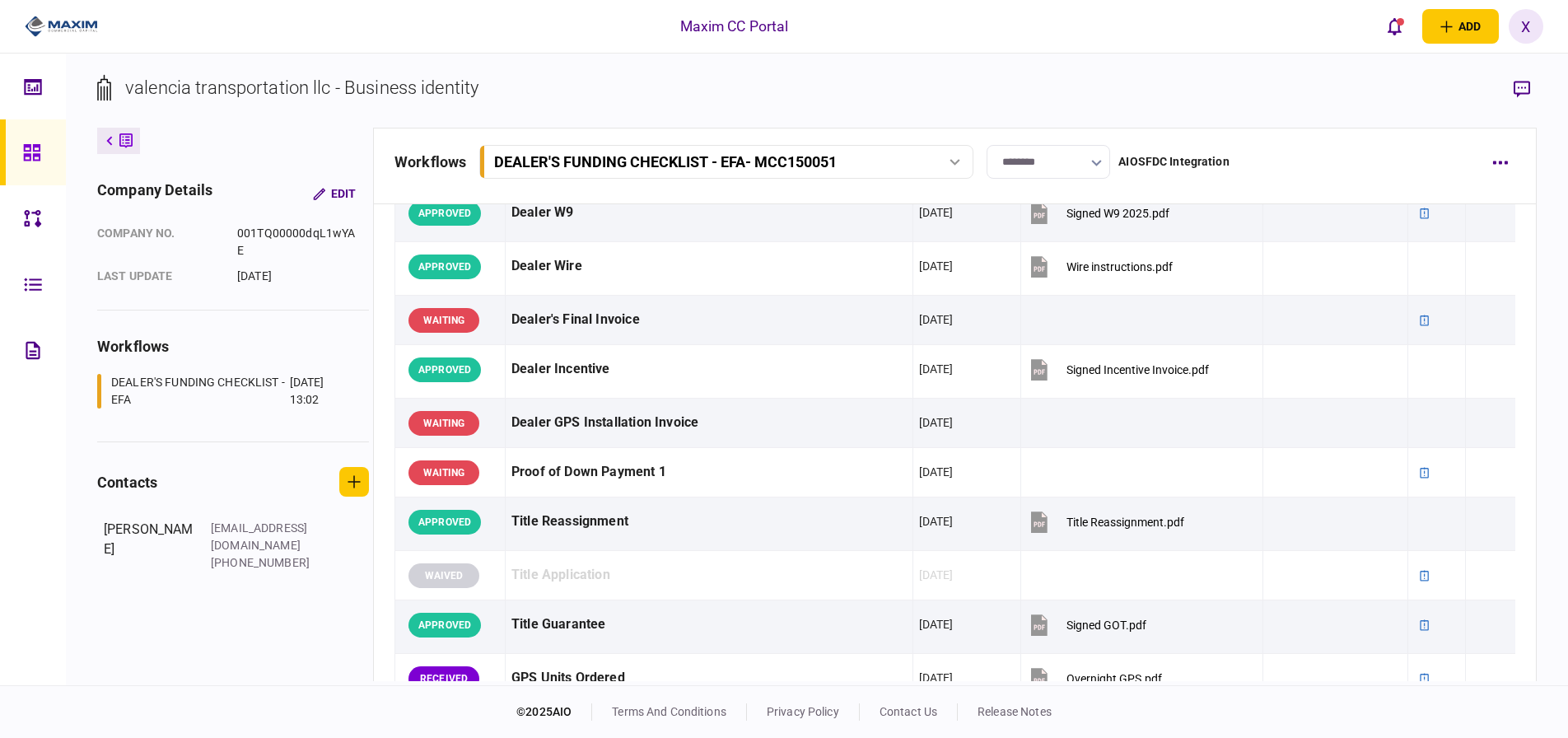
scroll to position [660, 0]
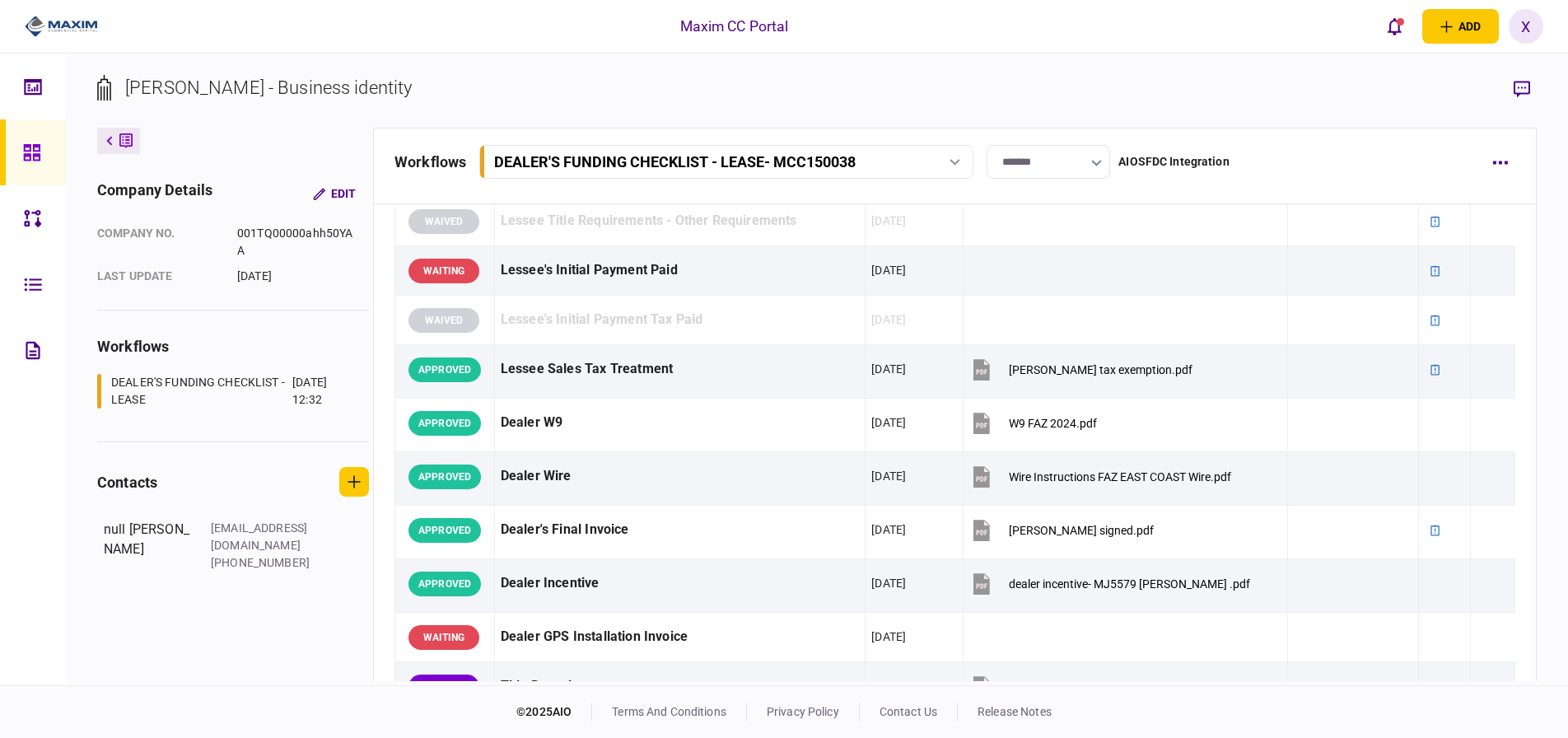
scroll to position [412, 0]
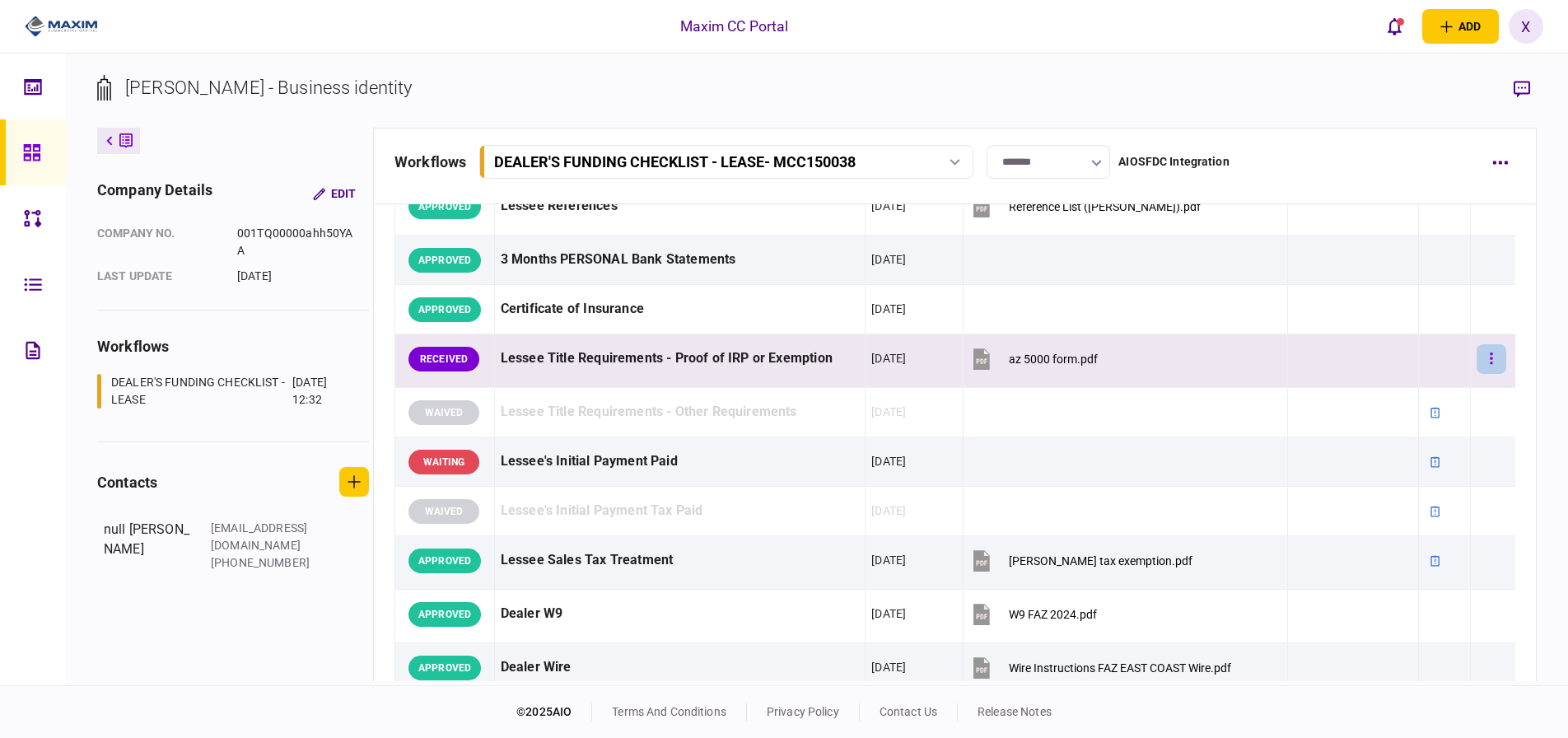
click at [1477, 354] on button "button" at bounding box center [1491, 359] width 30 height 30
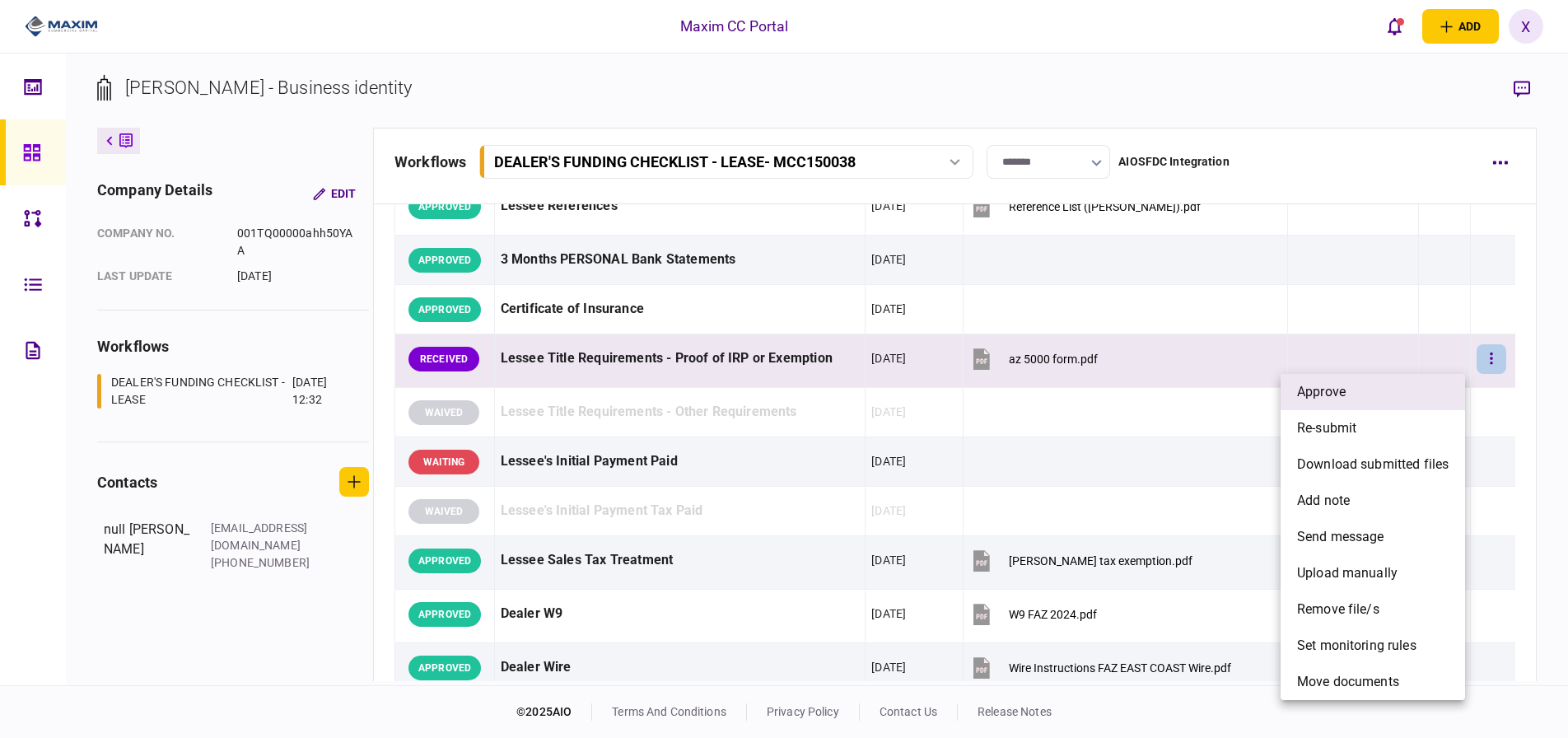
click at [1412, 391] on li "approve" at bounding box center [1372, 392] width 185 height 36
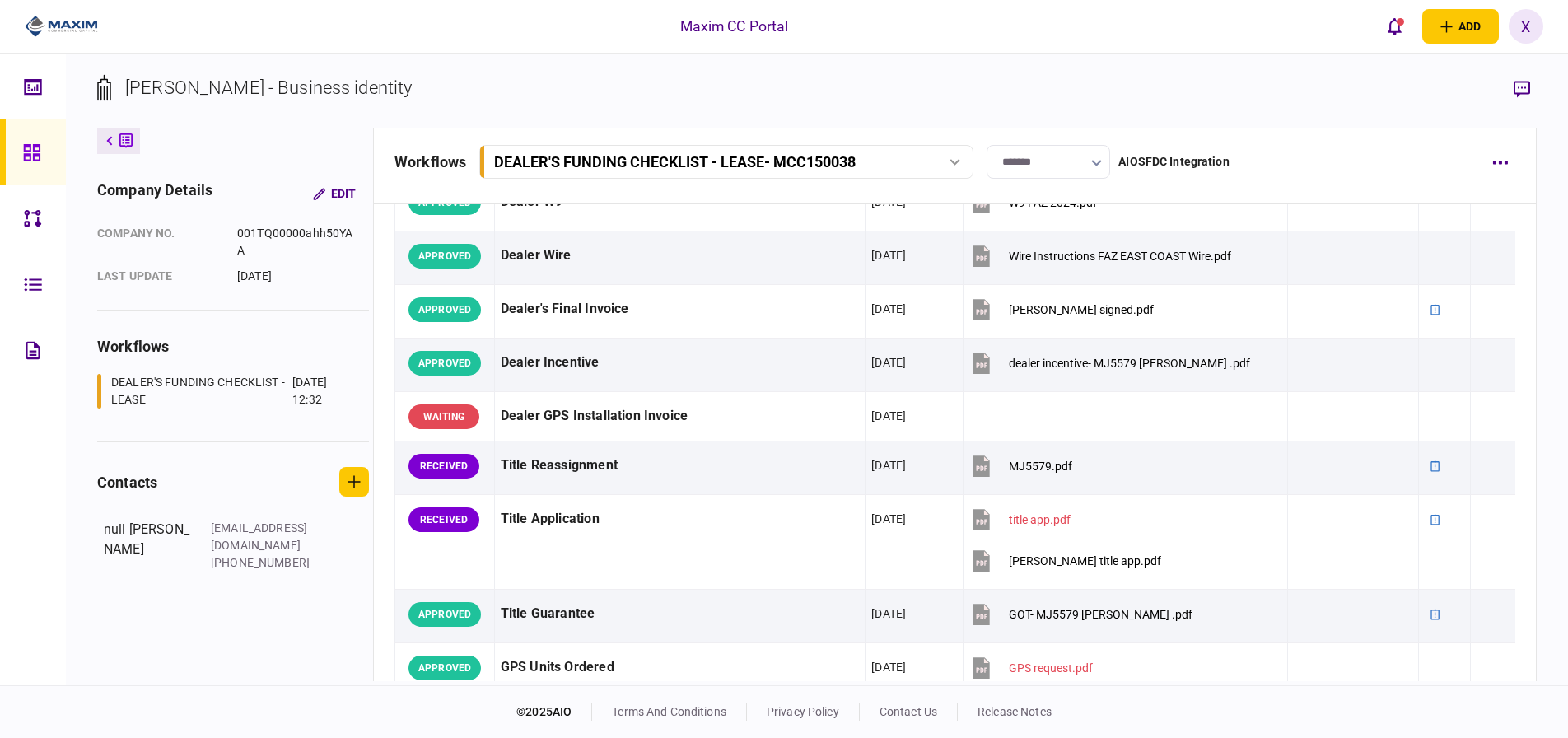
scroll to position [989, 0]
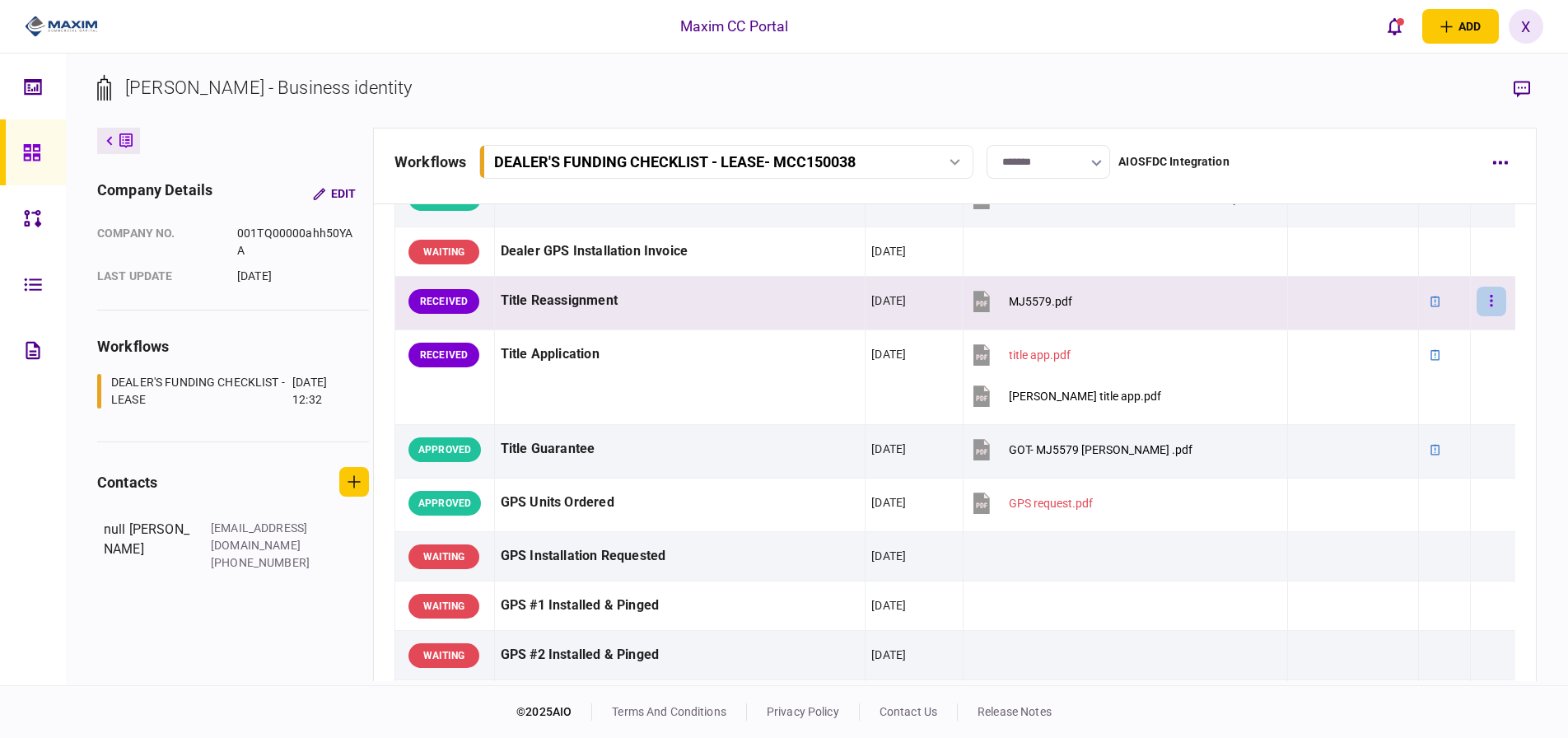
click at [1490, 300] on button "button" at bounding box center [1491, 301] width 30 height 30
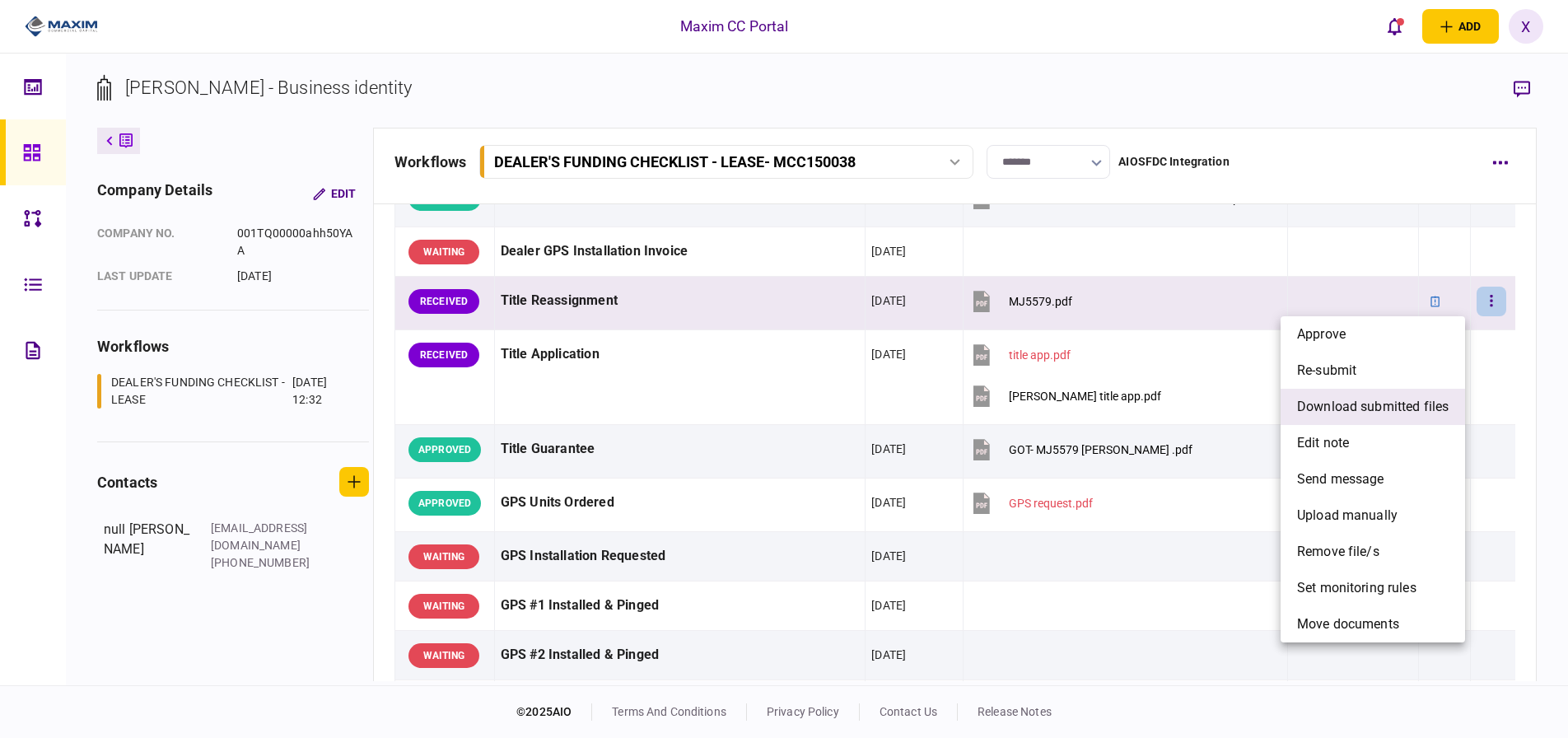
click at [1414, 400] on span "download submitted files" at bounding box center [1373, 407] width 151 height 20
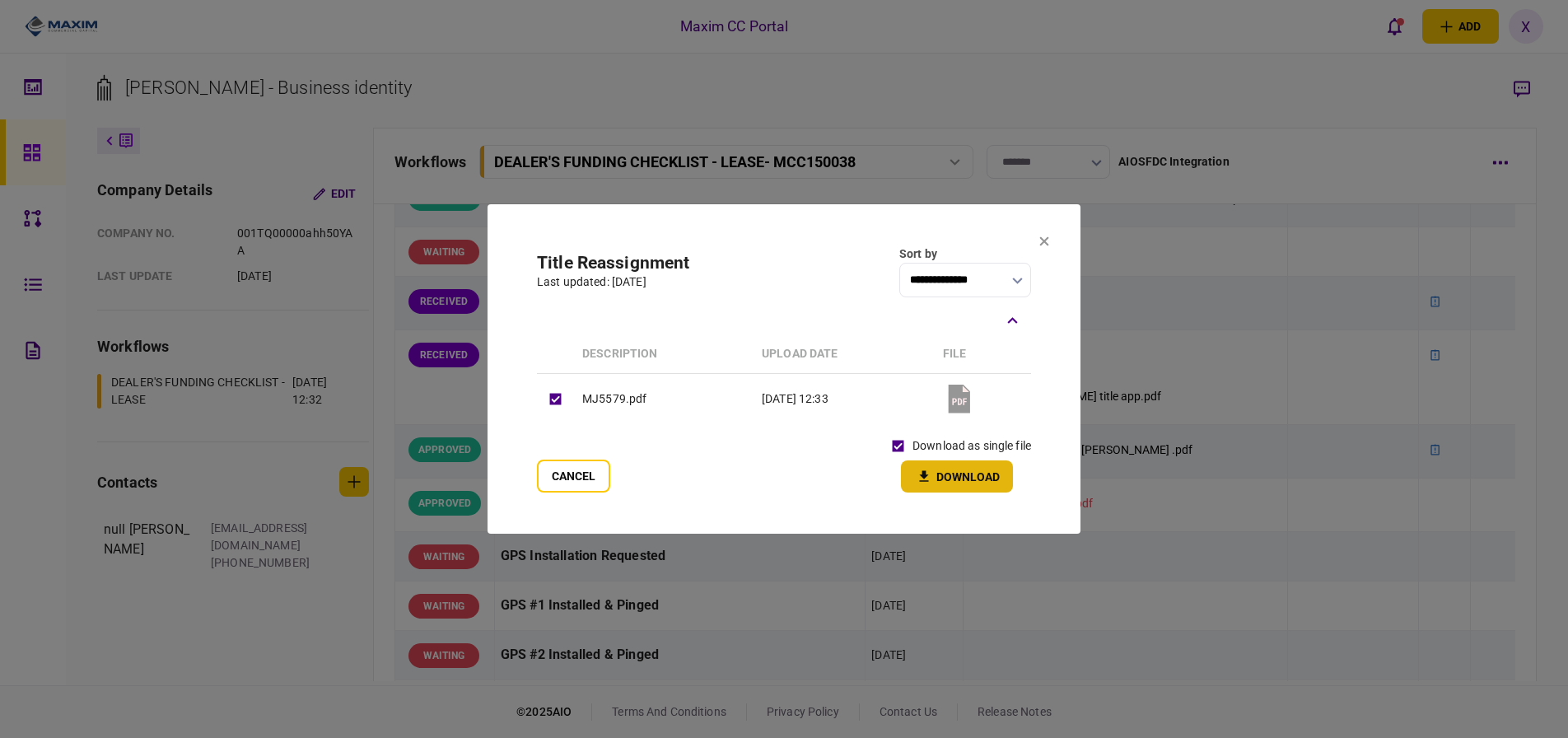
click at [952, 474] on button "Download" at bounding box center [957, 477] width 112 height 32
click at [1042, 241] on icon at bounding box center [1044, 241] width 10 height 10
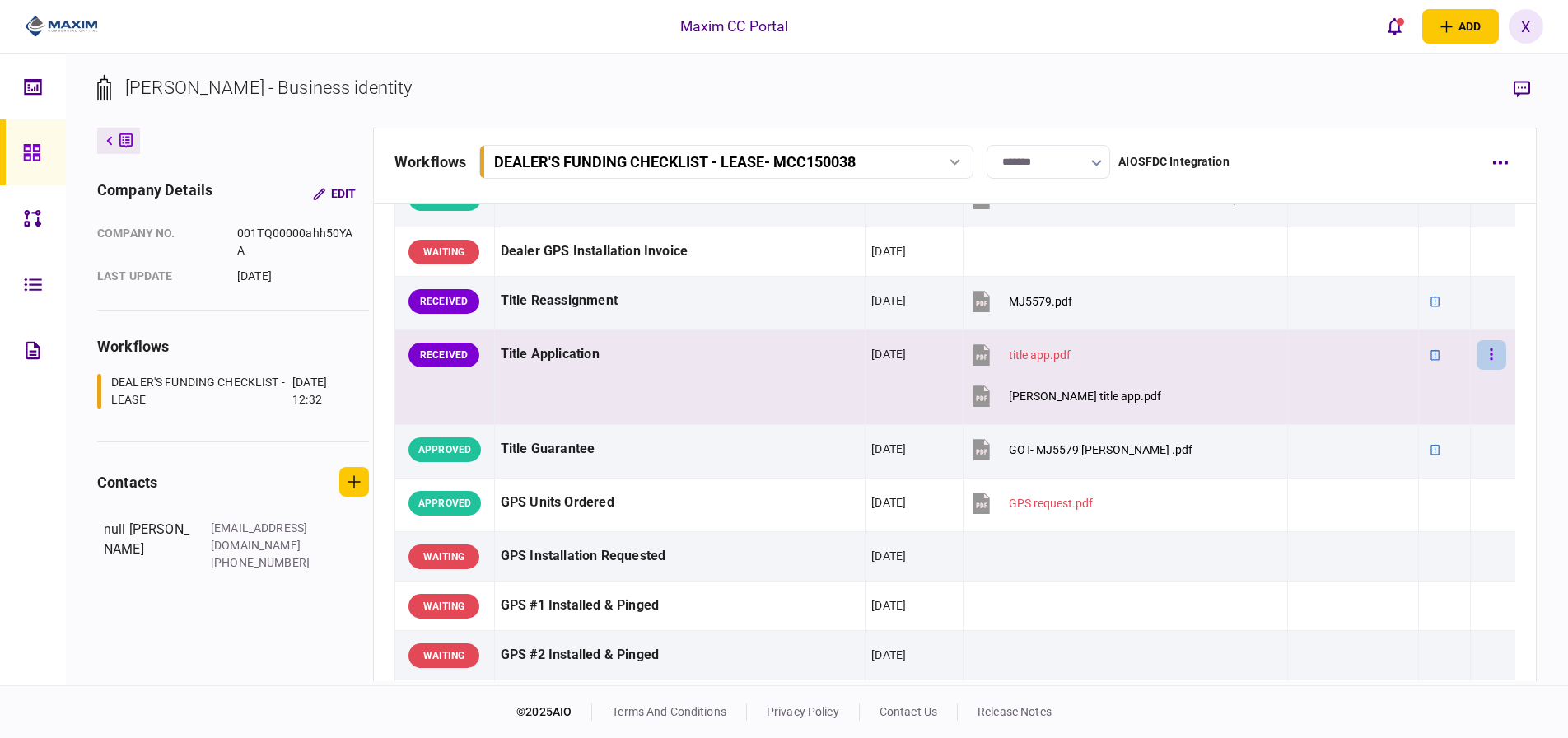
click at [1490, 351] on icon "button" at bounding box center [1492, 355] width 4 height 15
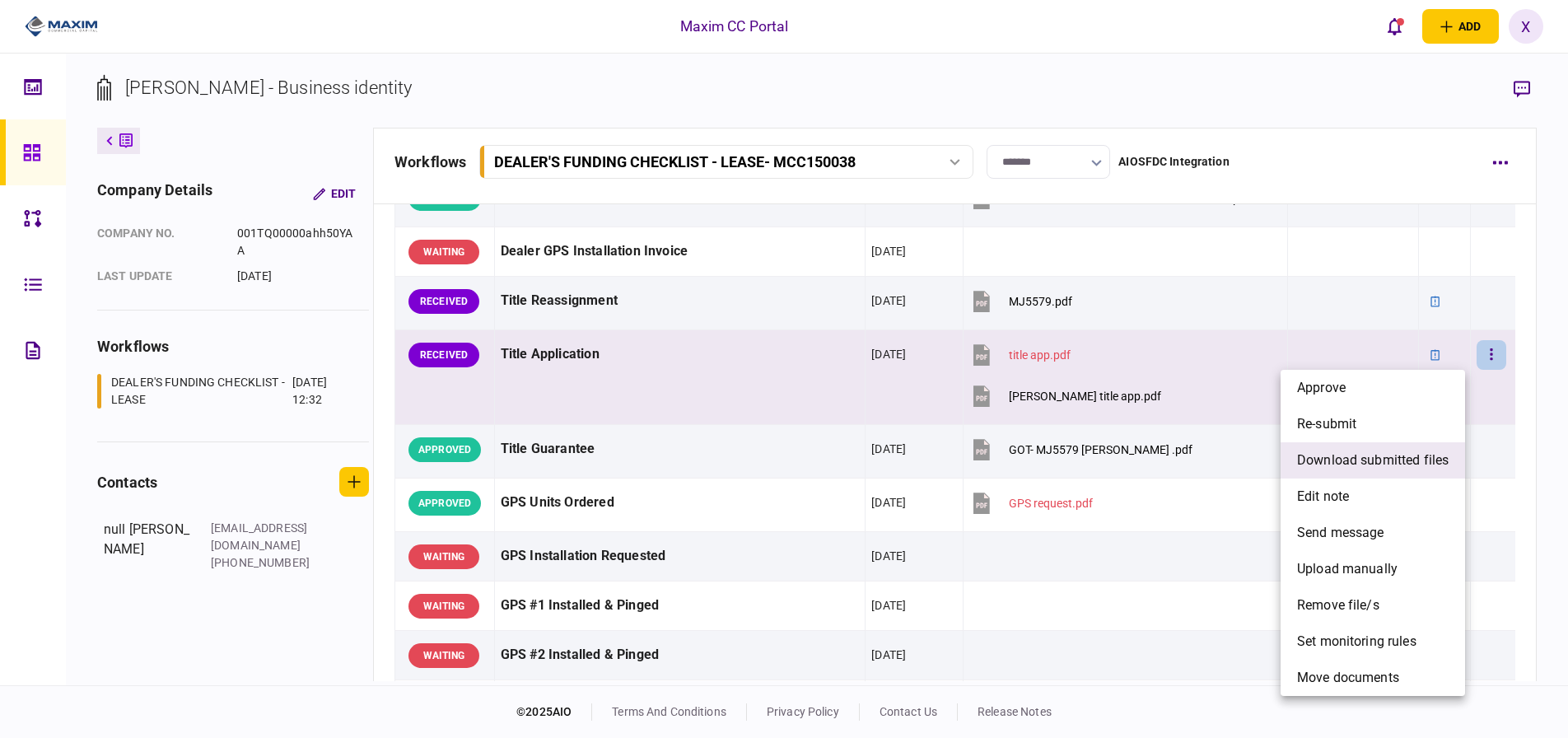
click at [1383, 453] on span "download submitted files" at bounding box center [1373, 461] width 151 height 20
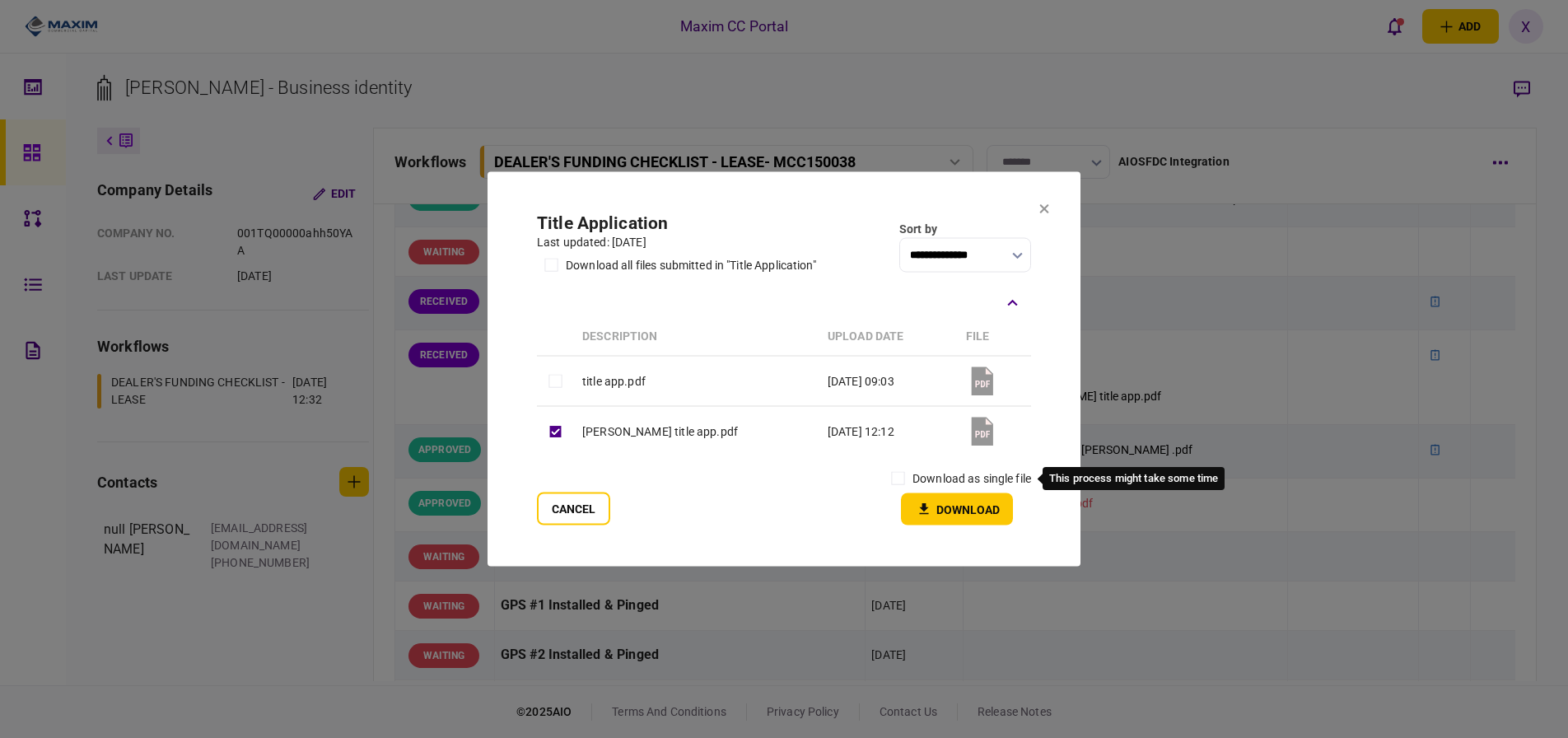
click at [921, 476] on label "download as single file" at bounding box center [972, 479] width 119 height 17
click at [911, 488] on div "download as single file" at bounding box center [958, 479] width 148 height 29
click at [922, 495] on button "Download" at bounding box center [957, 510] width 112 height 32
click at [1049, 209] on icon at bounding box center [1044, 209] width 10 height 10
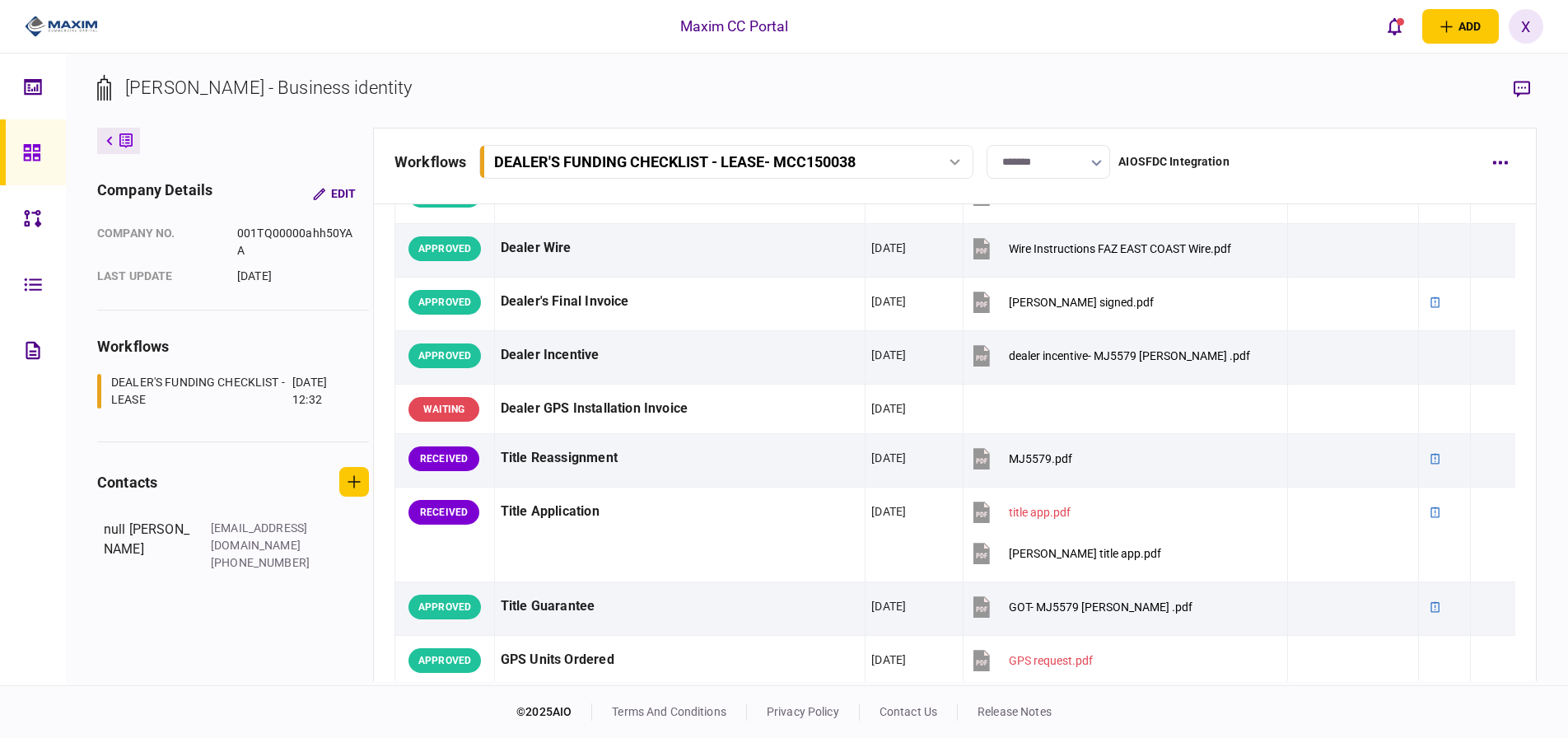
scroll to position [824, 0]
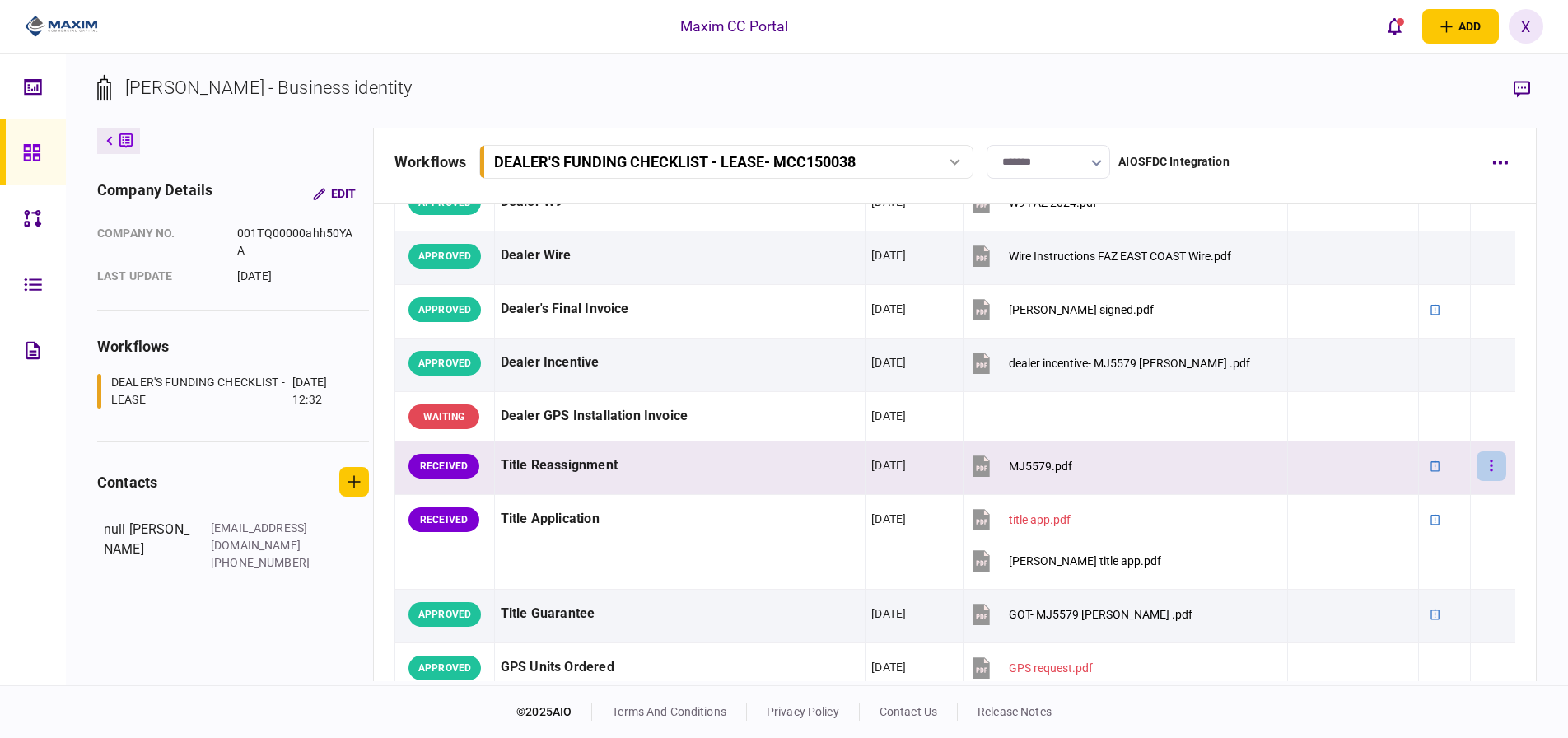
click at [1490, 462] on icon "button" at bounding box center [1491, 466] width 3 height 12
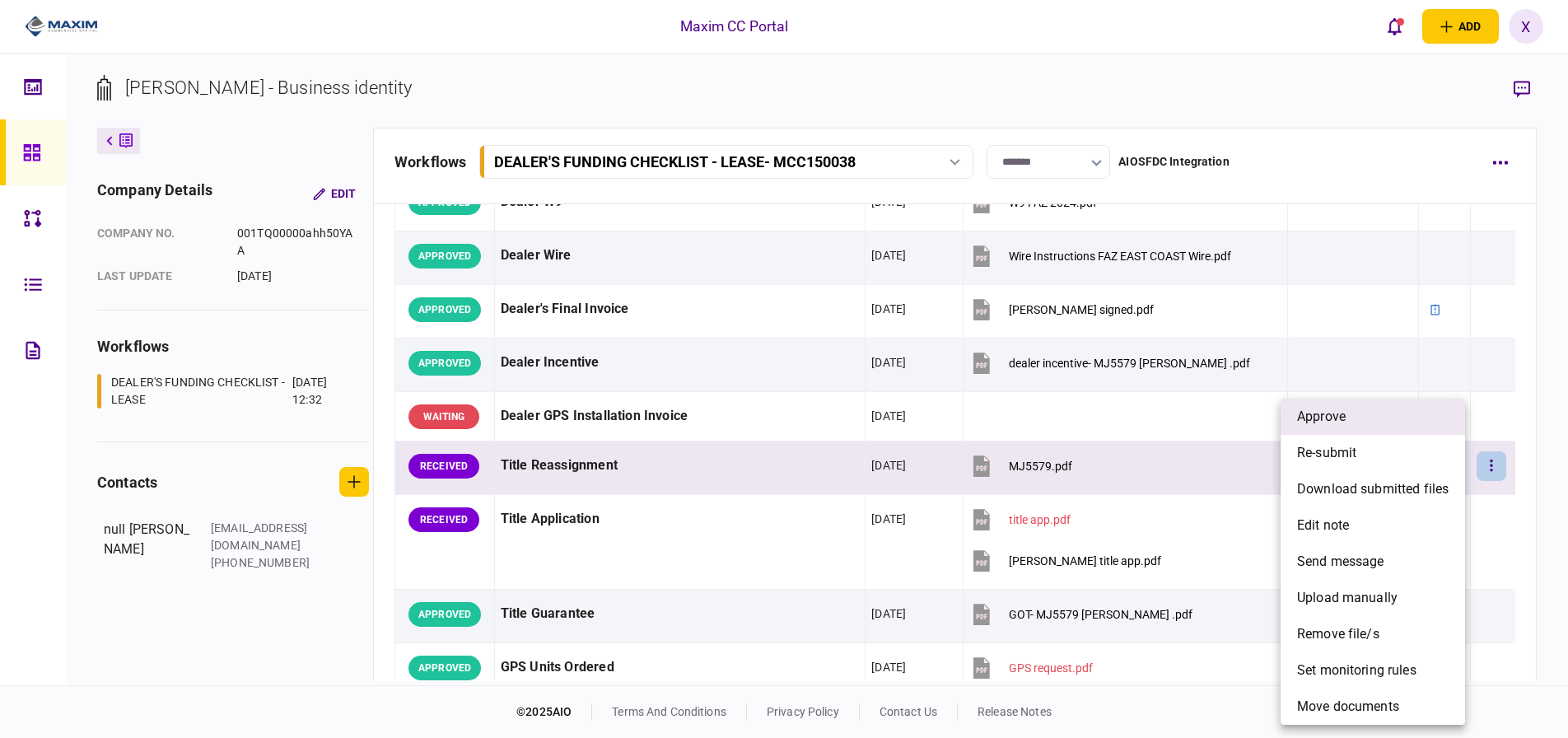
click at [1362, 426] on li "approve" at bounding box center [1372, 417] width 185 height 36
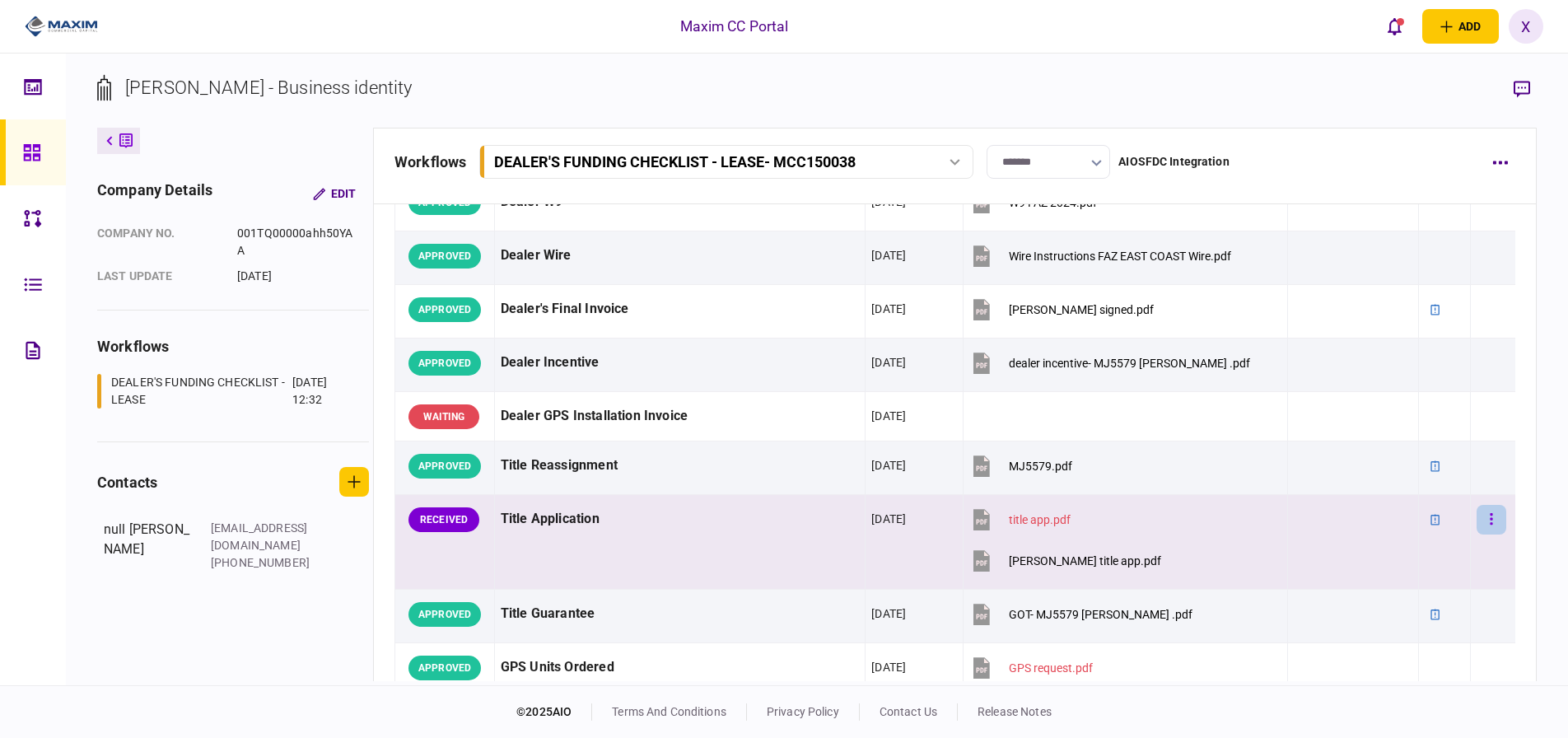
click at [1490, 515] on icon "button" at bounding box center [1492, 519] width 4 height 15
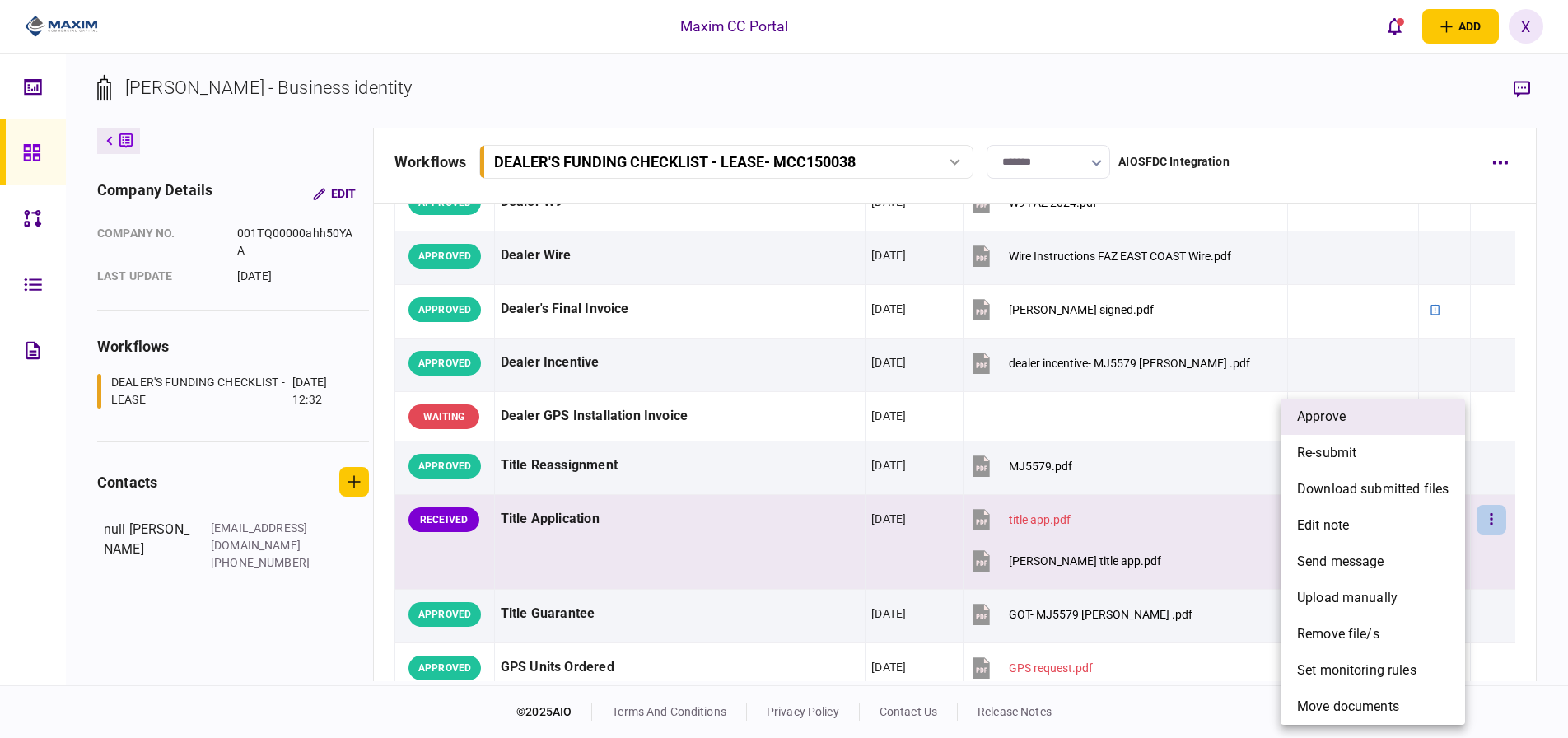
click at [1395, 424] on li "approve" at bounding box center [1372, 417] width 185 height 36
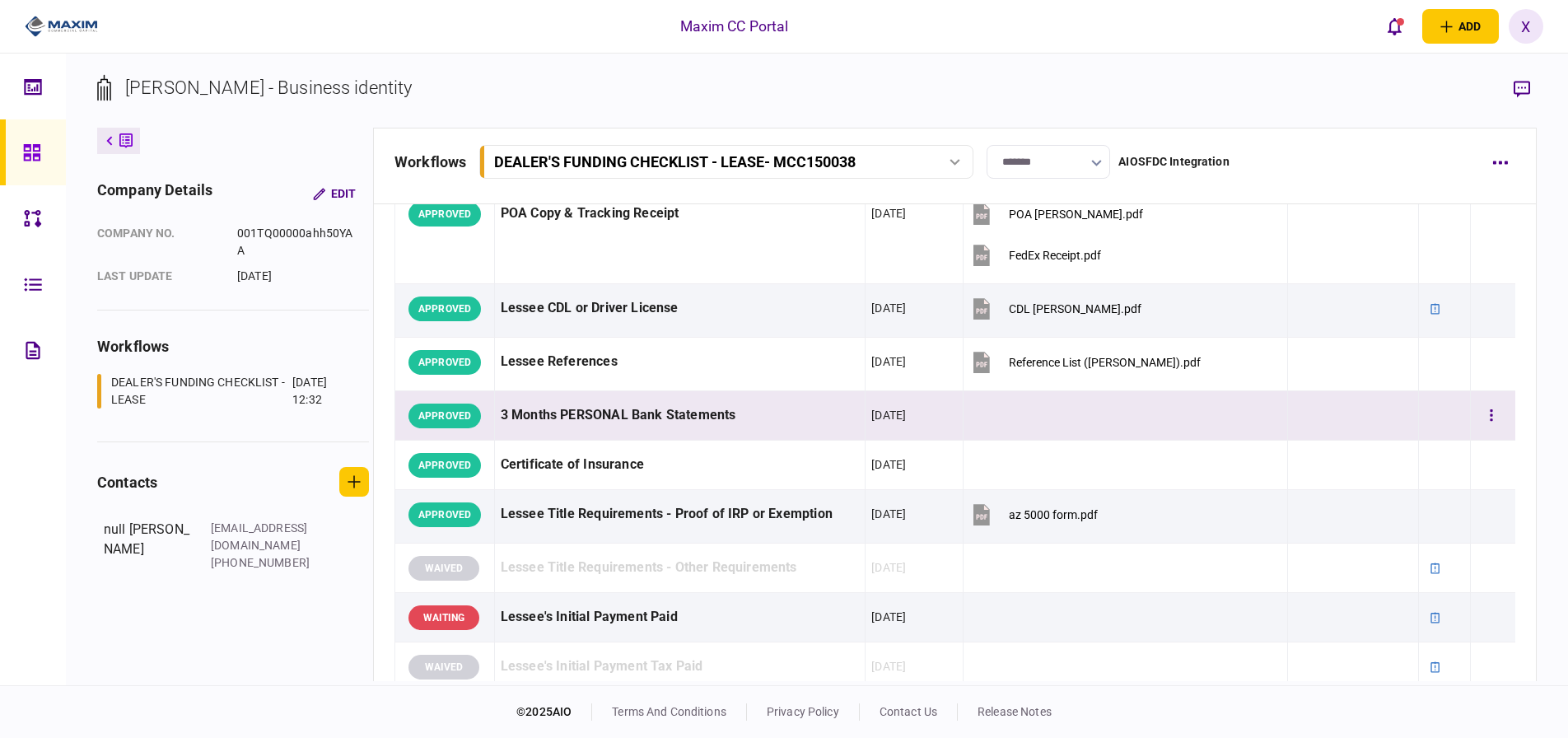
scroll to position [494, 0]
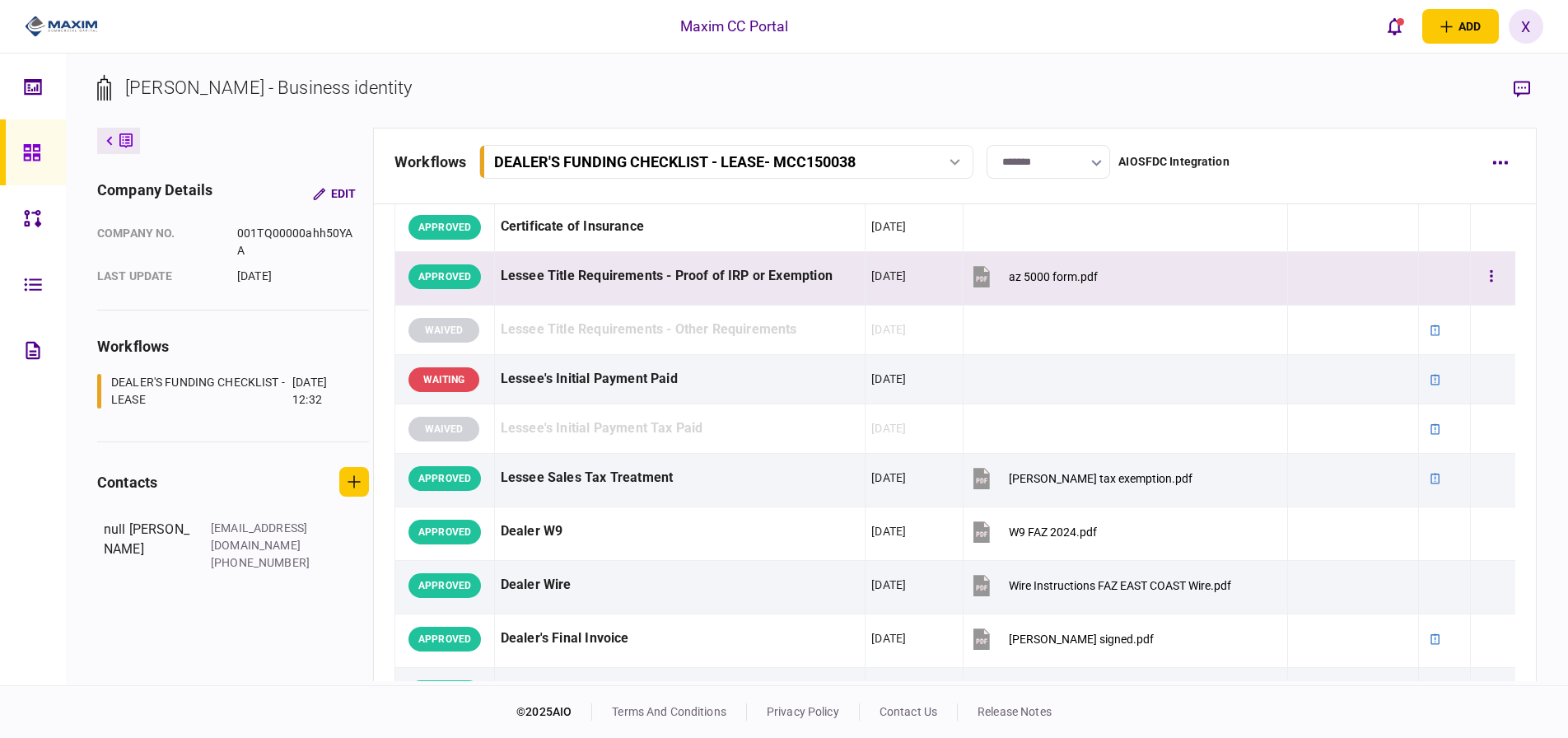
click at [1031, 266] on button "az 5000 form.pdf" at bounding box center [1033, 276] width 129 height 37
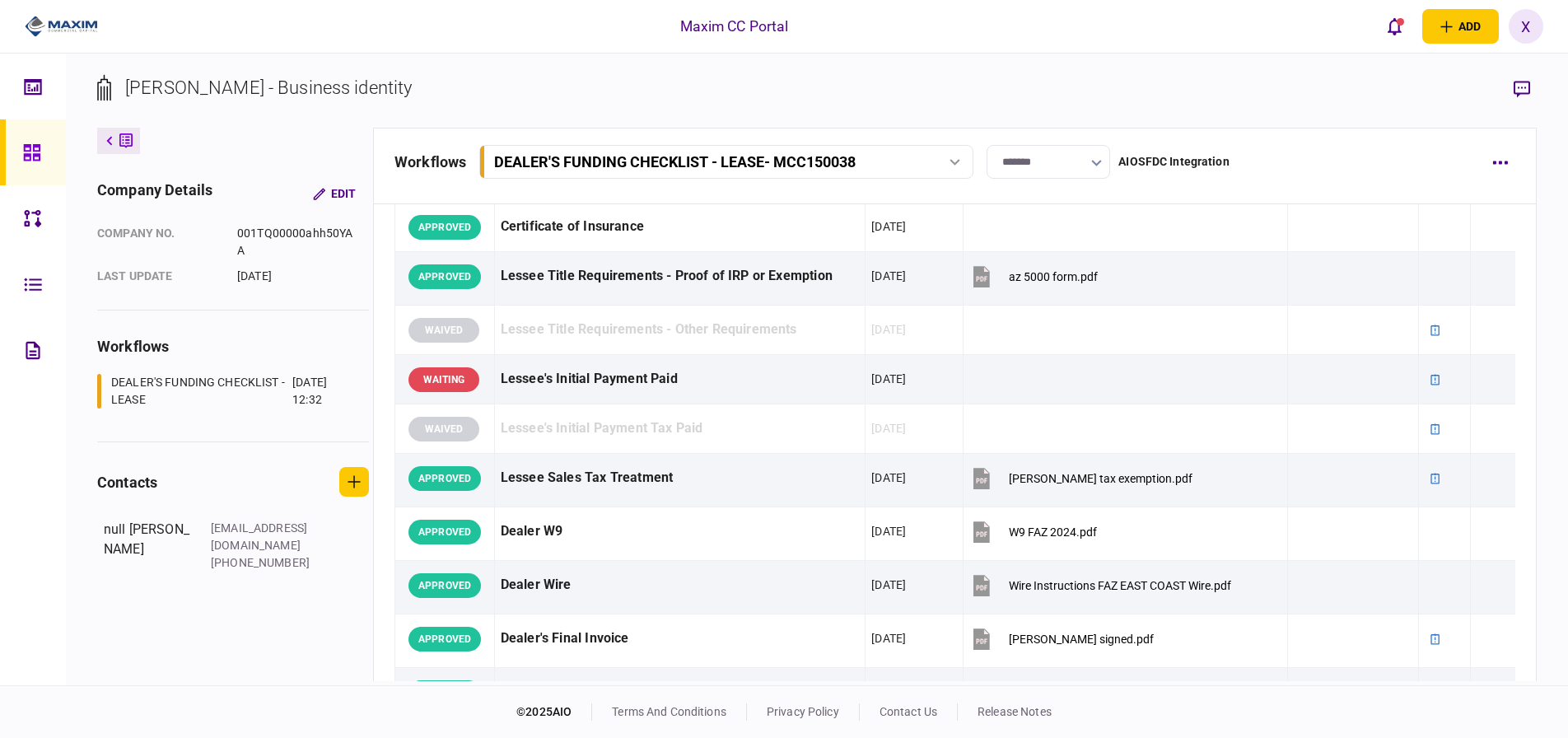
click at [64, 26] on img at bounding box center [60, 26] width 73 height 24
click at [51, 31] on img at bounding box center [60, 26] width 73 height 24
click at [51, 17] on img at bounding box center [60, 26] width 73 height 24
click at [71, 23] on img at bounding box center [60, 26] width 73 height 24
click at [635, 86] on section "LINDA ROCHELLE MEEKS - Business identity" at bounding box center [817, 100] width 1440 height 53
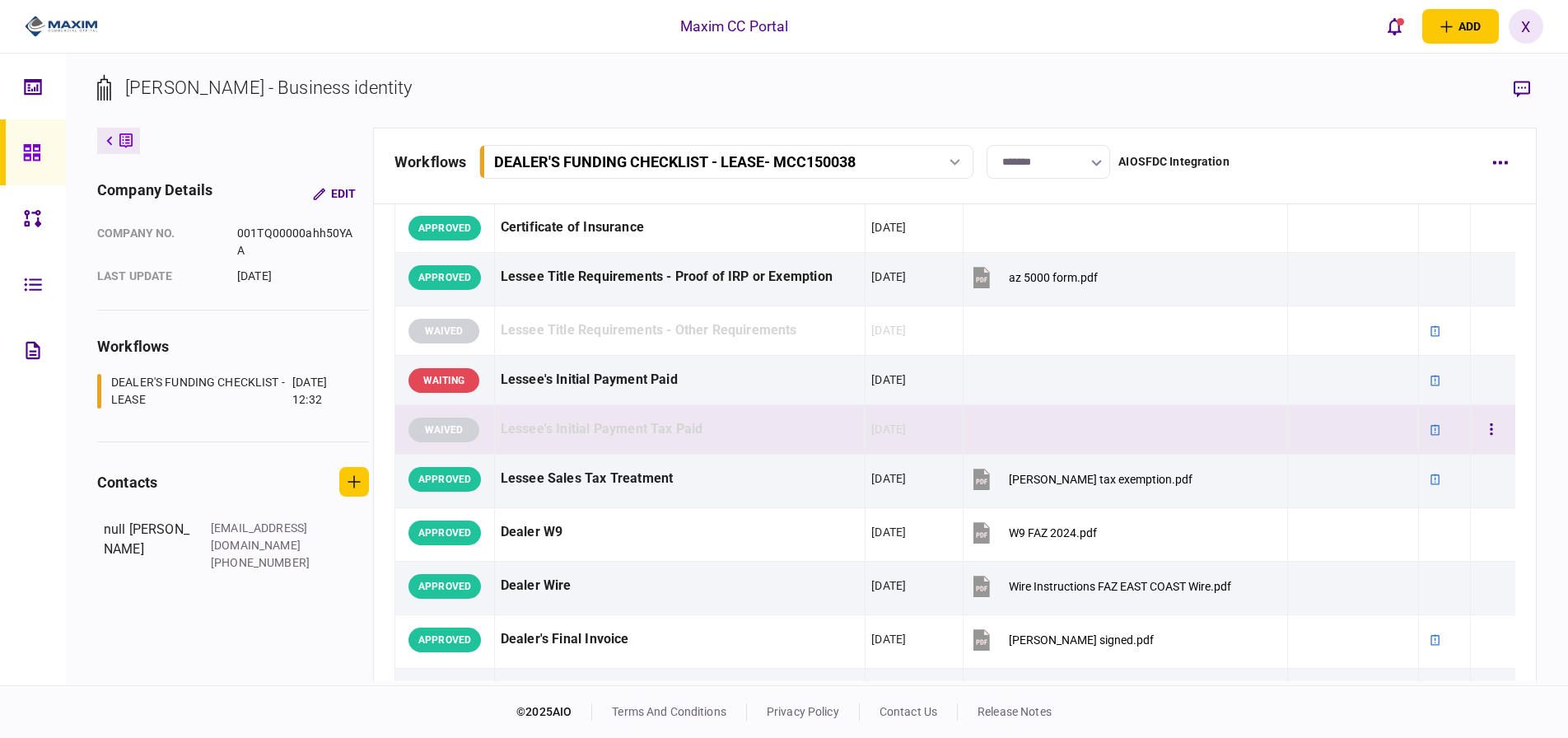
scroll to position [0, 0]
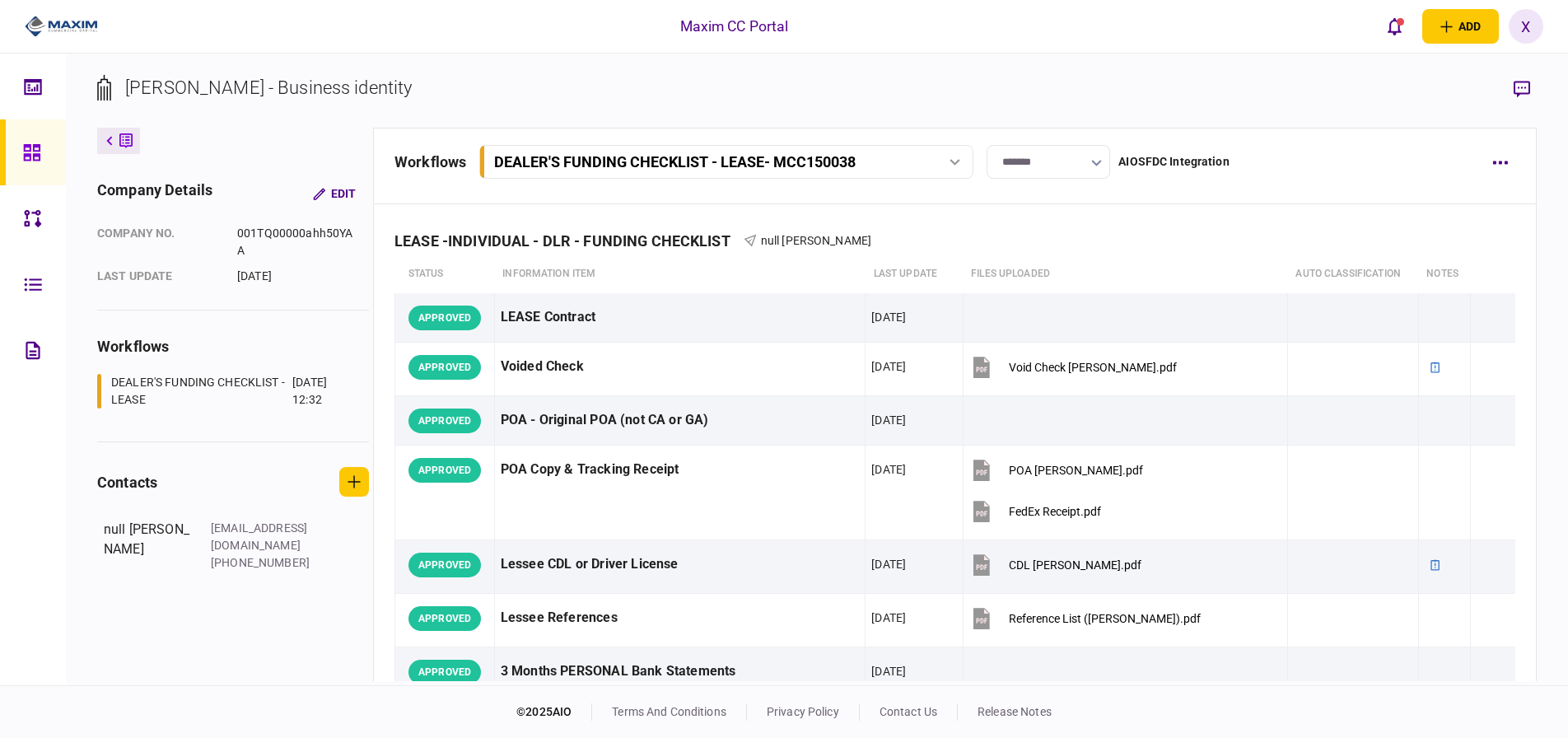
click at [84, 21] on img at bounding box center [60, 26] width 73 height 24
click at [82, 26] on img at bounding box center [60, 26] width 73 height 24
click at [64, 24] on img at bounding box center [60, 26] width 73 height 24
click at [33, 151] on icon at bounding box center [32, 152] width 16 height 16
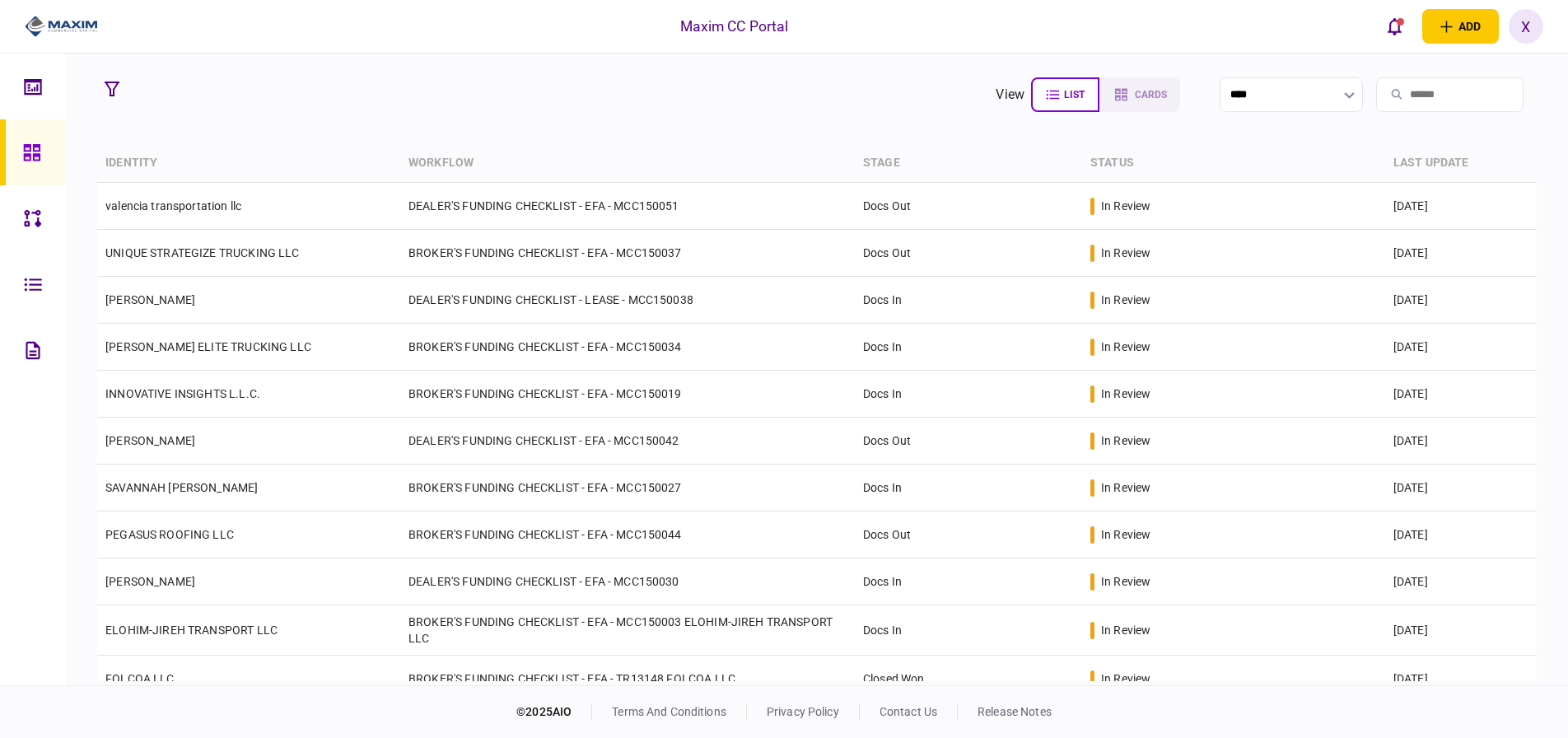
click at [55, 26] on img at bounding box center [60, 26] width 73 height 24
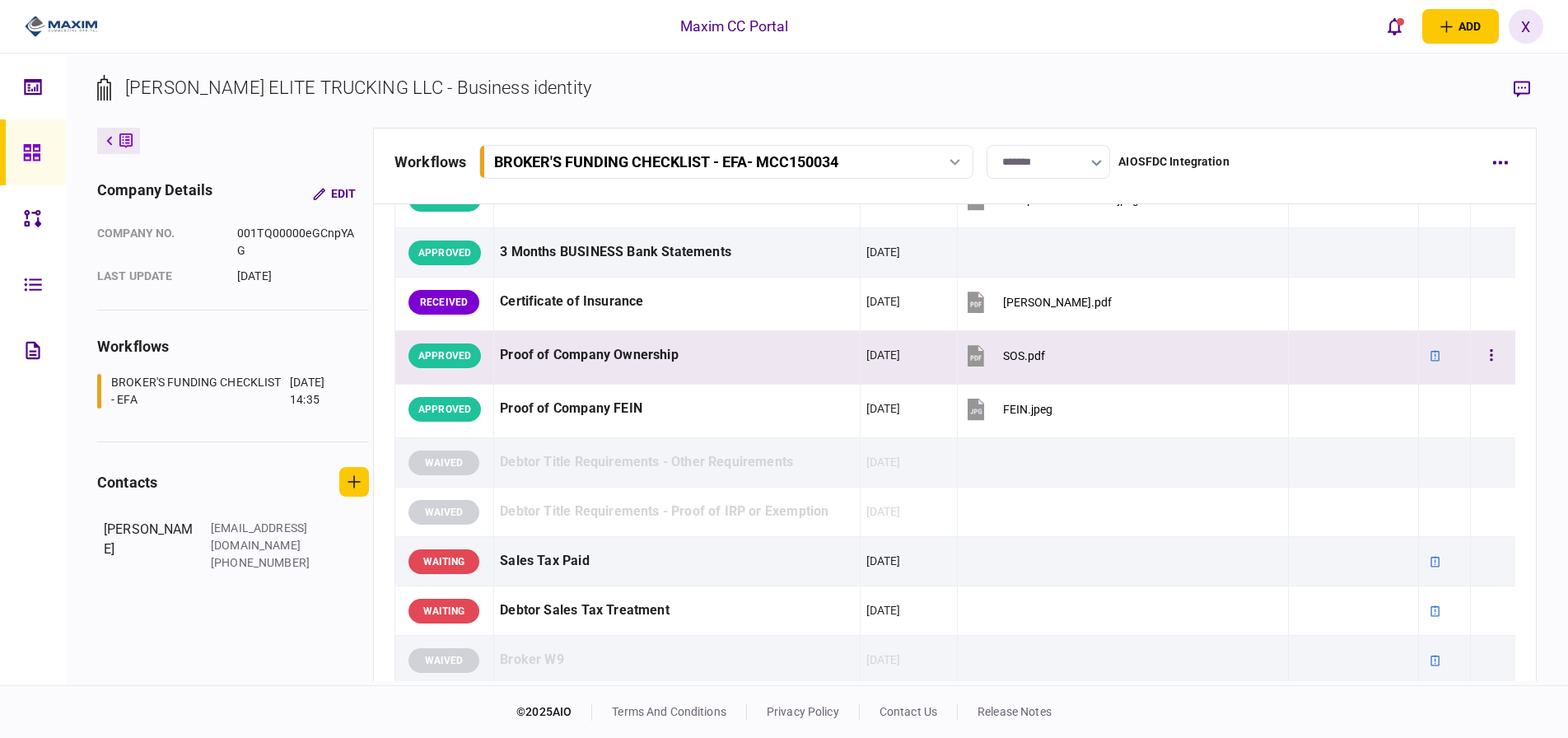
scroll to position [412, 0]
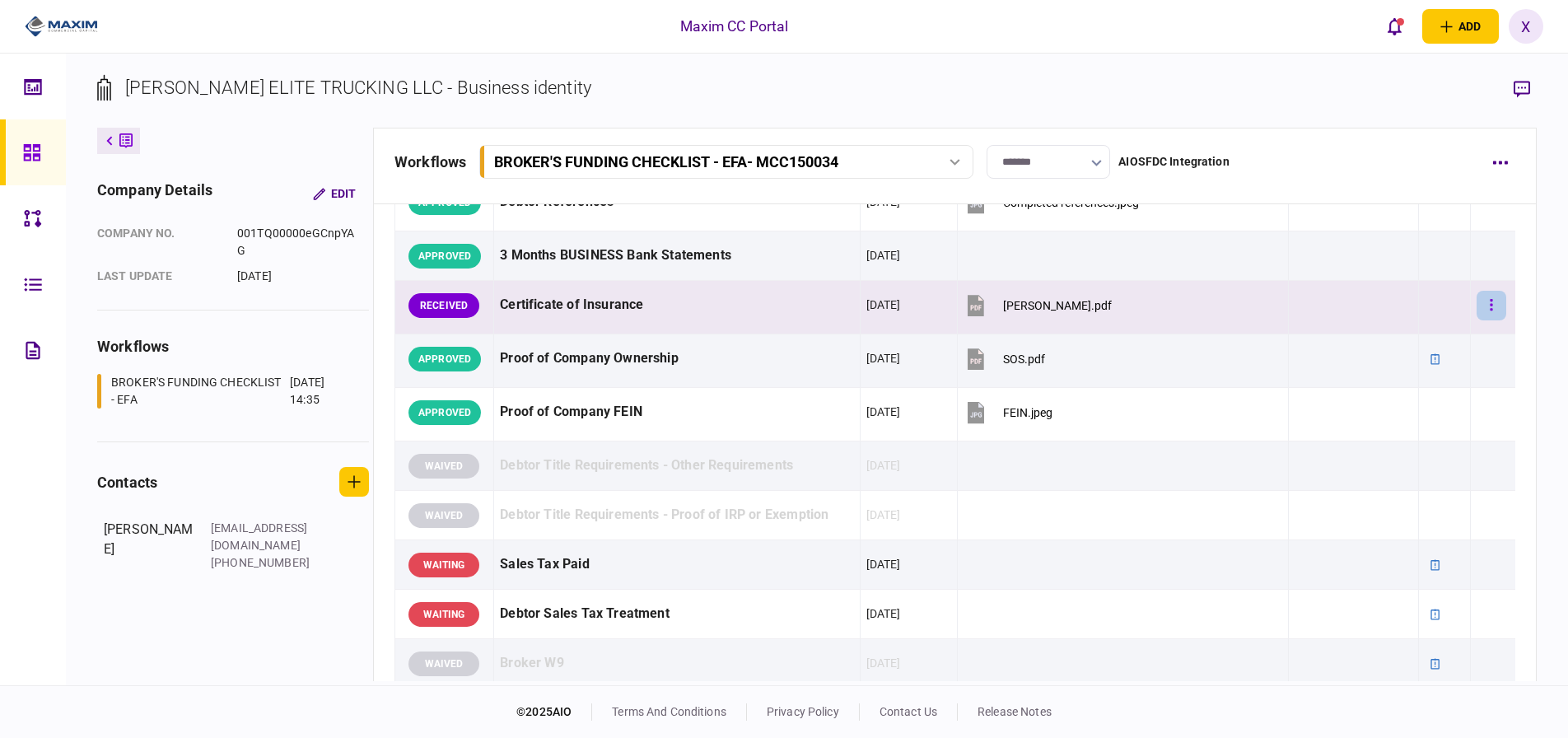
click at [1494, 308] on button "button" at bounding box center [1491, 305] width 30 height 30
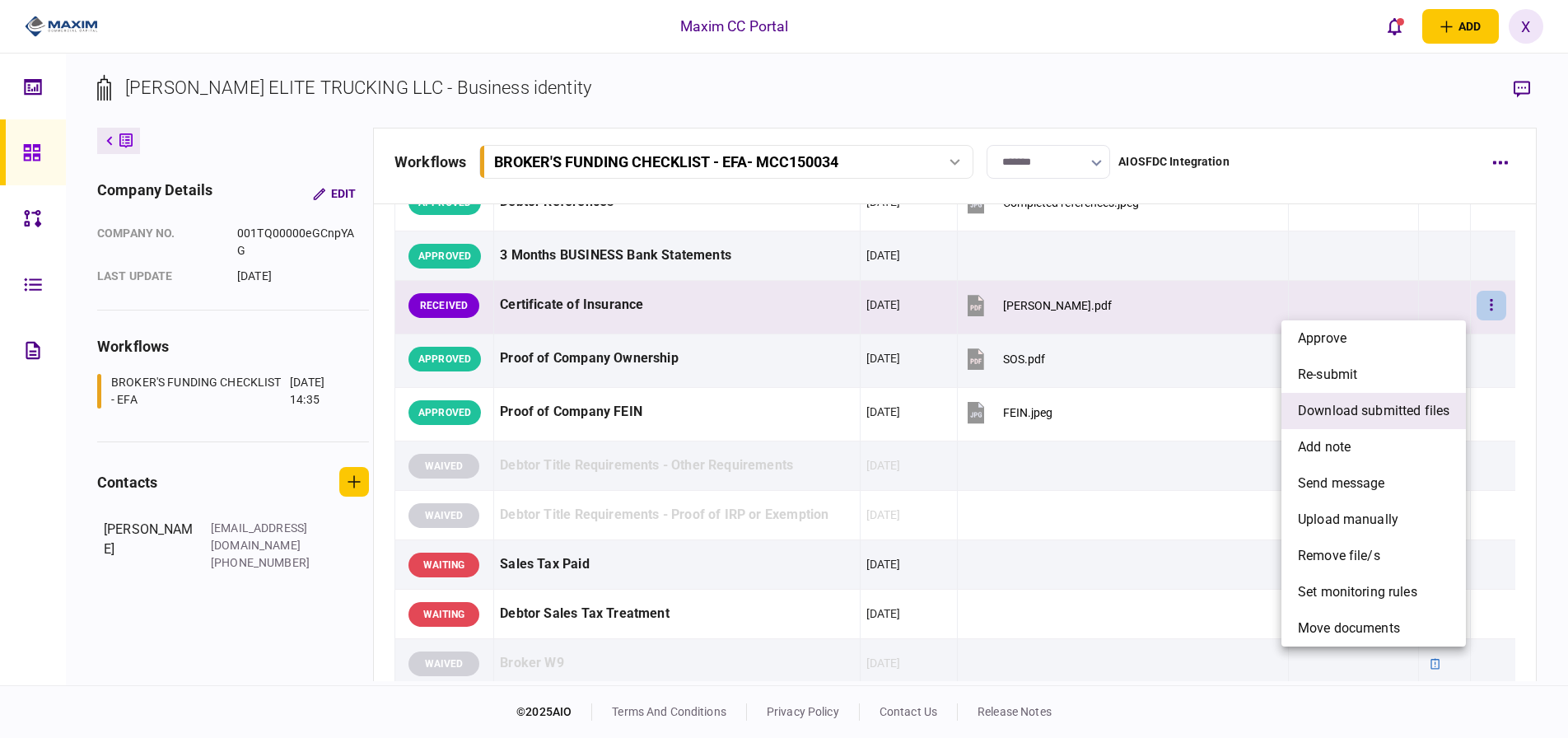
click at [1382, 411] on span "download submitted files" at bounding box center [1374, 411] width 151 height 20
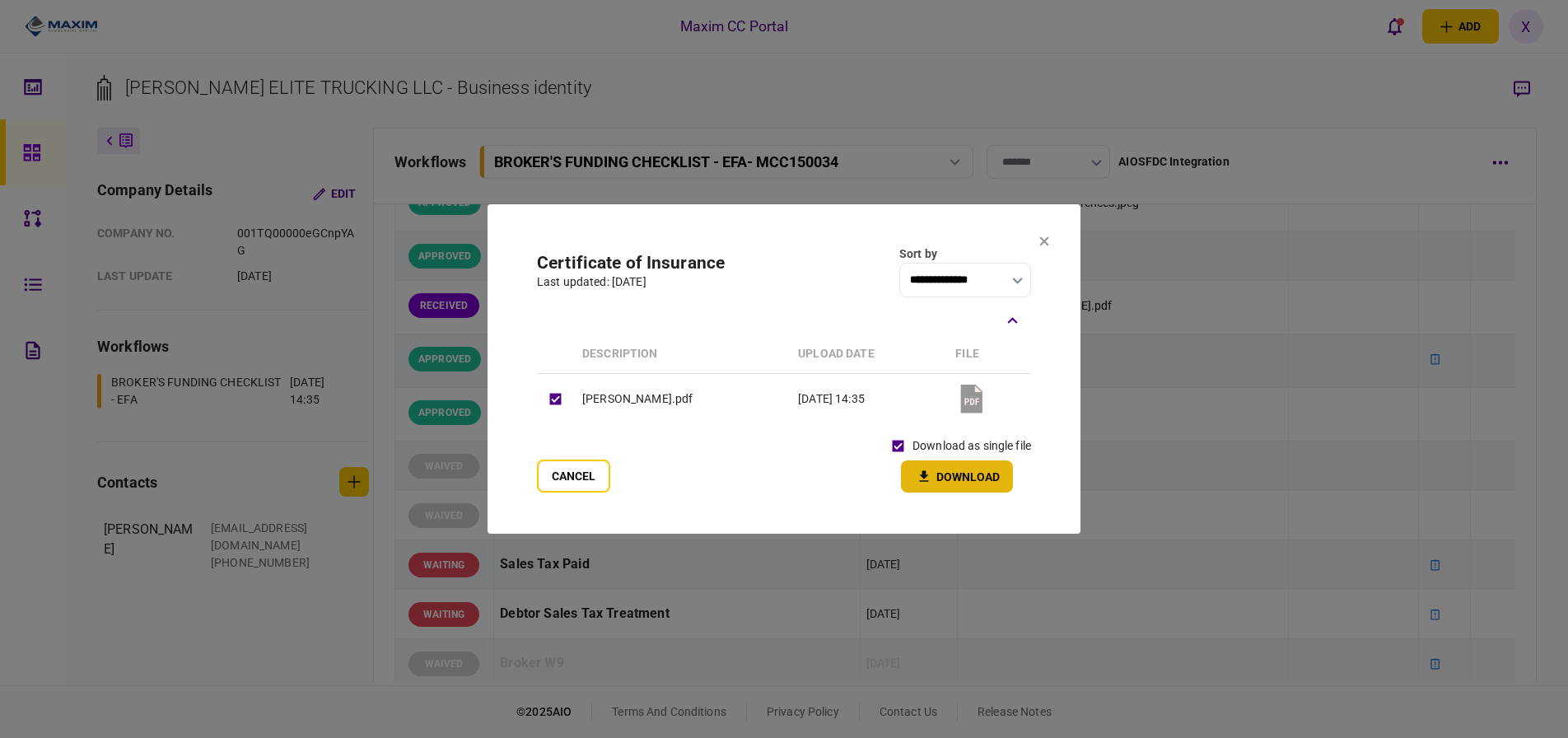
click at [929, 472] on icon "button" at bounding box center [924, 476] width 20 height 15
click at [176, 313] on div at bounding box center [784, 369] width 1568 height 738
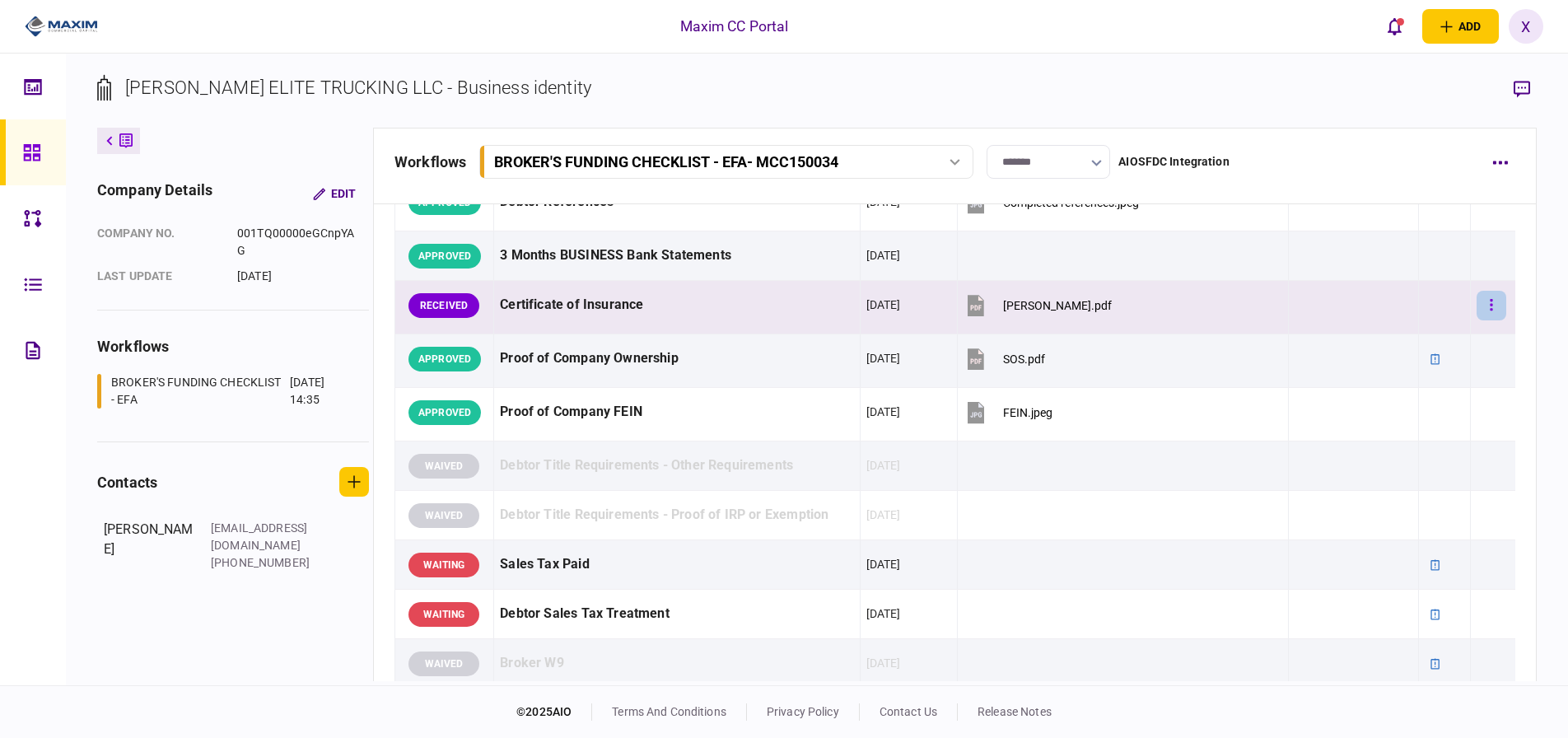
click at [1477, 307] on button "button" at bounding box center [1491, 305] width 30 height 30
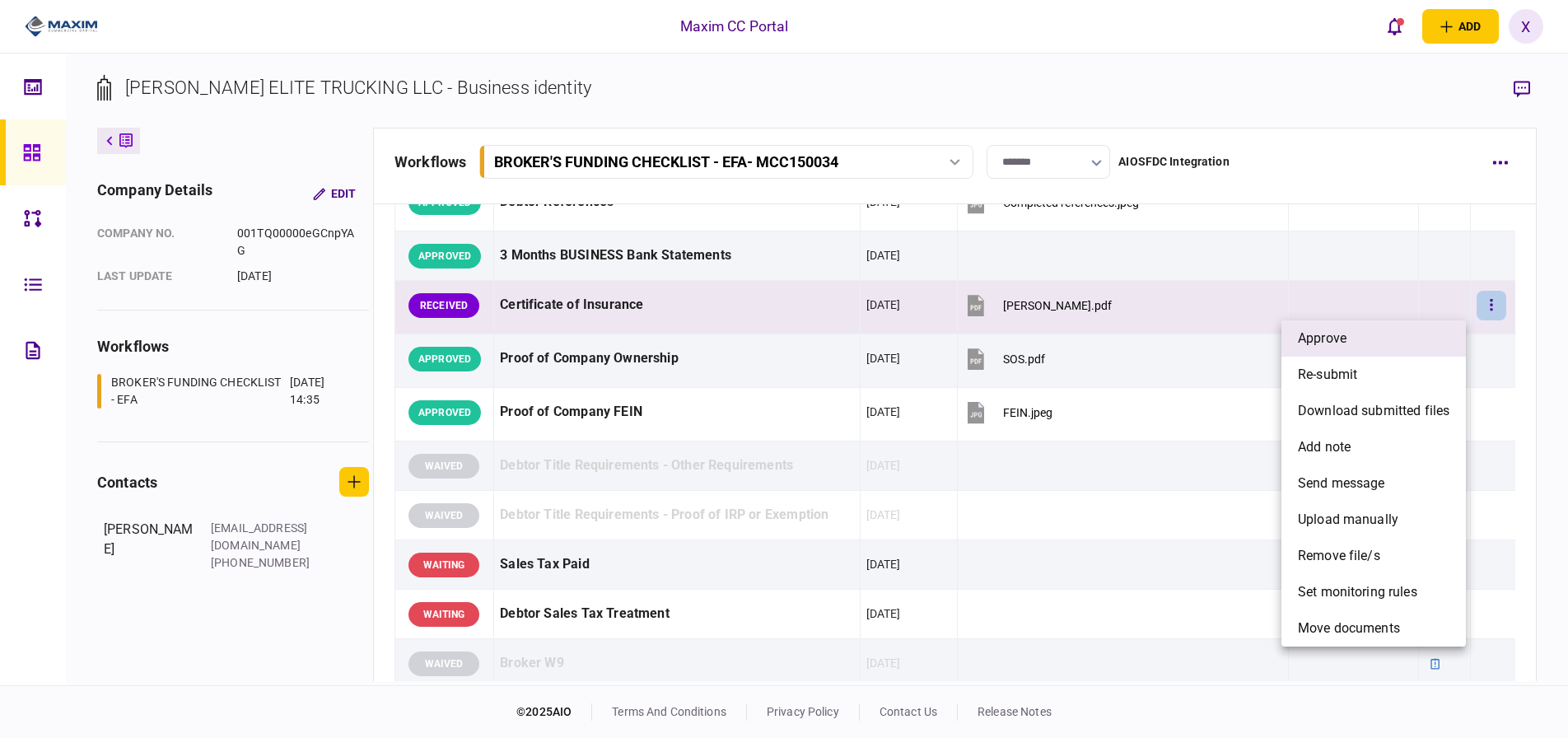
click at [1375, 345] on li "approve" at bounding box center [1373, 338] width 185 height 36
